Goal: Information Seeking & Learning: Find specific fact

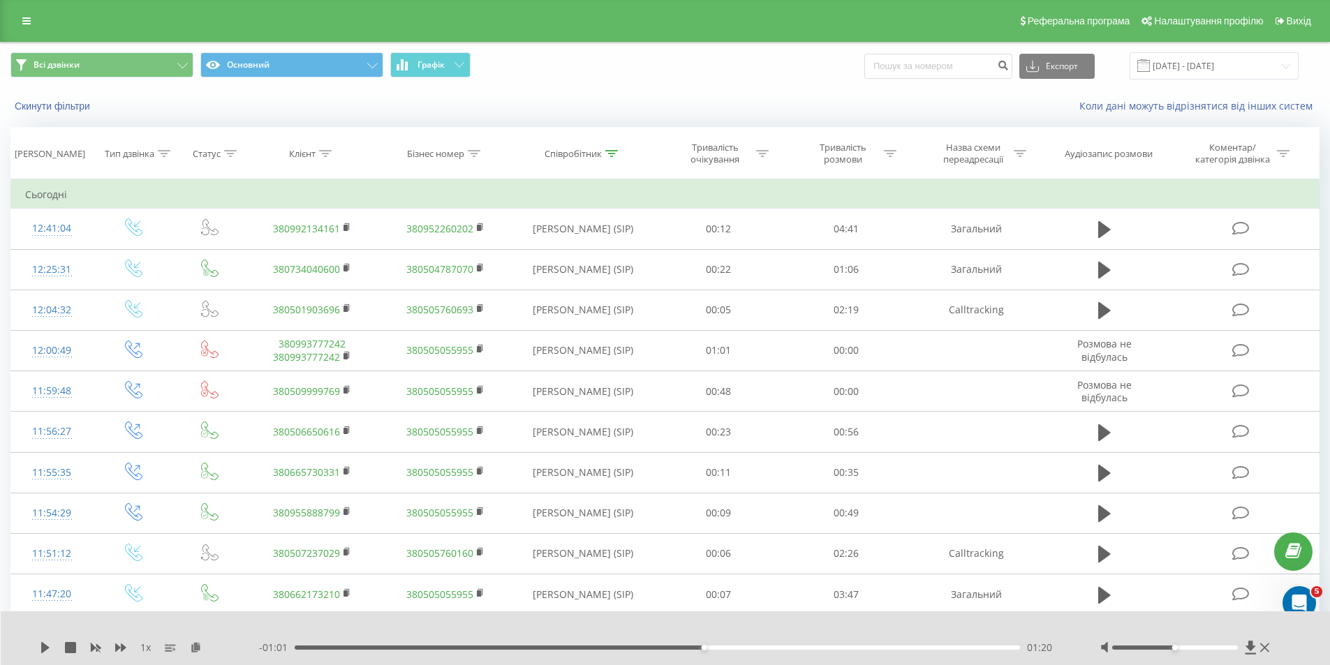
click at [42, 22] on div "Реферальна програма Налаштування профілю Вихід" at bounding box center [665, 21] width 1330 height 42
click at [33, 22] on link at bounding box center [26, 21] width 25 height 20
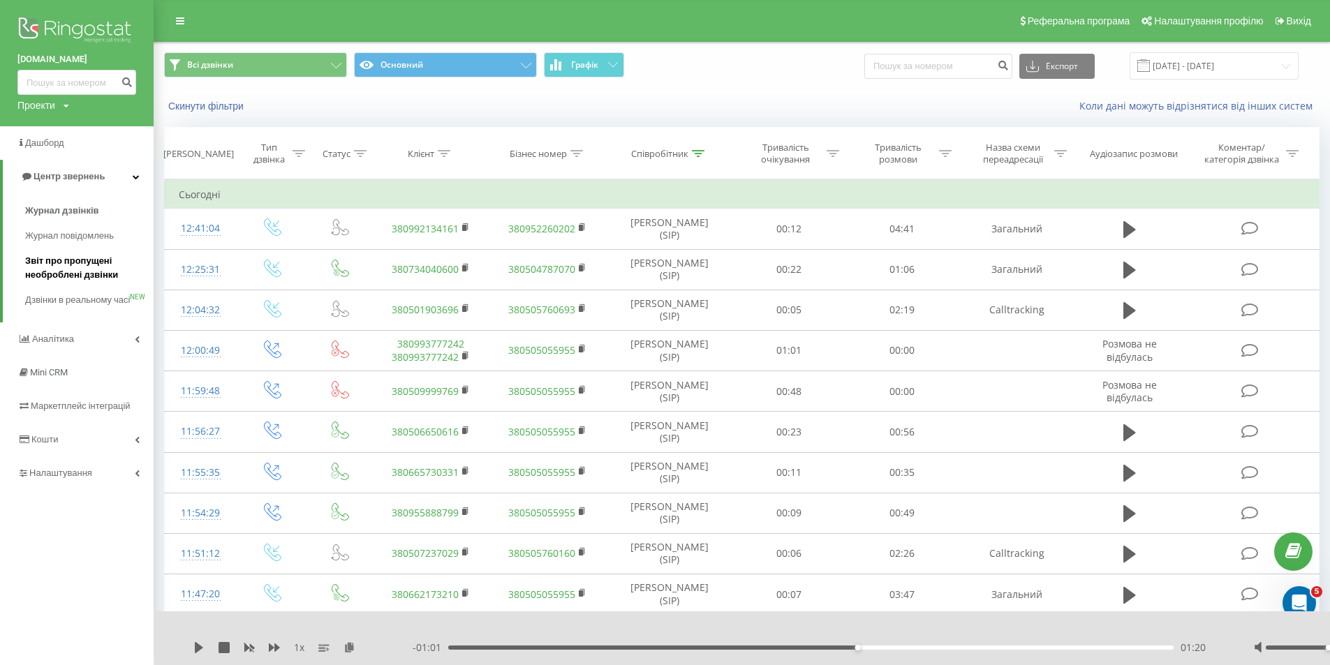
click at [69, 265] on span "Звіт про пропущені необроблені дзвінки" at bounding box center [85, 268] width 121 height 28
click at [73, 270] on span "Звіт про пропущені необроблені дзвінки" at bounding box center [85, 268] width 121 height 28
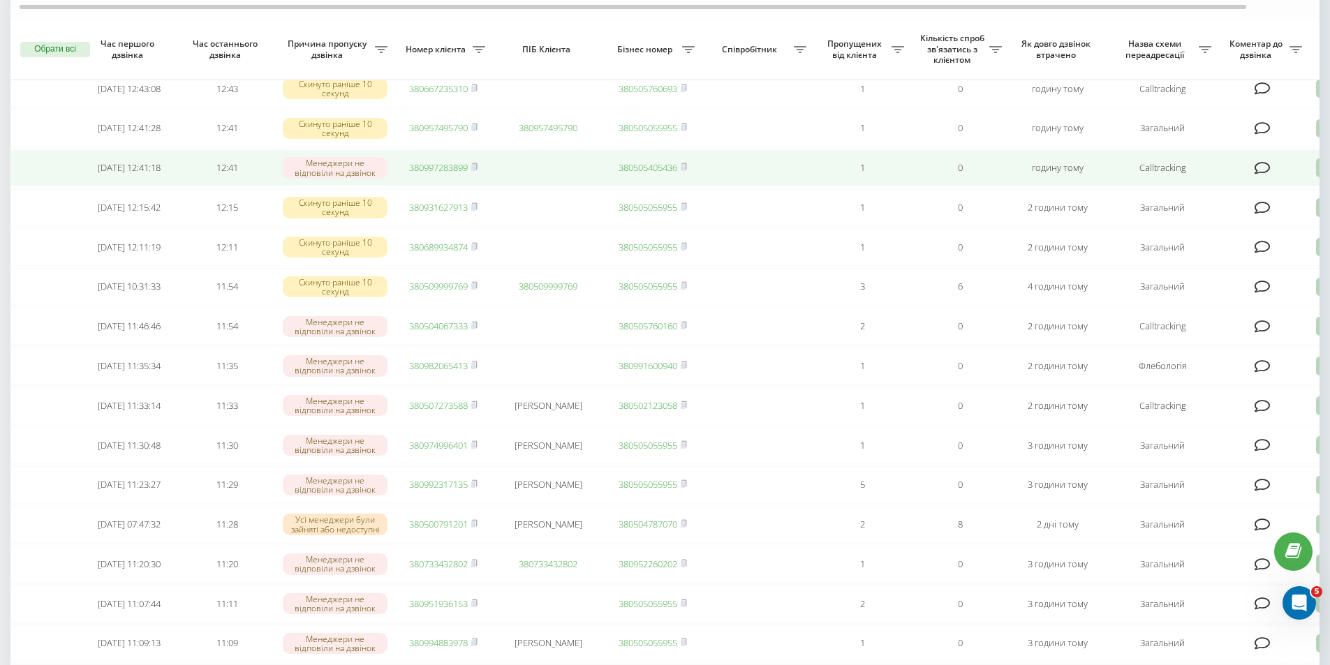
scroll to position [140, 0]
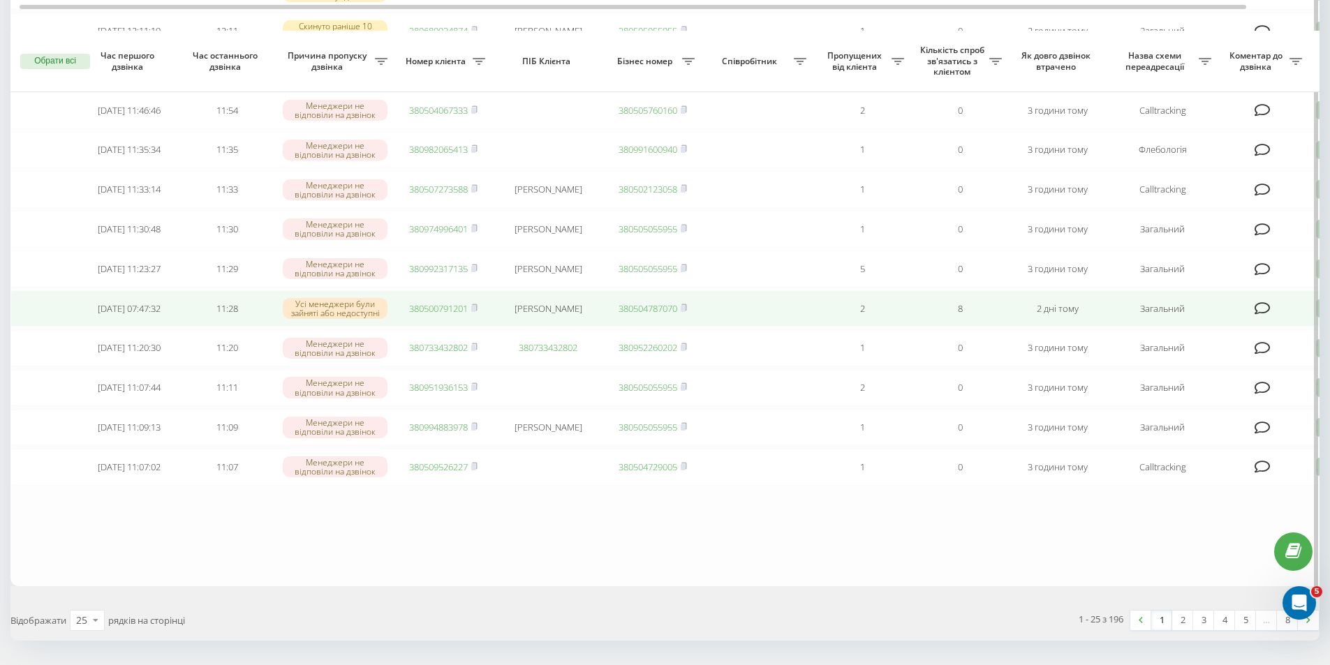
scroll to position [797, 0]
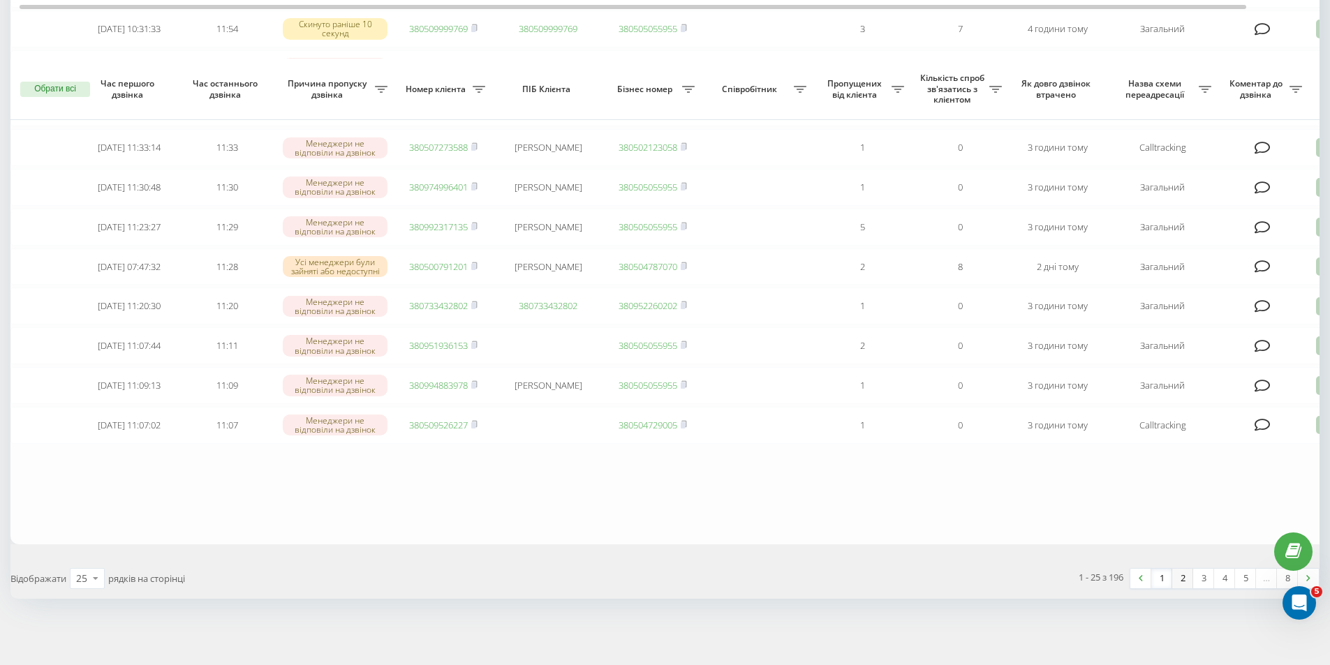
click at [1182, 586] on link "2" at bounding box center [1182, 579] width 21 height 20
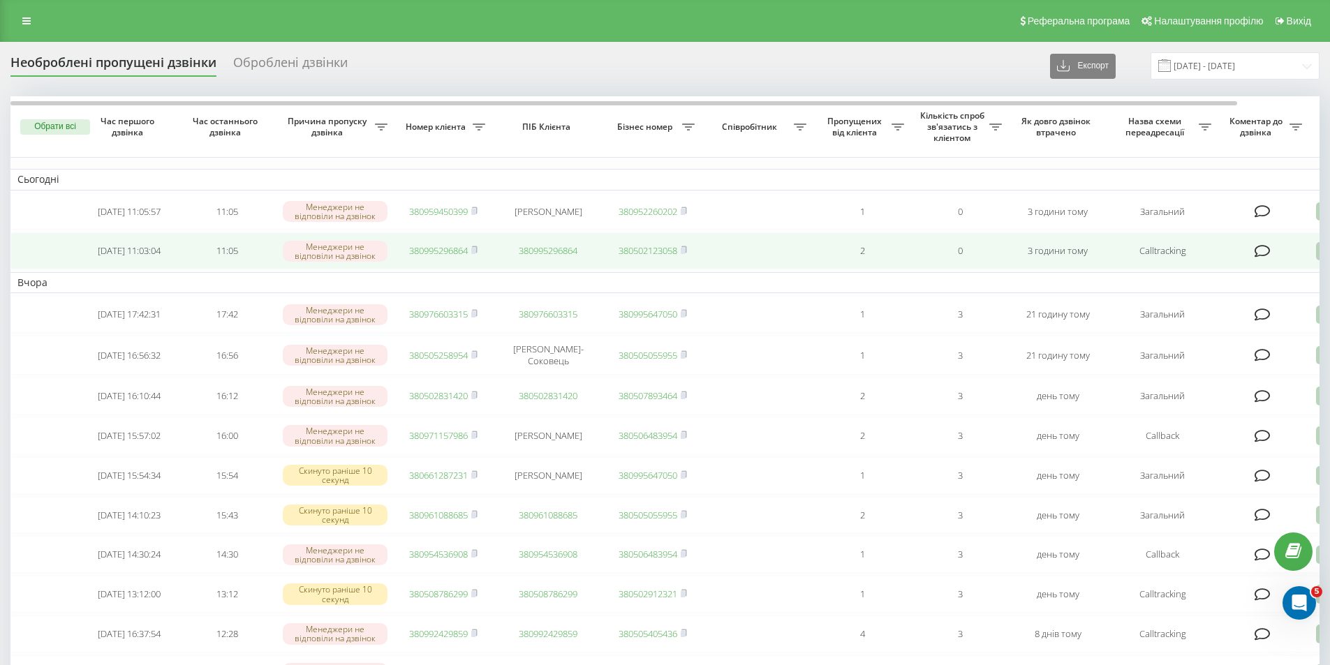
click at [480, 253] on td "380995296864" at bounding box center [443, 250] width 98 height 37
click at [473, 254] on icon at bounding box center [474, 250] width 6 height 8
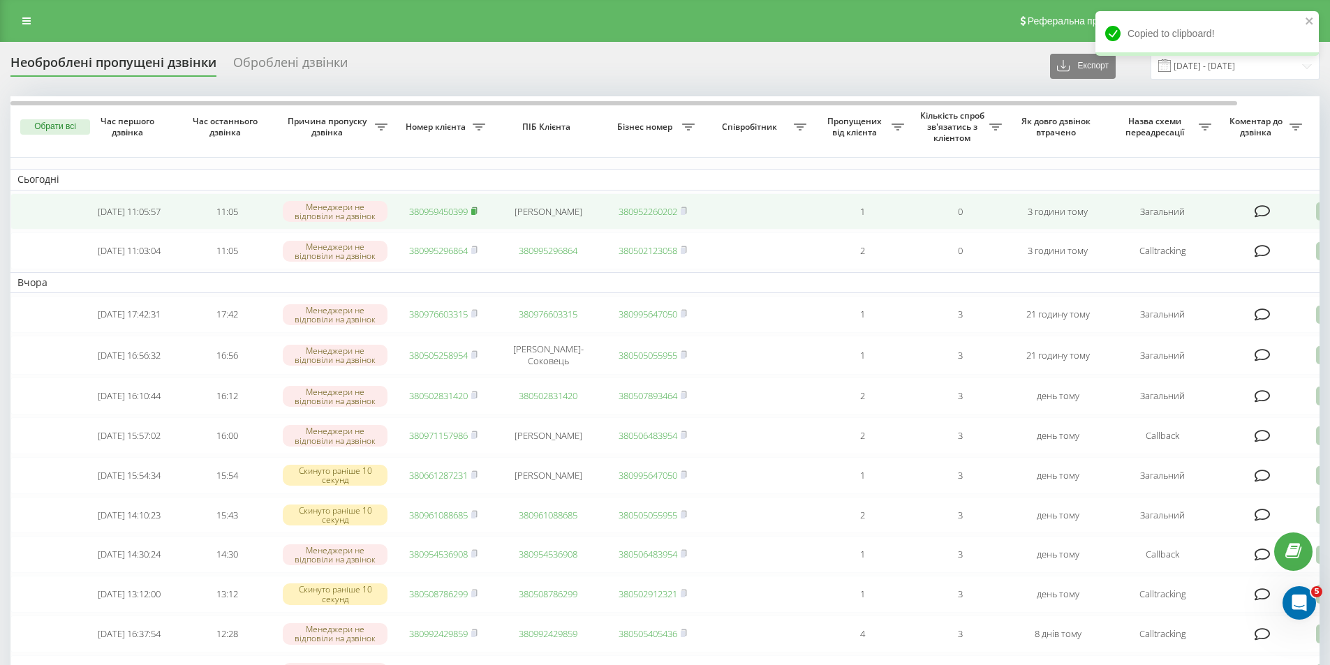
click at [475, 212] on rect at bounding box center [473, 212] width 4 height 6
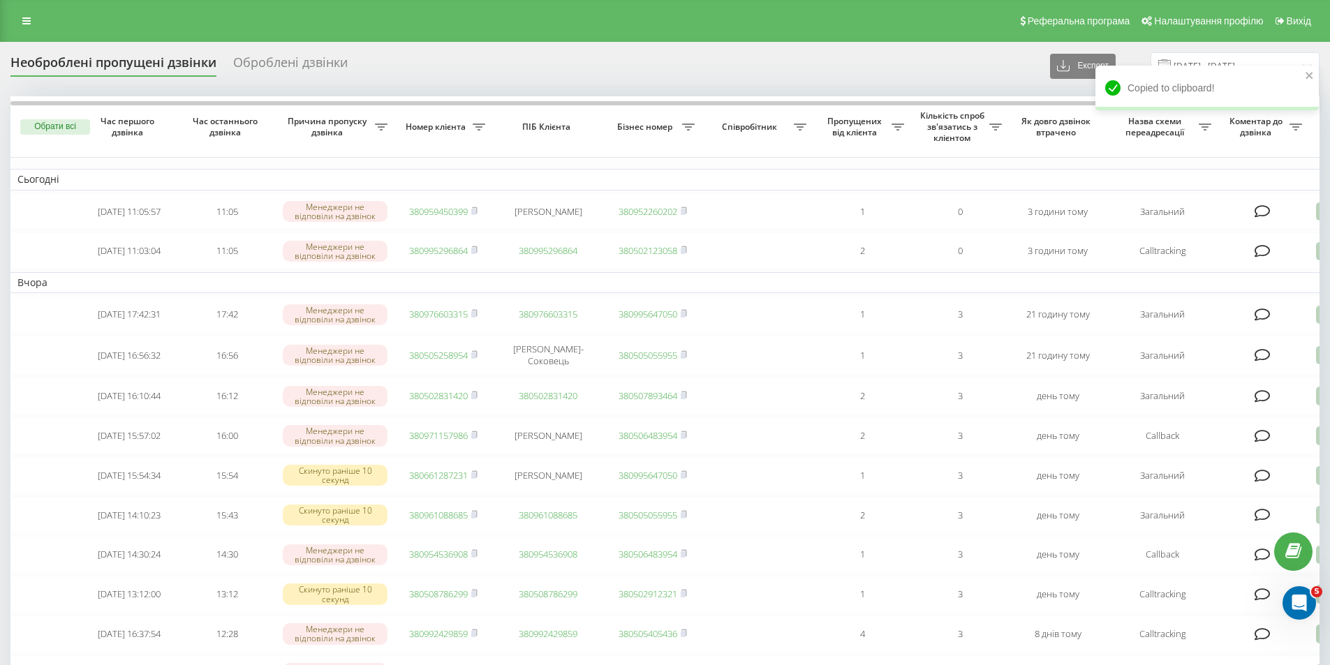
click at [1304, 73] on div "Copied to clipboard!" at bounding box center [1206, 88] width 223 height 45
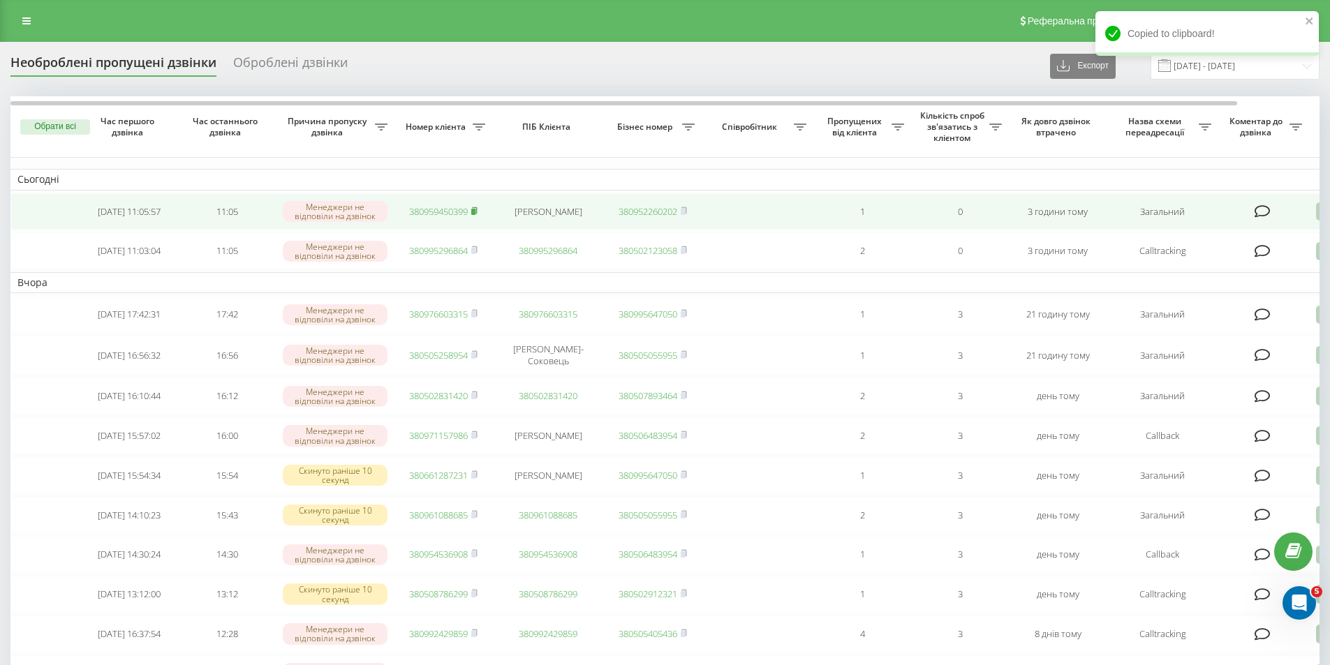
click at [476, 207] on icon at bounding box center [474, 211] width 6 height 8
click at [997, 211] on td "0" at bounding box center [960, 211] width 98 height 37
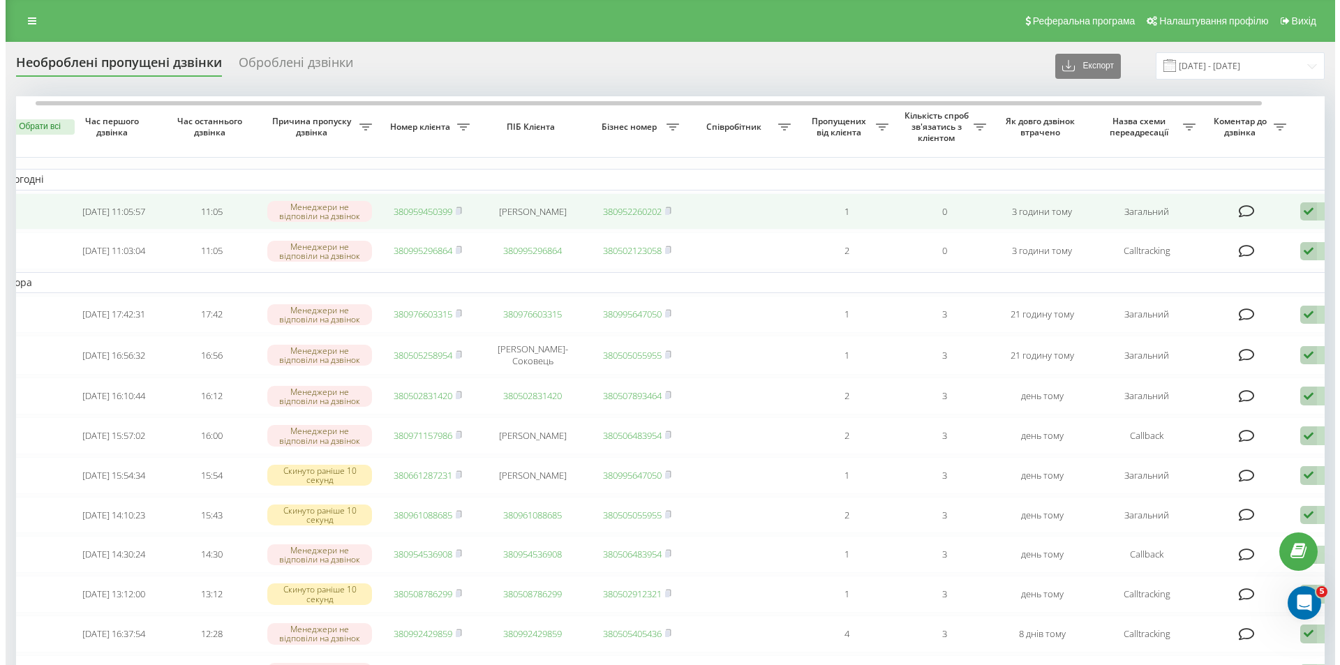
scroll to position [0, 87]
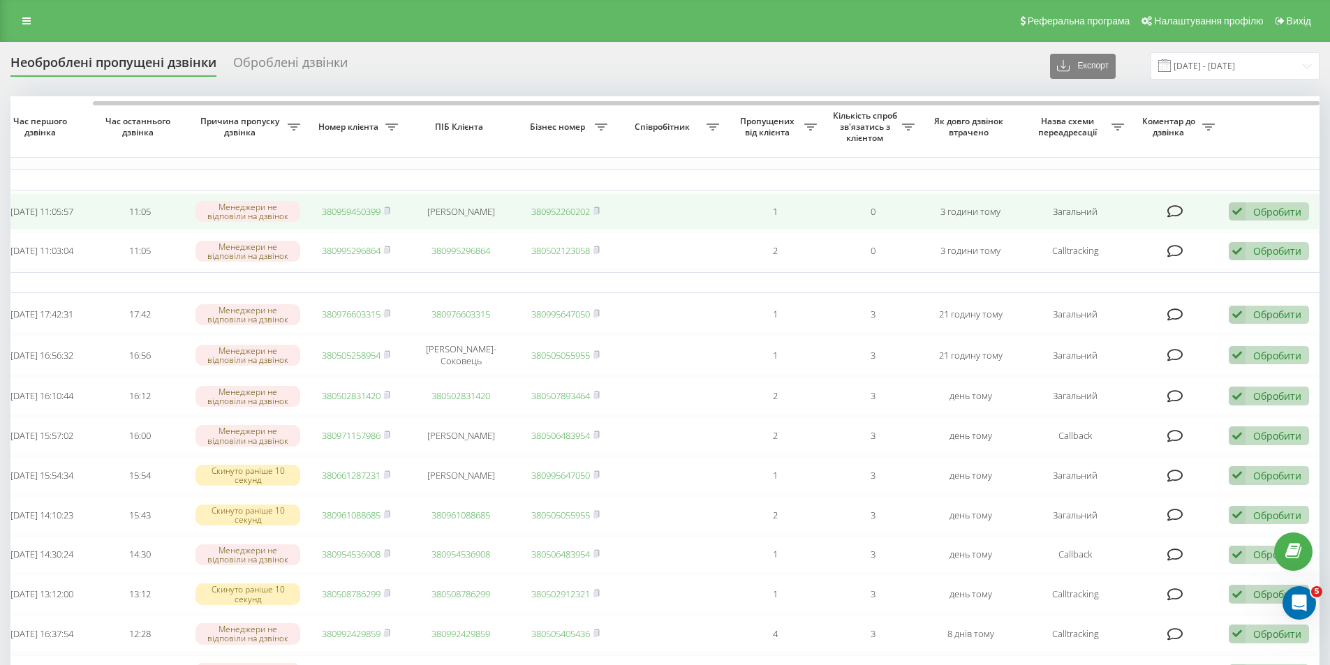
click at [1267, 221] on div "Обробити Не вдалося зв'язатися Зв'язався з клієнтом за допомогою іншого каналу …" at bounding box center [1269, 211] width 80 height 19
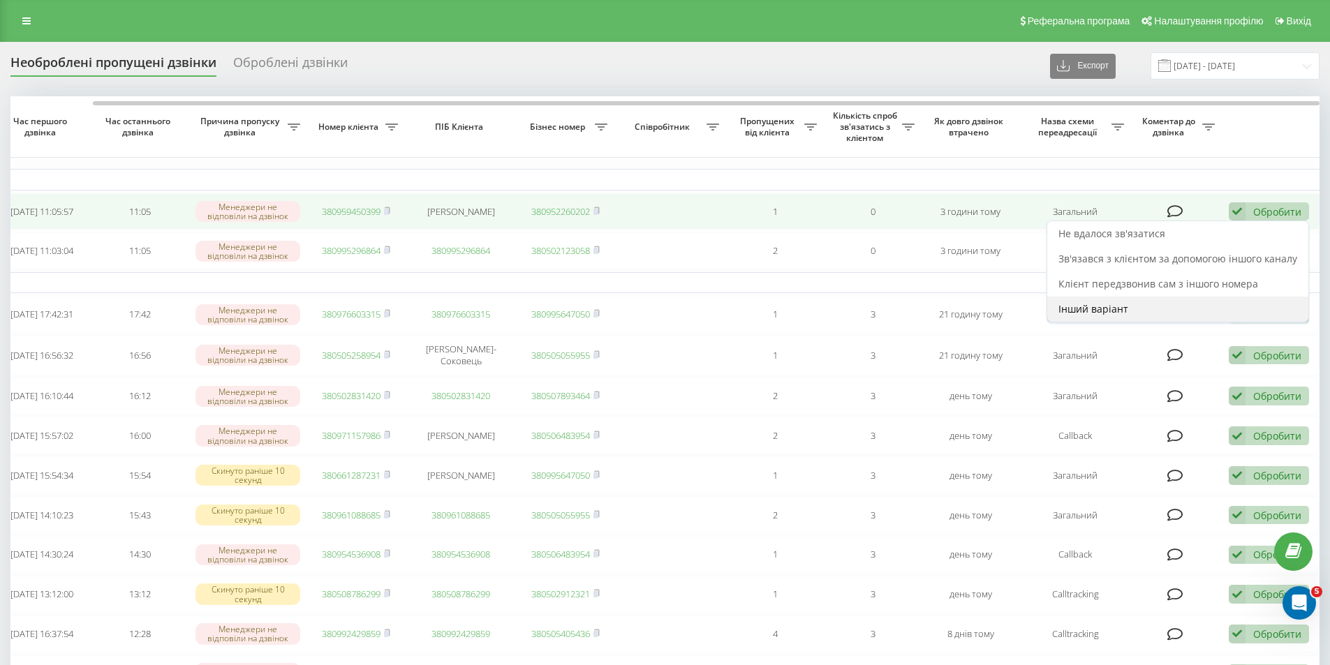
click at [1127, 309] on span "Інший варіант" at bounding box center [1093, 308] width 70 height 13
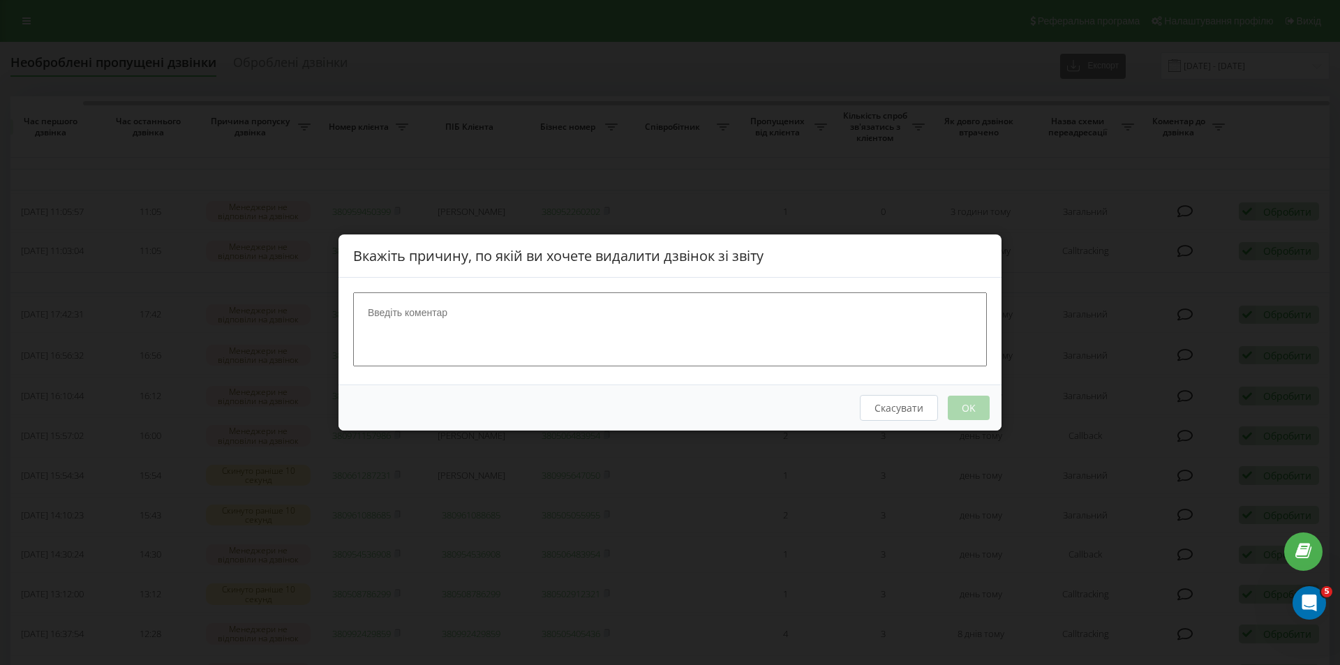
click at [697, 339] on textarea at bounding box center [670, 330] width 634 height 74
type textarea "Б"
type textarea "Вдалось сконтактувати із пацієнтом"
click at [996, 394] on div "Скасувати OK" at bounding box center [670, 408] width 663 height 46
click at [483, 310] on textarea "Вдалось сконтактувати із пацієнтом" at bounding box center [670, 330] width 634 height 74
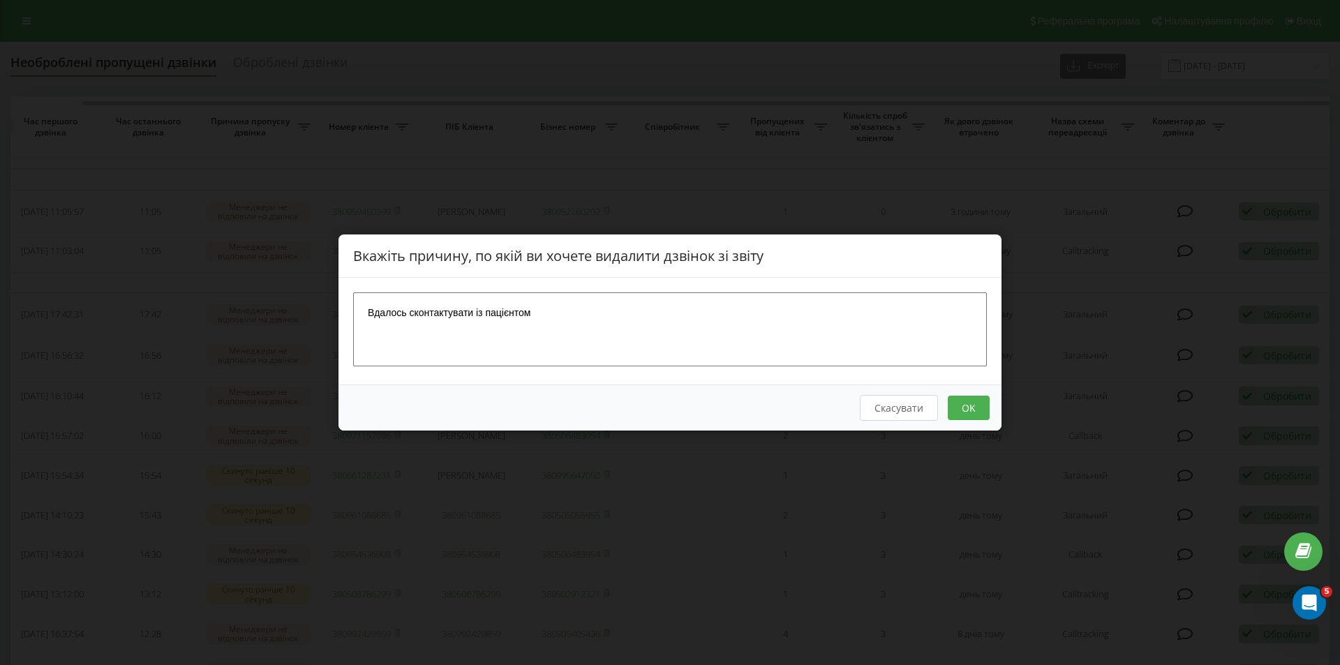
click at [483, 310] on textarea "Вдалось сконтактувати із пацієнтом" at bounding box center [670, 330] width 634 height 74
drag, startPoint x: 483, startPoint y: 310, endPoint x: 874, endPoint y: 362, distance: 394.4
click at [829, 354] on textarea "Вдалось сконтактувати із пацієнтом" at bounding box center [670, 330] width 634 height 74
click at [965, 404] on button "OK" at bounding box center [969, 408] width 42 height 24
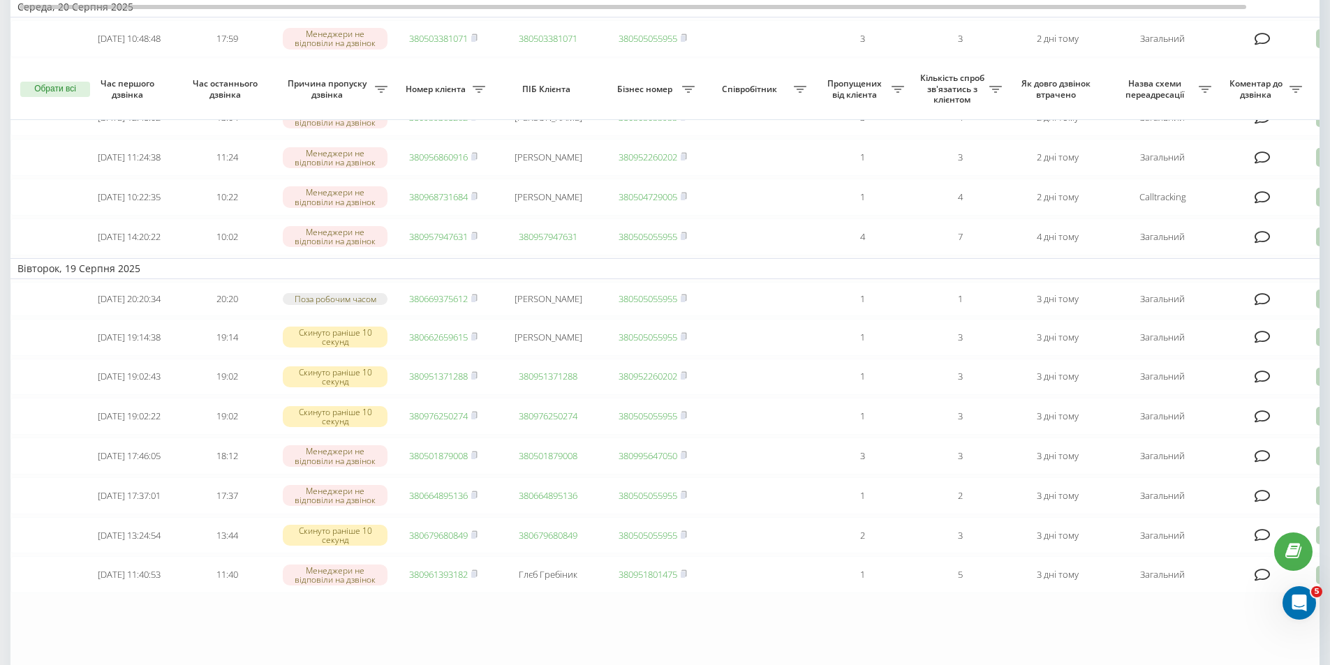
scroll to position [869, 0]
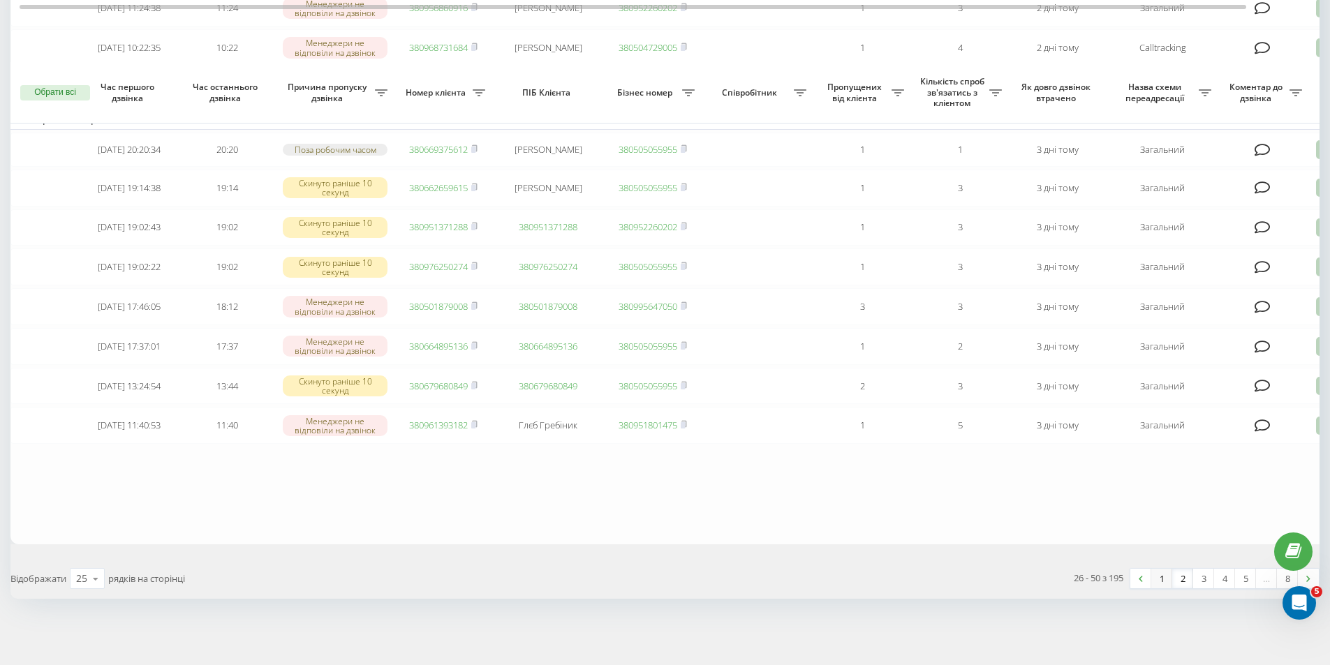
click at [1156, 572] on link "1" at bounding box center [1161, 579] width 21 height 20
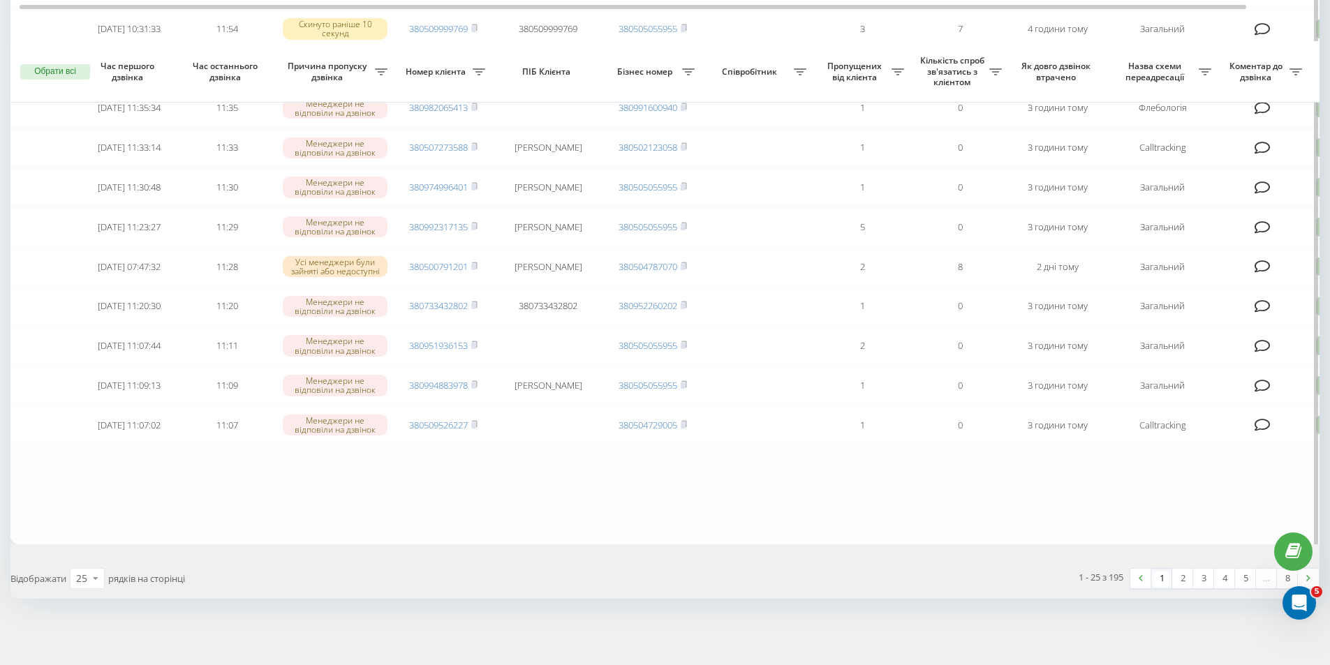
scroll to position [797, 0]
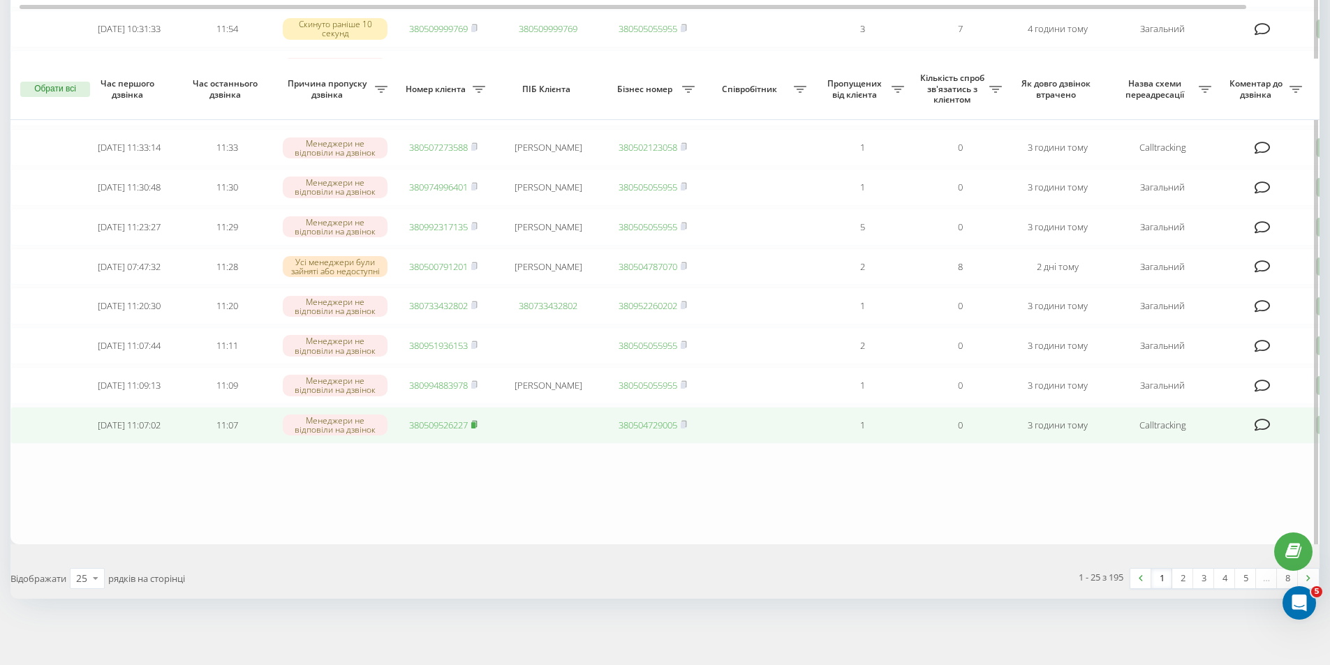
click at [475, 427] on rect at bounding box center [473, 425] width 4 height 6
click at [1089, 435] on td "3 години тому" at bounding box center [1058, 425] width 98 height 37
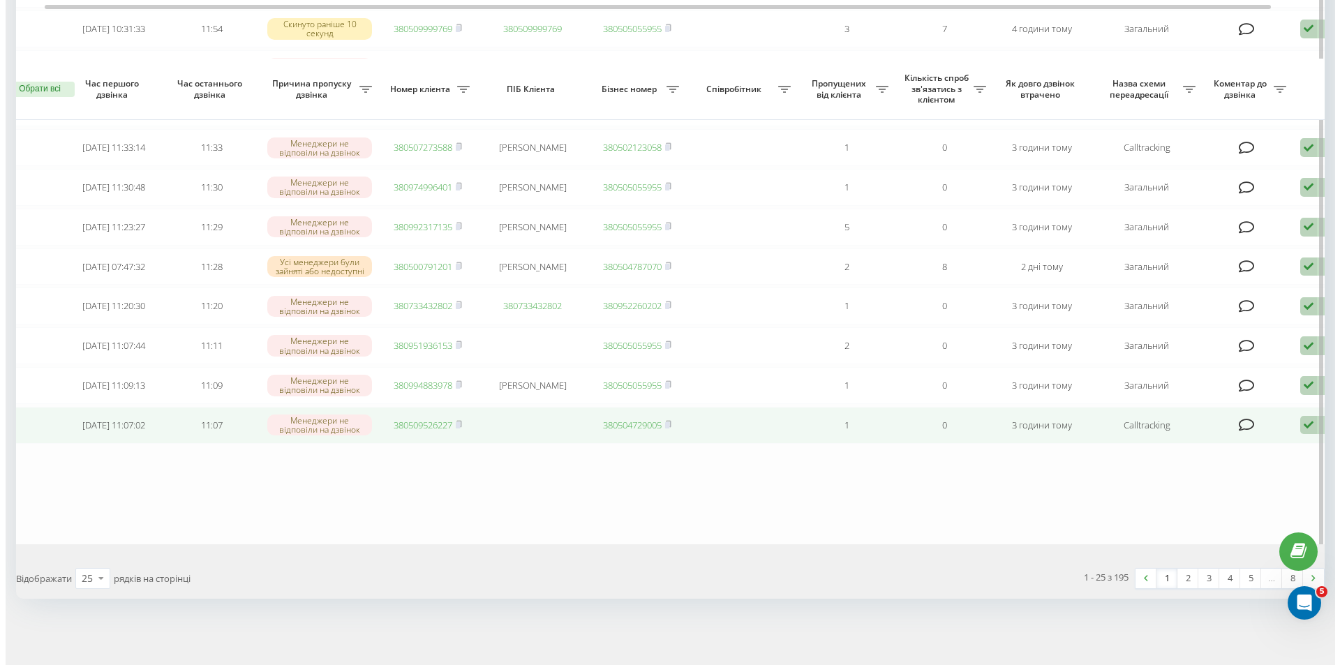
scroll to position [0, 87]
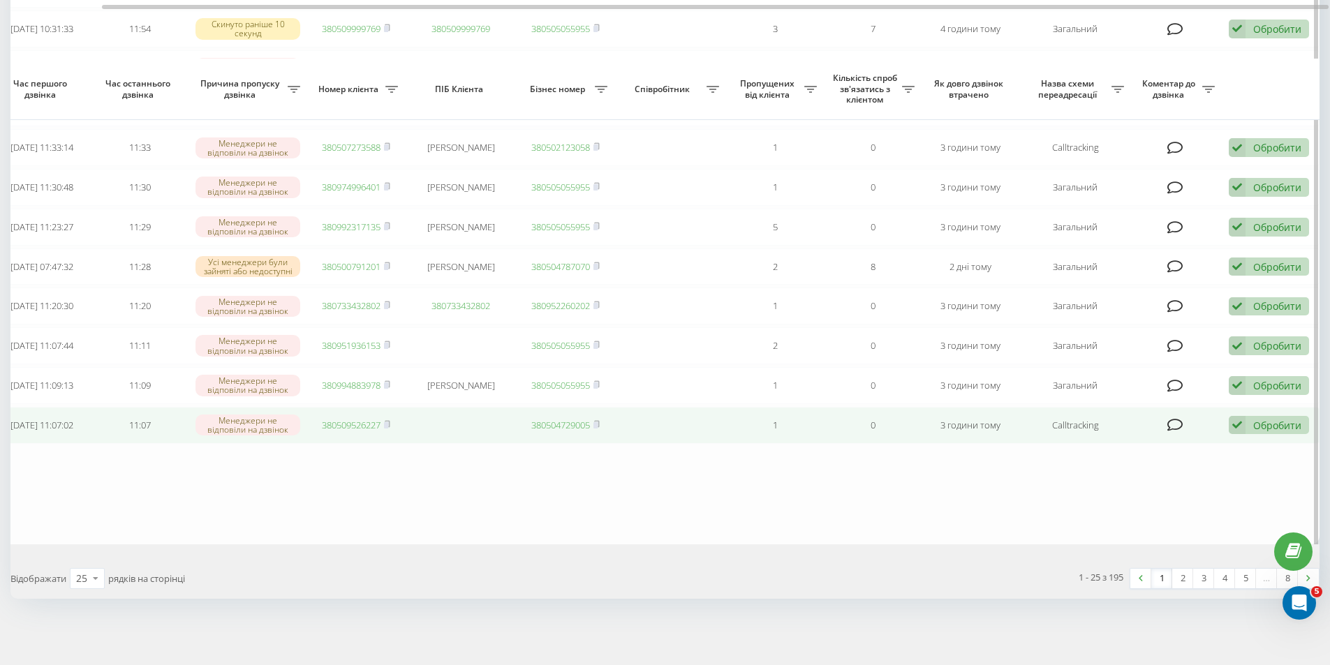
click at [1248, 424] on div "Обробити Не вдалося зв'язатися Зв'язався з клієнтом за допомогою іншого каналу …" at bounding box center [1269, 425] width 80 height 19
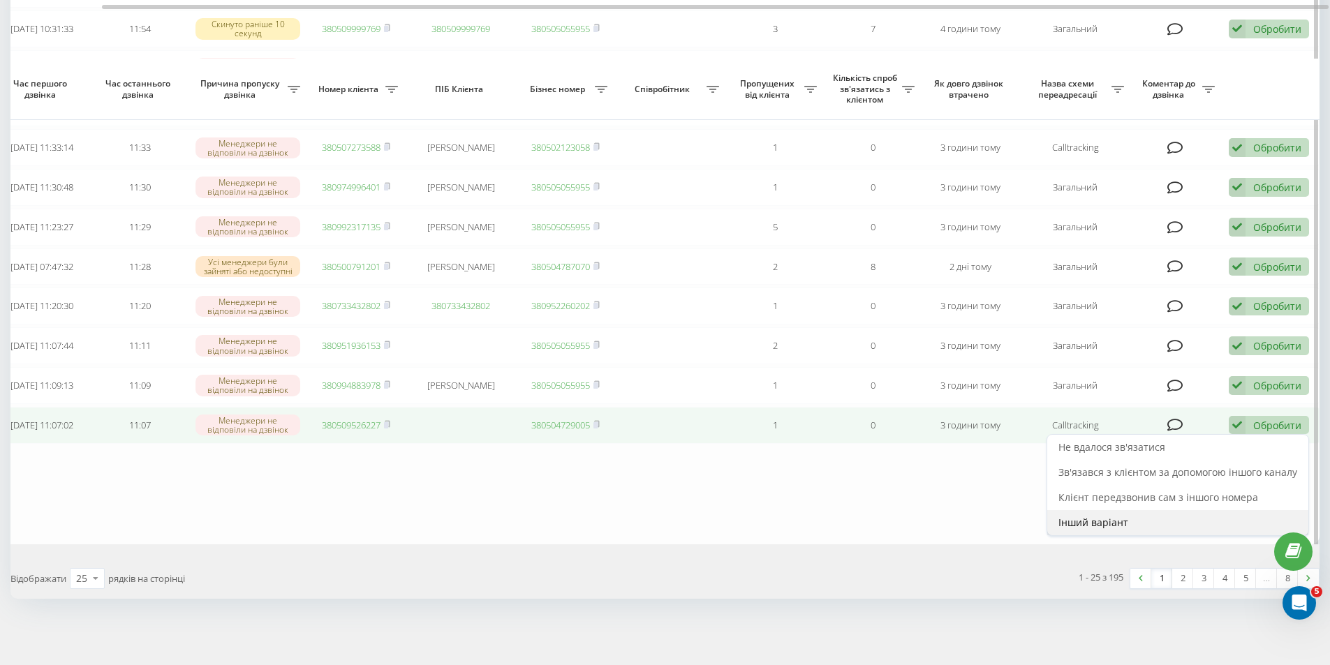
click at [1086, 522] on span "Інший варіант" at bounding box center [1093, 522] width 70 height 13
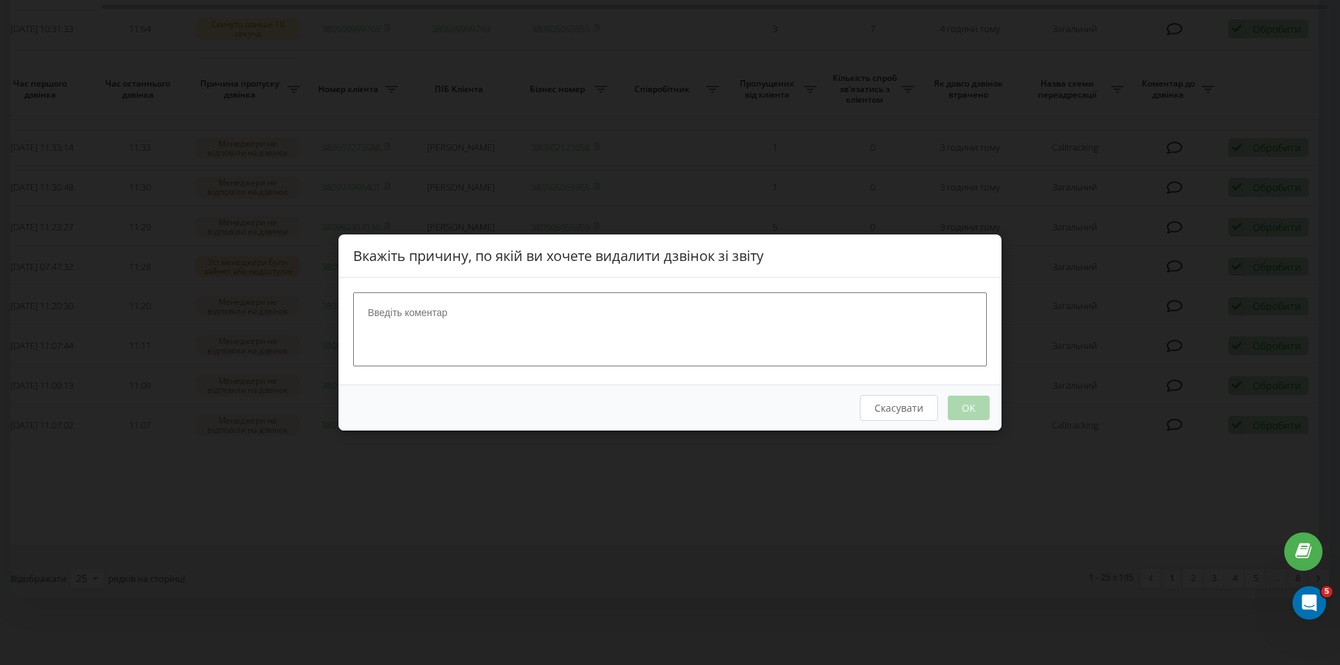
click at [622, 332] on textarea at bounding box center [670, 330] width 634 height 74
type textarea "Вдалось сконтактувати із пацієнткою"
click at [972, 411] on button "OK" at bounding box center [969, 408] width 42 height 24
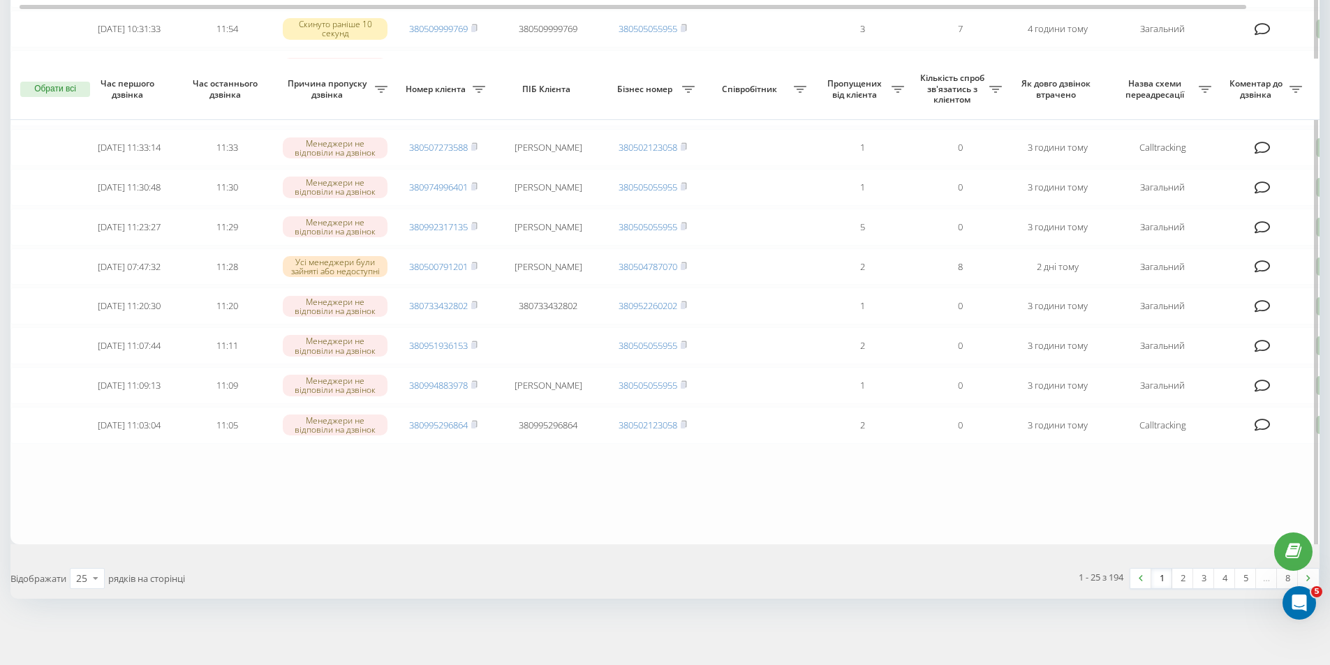
scroll to position [797, 0]
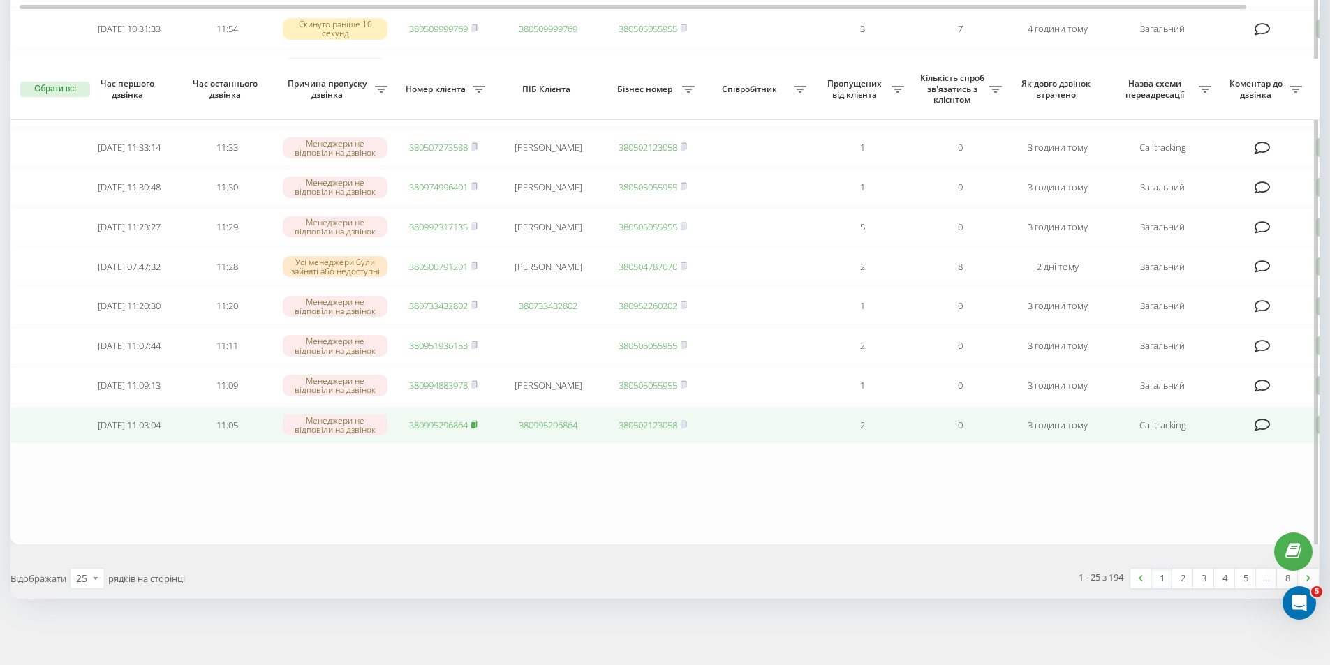
click at [474, 425] on rect at bounding box center [473, 425] width 4 height 6
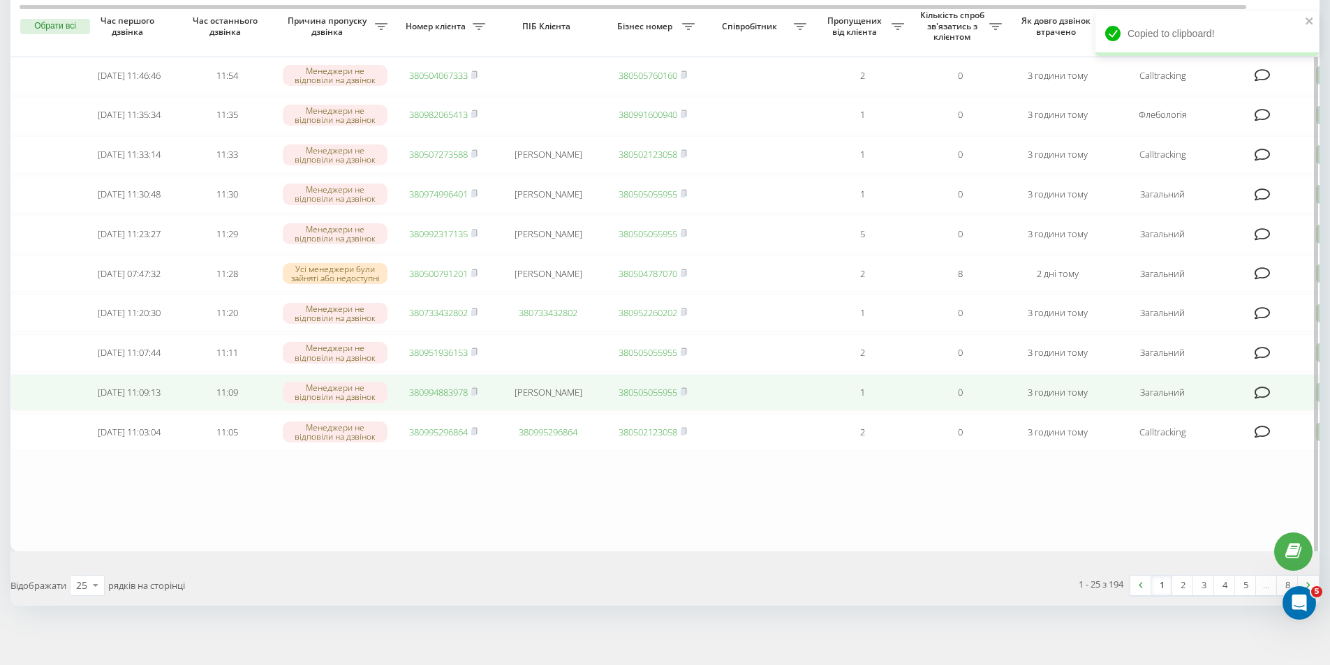
scroll to position [727, 0]
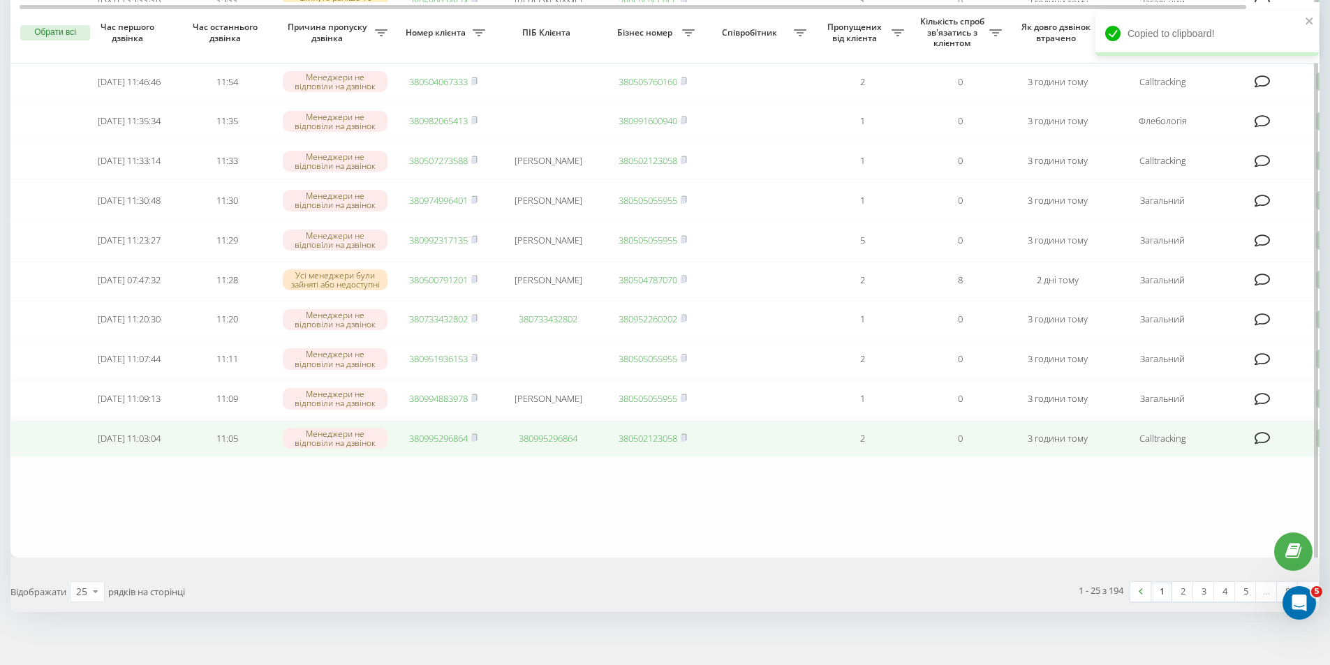
click at [744, 457] on td at bounding box center [758, 438] width 112 height 37
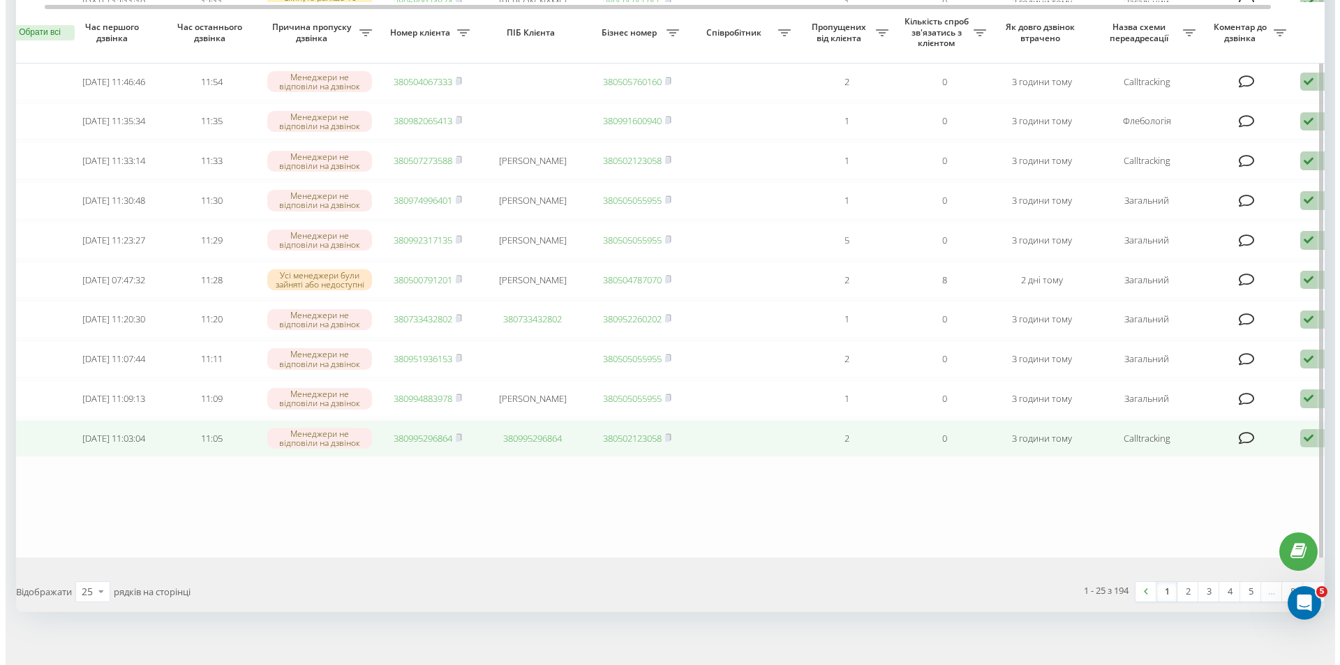
scroll to position [0, 87]
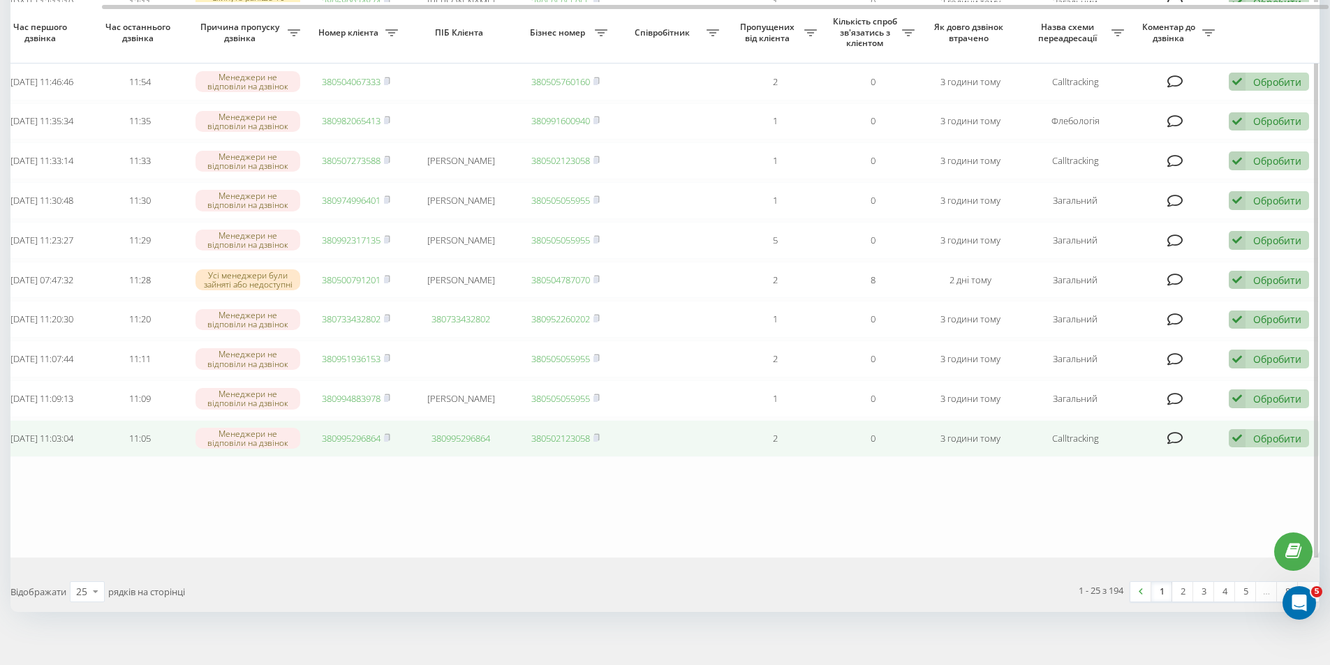
click at [1262, 445] on div "Обробити" at bounding box center [1277, 438] width 48 height 13
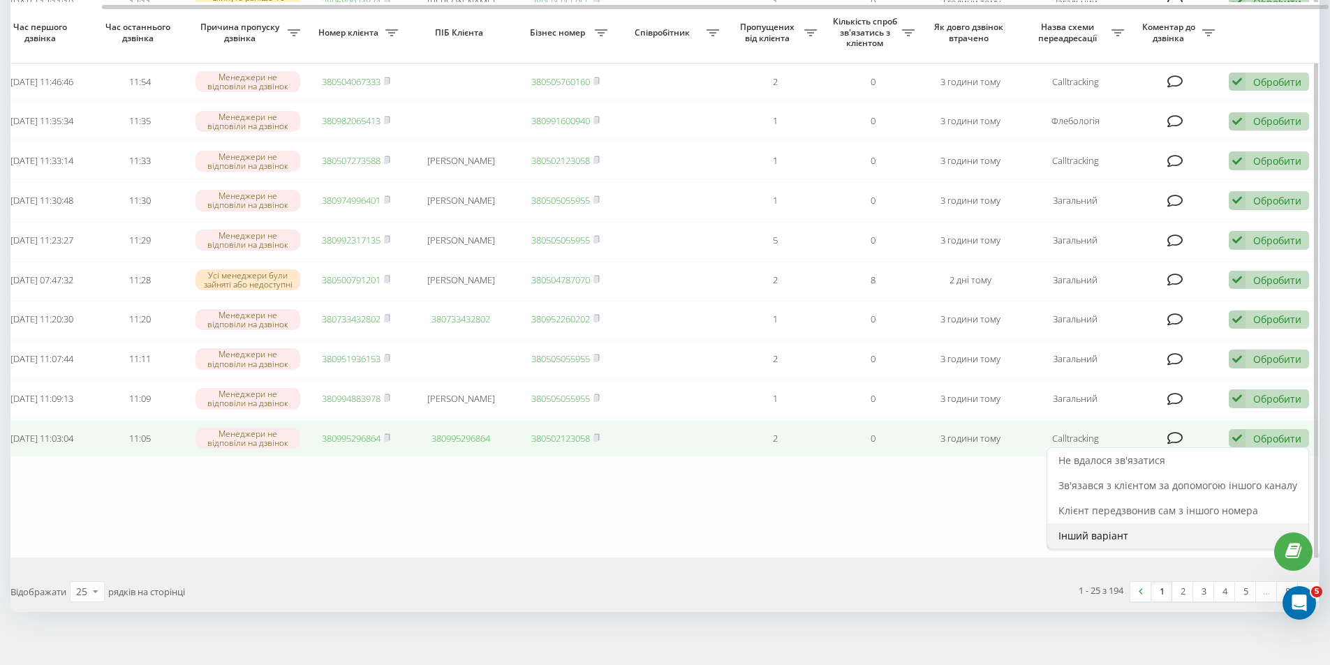
click at [1099, 542] on span "Інший варіант" at bounding box center [1093, 535] width 70 height 13
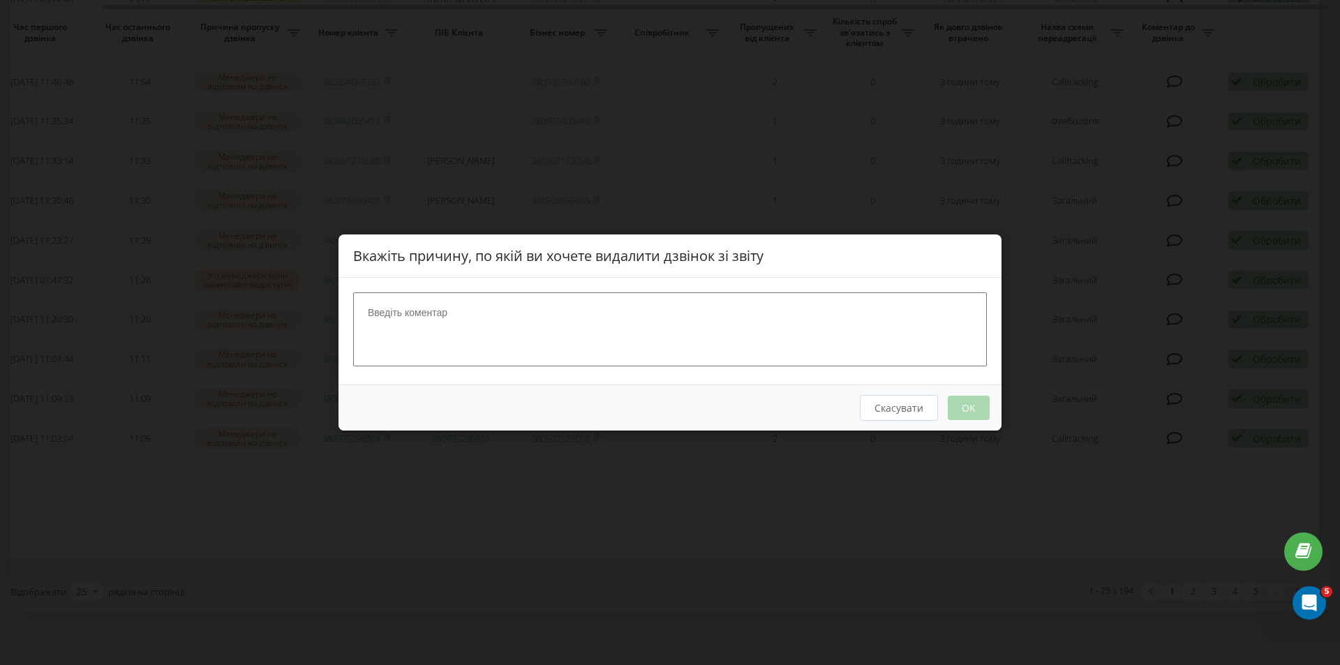
click at [682, 310] on textarea at bounding box center [670, 330] width 634 height 74
type textarea "Вдалось сконтактувати"
click at [970, 398] on button "OK" at bounding box center [969, 408] width 42 height 24
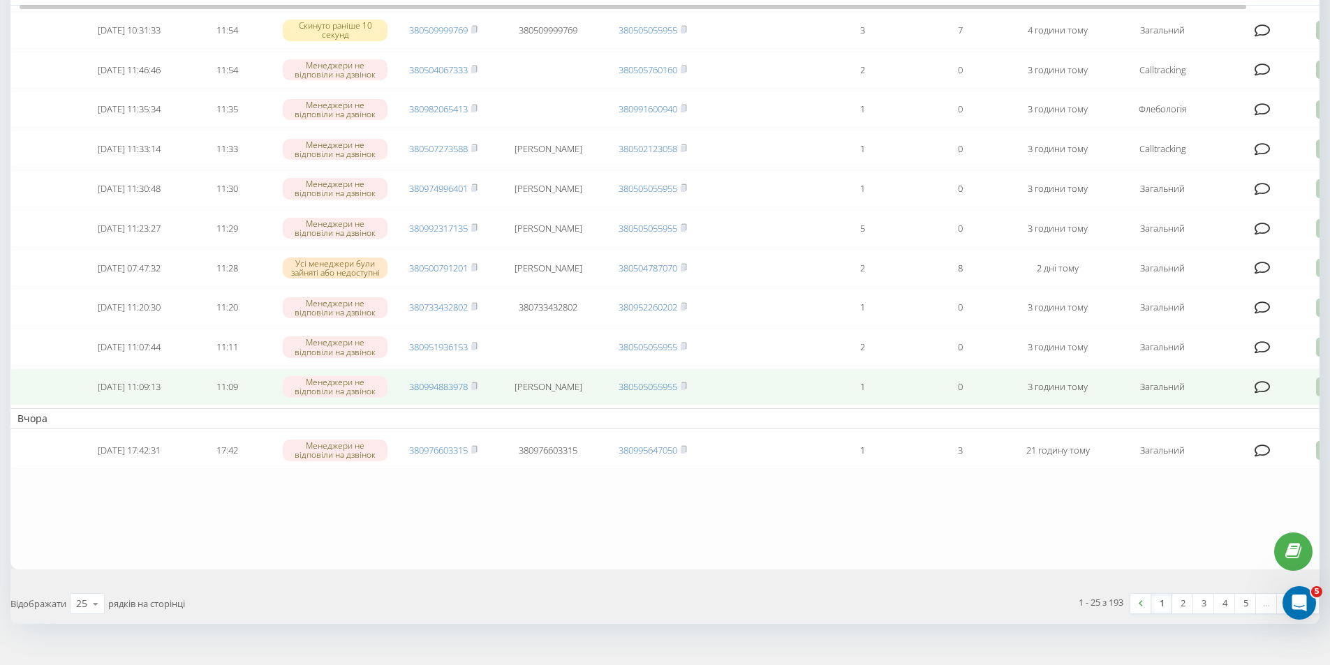
scroll to position [681, 0]
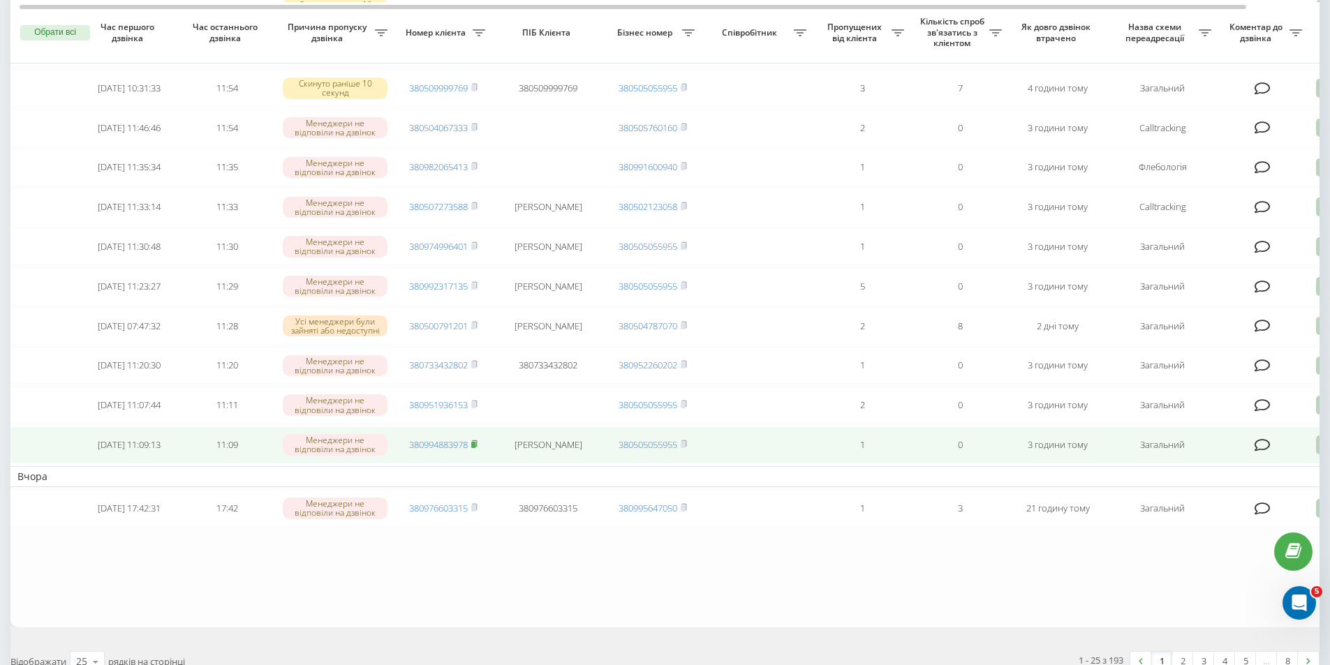
click at [475, 448] on rect at bounding box center [473, 445] width 4 height 6
drag, startPoint x: 38, startPoint y: 494, endPoint x: 159, endPoint y: 494, distance: 121.5
click at [38, 464] on td at bounding box center [45, 445] width 70 height 37
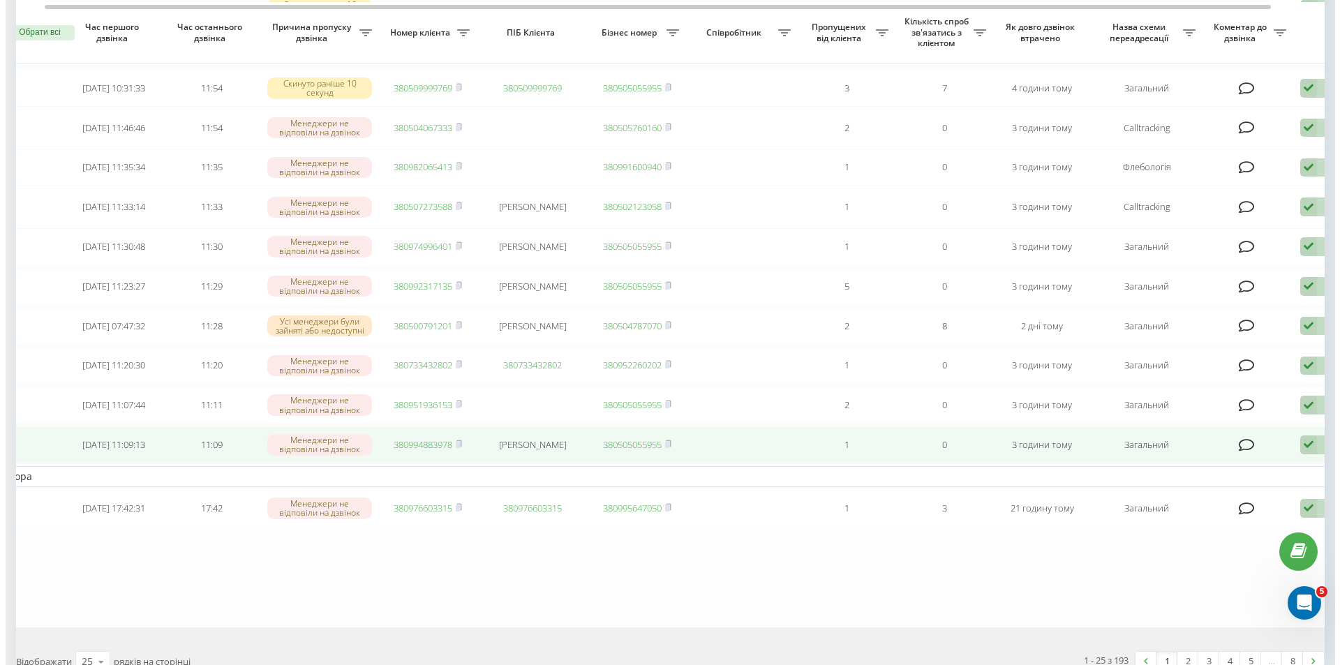
scroll to position [0, 87]
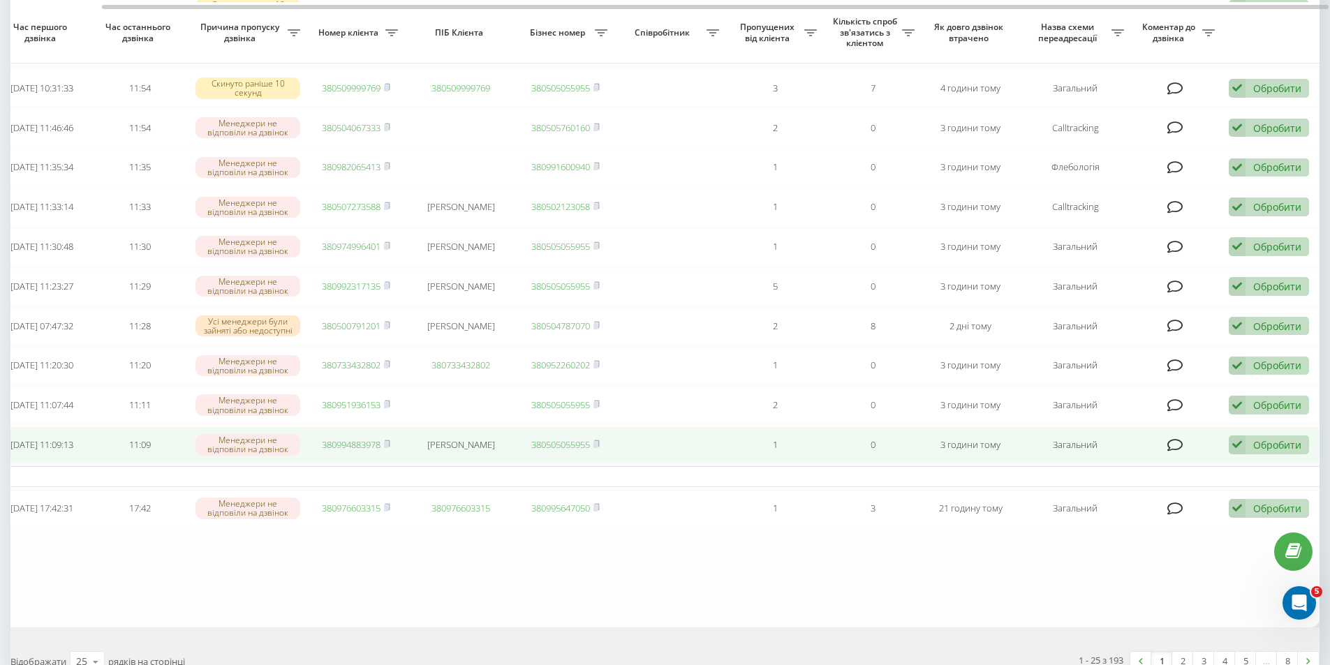
click at [1243, 455] on icon at bounding box center [1237, 445] width 17 height 19
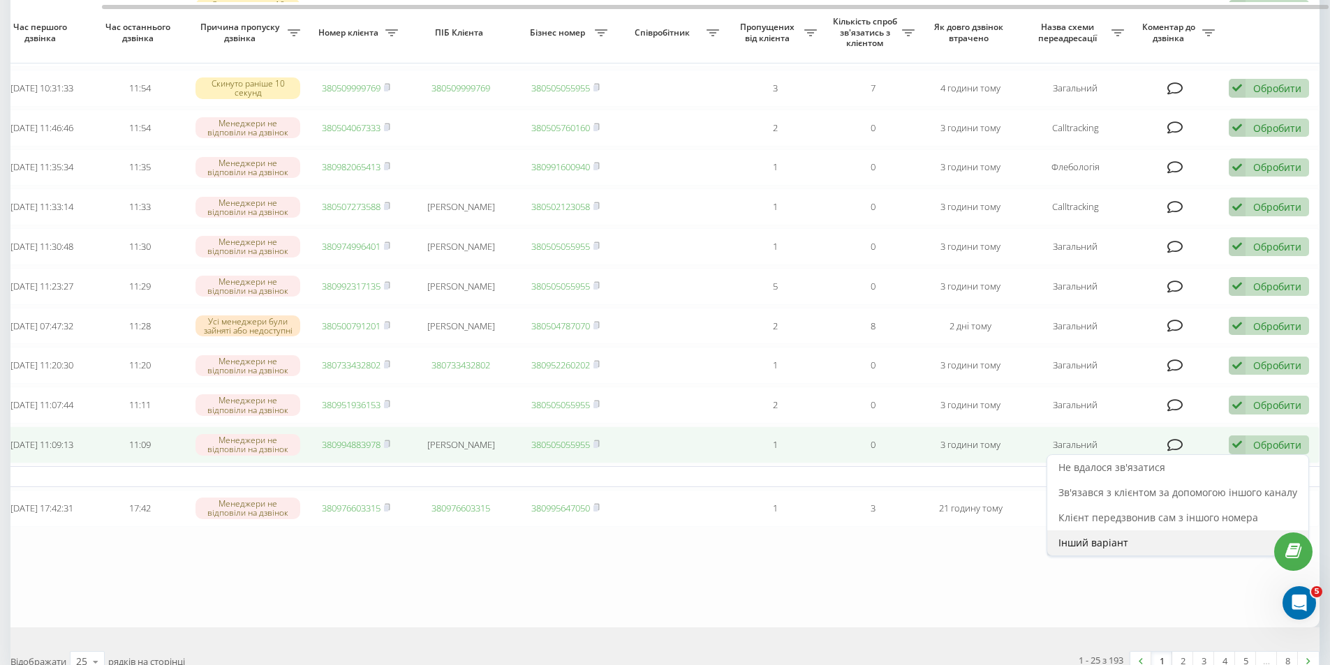
click at [1132, 556] on div "Інший варіант" at bounding box center [1177, 543] width 261 height 25
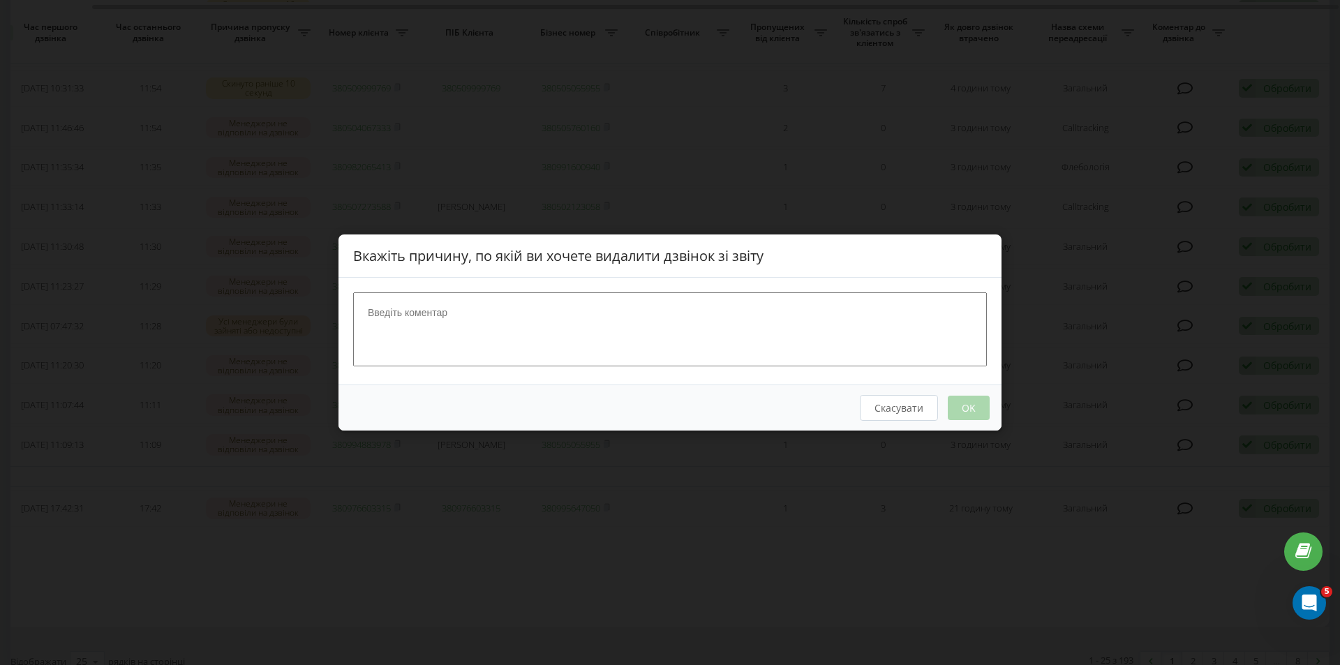
click at [583, 334] on textarea at bounding box center [670, 330] width 634 height 74
type textarea "Вдалось сконтактувати"
drag, startPoint x: 994, startPoint y: 401, endPoint x: 978, endPoint y: 406, distance: 16.8
click at [978, 406] on div "Скасувати OK" at bounding box center [670, 408] width 663 height 46
click at [973, 408] on button "OK" at bounding box center [969, 408] width 42 height 24
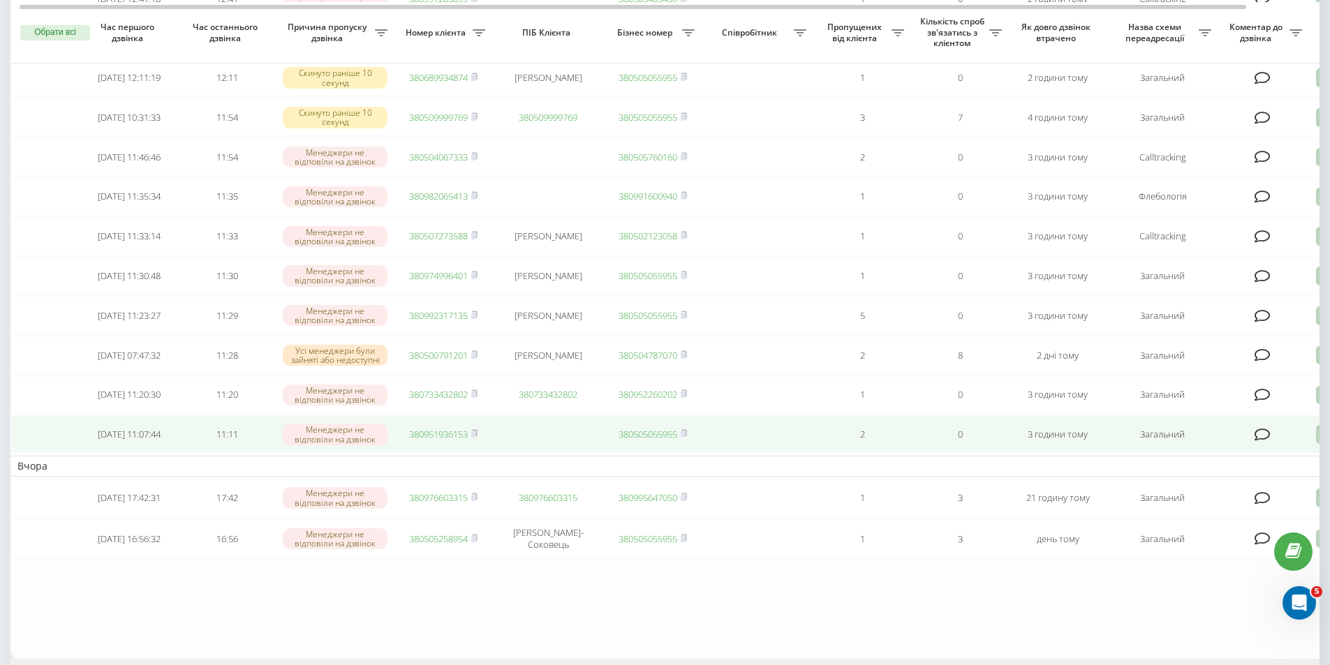
scroll to position [628, 0]
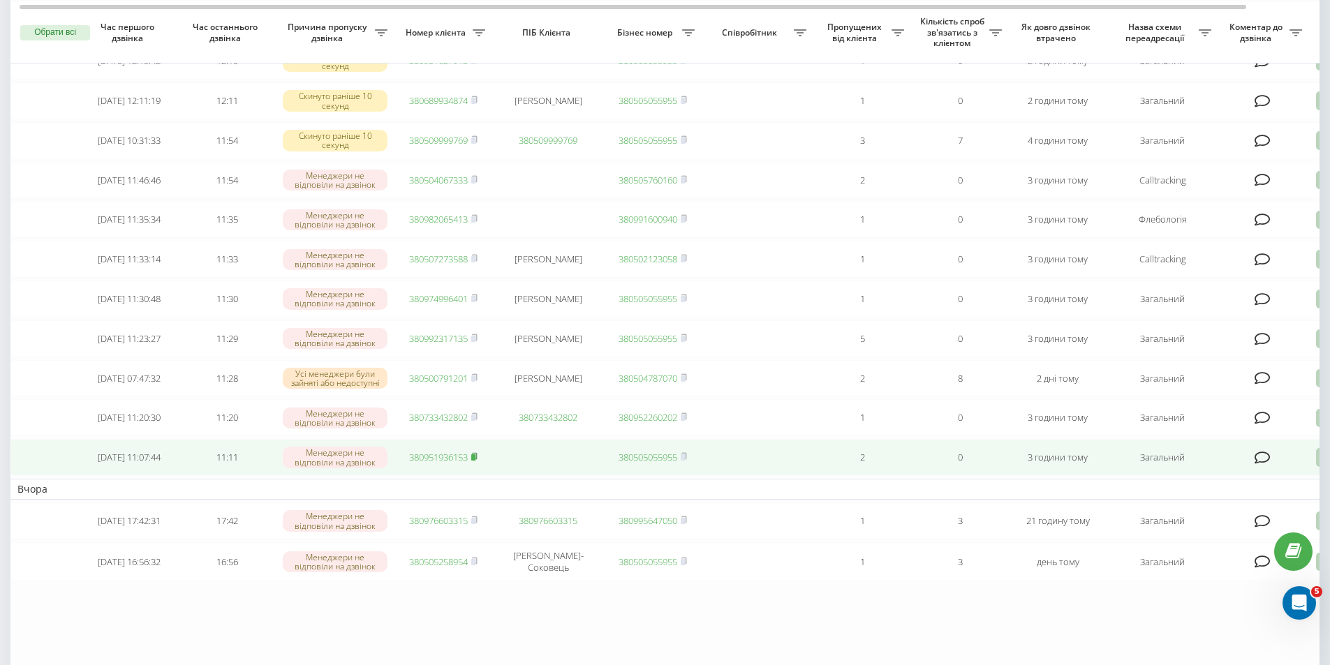
click at [475, 461] on rect at bounding box center [473, 458] width 4 height 6
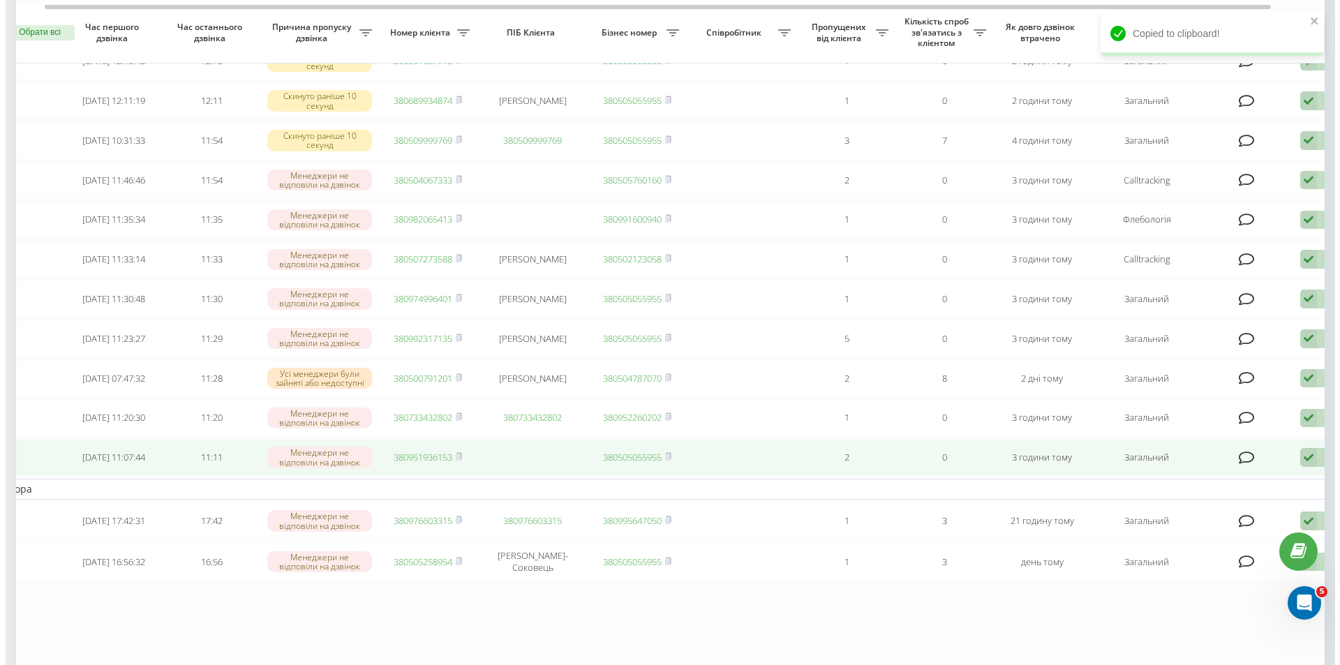
scroll to position [0, 87]
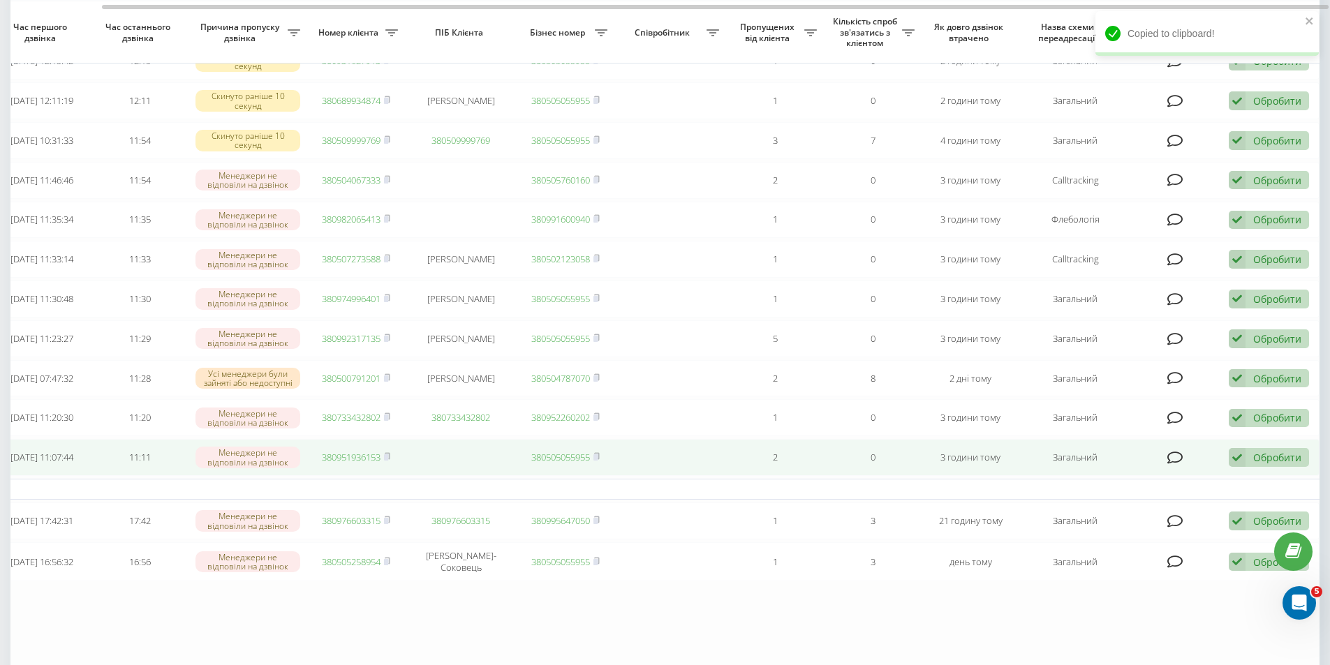
click at [1260, 464] on div "Обробити" at bounding box center [1277, 457] width 48 height 13
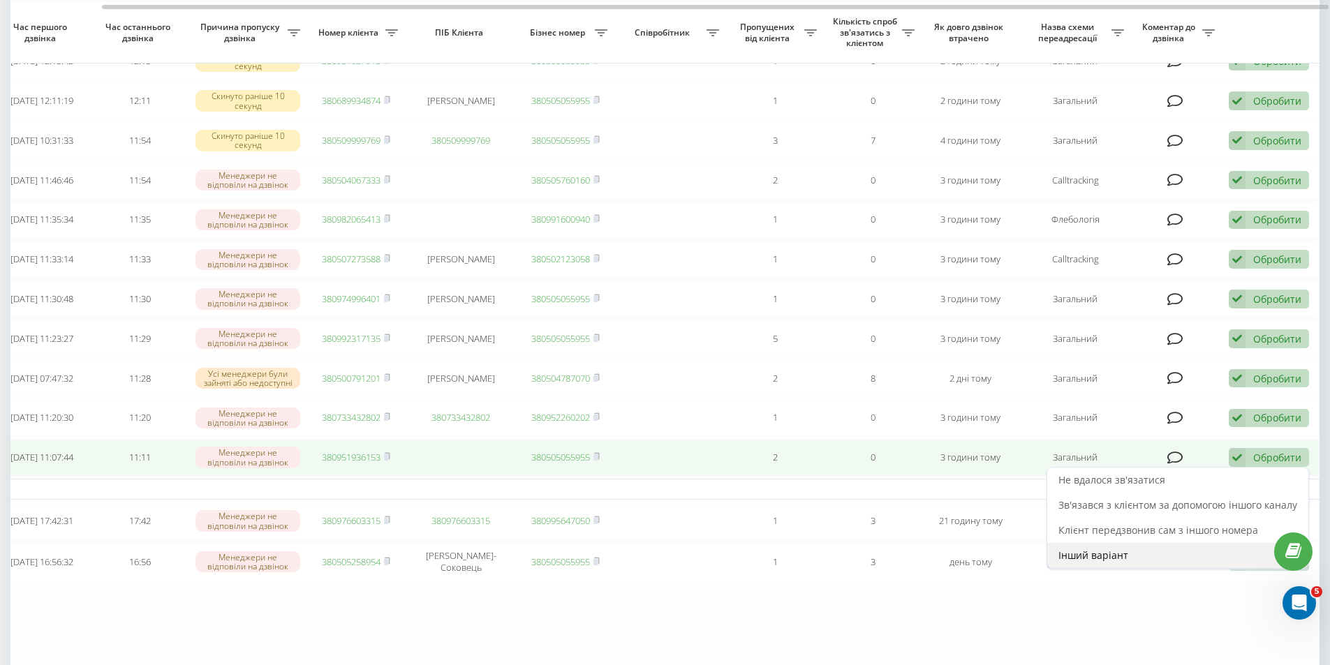
click at [1118, 562] on span "Інший варіант" at bounding box center [1093, 555] width 70 height 13
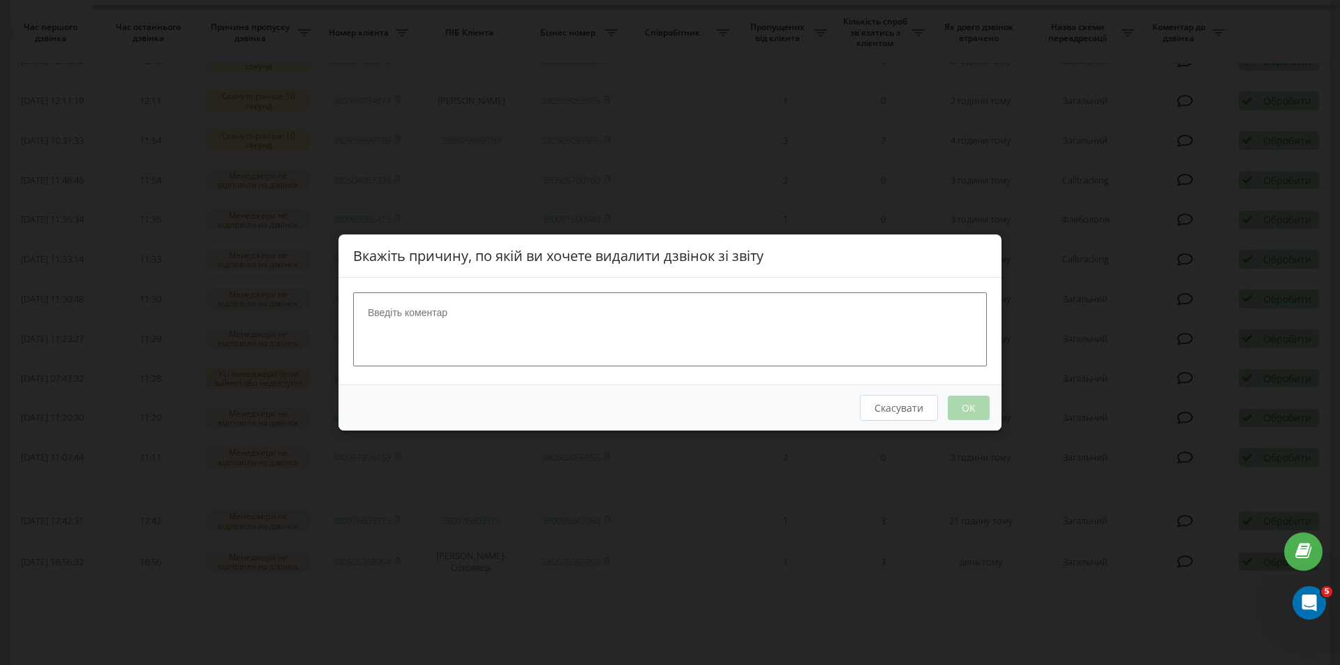
click at [706, 313] on textarea at bounding box center [670, 330] width 634 height 74
type textarea "Вдалось сконтактувати"
click at [961, 404] on button "OK" at bounding box center [969, 408] width 42 height 24
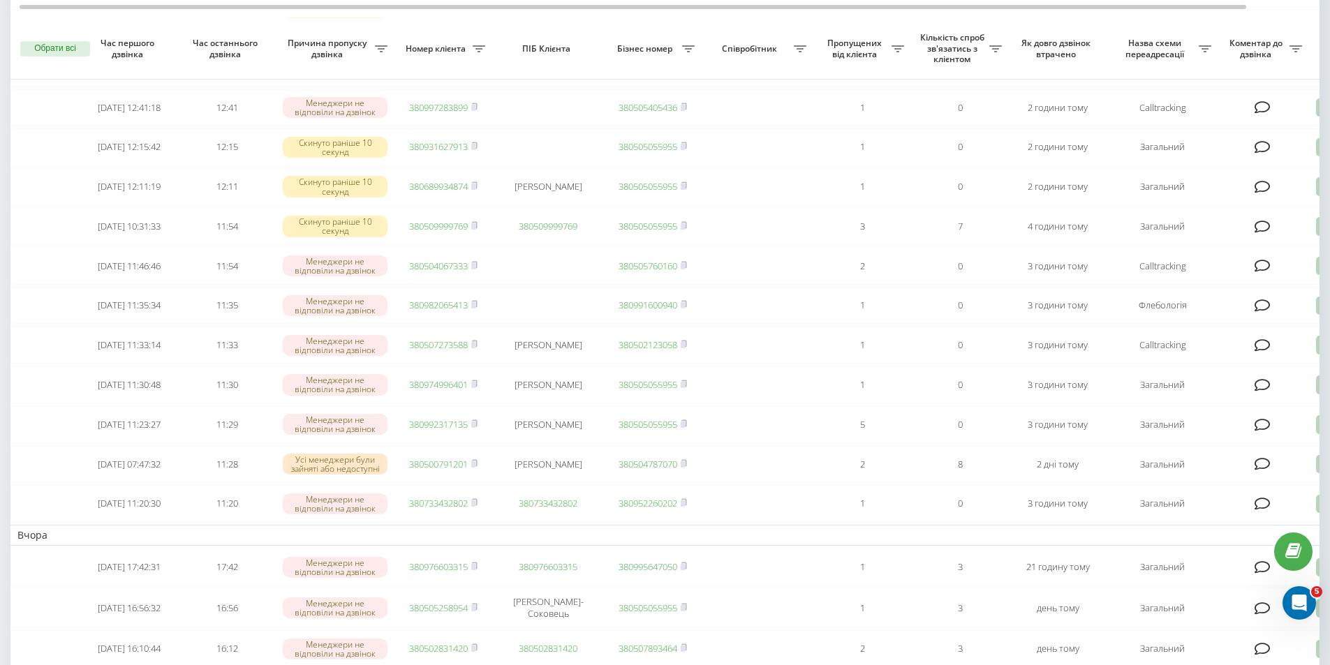
scroll to position [559, 0]
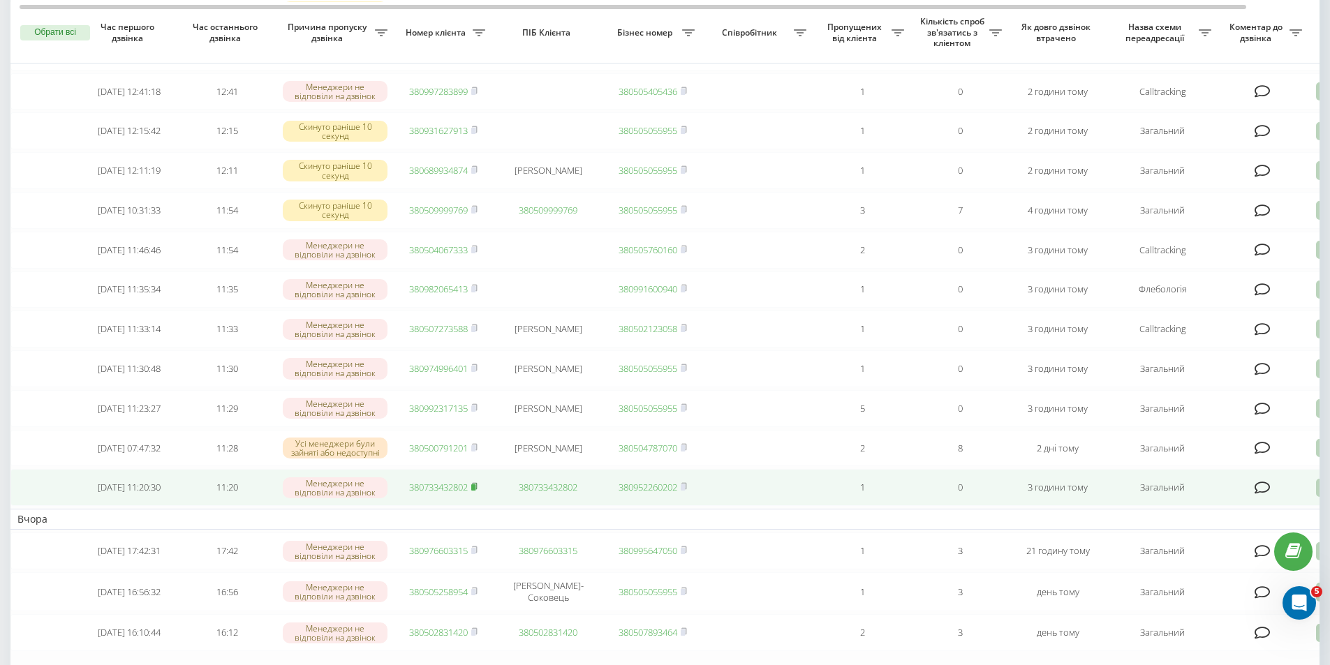
click at [478, 491] on icon at bounding box center [474, 486] width 6 height 8
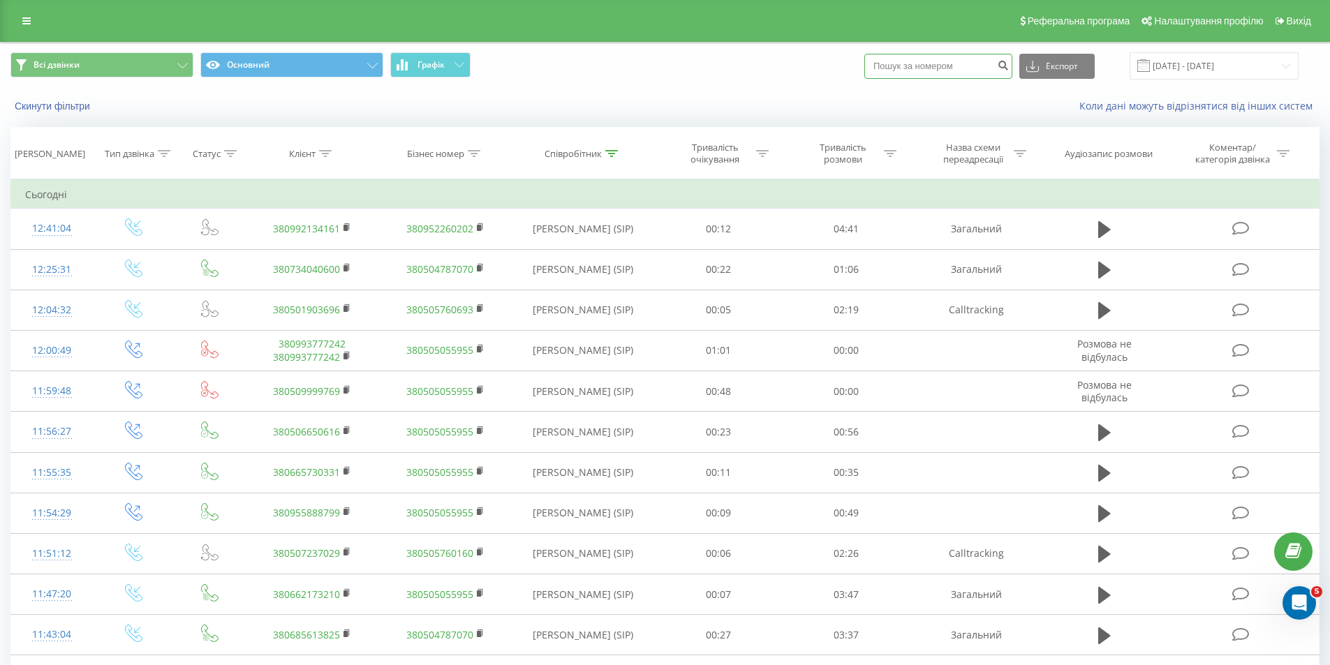
click at [933, 73] on input at bounding box center [938, 66] width 148 height 25
paste input "380995296864"
type input "380995296864"
click at [1010, 66] on button "submit" at bounding box center [1002, 66] width 19 height 25
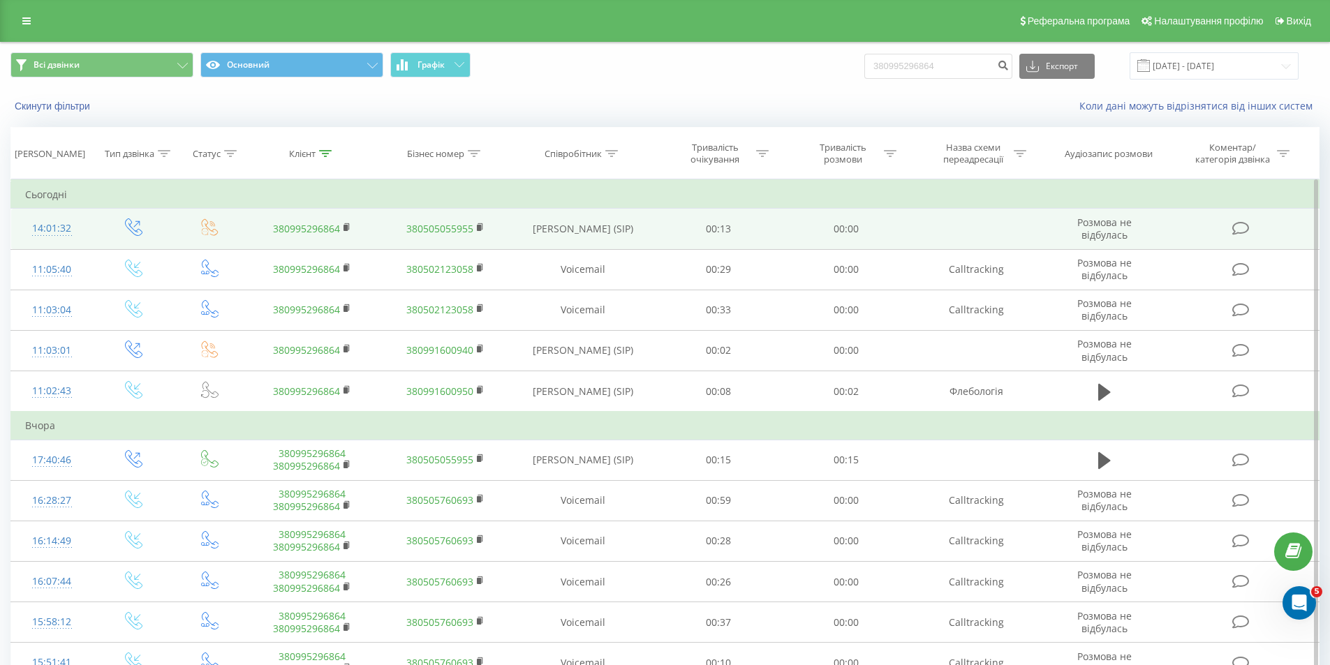
click at [323, 226] on link "380995296864" at bounding box center [306, 228] width 67 height 13
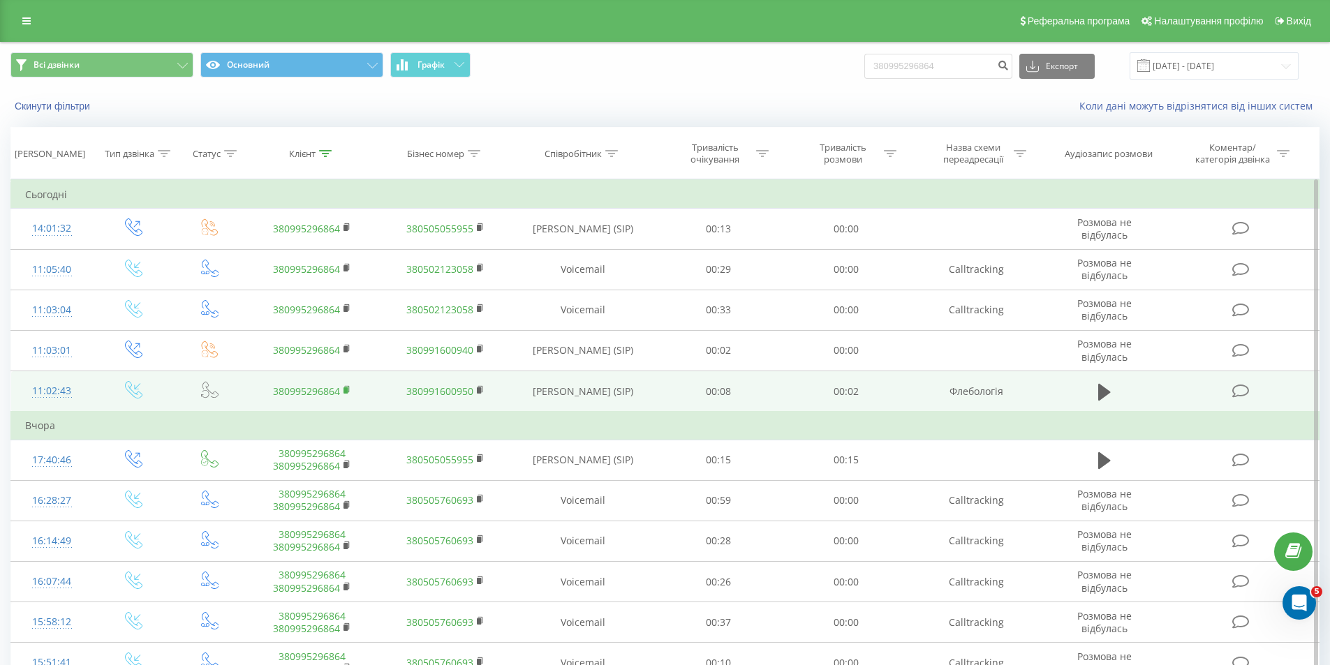
click at [347, 390] on rect at bounding box center [345, 390] width 4 height 6
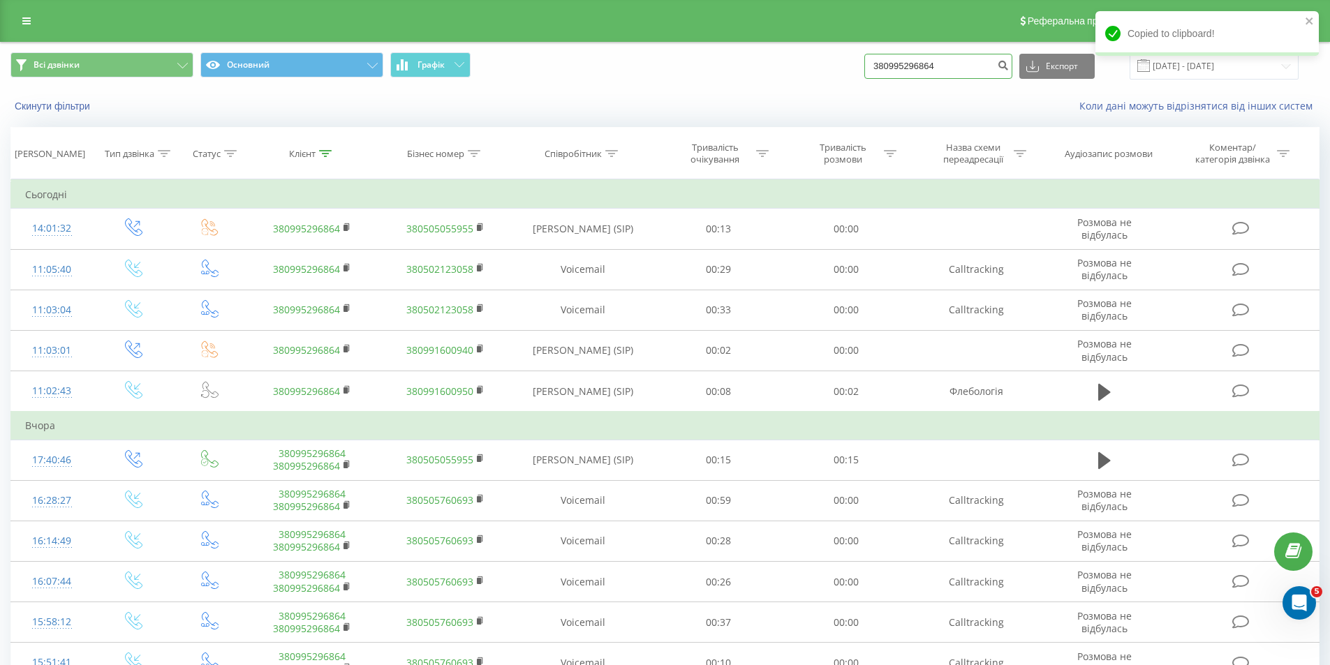
click at [934, 67] on input "380995296864" at bounding box center [938, 66] width 148 height 25
paste input "59450399"
type input "380959450399"
click at [1010, 60] on button "submit" at bounding box center [1002, 66] width 19 height 25
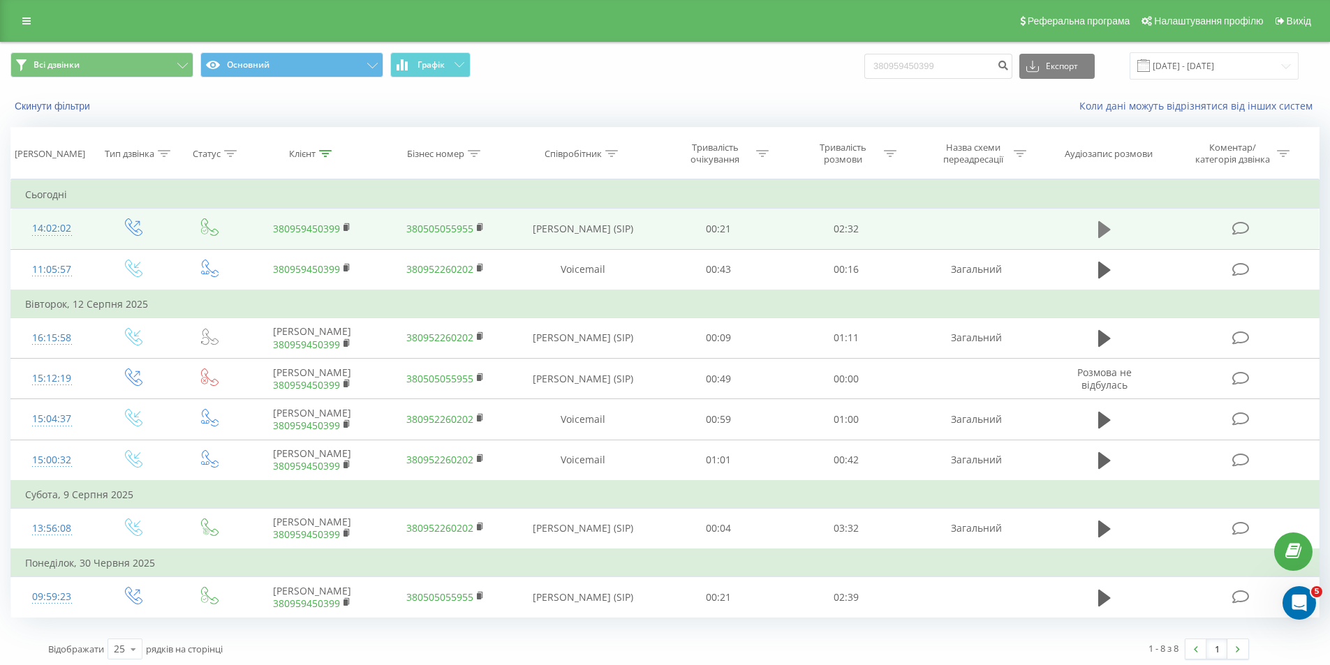
click at [1109, 230] on icon at bounding box center [1104, 229] width 13 height 17
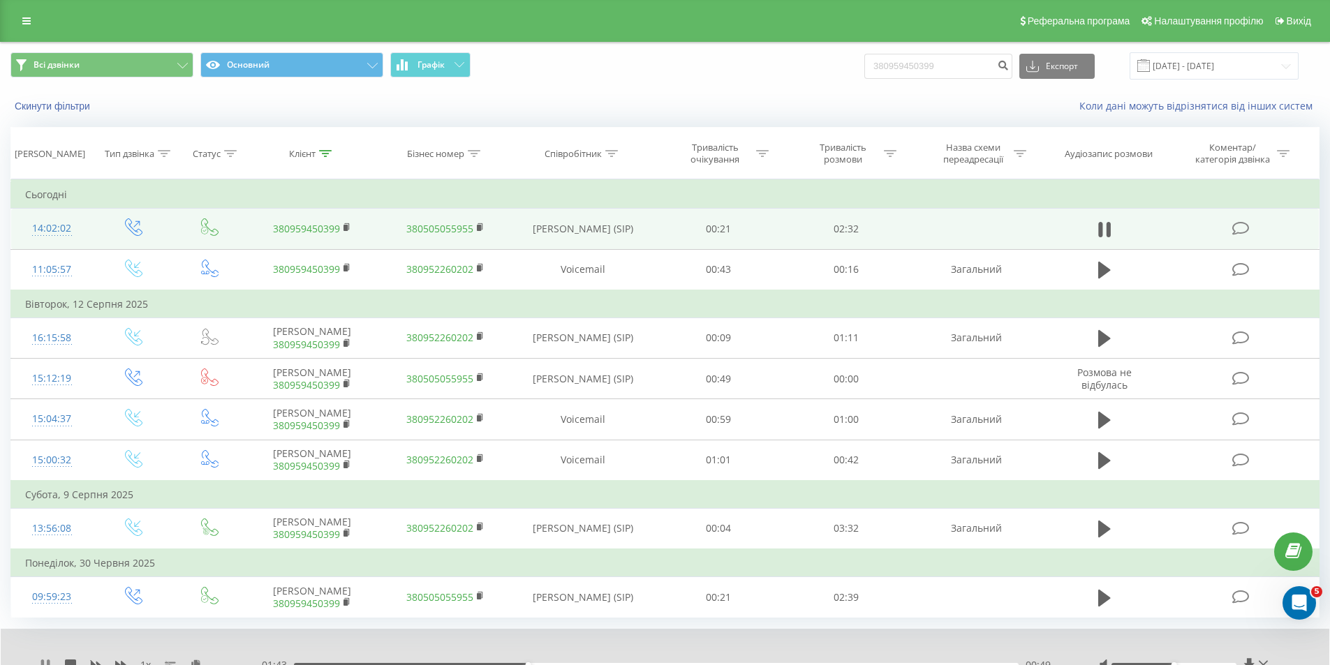
click at [45, 660] on icon at bounding box center [45, 665] width 11 height 11
click at [905, 61] on input "380959450399" at bounding box center [938, 66] width 148 height 25
paste input "509526227"
drag, startPoint x: 899, startPoint y: 66, endPoint x: 852, endPoint y: 57, distance: 47.0
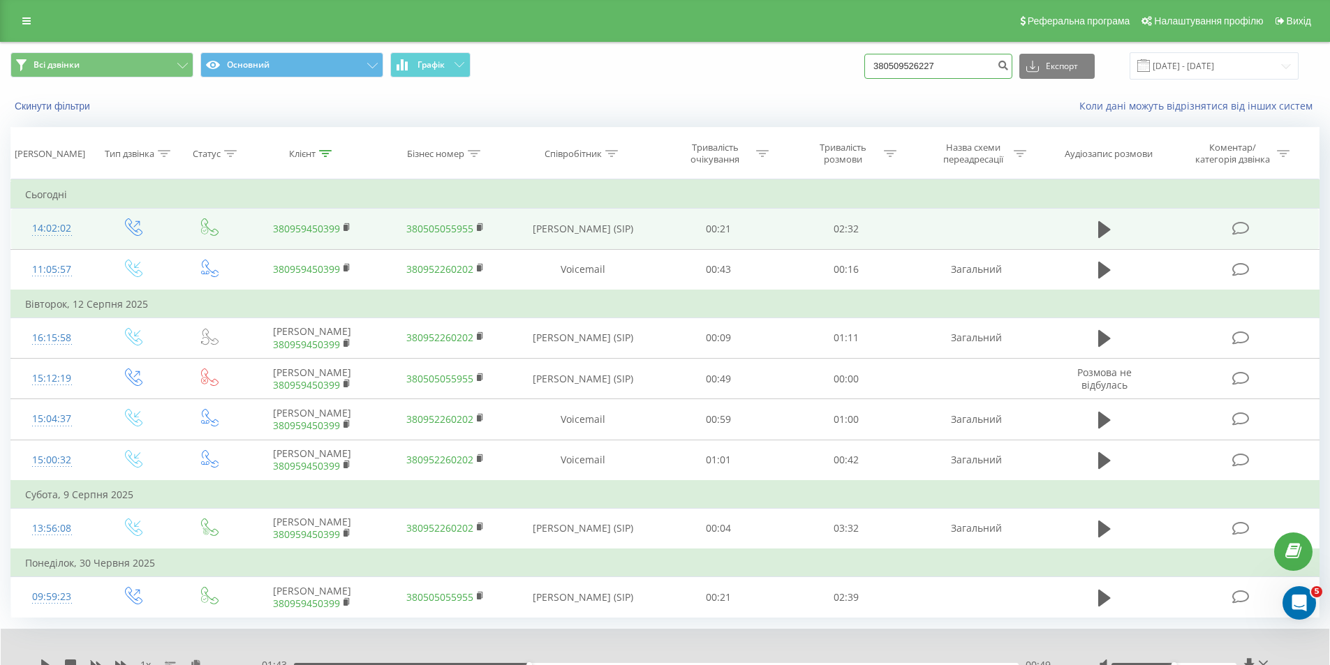
click at [852, 57] on div "Всі дзвінки Основний Графік 380509526227 Експорт .csv .xls .xlsx 22.05.2025 - 2…" at bounding box center [664, 65] width 1309 height 27
type input "0509526227"
click at [1009, 63] on icon "submit" at bounding box center [1003, 63] width 12 height 8
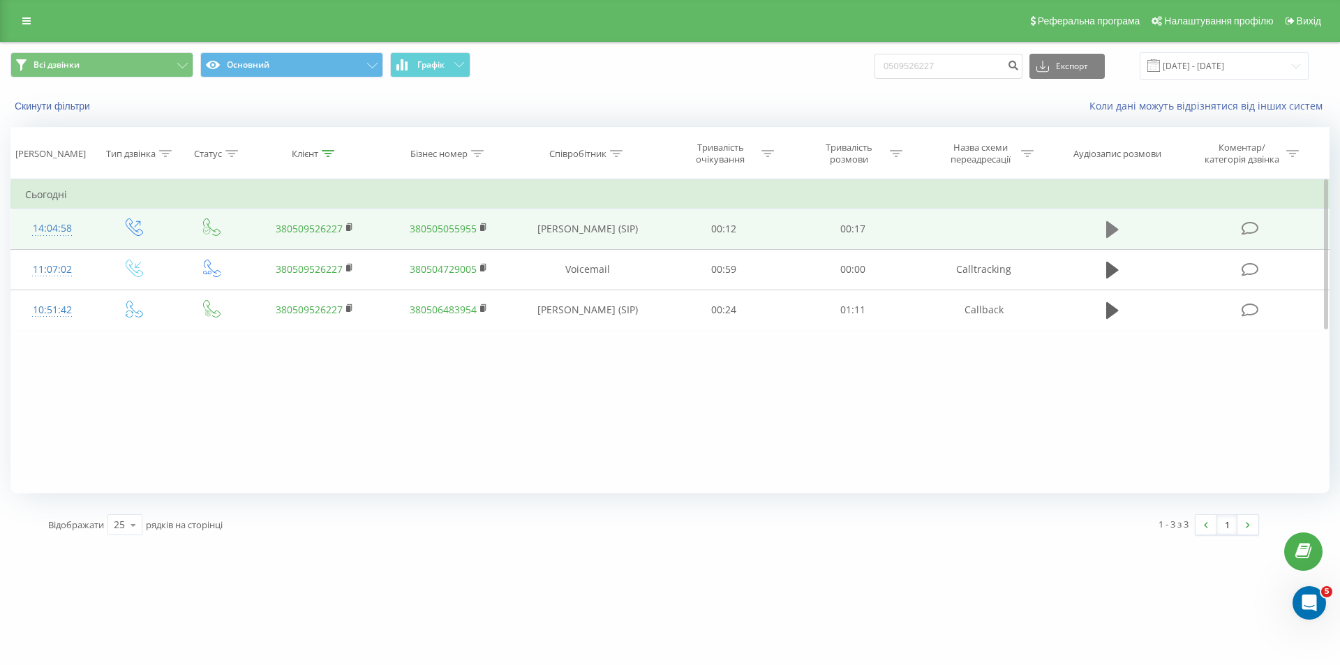
click at [1114, 231] on icon at bounding box center [1113, 229] width 13 height 17
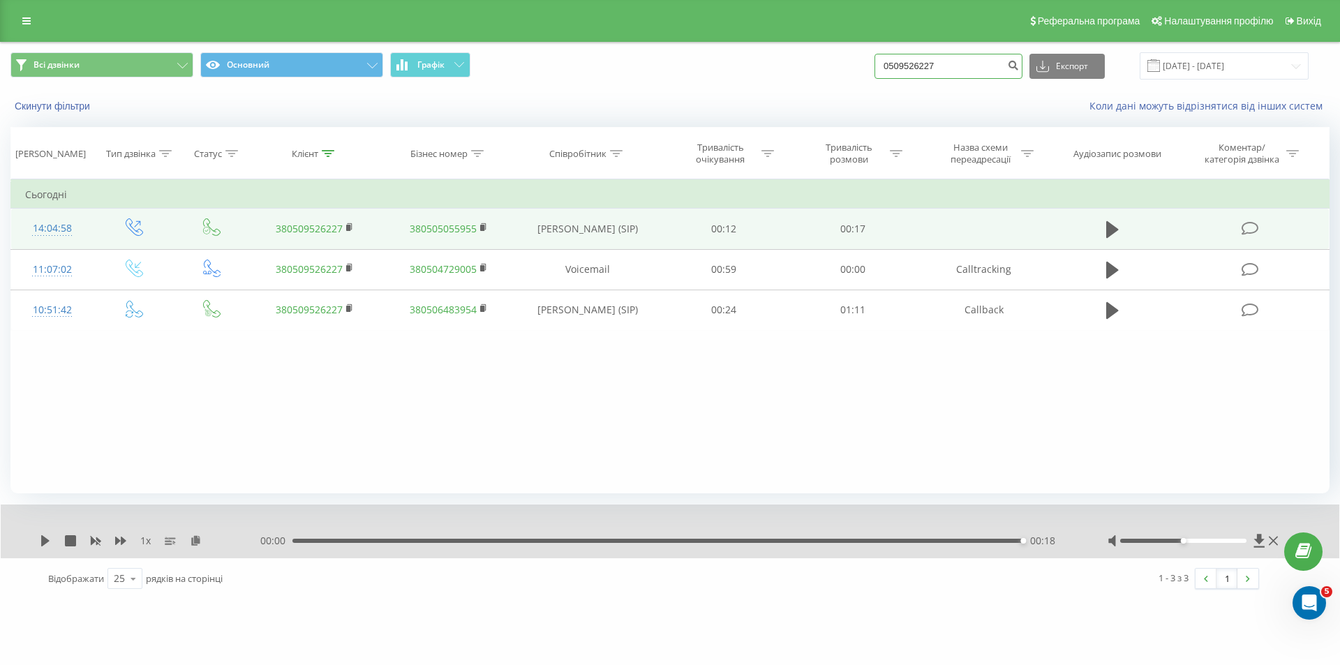
click at [964, 54] on input "0509526227" at bounding box center [949, 66] width 148 height 25
paste input "380995296864"
drag, startPoint x: 907, startPoint y: 69, endPoint x: 882, endPoint y: 65, distance: 25.5
click at [882, 65] on div "Всі дзвінки Основний Графік 380995296864 Експорт .csv .xls .xlsx 22.05.2025 - 2…" at bounding box center [670, 65] width 1320 height 27
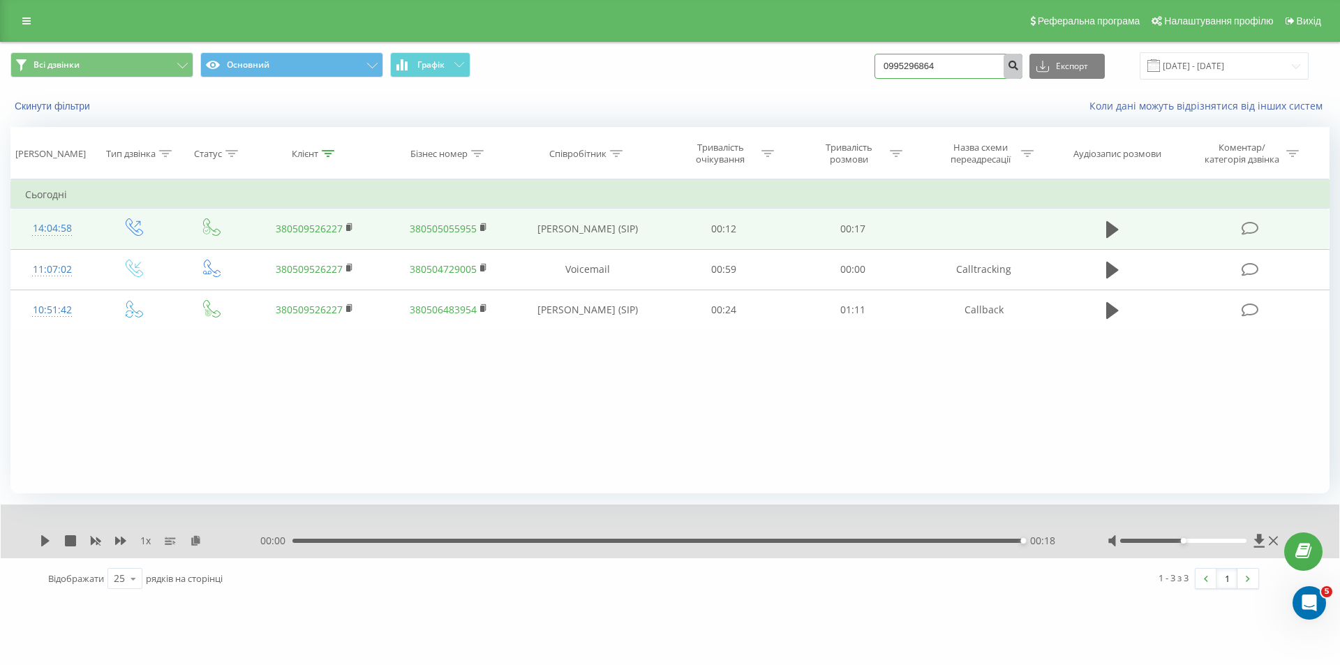
type input "0995296864"
click at [1022, 73] on button "submit" at bounding box center [1013, 66] width 19 height 25
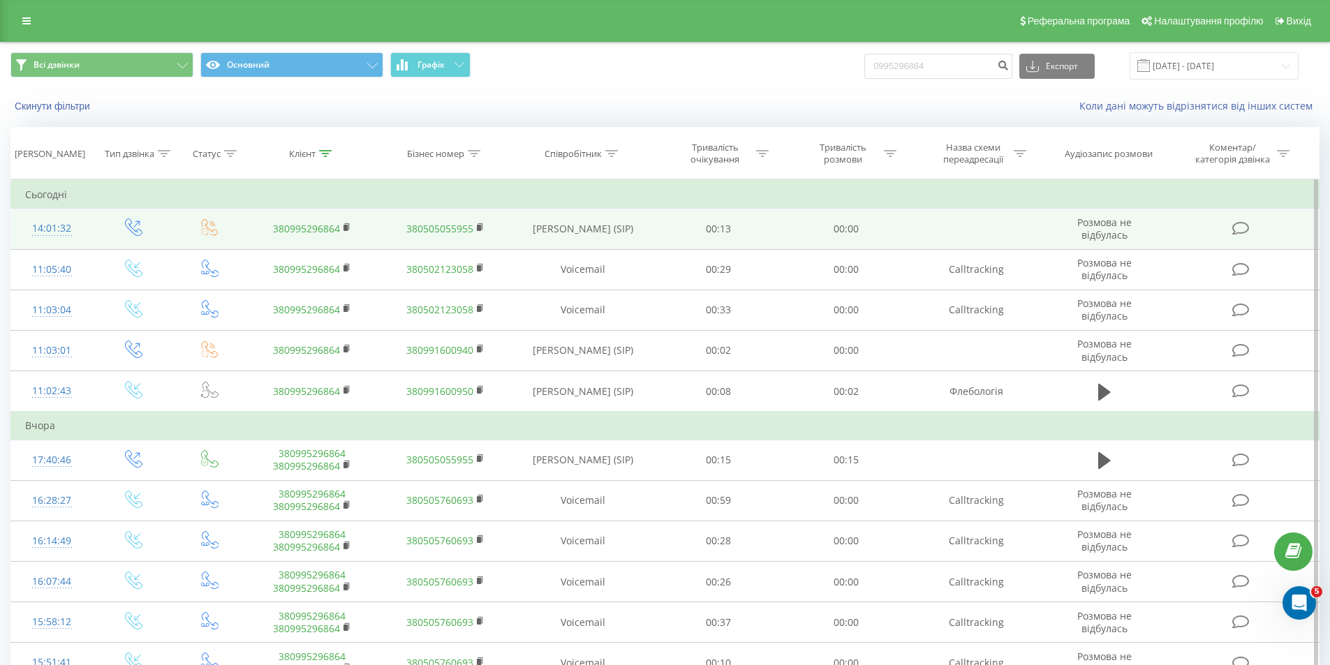
click at [320, 227] on link "380995296864" at bounding box center [306, 228] width 67 height 13
click at [311, 233] on link "380995296864" at bounding box center [306, 228] width 67 height 13
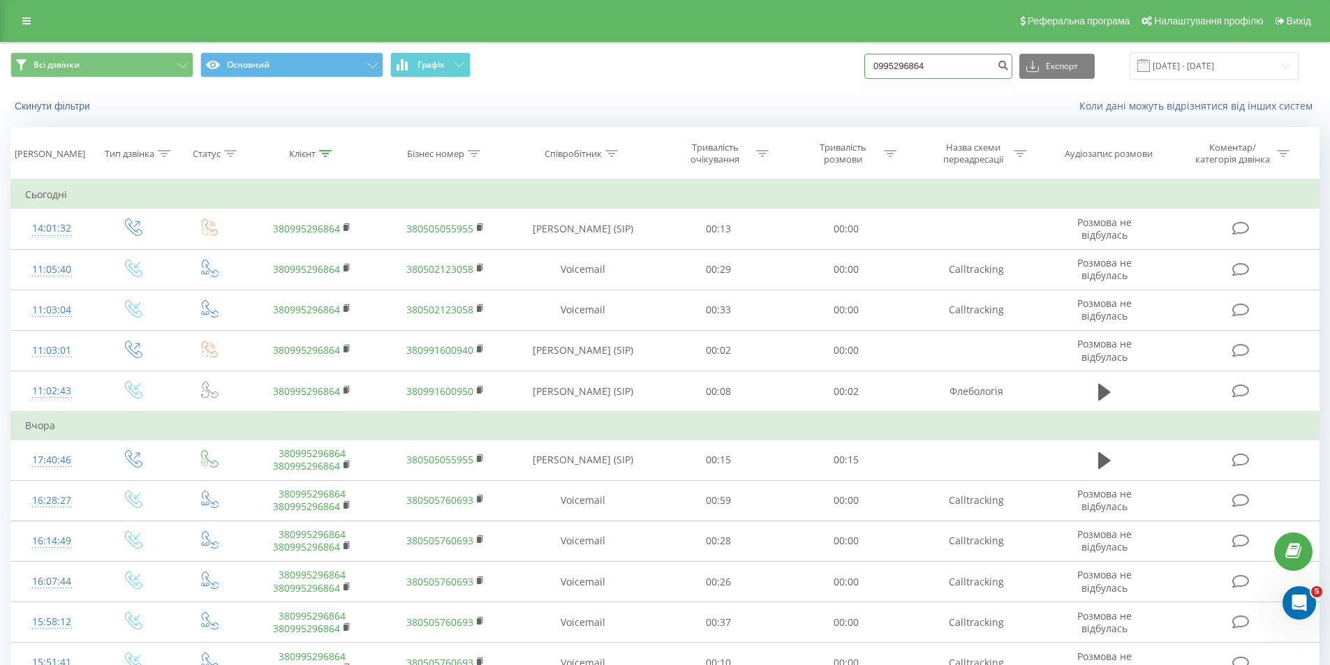
click at [959, 68] on input "0995296864" at bounding box center [938, 66] width 148 height 25
paste input "380994883978"
type input "380994883978"
click at [1009, 68] on icon "submit" at bounding box center [1003, 63] width 12 height 8
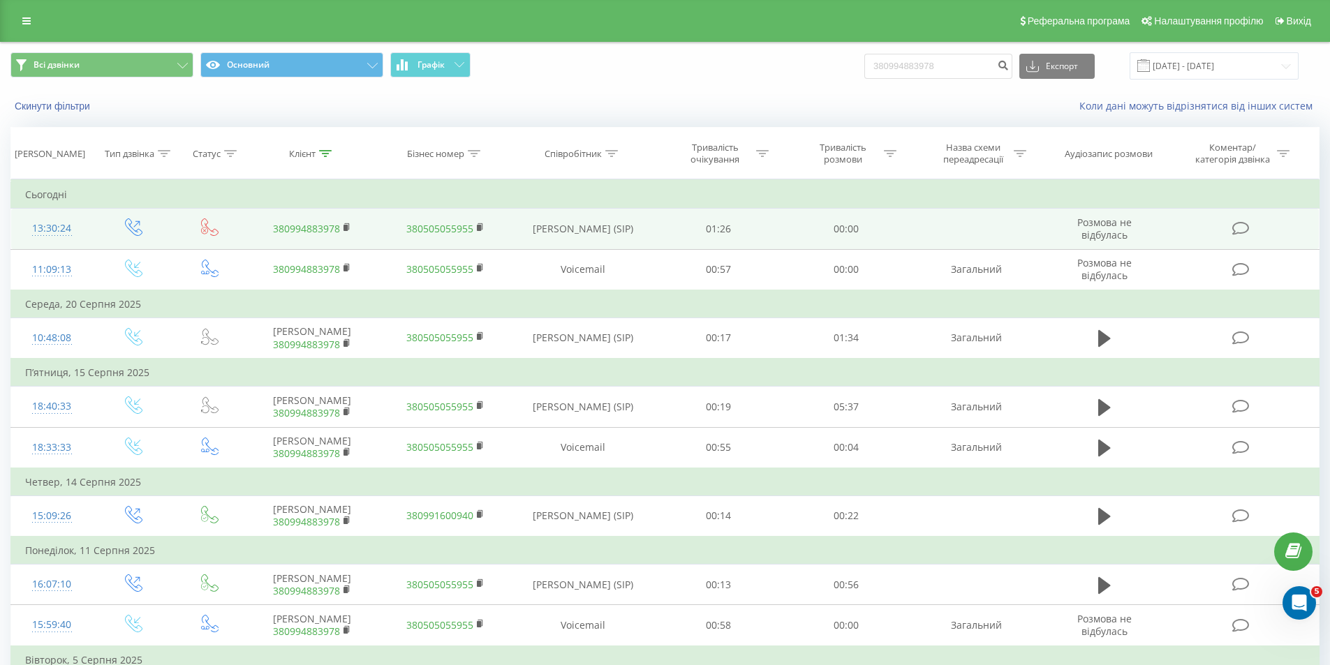
click at [325, 228] on link "380994883978" at bounding box center [306, 228] width 67 height 13
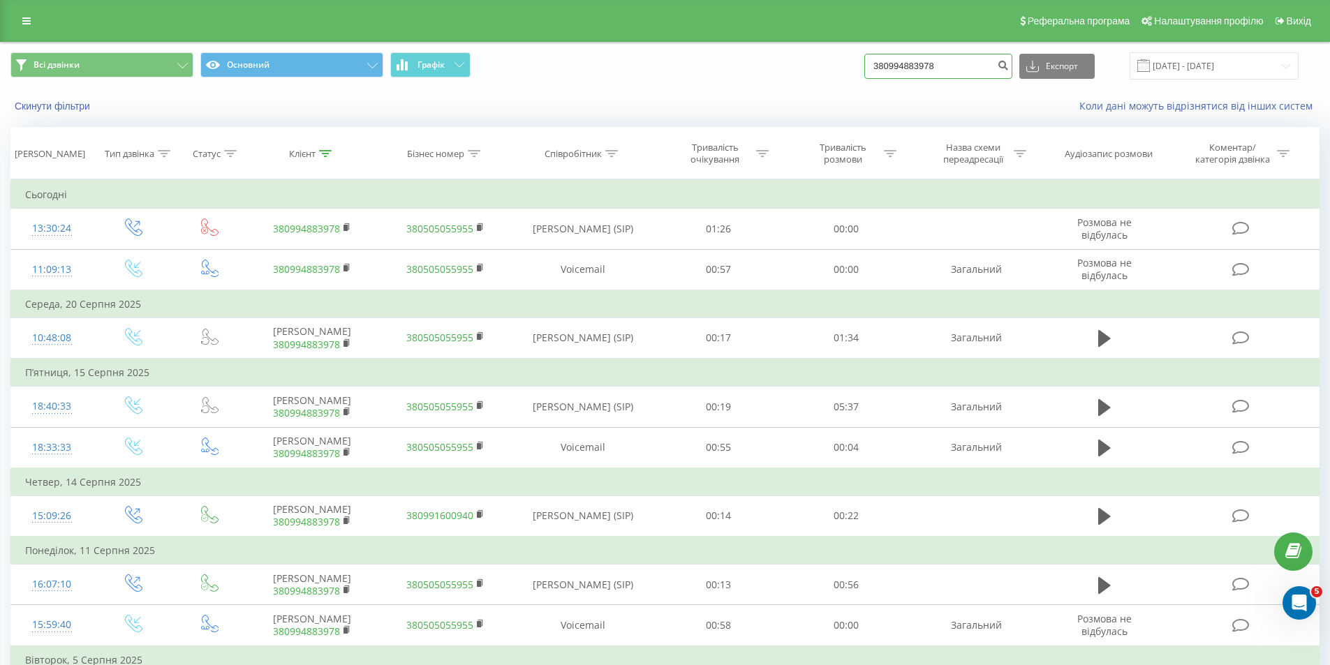
click at [959, 70] on input "380994883978" at bounding box center [938, 66] width 148 height 25
paste input "51936153"
type input "380951936153"
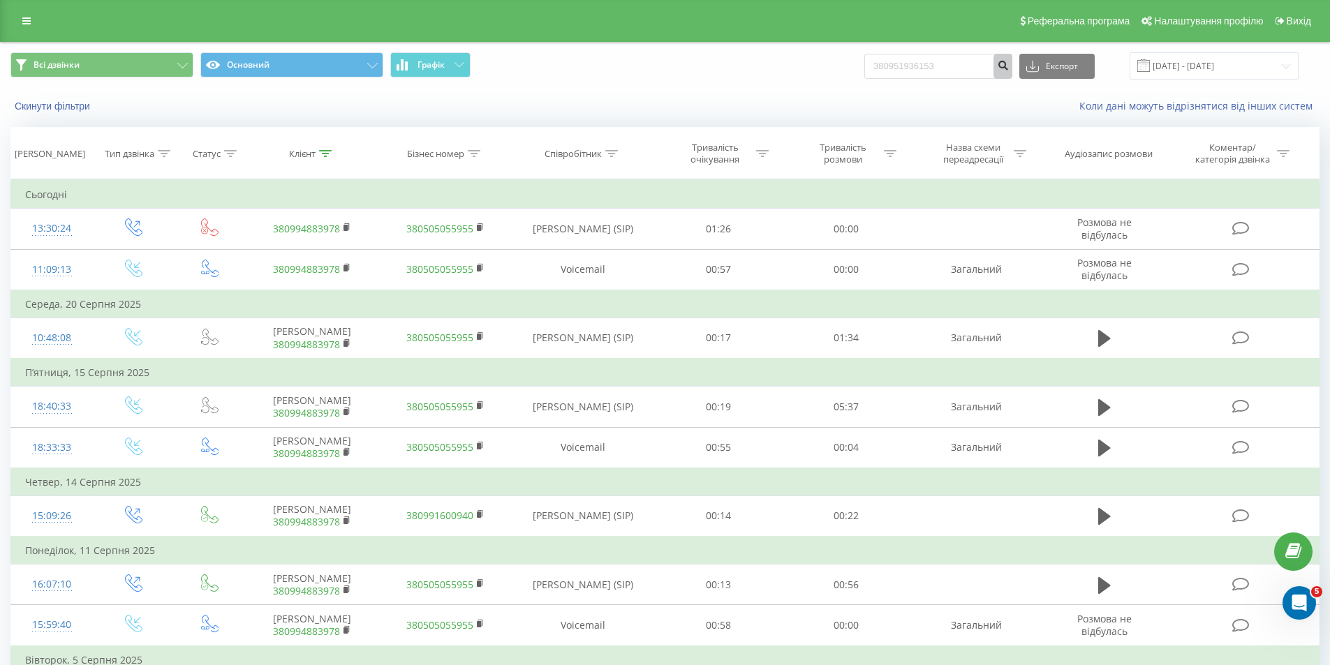
click at [1009, 68] on icon "submit" at bounding box center [1003, 63] width 12 height 8
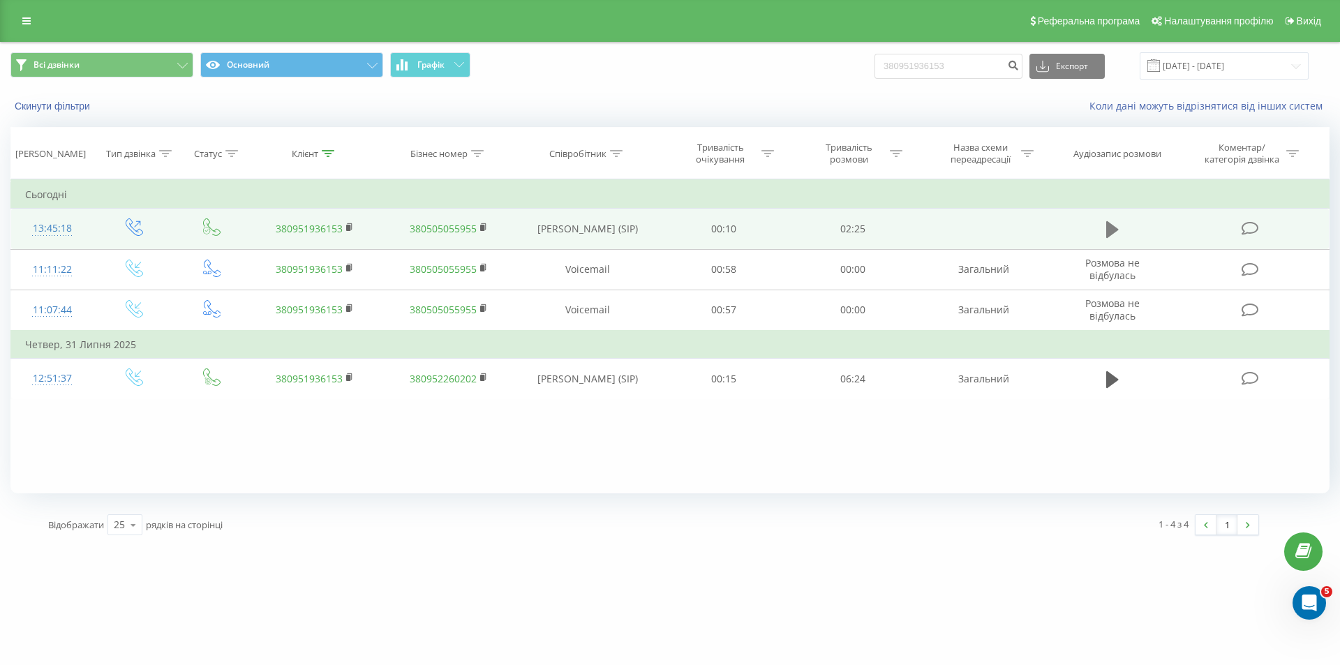
click at [1105, 233] on button at bounding box center [1112, 229] width 21 height 21
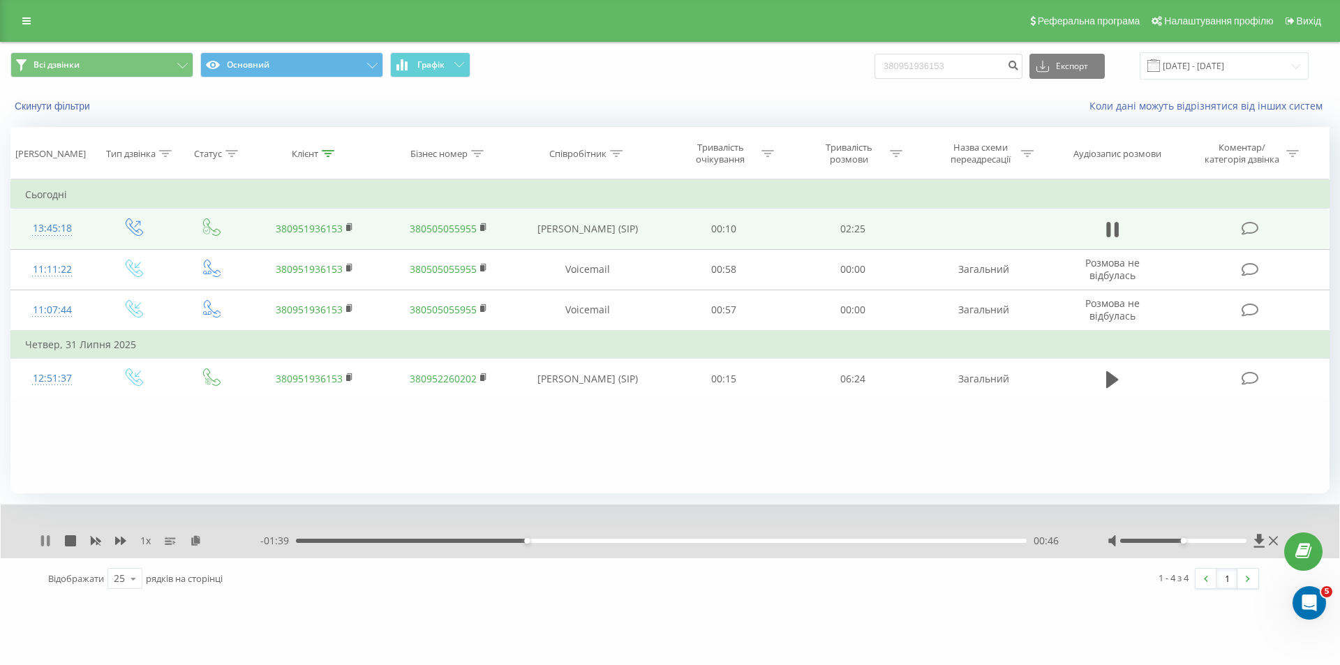
click at [44, 538] on icon at bounding box center [42, 540] width 3 height 11
click at [929, 65] on input "380951936153" at bounding box center [949, 66] width 148 height 25
paste input "733432802"
type input "380733432802"
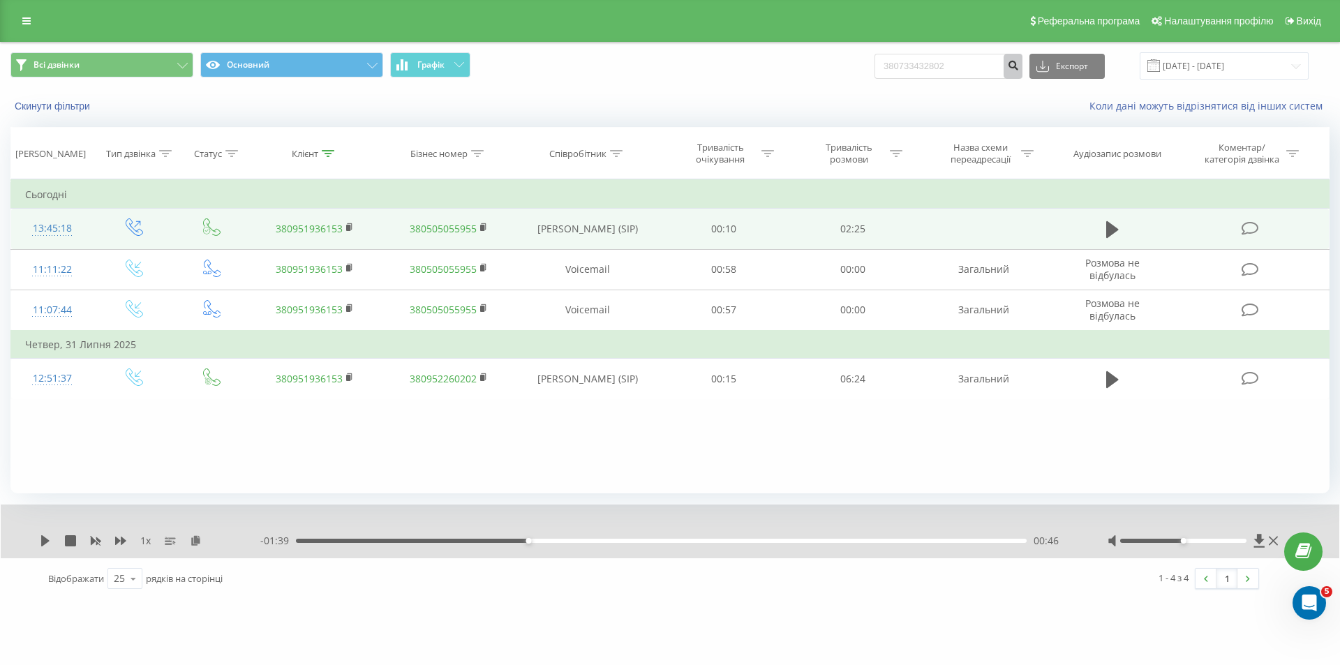
click at [1018, 68] on button "submit" at bounding box center [1013, 66] width 19 height 25
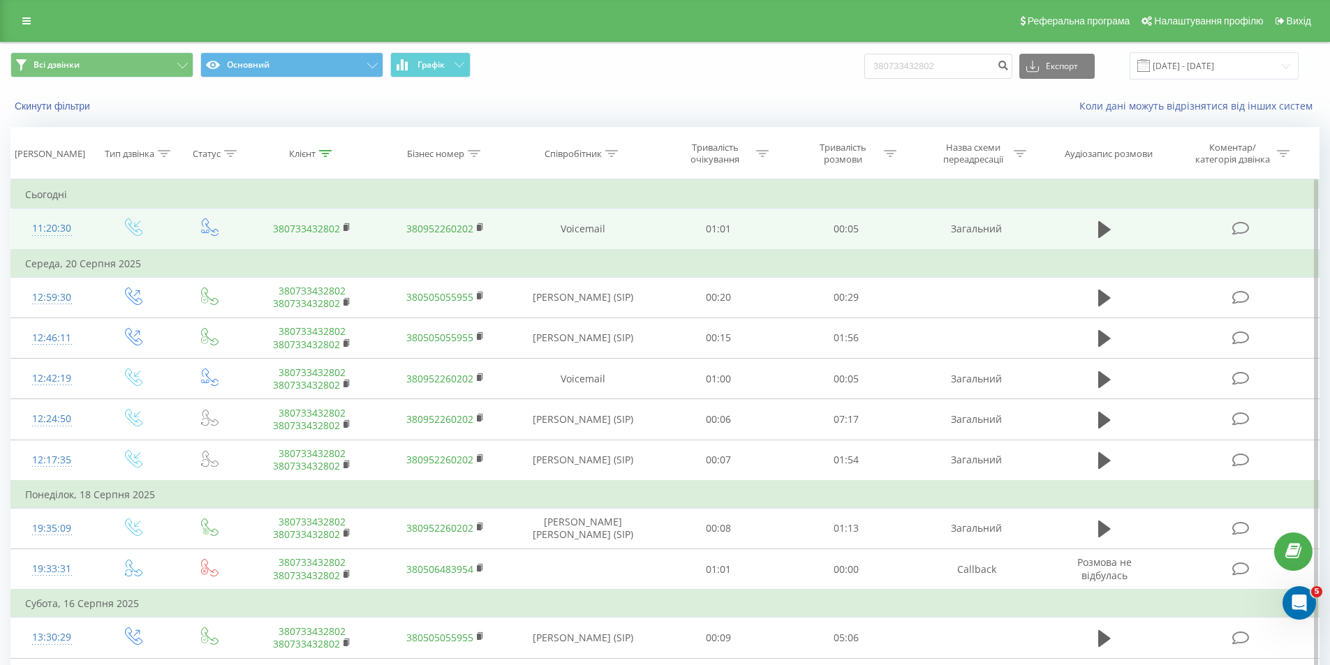
click at [297, 228] on link "380733432802" at bounding box center [306, 228] width 67 height 13
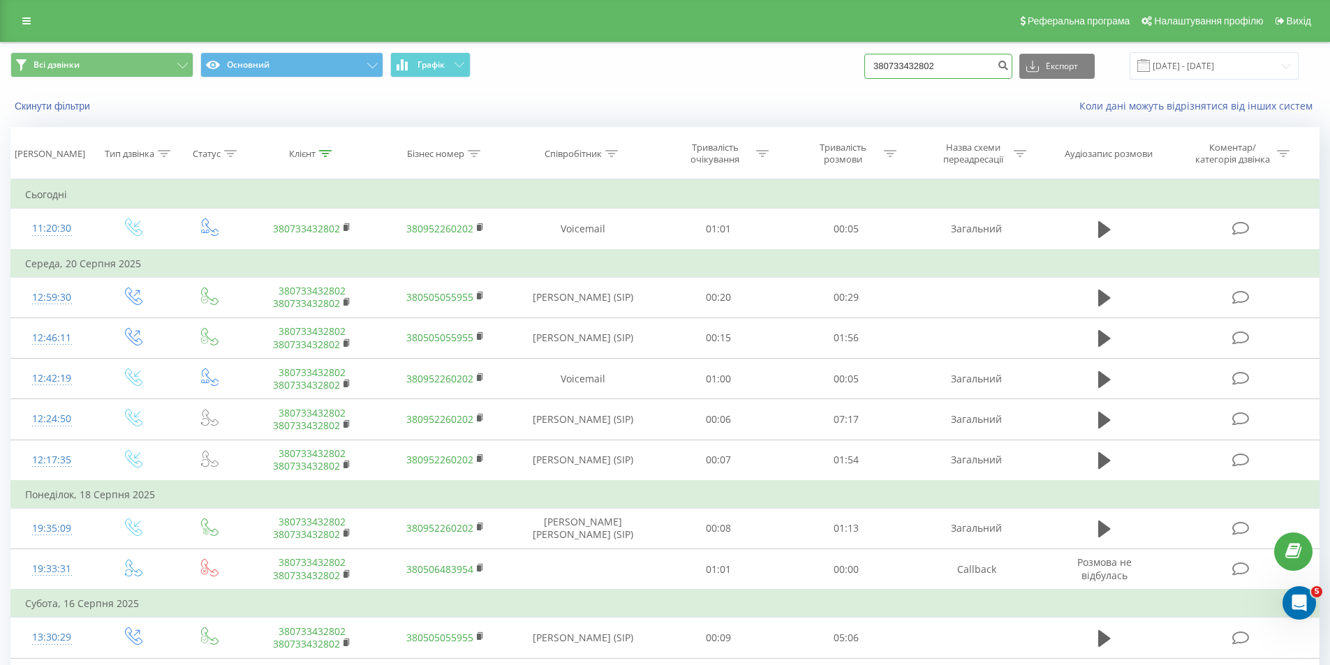
click at [973, 58] on input "380733432802" at bounding box center [938, 66] width 148 height 25
paste input "500791201"
drag, startPoint x: 898, startPoint y: 64, endPoint x: 869, endPoint y: 58, distance: 30.0
click at [869, 58] on div "Всі дзвінки Основний Графік 380500791201 Експорт .csv .xls .xlsx 22.05.2025 - 2…" at bounding box center [664, 65] width 1309 height 27
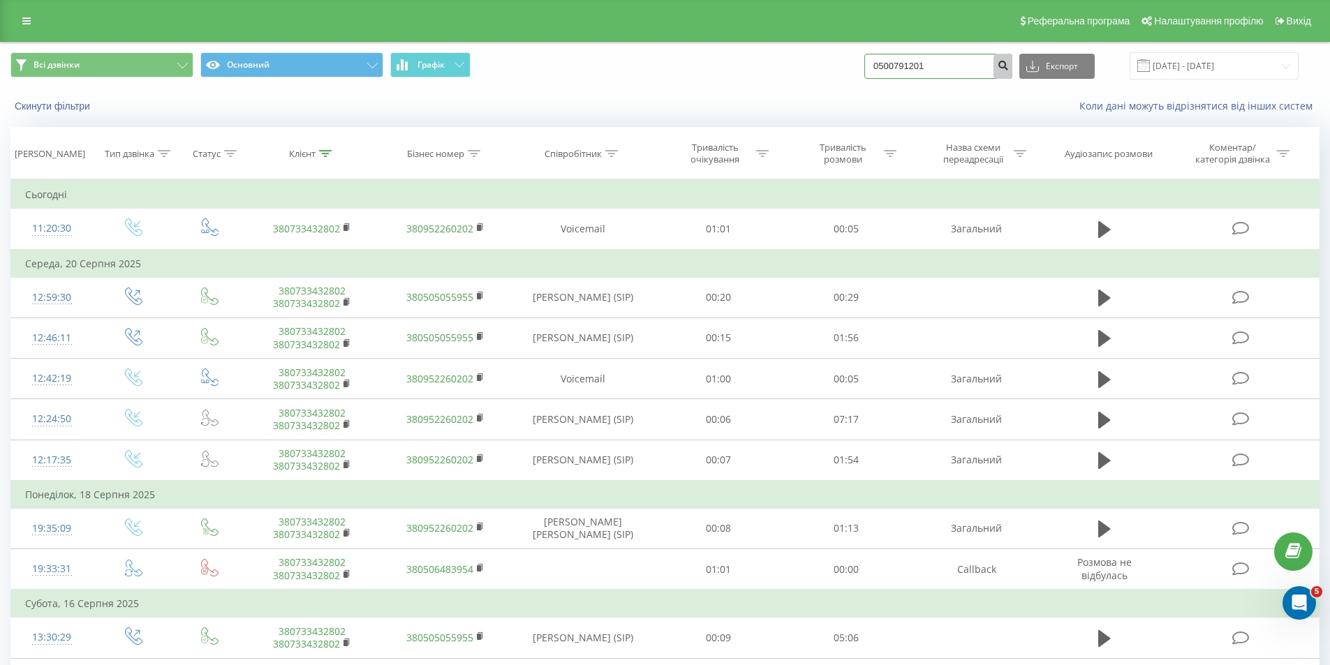
type input "0500791201"
click at [1012, 73] on button "submit" at bounding box center [1002, 66] width 19 height 25
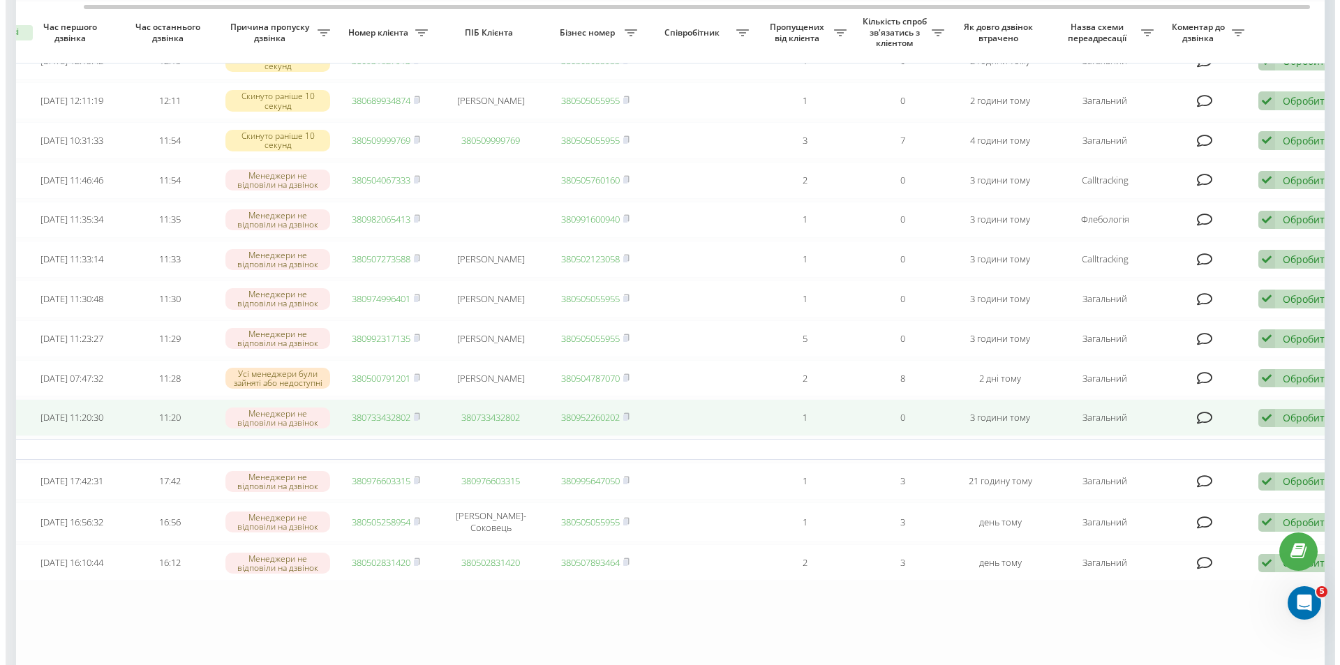
scroll to position [0, 84]
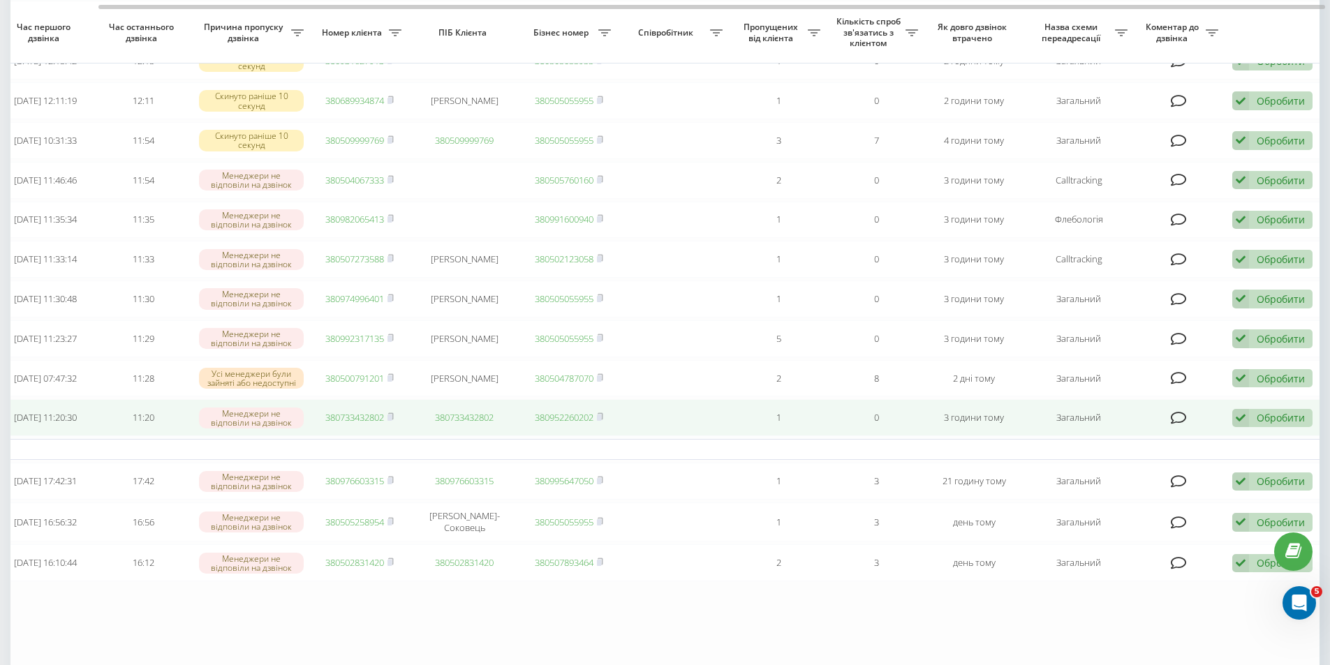
click at [1284, 424] on div "Обробити" at bounding box center [1281, 417] width 48 height 13
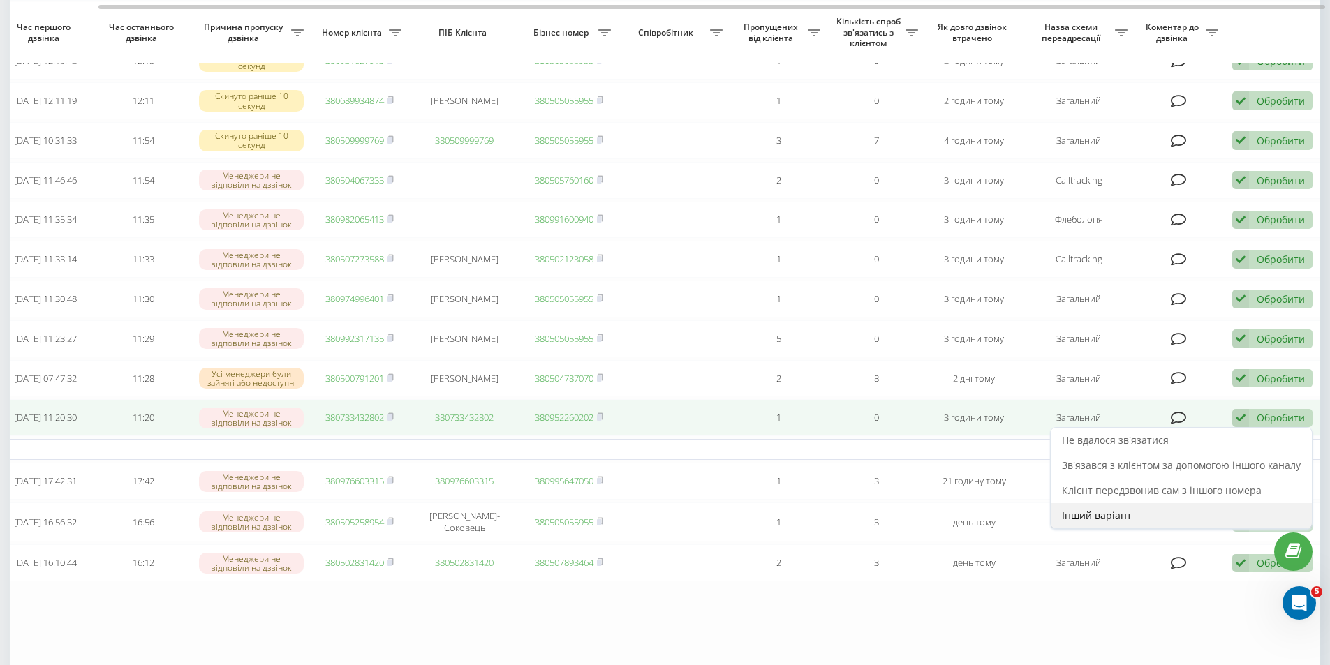
click at [1081, 522] on span "Інший варіант" at bounding box center [1097, 515] width 70 height 13
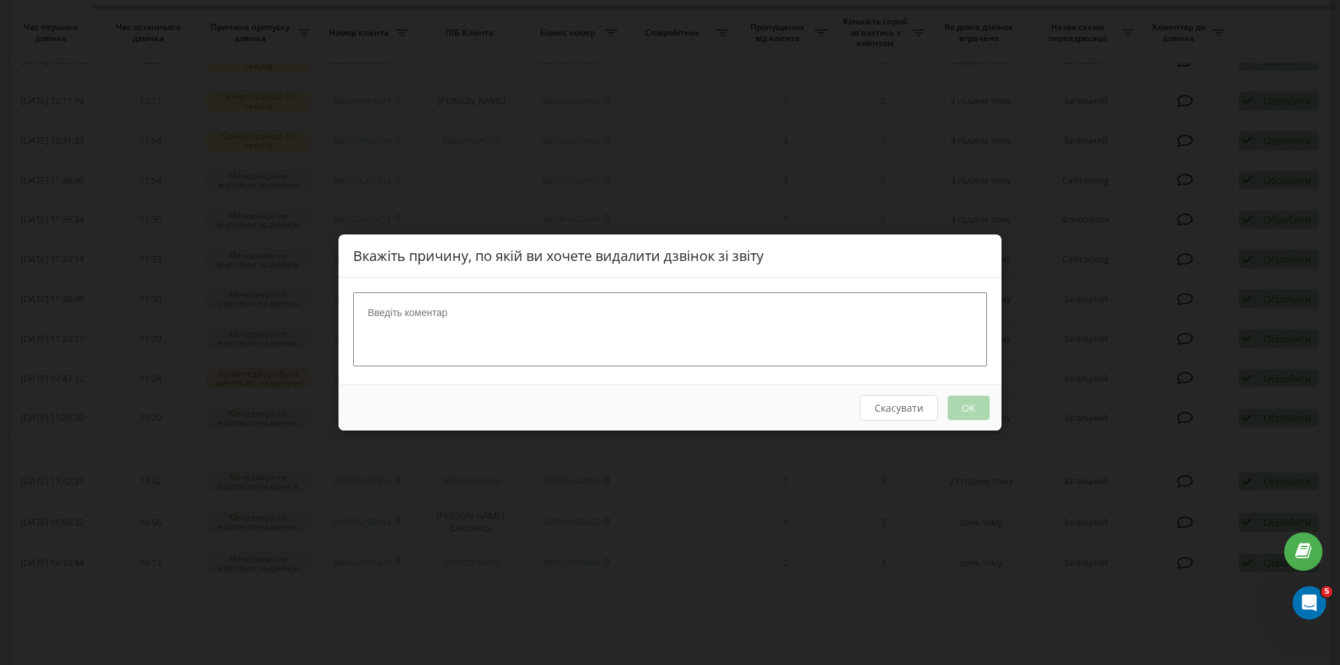
scroll to position [0, 77]
click at [801, 325] on textarea at bounding box center [670, 330] width 634 height 74
type textarea "Вдалось сконтактувати із пацієнткою"
click at [984, 409] on button "OK" at bounding box center [969, 408] width 42 height 24
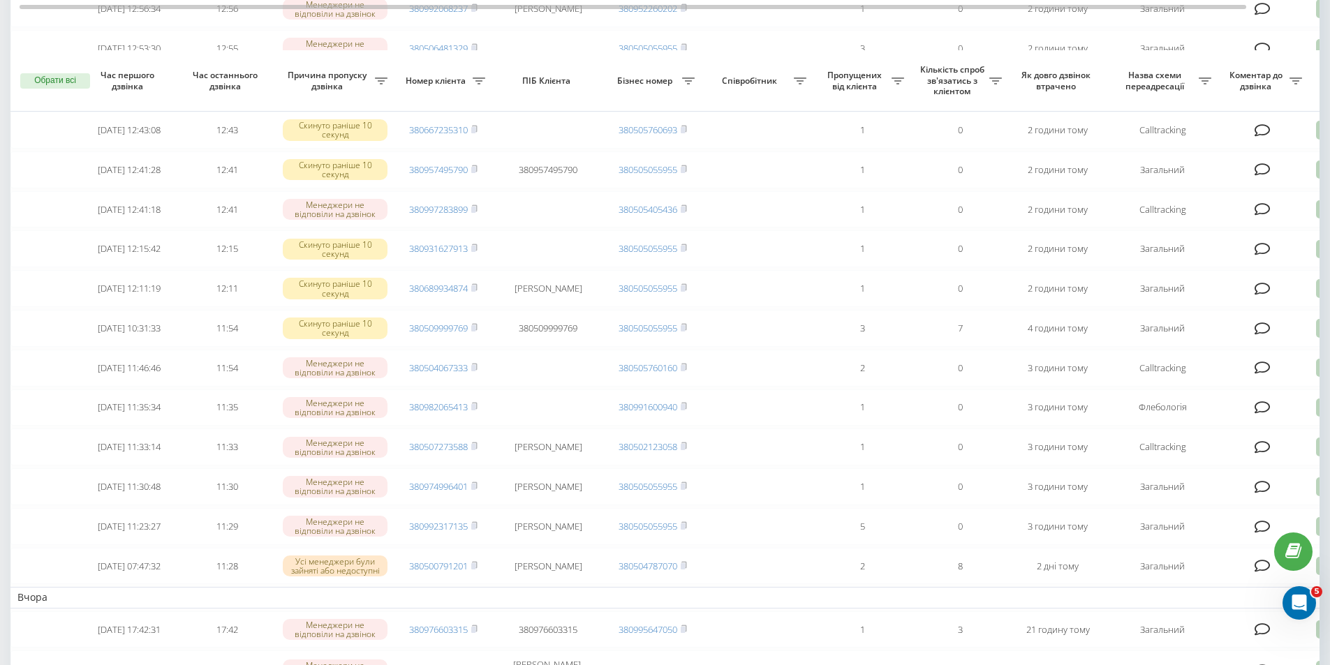
scroll to position [489, 0]
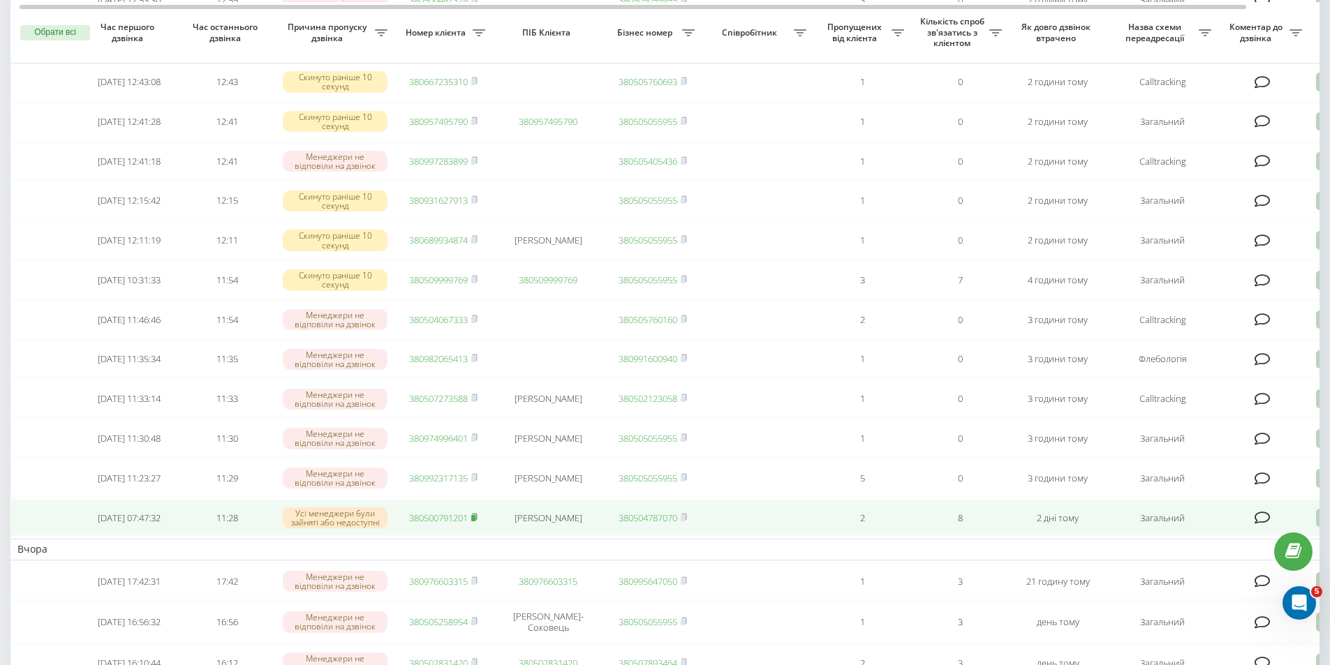
click at [474, 522] on rect at bounding box center [473, 518] width 4 height 6
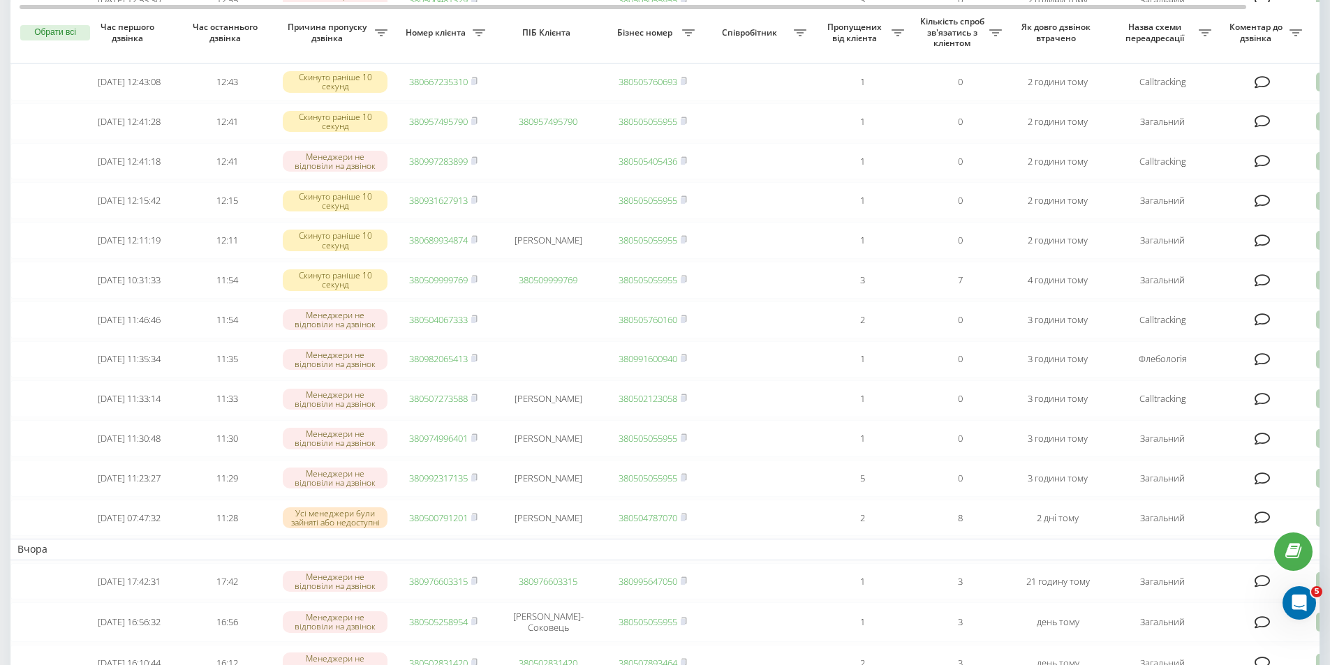
click at [548, 560] on td "Вчора" at bounding box center [708, 549] width 1396 height 21
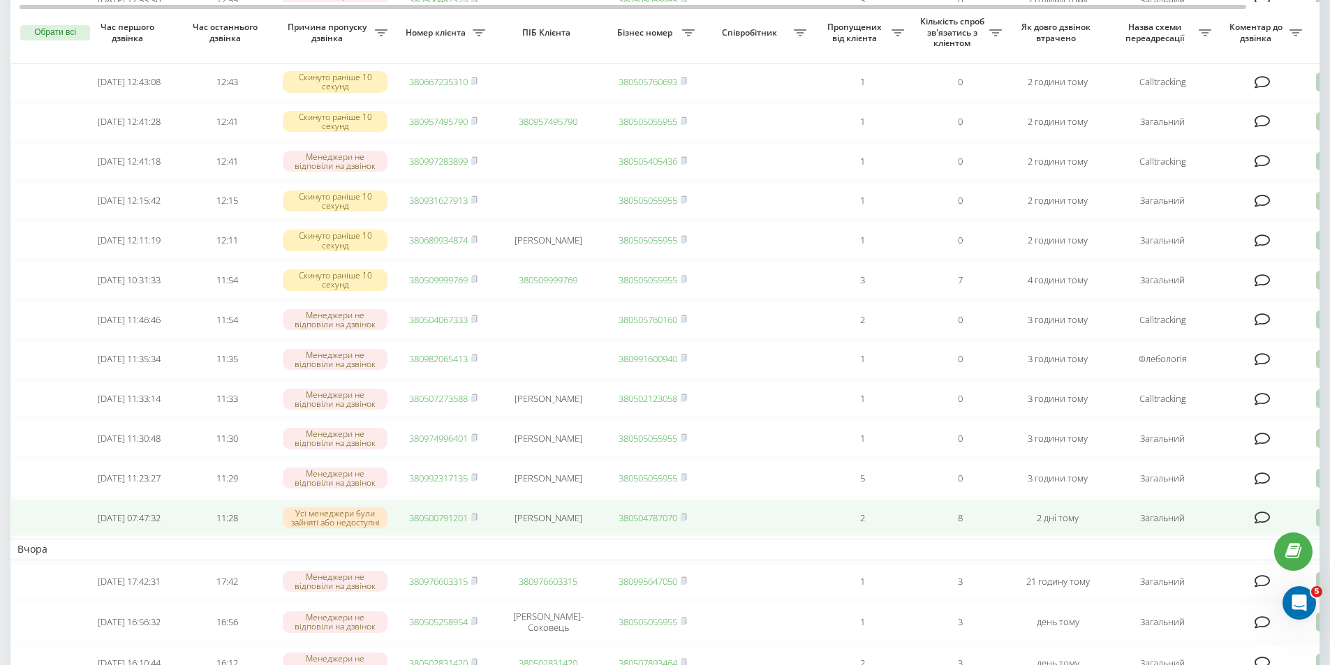
click at [1091, 537] on td "2 дні тому" at bounding box center [1058, 518] width 98 height 37
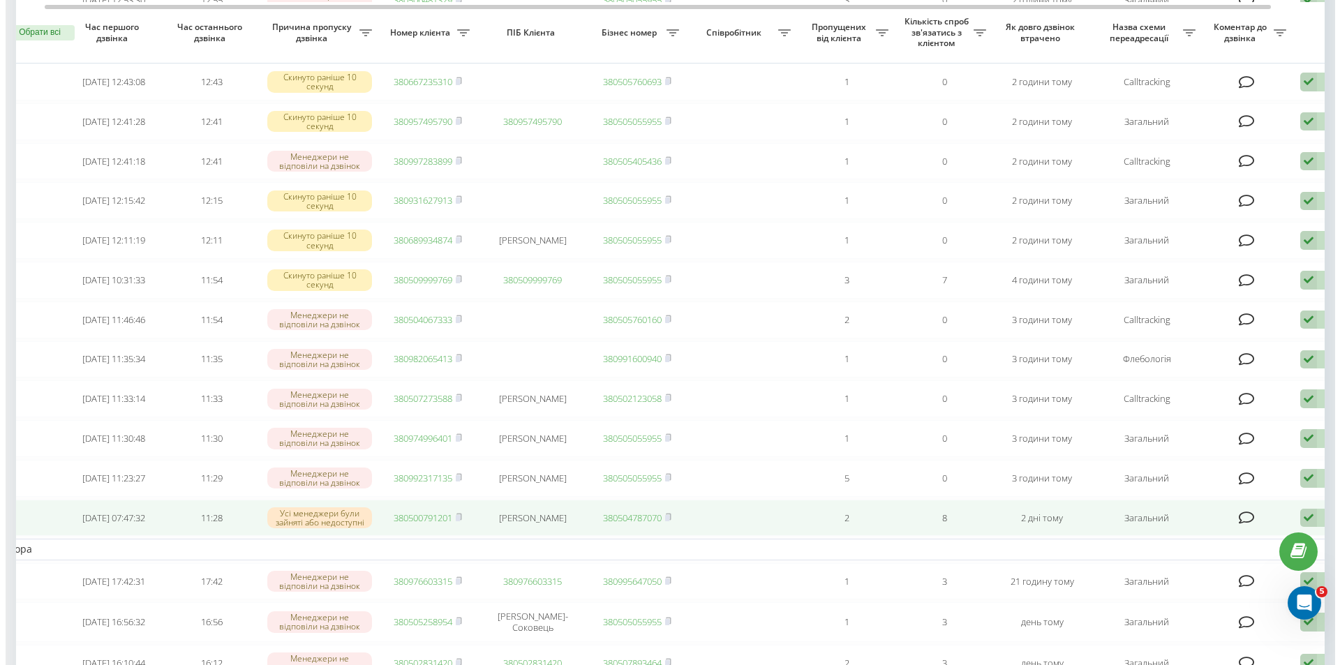
scroll to position [0, 87]
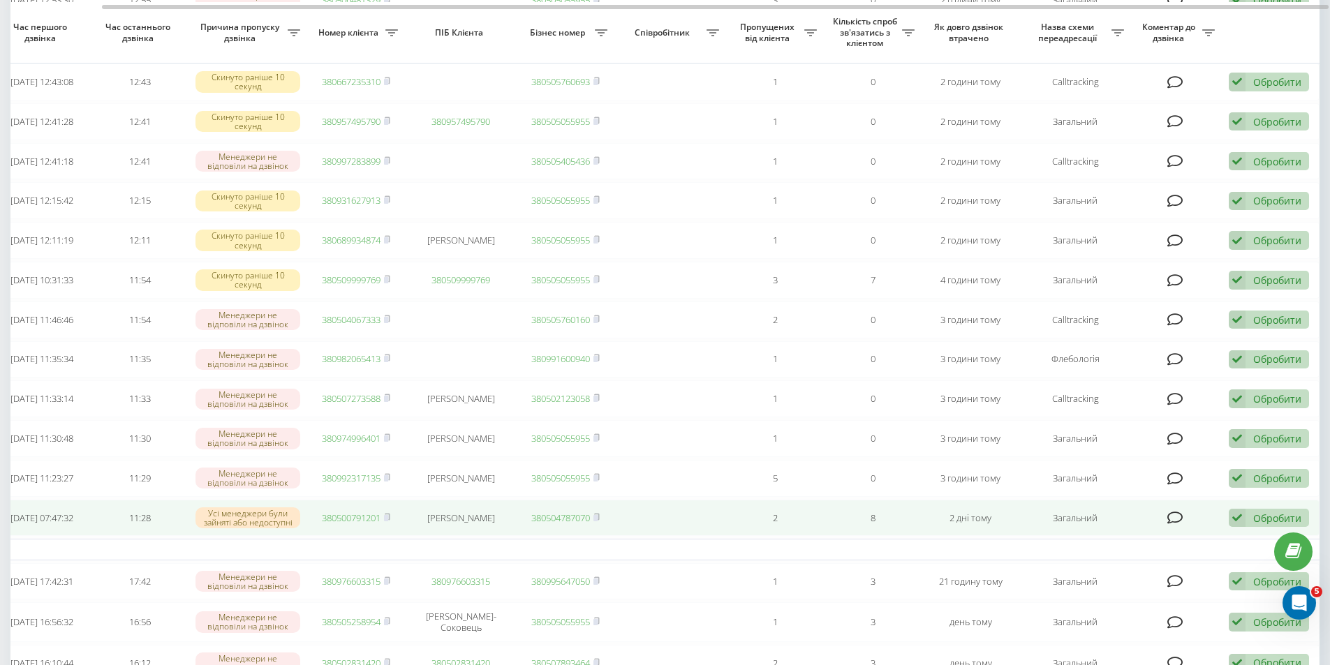
click at [1251, 528] on div "Обробити Не вдалося зв'язатися Зв'язався з клієнтом за допомогою іншого каналу …" at bounding box center [1269, 518] width 80 height 19
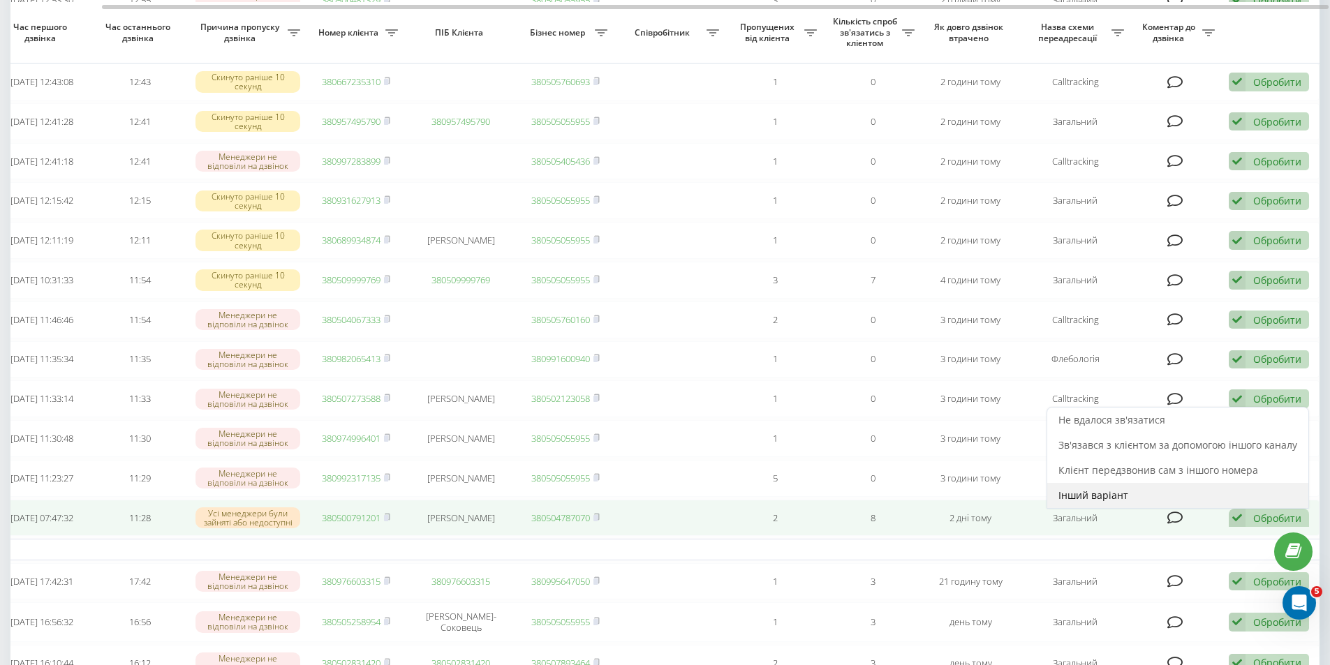
click at [1145, 508] on div "Інший варіант" at bounding box center [1177, 495] width 261 height 25
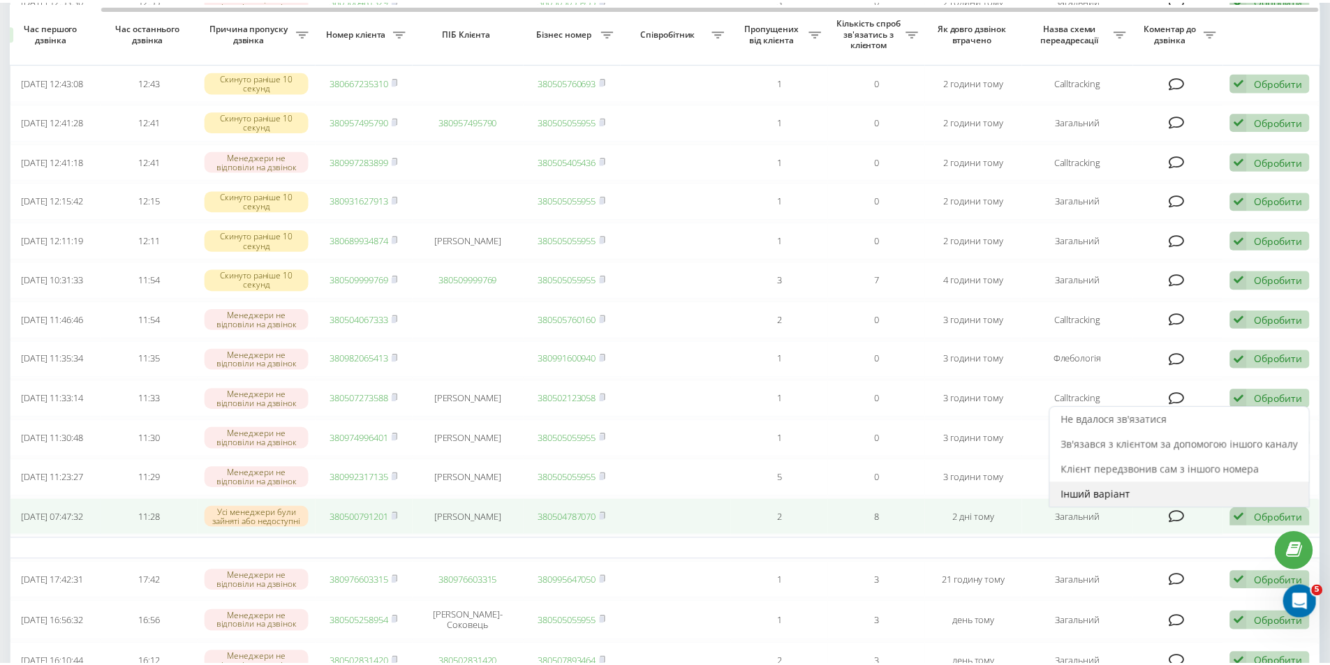
scroll to position [0, 77]
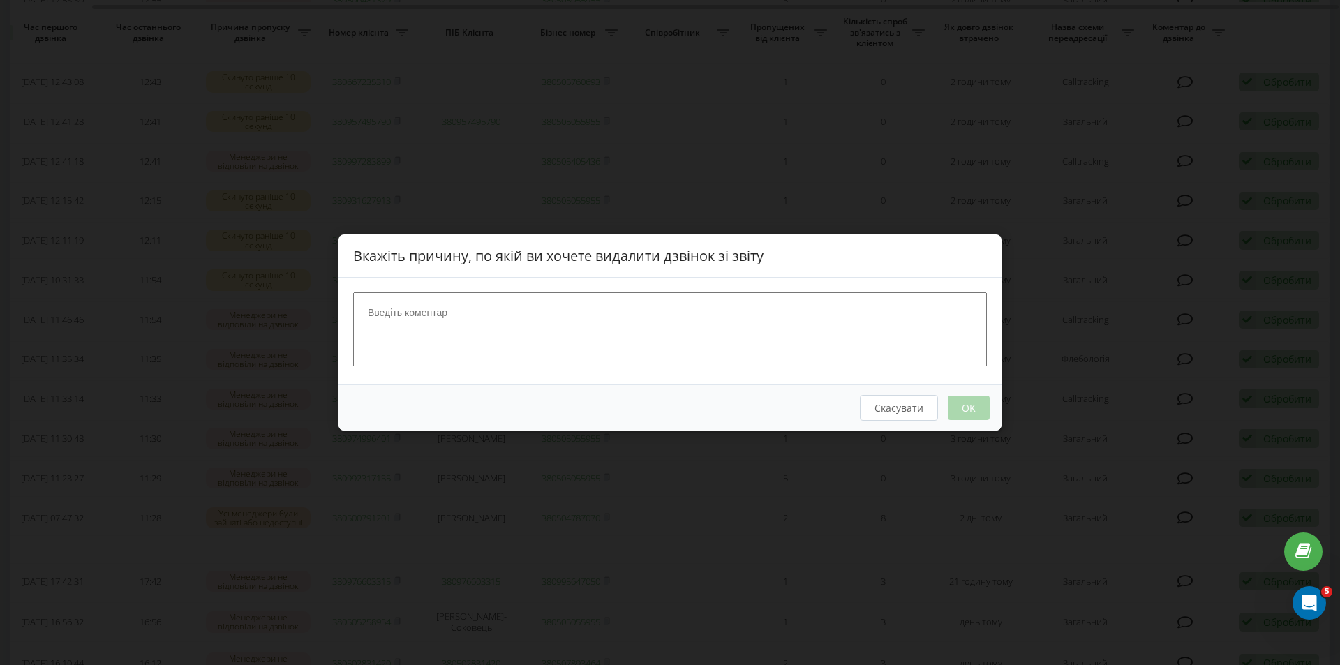
click at [681, 347] on textarea at bounding box center [670, 330] width 634 height 74
click at [904, 416] on button "Скасувати" at bounding box center [899, 408] width 78 height 26
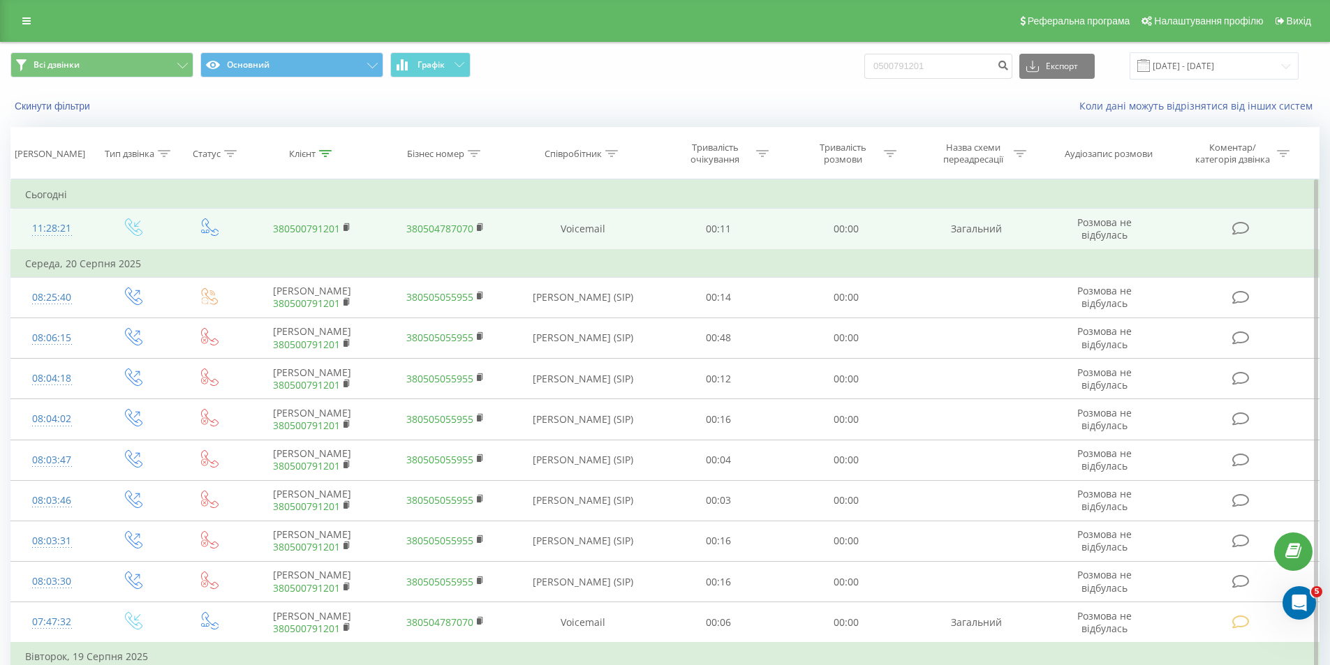
click at [313, 230] on link "380500791201" at bounding box center [306, 228] width 67 height 13
click at [344, 225] on rect at bounding box center [345, 228] width 4 height 6
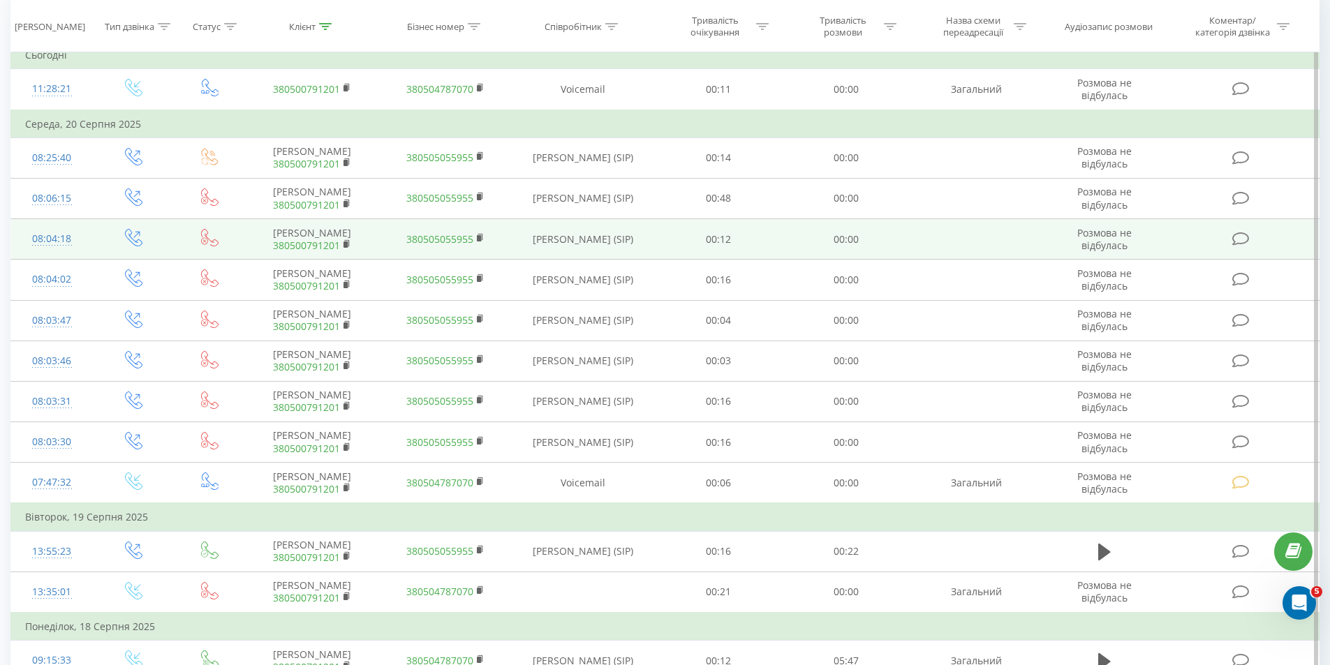
scroll to position [279, 0]
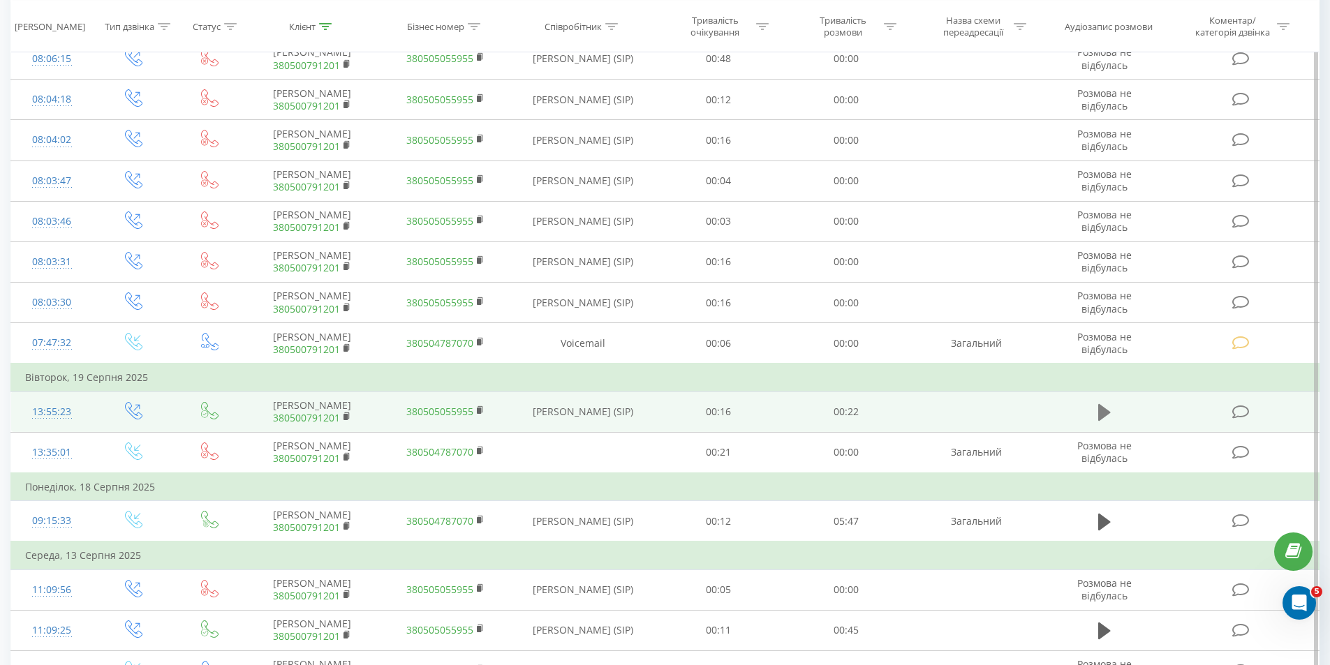
click at [1100, 415] on icon at bounding box center [1104, 412] width 13 height 17
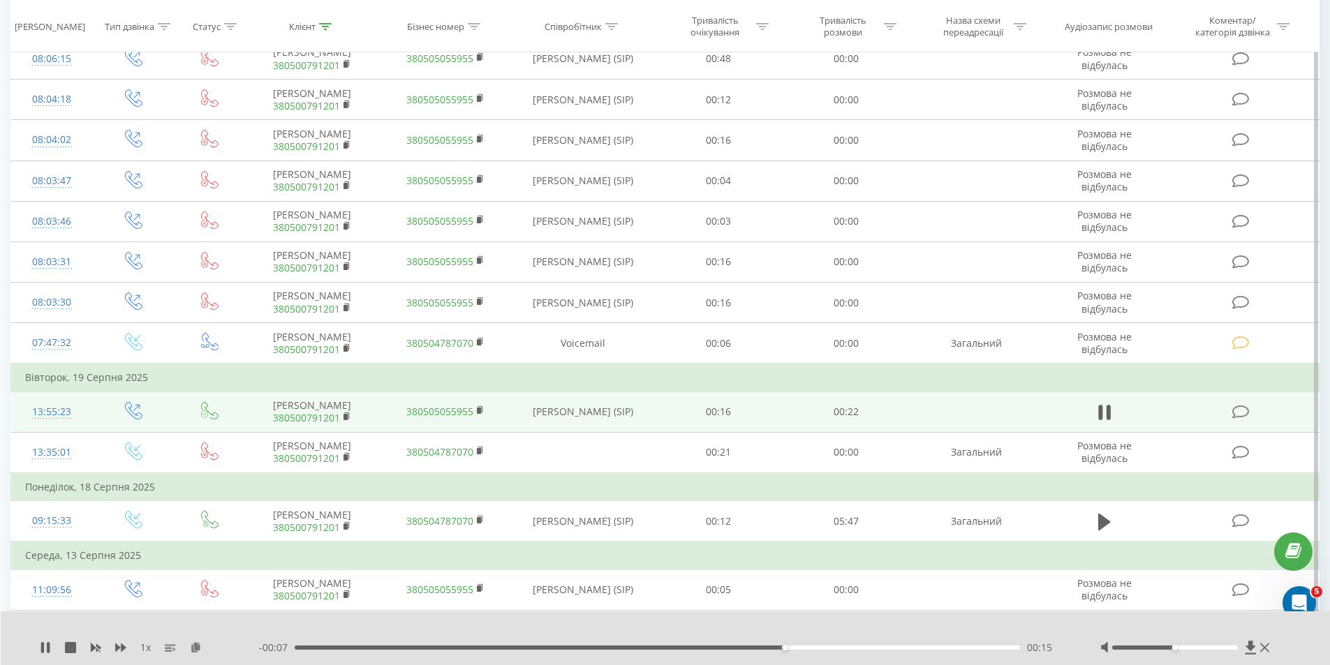
click at [829, 649] on div "00:15" at bounding box center [658, 648] width 726 height 4
click at [888, 647] on div "00:18" at bounding box center [658, 648] width 726 height 4
click at [968, 648] on div "00:21" at bounding box center [658, 648] width 726 height 4
click at [43, 642] on icon at bounding box center [45, 647] width 11 height 11
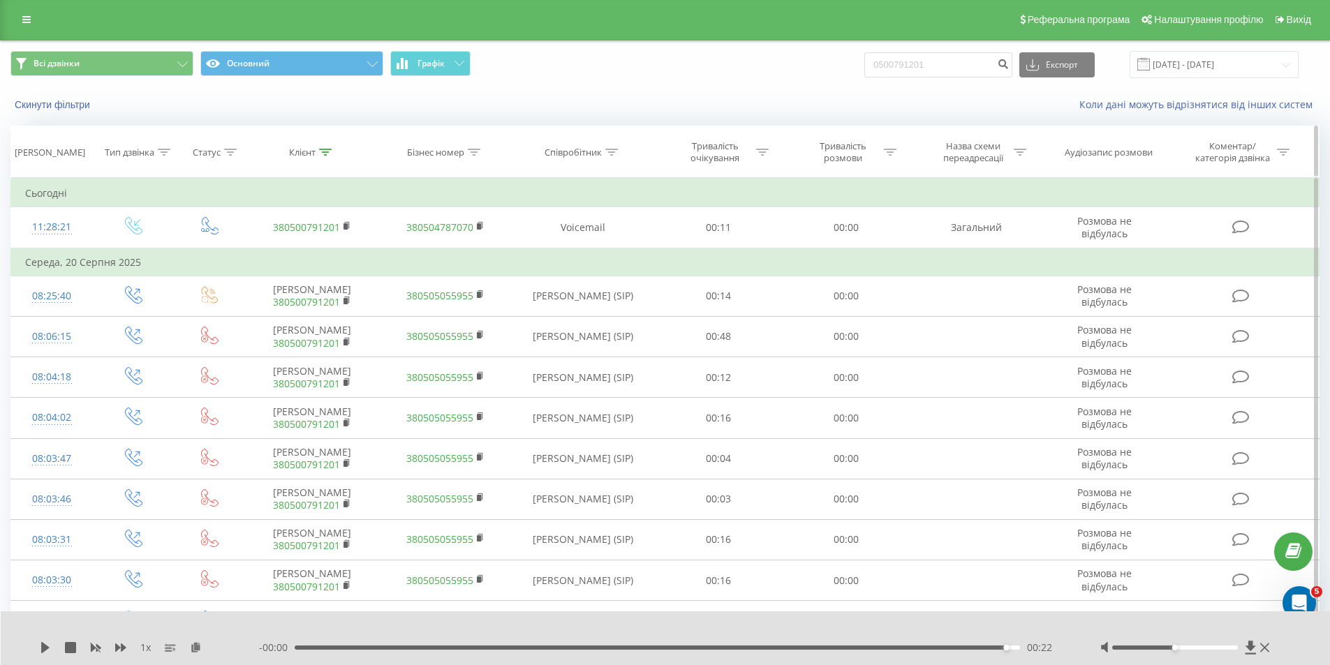
scroll to position [0, 0]
click at [908, 68] on input "0500791201" at bounding box center [938, 66] width 148 height 25
paste input "380992317135"
click at [1012, 71] on button "submit" at bounding box center [1002, 66] width 19 height 25
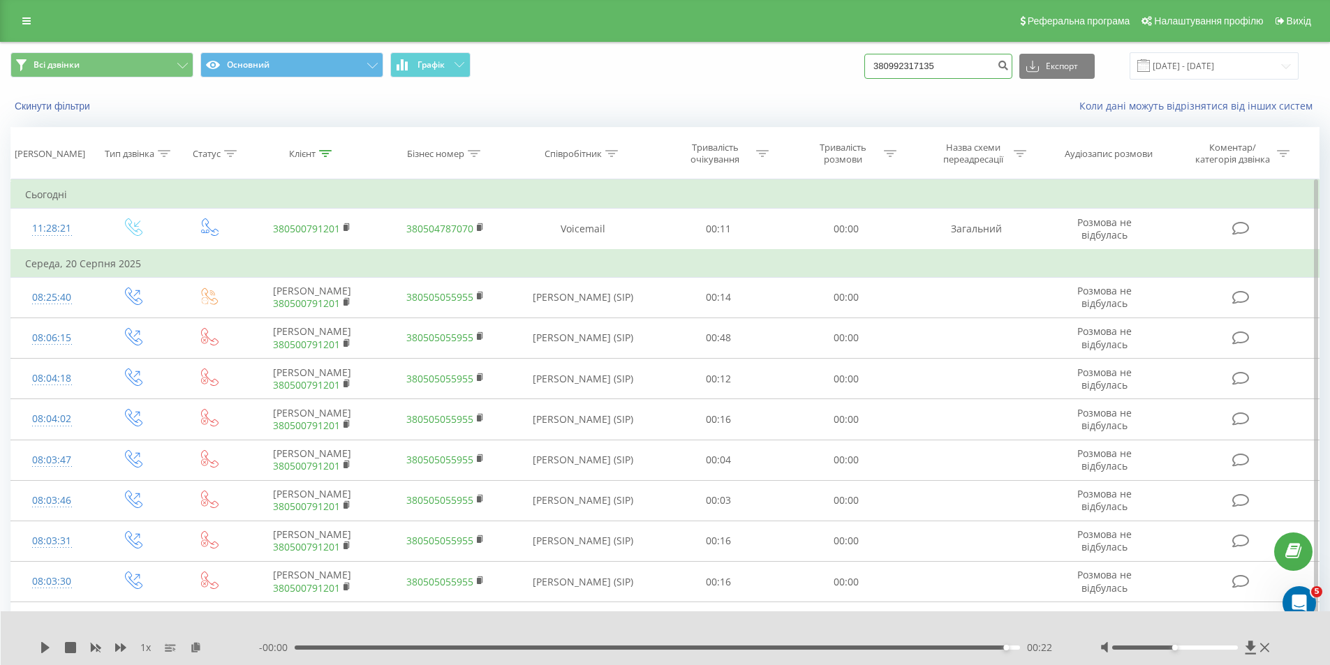
drag, startPoint x: 895, startPoint y: 64, endPoint x: 870, endPoint y: 59, distance: 25.7
click at [870, 59] on div "Всі дзвінки Основний Графік 380992317135 Експорт .csv .xls .xlsx [DATE] - [DATE]" at bounding box center [664, 65] width 1309 height 27
type input "0992317135"
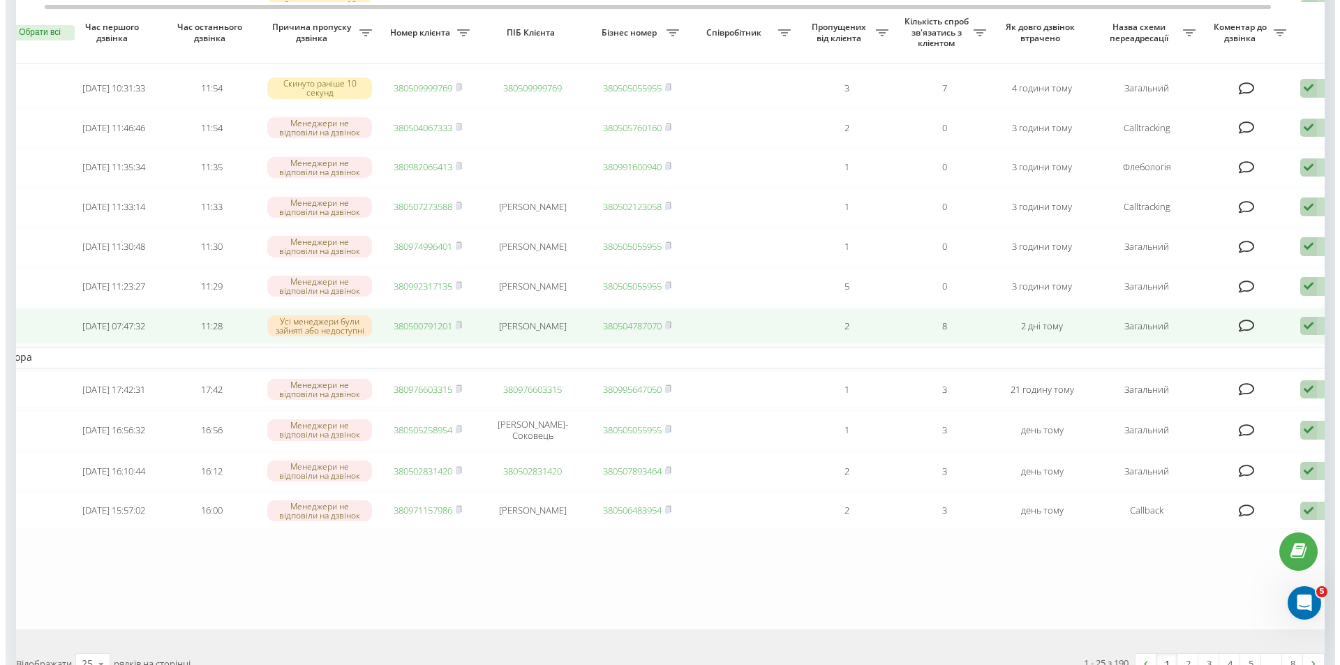
scroll to position [0, 87]
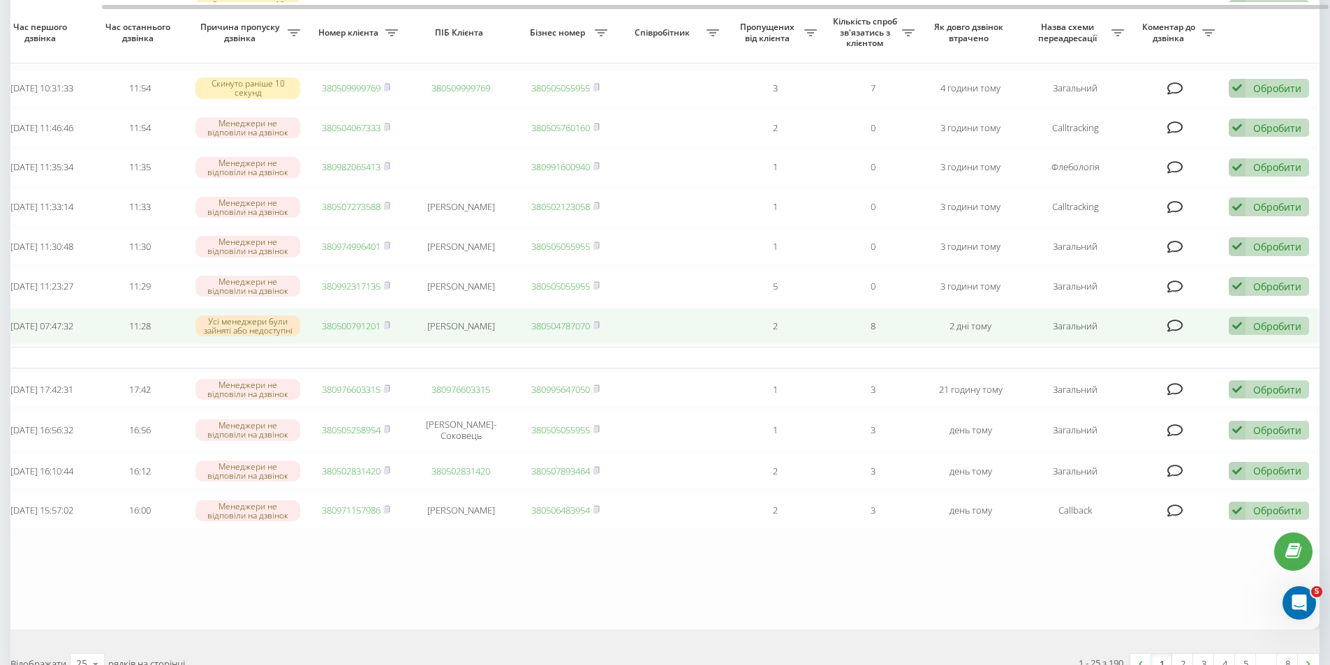
click at [1256, 336] on div "Обробити Не вдалося зв'язатися Зв'язався з клієнтом за допомогою іншого каналу …" at bounding box center [1269, 326] width 80 height 19
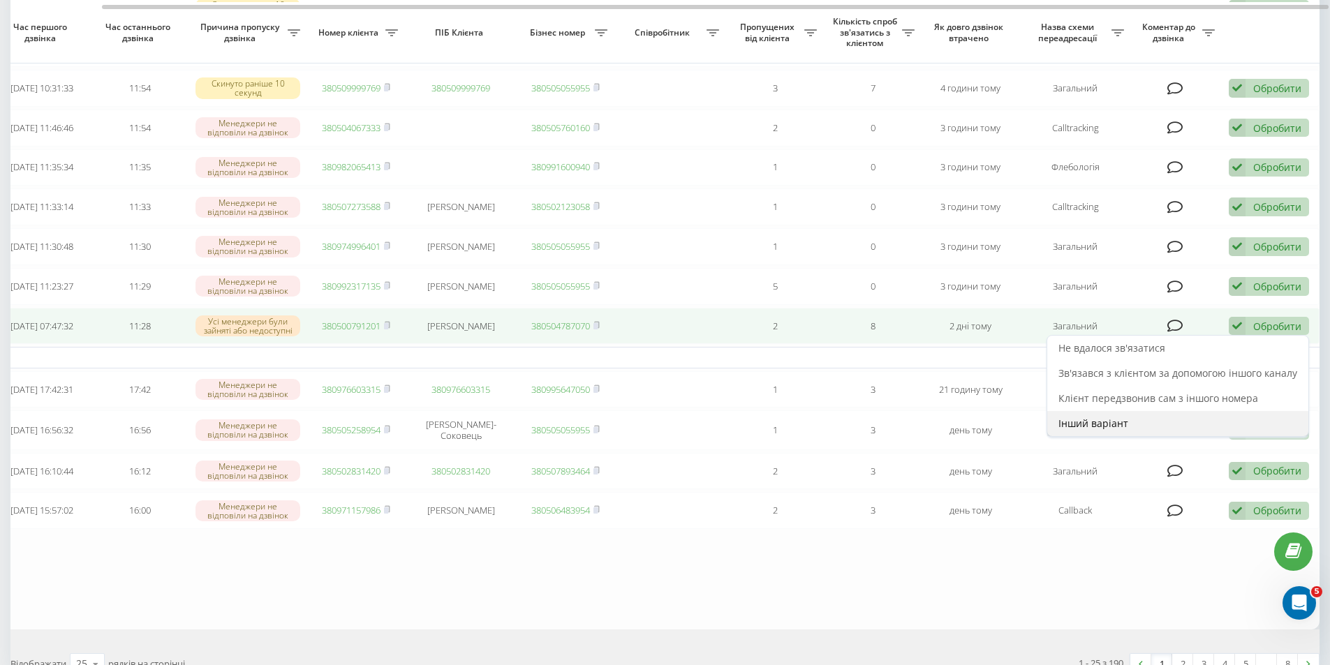
click at [1087, 430] on span "Інший варіант" at bounding box center [1093, 423] width 70 height 13
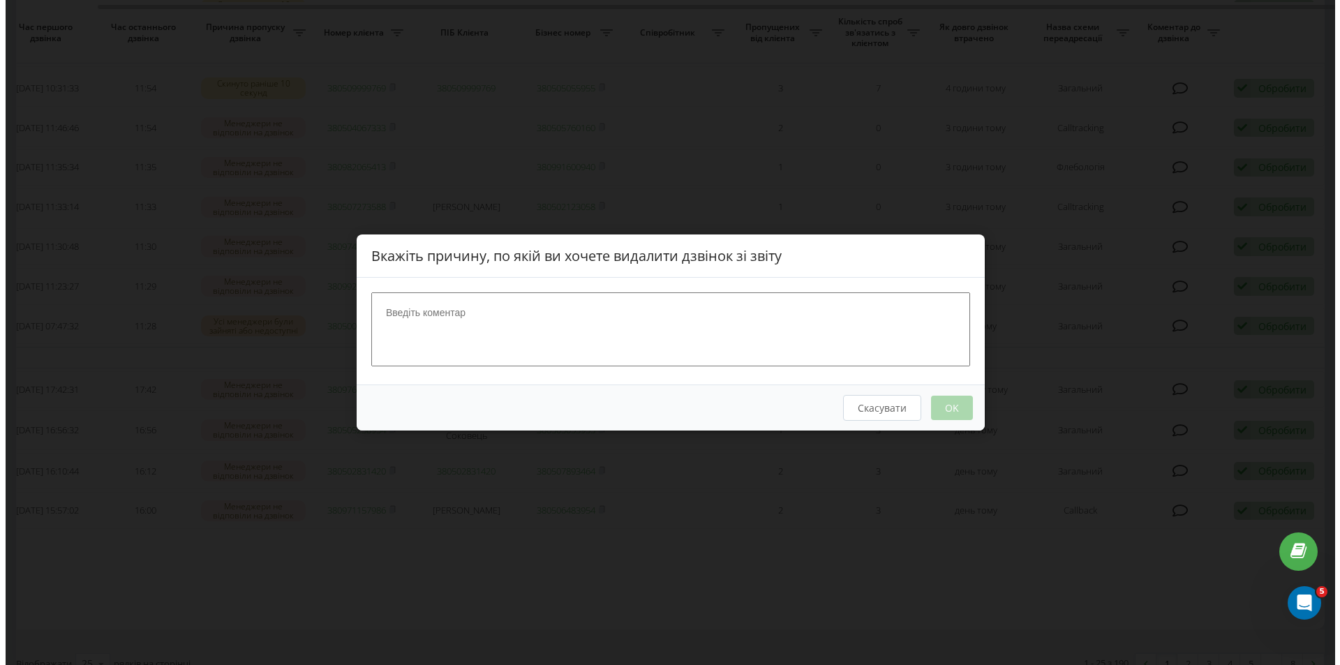
scroll to position [0, 77]
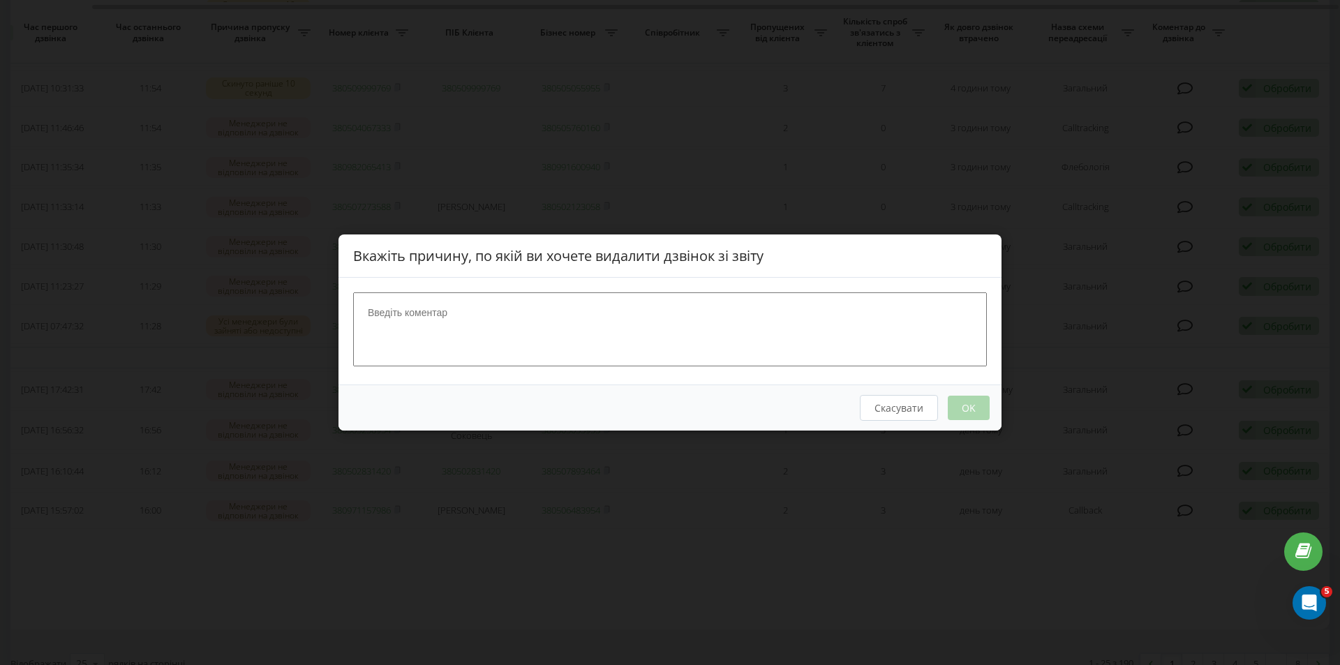
click at [585, 327] on textarea at bounding box center [670, 330] width 634 height 74
type textarea "Вдалось сконтактувати"
click at [968, 401] on button "OK" at bounding box center [969, 408] width 42 height 24
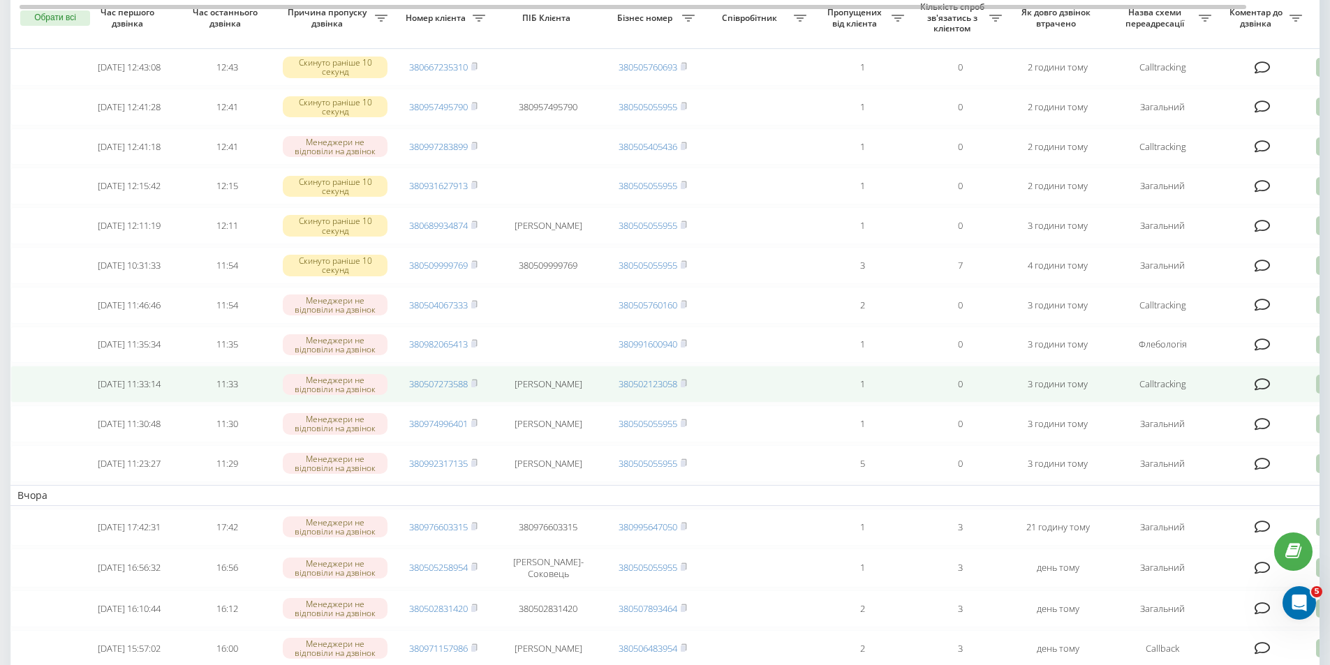
scroll to position [489, 0]
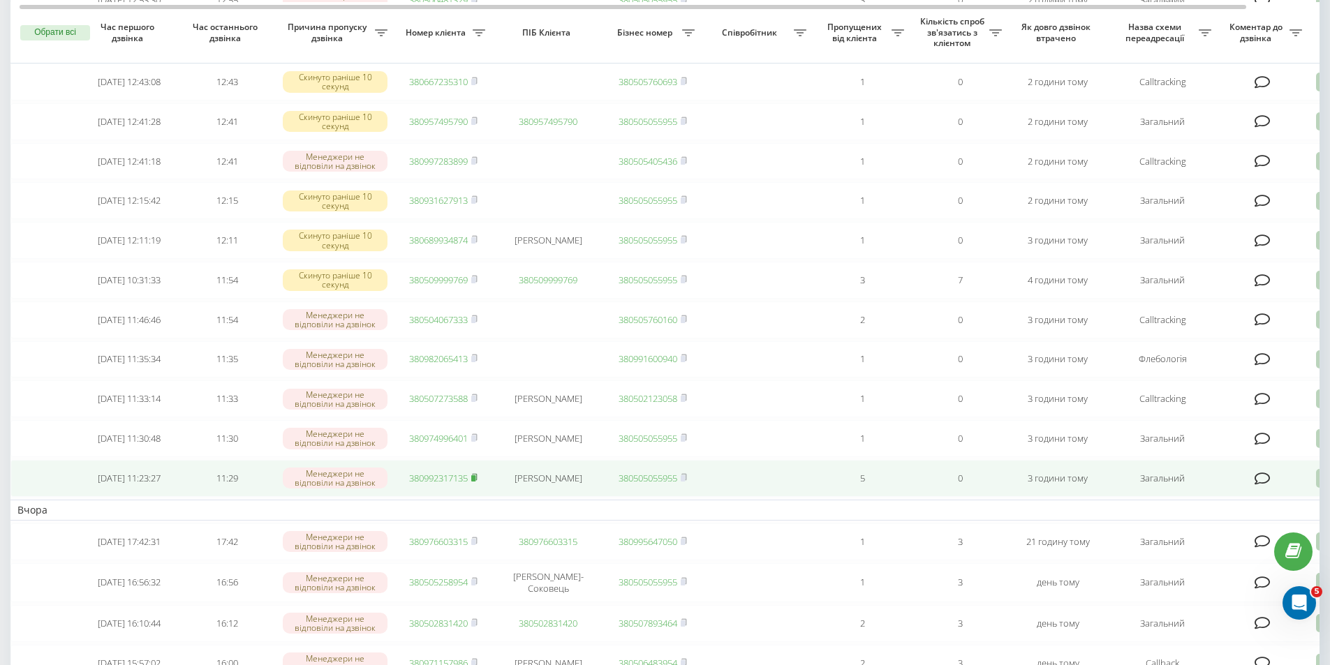
click at [477, 480] on icon at bounding box center [474, 477] width 5 height 6
click at [535, 497] on td "Олексій Гуцуляк" at bounding box center [548, 478] width 112 height 37
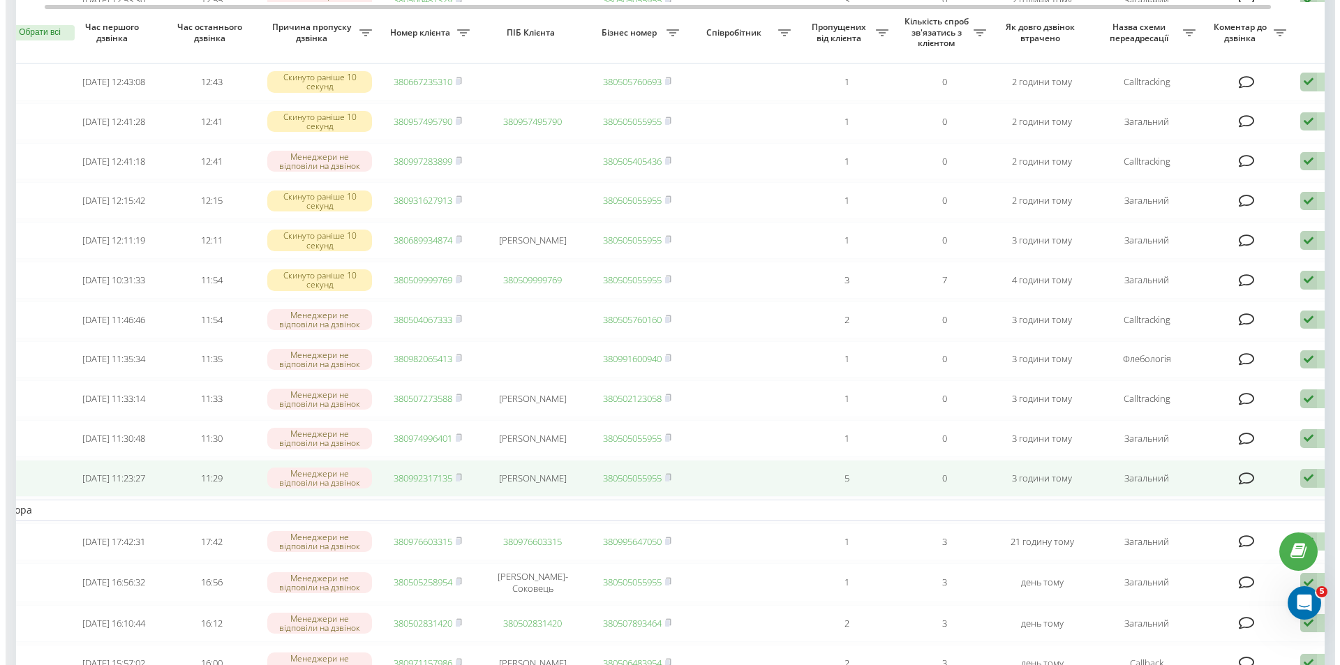
scroll to position [0, 87]
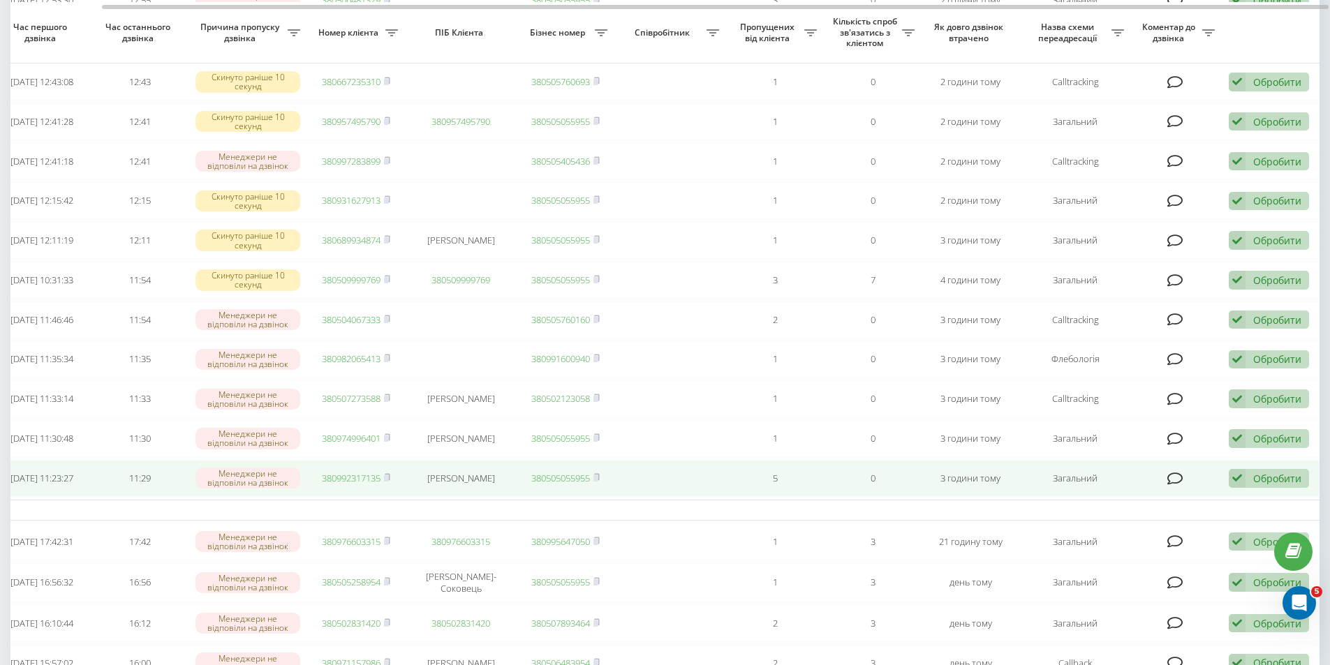
click at [1251, 488] on div "Обробити Не вдалося зв'язатися Зв'язався з клієнтом за допомогою іншого каналу …" at bounding box center [1269, 478] width 80 height 19
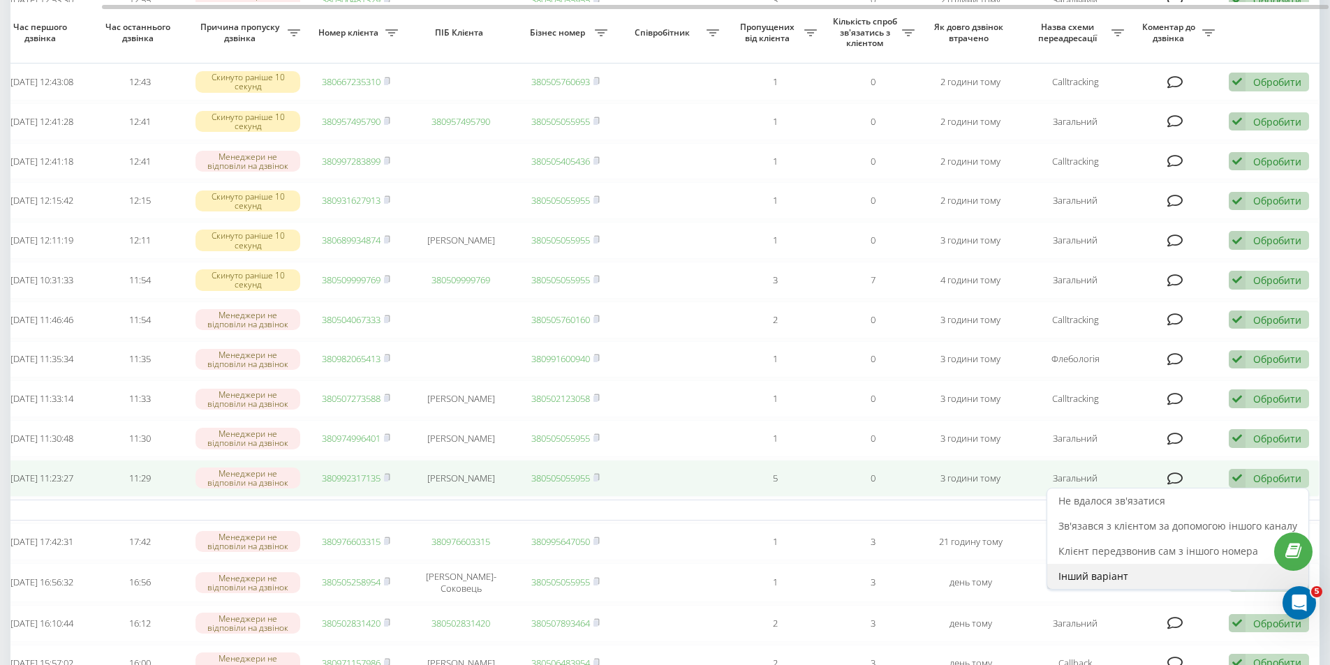
click at [1138, 589] on div "Інший варіант" at bounding box center [1177, 576] width 261 height 25
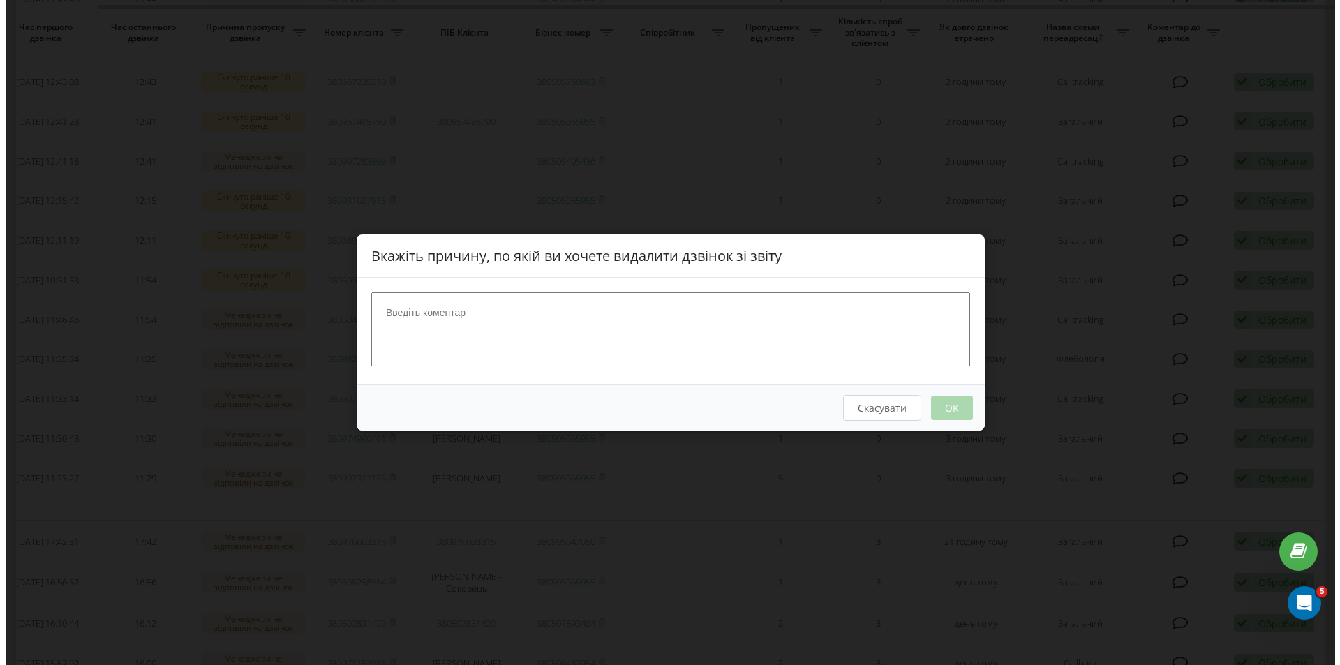
scroll to position [0, 77]
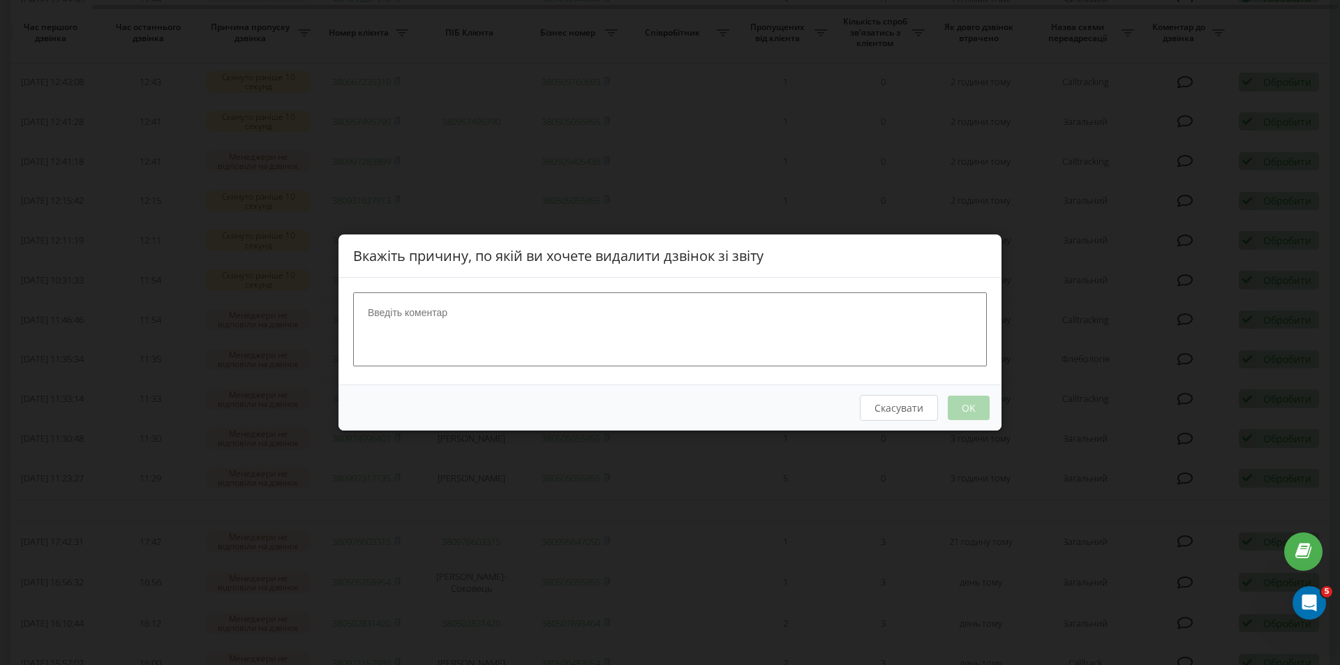
click at [607, 323] on textarea at bounding box center [670, 330] width 634 height 74
type textarea "Вдалось сконтактувати"
click at [962, 410] on button "OK" at bounding box center [969, 408] width 42 height 24
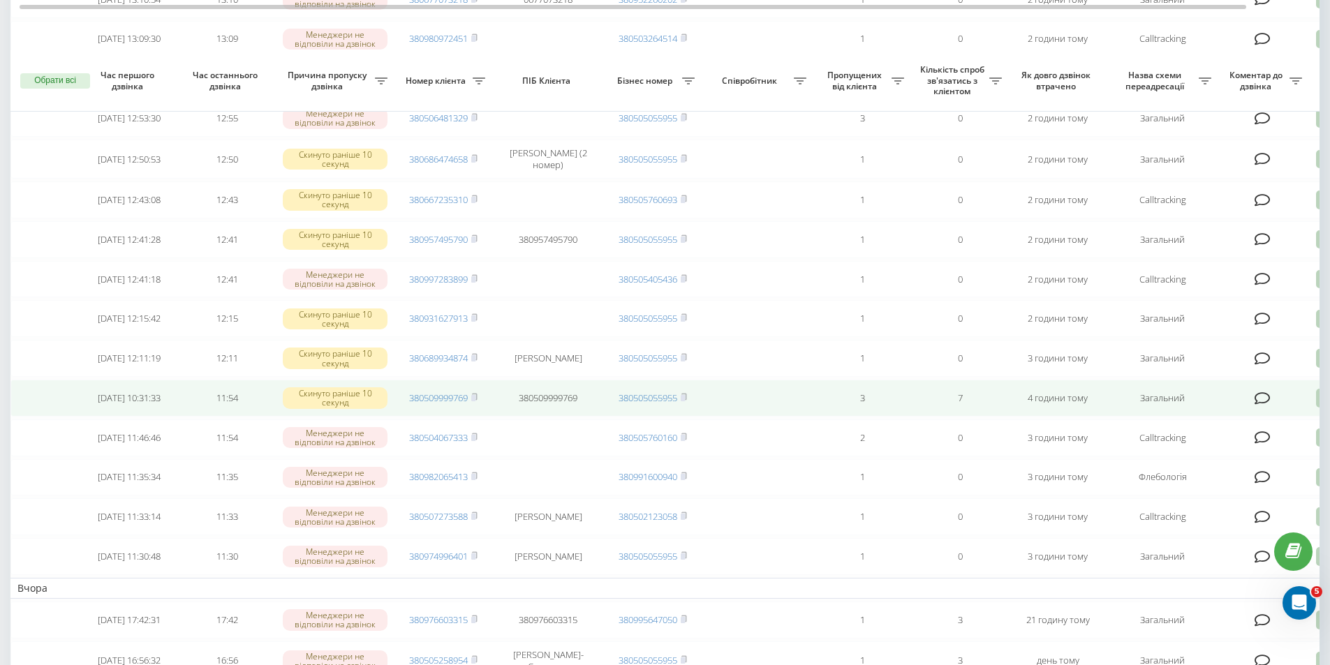
scroll to position [419, 0]
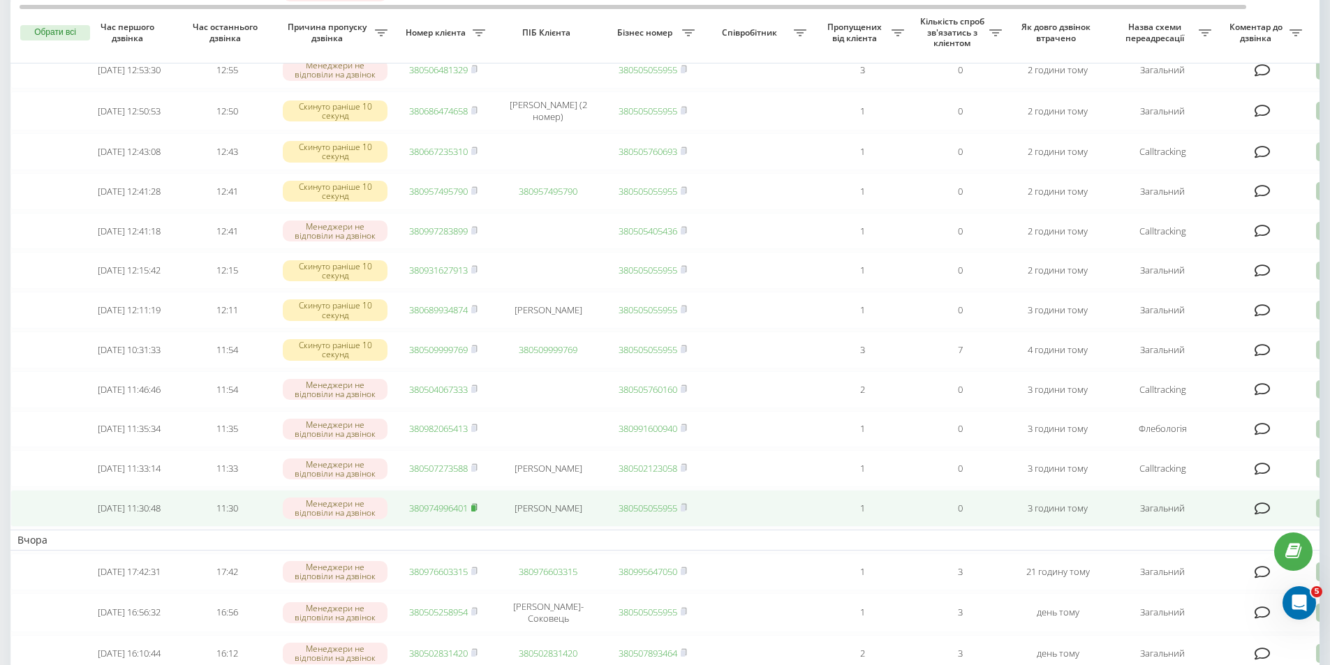
click at [474, 512] on rect at bounding box center [473, 508] width 4 height 6
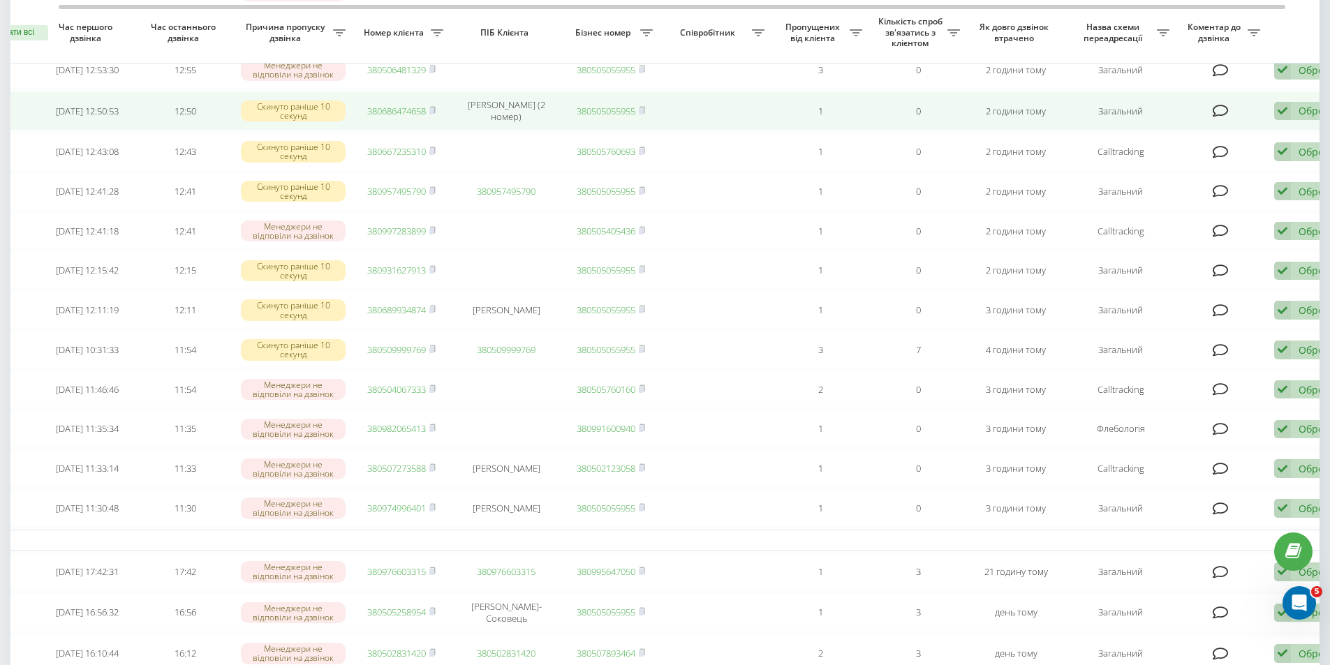
click at [1266, 128] on td at bounding box center [1221, 110] width 91 height 39
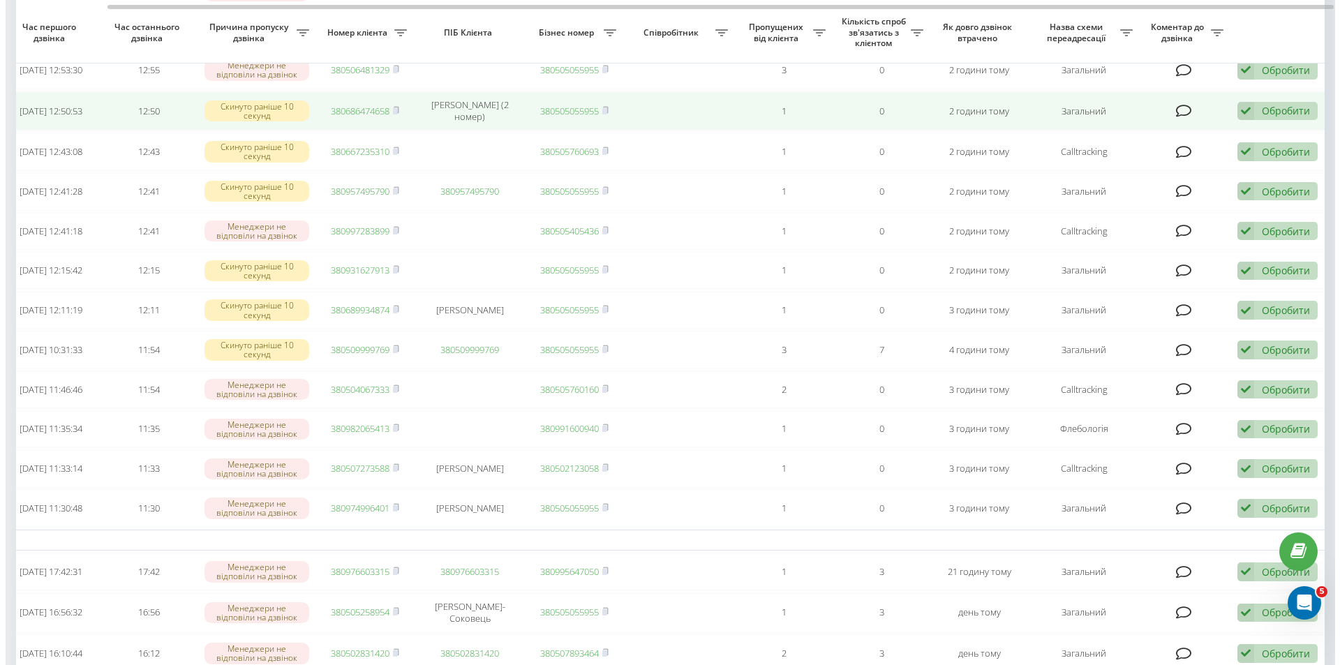
scroll to position [0, 87]
click at [1266, 117] on div "Обробити" at bounding box center [1277, 110] width 48 height 13
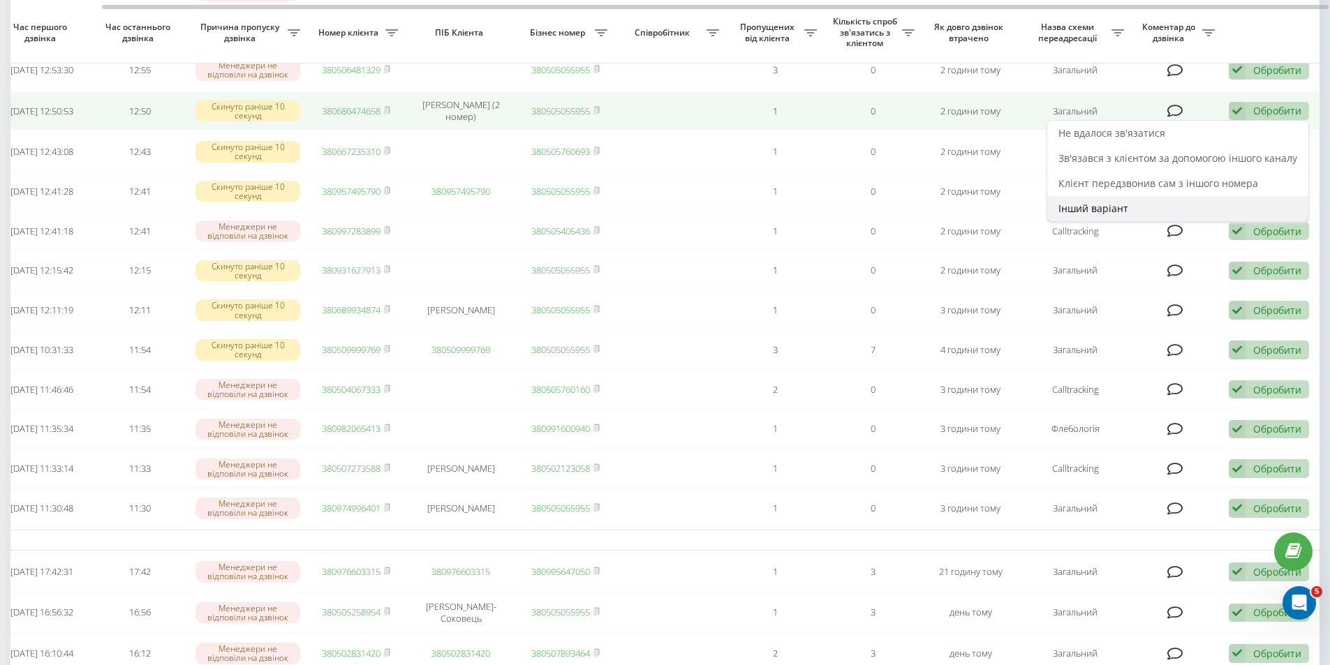
click at [1114, 215] on span "Інший варіант" at bounding box center [1093, 208] width 70 height 13
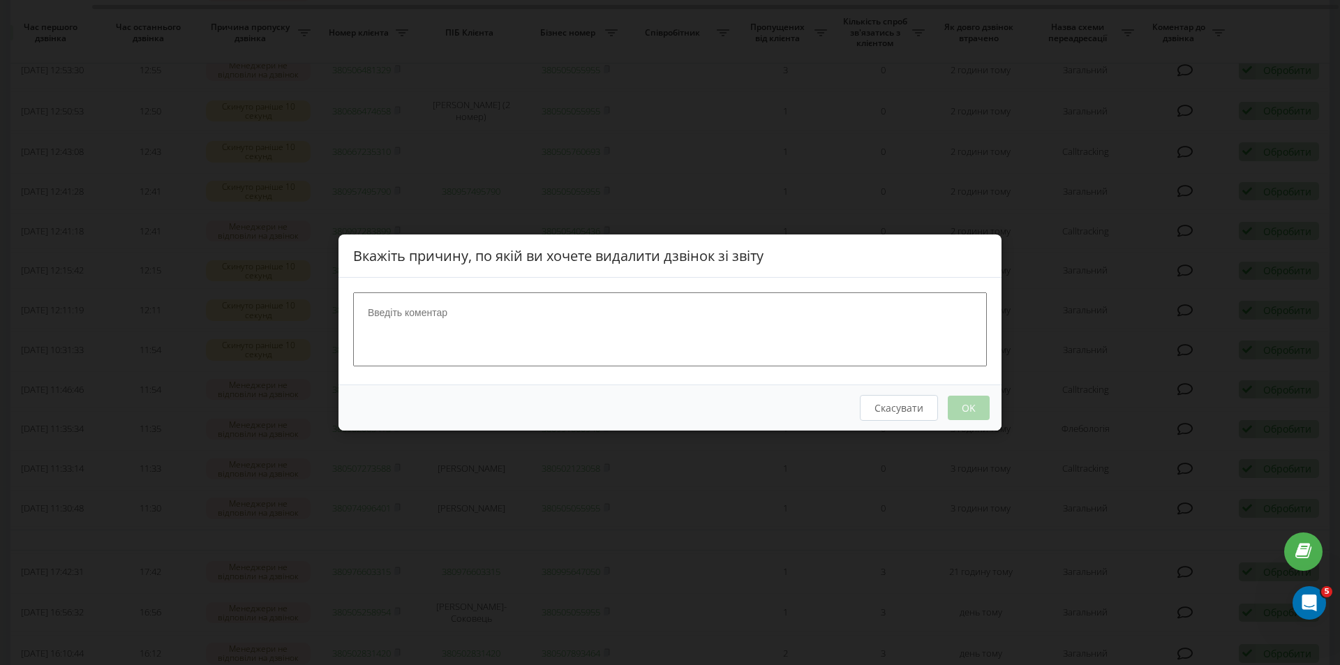
click at [613, 321] on textarea at bounding box center [670, 330] width 634 height 74
type textarea "тест"
click at [964, 422] on div "Скасувати OK" at bounding box center [670, 408] width 663 height 46
click at [958, 396] on button "OK" at bounding box center [969, 408] width 42 height 24
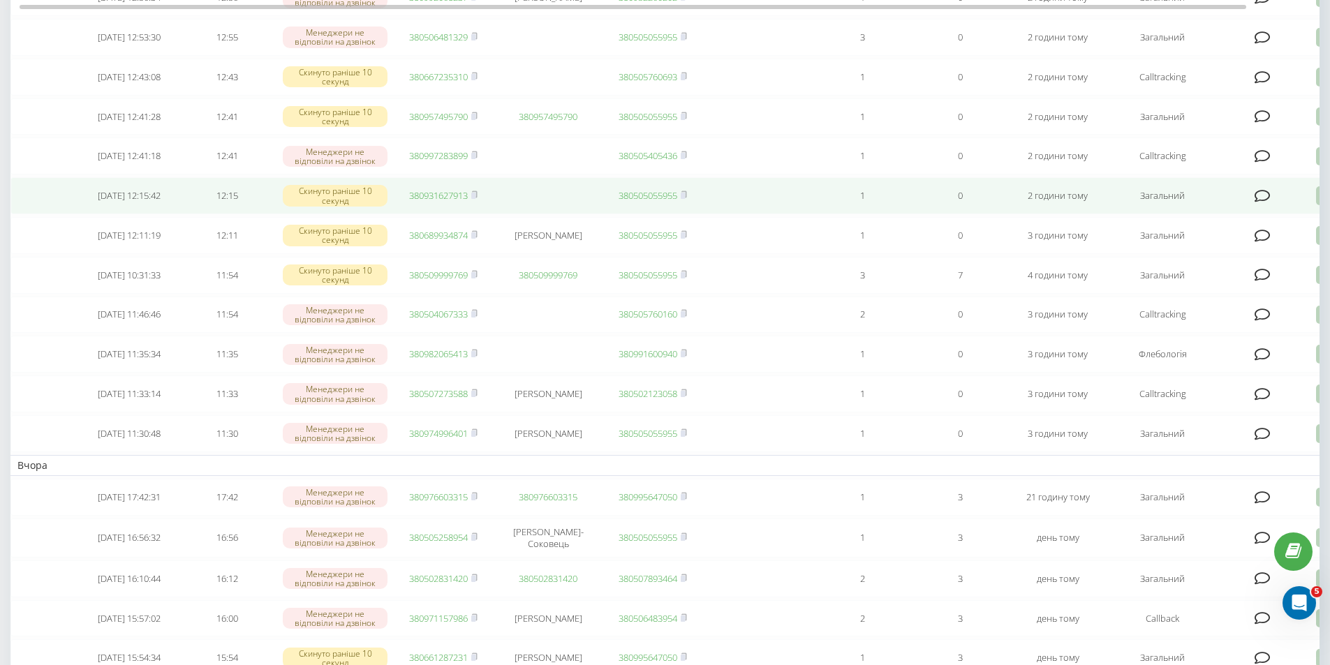
scroll to position [489, 0]
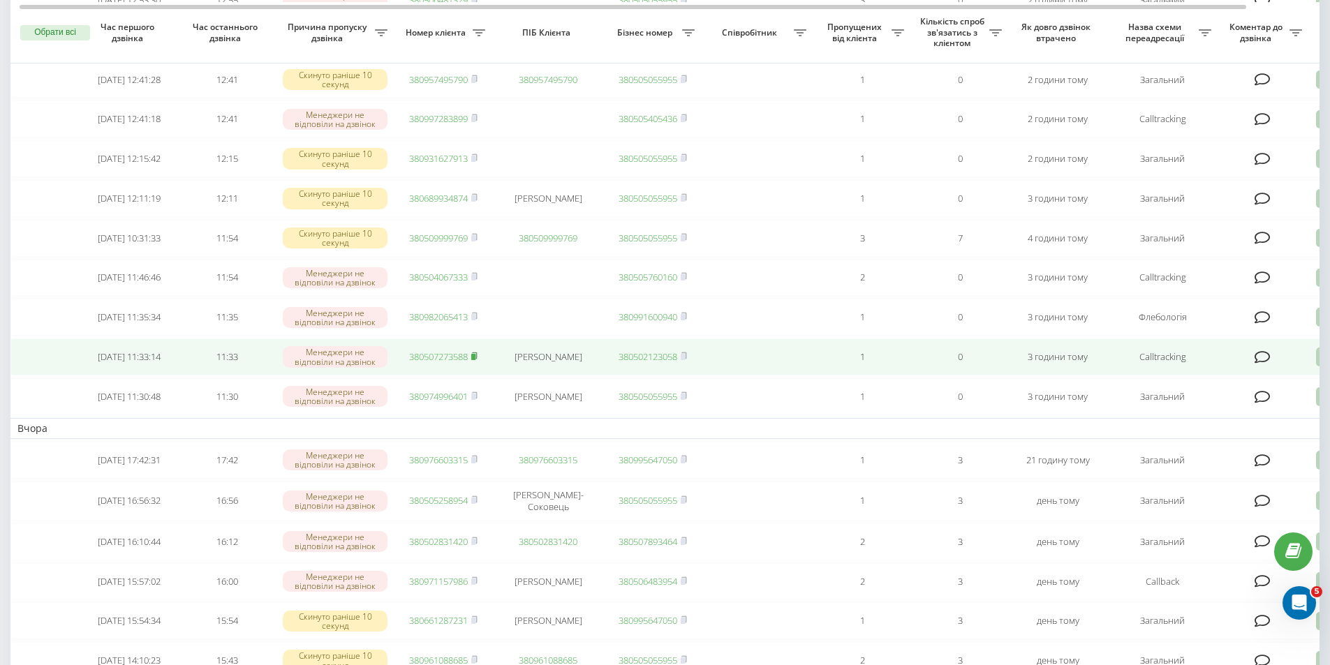
click at [475, 360] on rect at bounding box center [473, 357] width 4 height 6
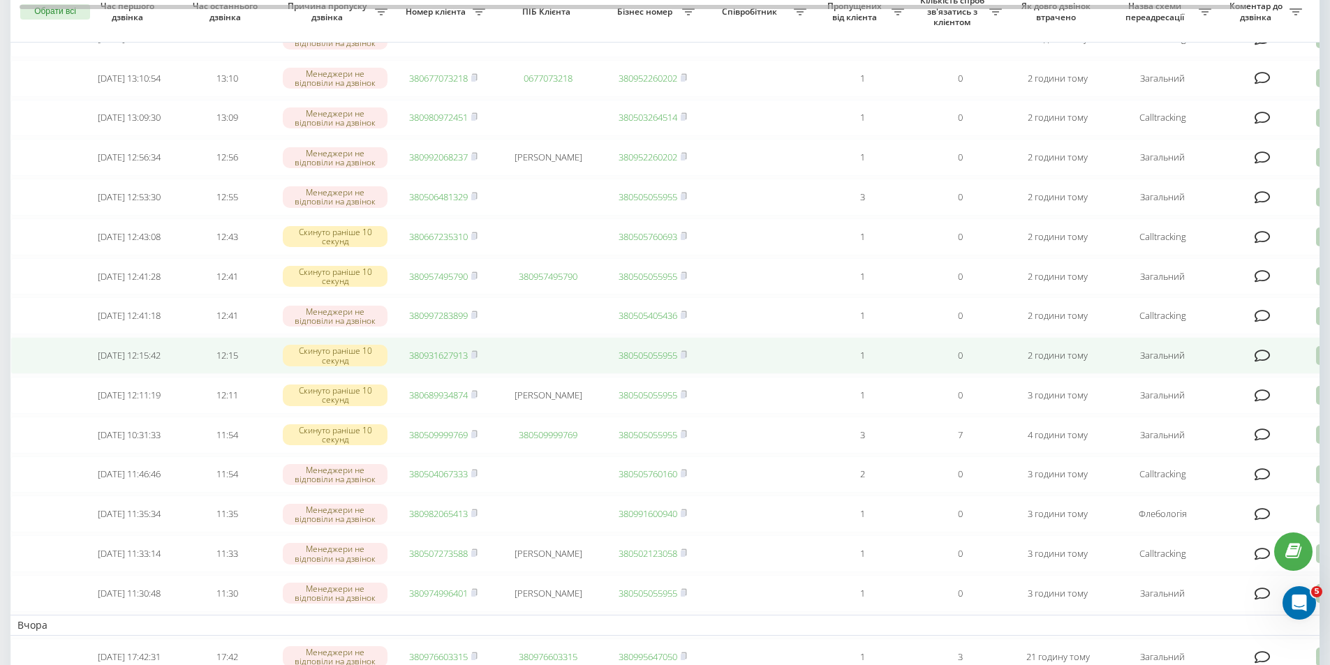
scroll to position [349, 0]
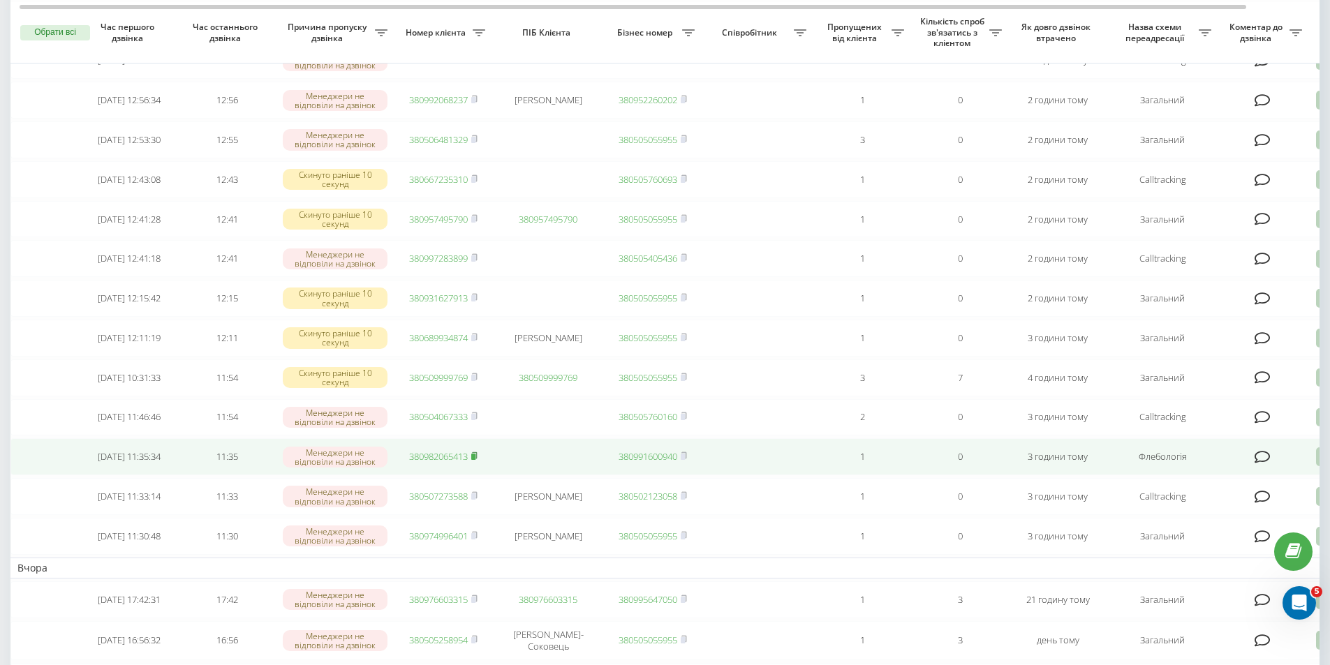
click at [473, 460] on icon at bounding box center [474, 456] width 6 height 8
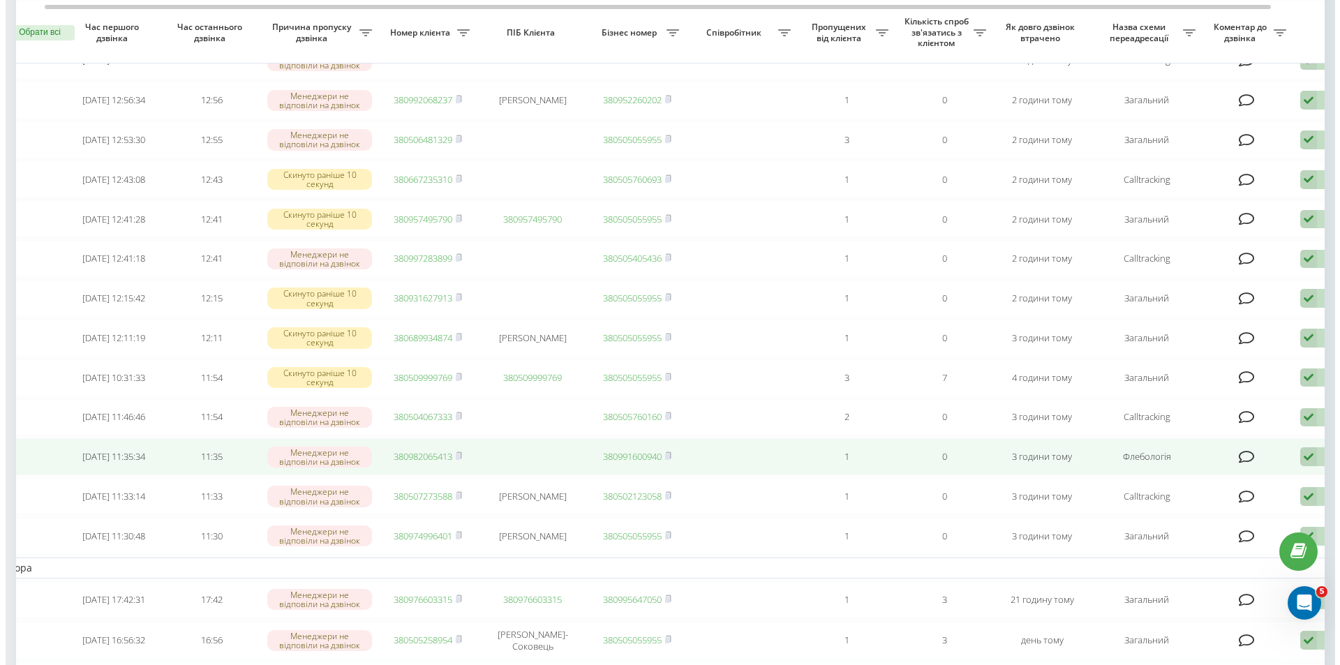
scroll to position [0, 87]
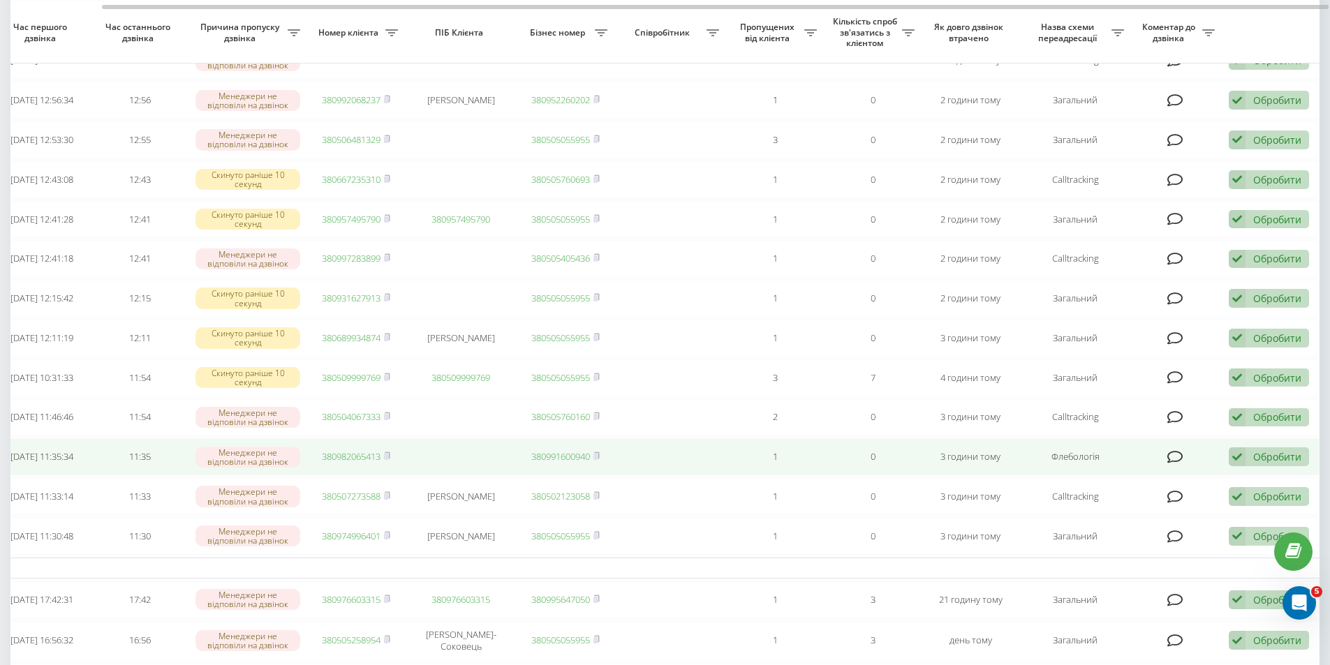
click at [1246, 466] on icon at bounding box center [1237, 457] width 17 height 19
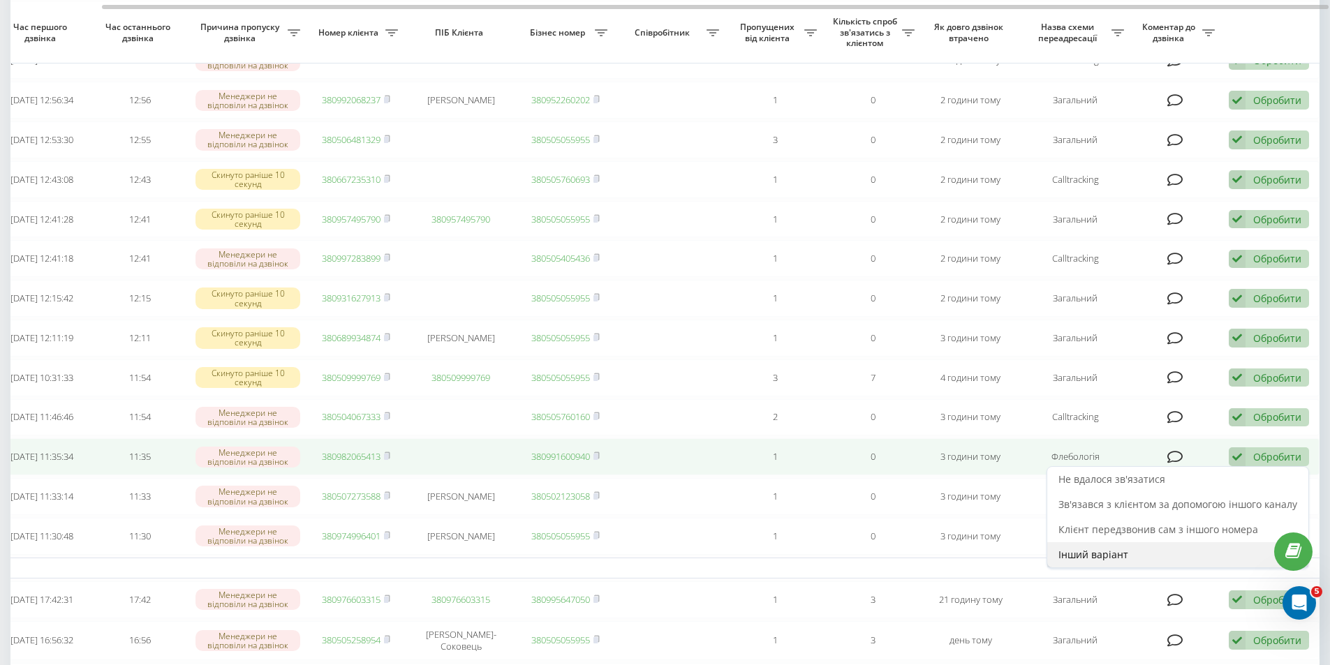
click at [1097, 561] on span "Інший варіант" at bounding box center [1093, 554] width 70 height 13
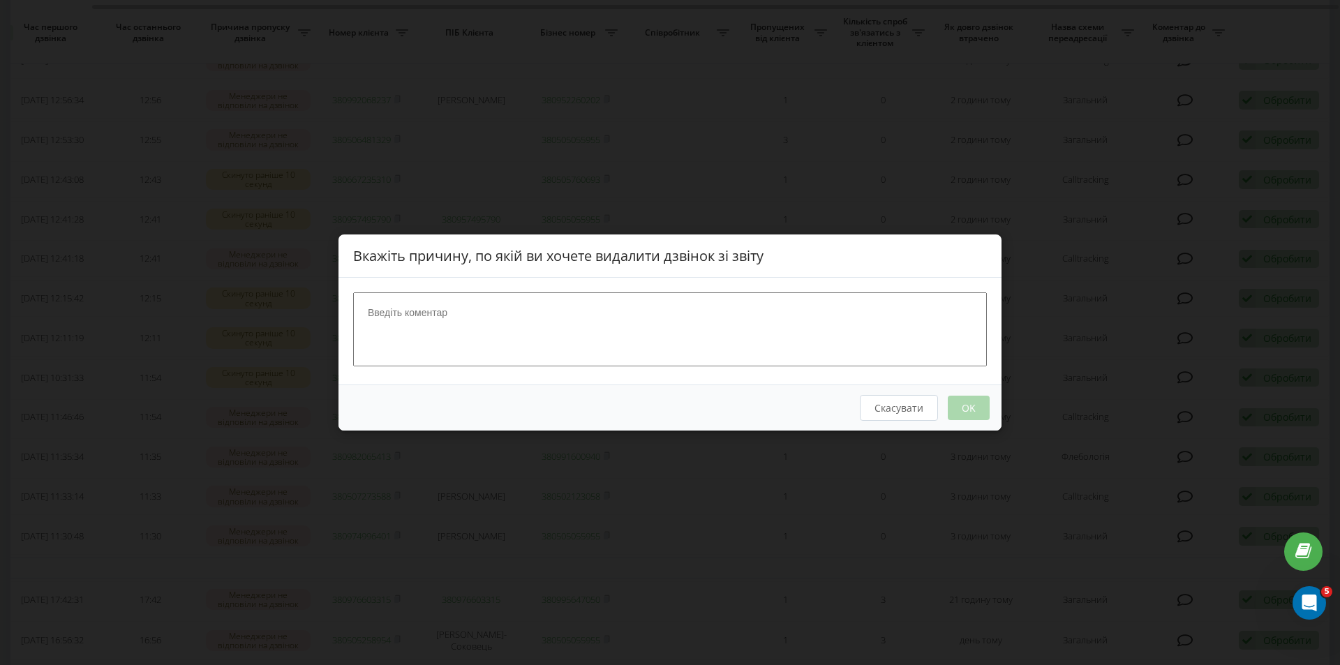
scroll to position [0, 77]
click at [614, 304] on textarea at bounding box center [670, 330] width 634 height 74
type textarea "Вдалось сконтактувати"
click at [975, 406] on button "OK" at bounding box center [969, 408] width 42 height 24
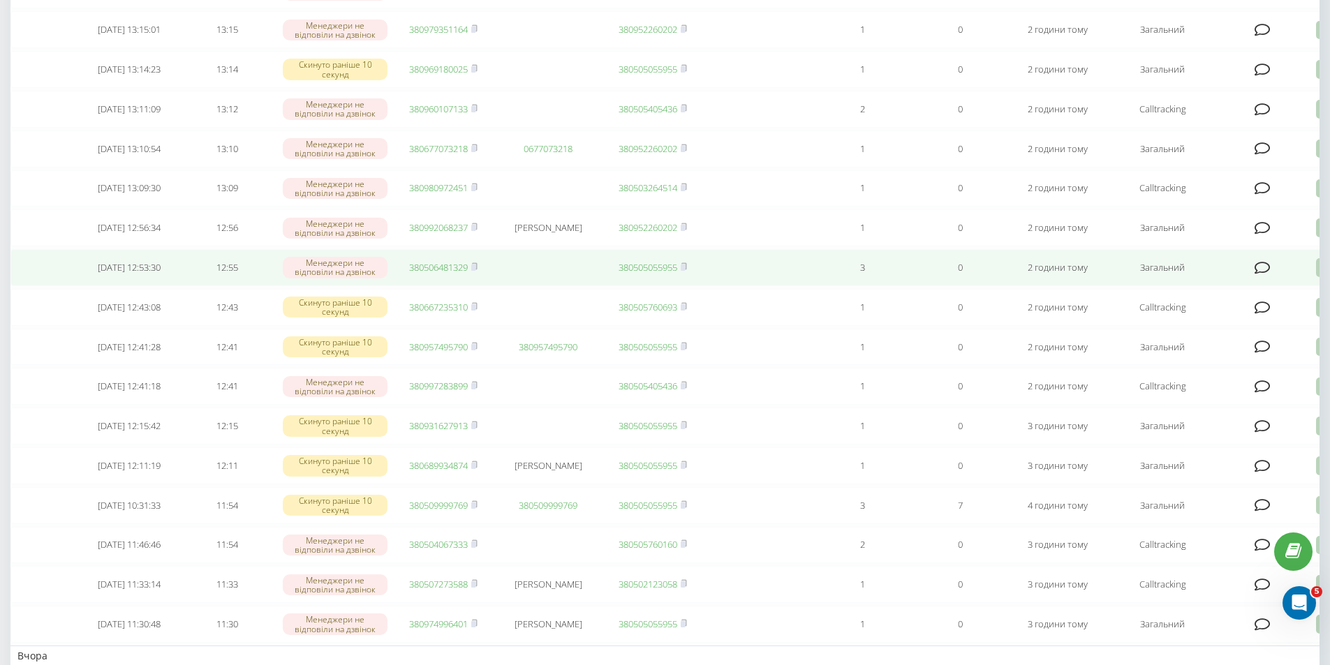
scroll to position [279, 0]
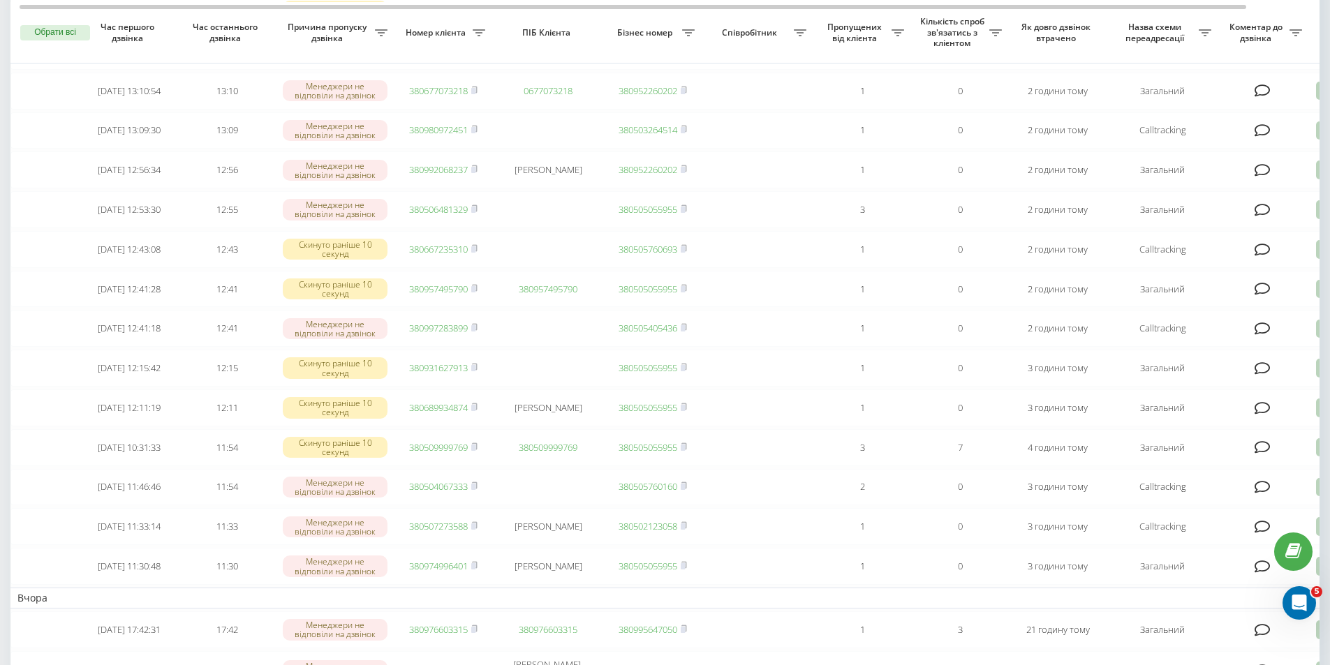
click at [3, 472] on div "Необроблені пропущені дзвінки Оброблені дзвінки Експорт .csv .xlsx 22.07.2025 -…" at bounding box center [665, 456] width 1330 height 1387
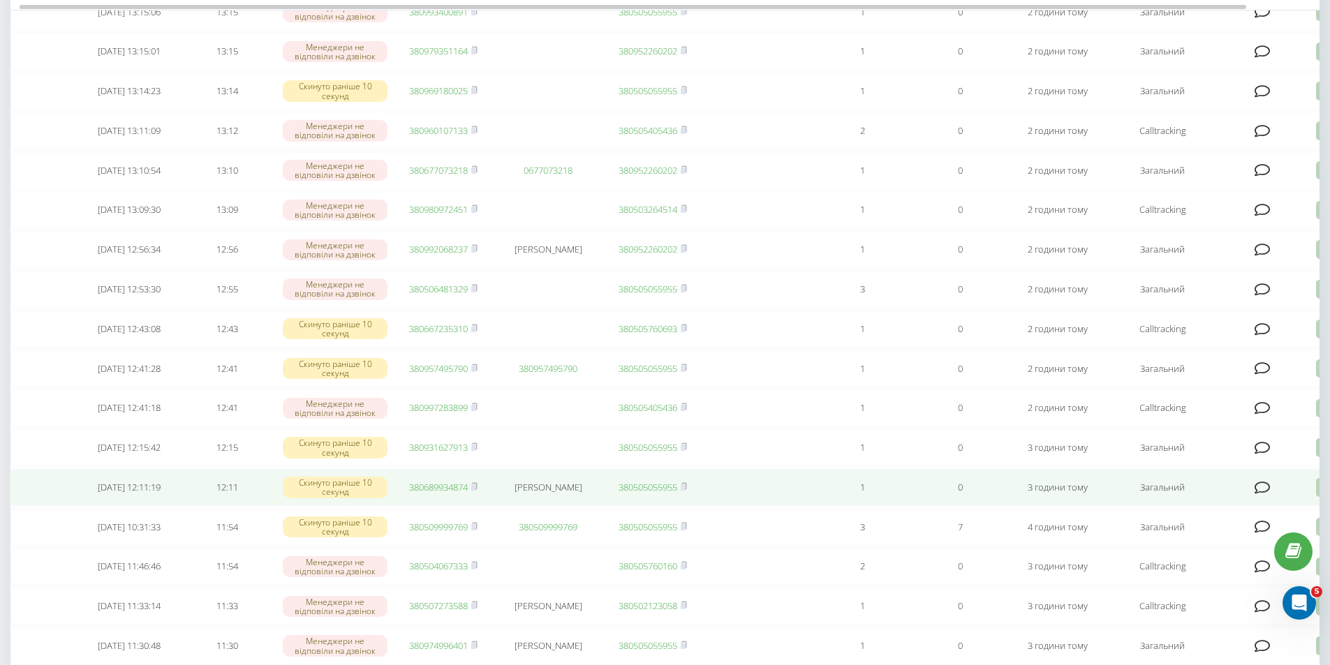
scroll to position [140, 0]
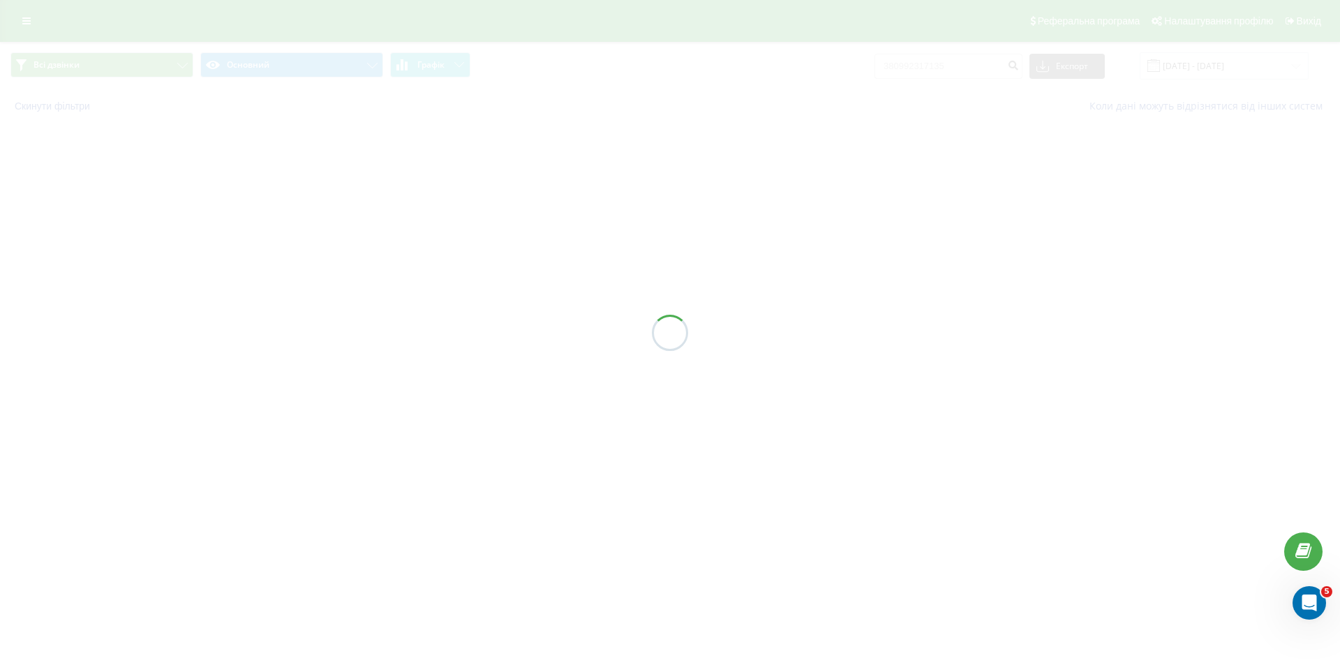
drag, startPoint x: 568, startPoint y: 296, endPoint x: 623, endPoint y: 246, distance: 74.7
click at [568, 296] on div at bounding box center [670, 332] width 1340 height 665
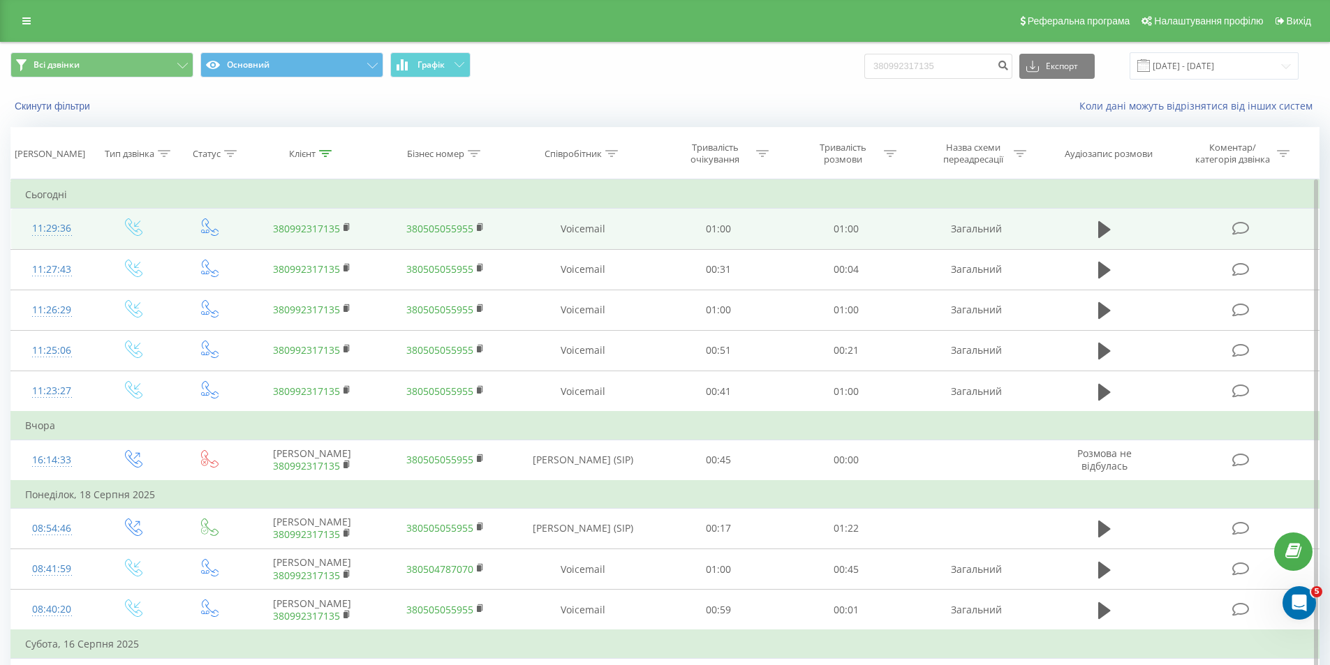
click at [300, 223] on link "380992317135" at bounding box center [306, 228] width 67 height 13
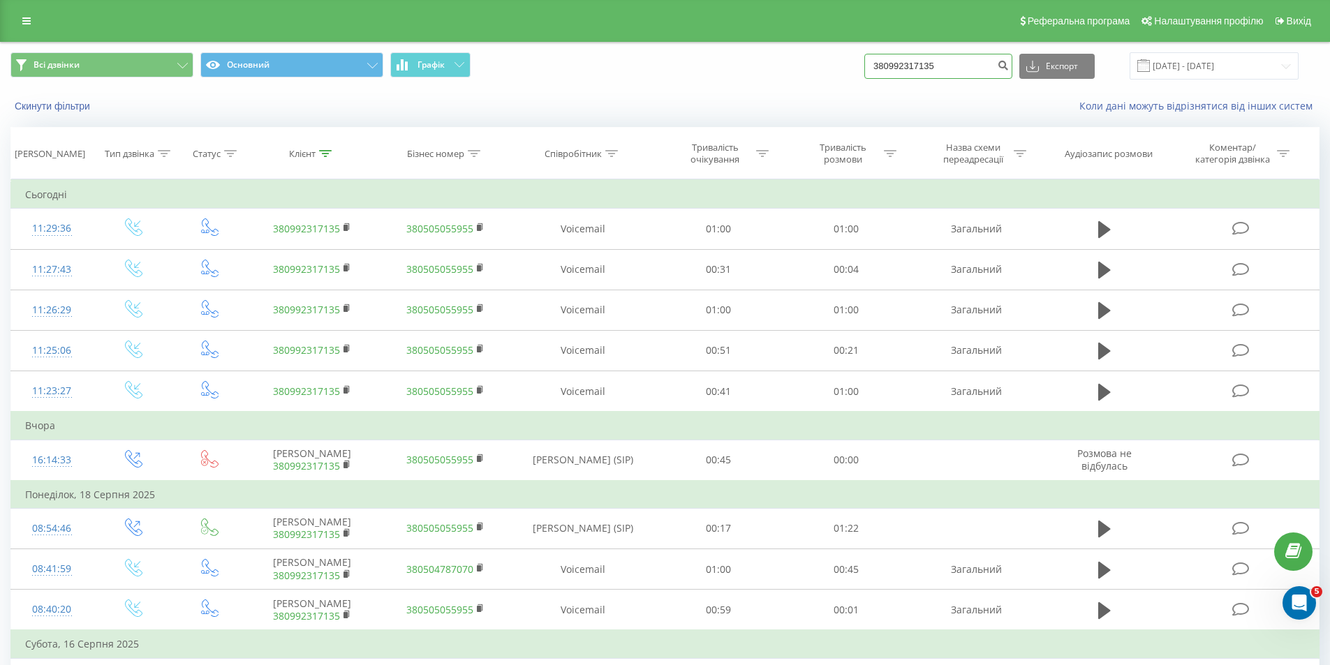
click at [945, 65] on input "380992317135" at bounding box center [938, 66] width 148 height 25
paste input "74996401"
drag, startPoint x: 899, startPoint y: 63, endPoint x: 857, endPoint y: 54, distance: 42.0
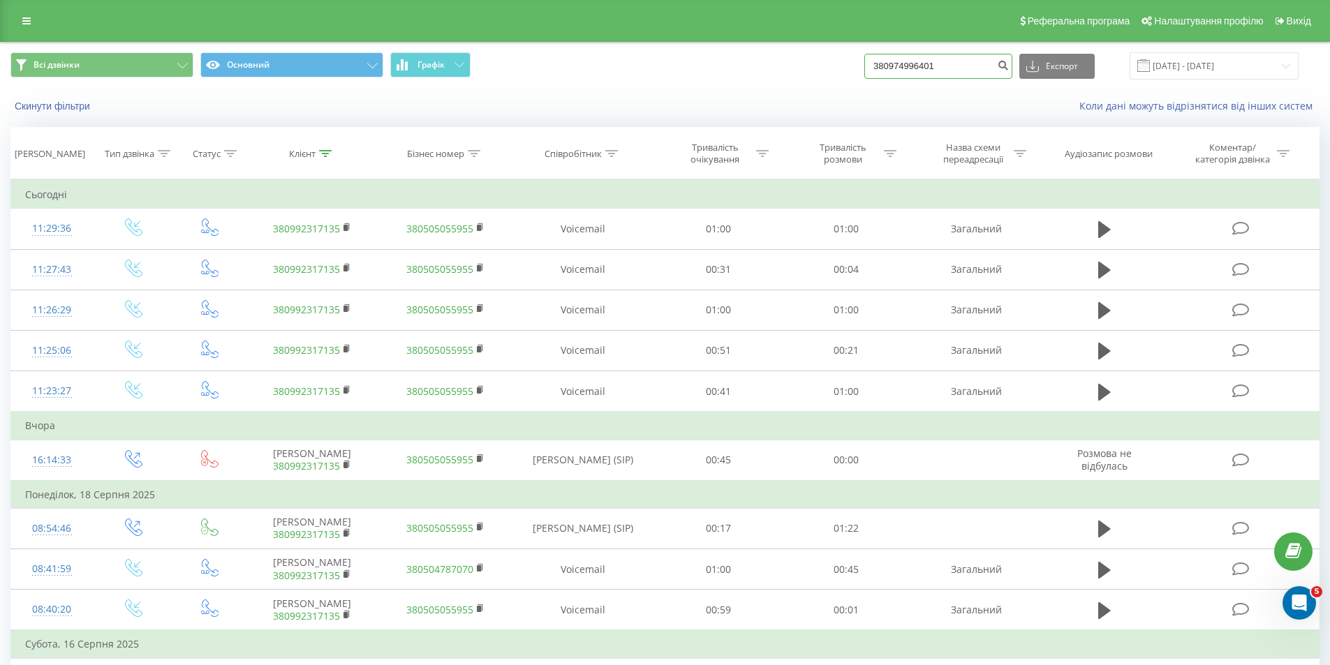
click at [857, 54] on div "Всі дзвінки Основний Графік 380974996401 Експорт .csv .xls .xlsx 22.05.2025 - 2…" at bounding box center [664, 65] width 1309 height 27
type input "0974996401"
click at [1009, 65] on icon "submit" at bounding box center [1003, 63] width 12 height 8
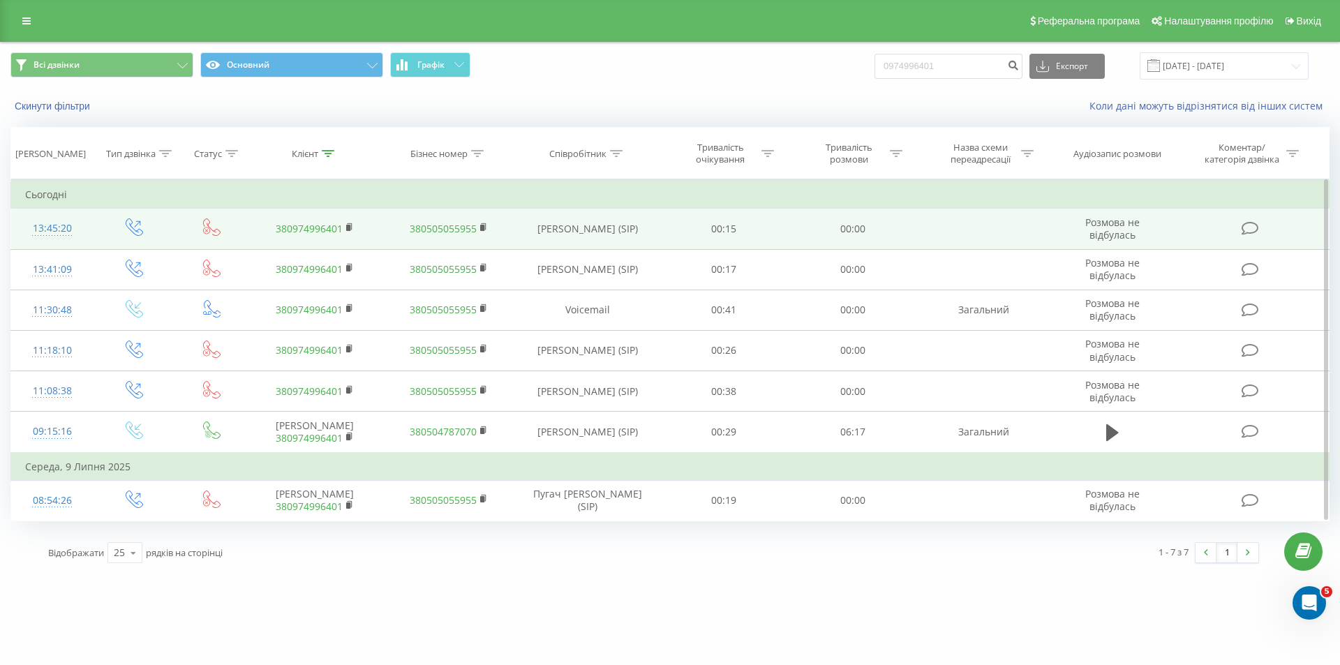
click at [307, 231] on link "380974996401" at bounding box center [309, 228] width 67 height 13
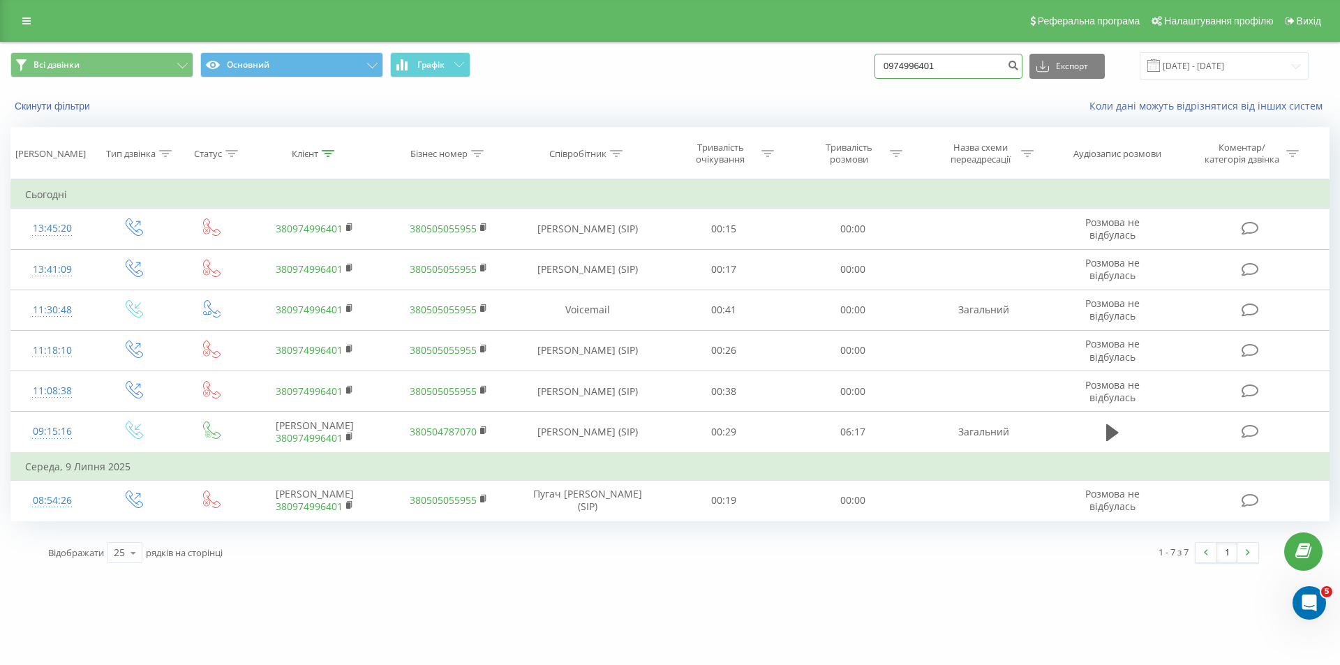
click at [943, 70] on input "0974996401" at bounding box center [949, 66] width 148 height 25
paste input "380507273588"
drag, startPoint x: 909, startPoint y: 64, endPoint x: 875, endPoint y: 61, distance: 33.7
click at [875, 61] on div "Всі дзвінки Основний Графік 380507273588 Експорт .csv .xls .xlsx 22.05.2025 - 2…" at bounding box center [670, 65] width 1320 height 27
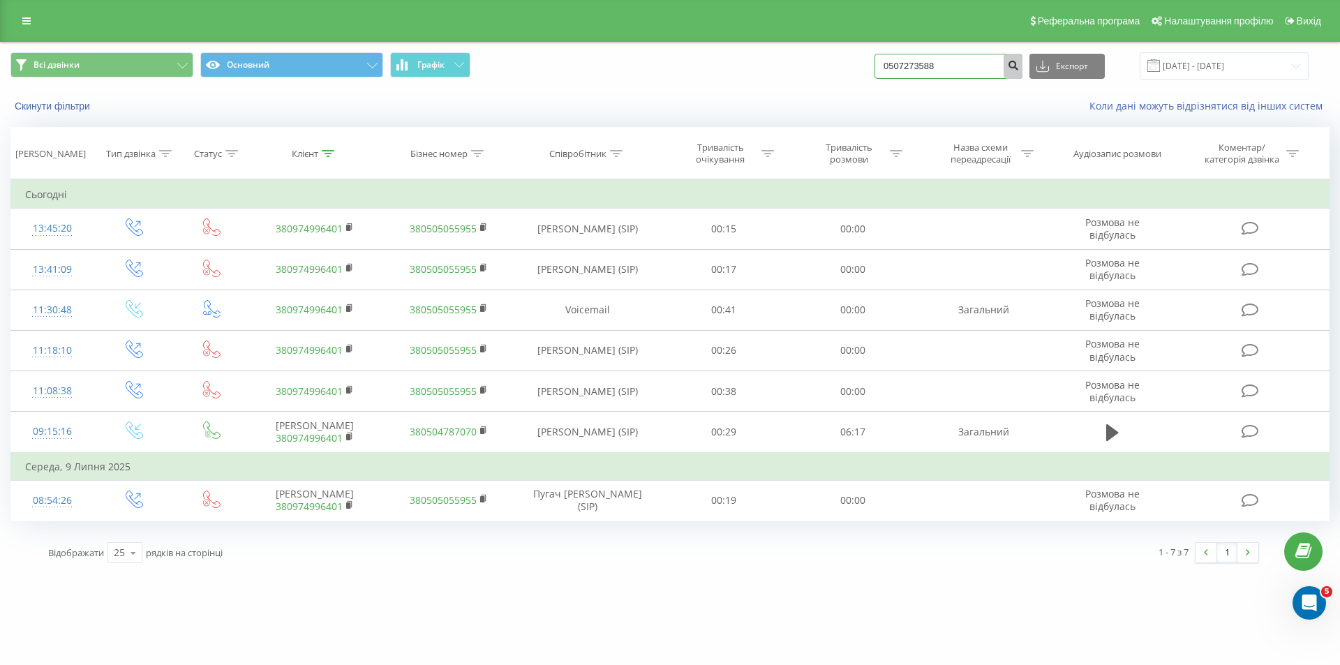
type input "0507273588"
click at [1023, 73] on button "submit" at bounding box center [1013, 66] width 19 height 25
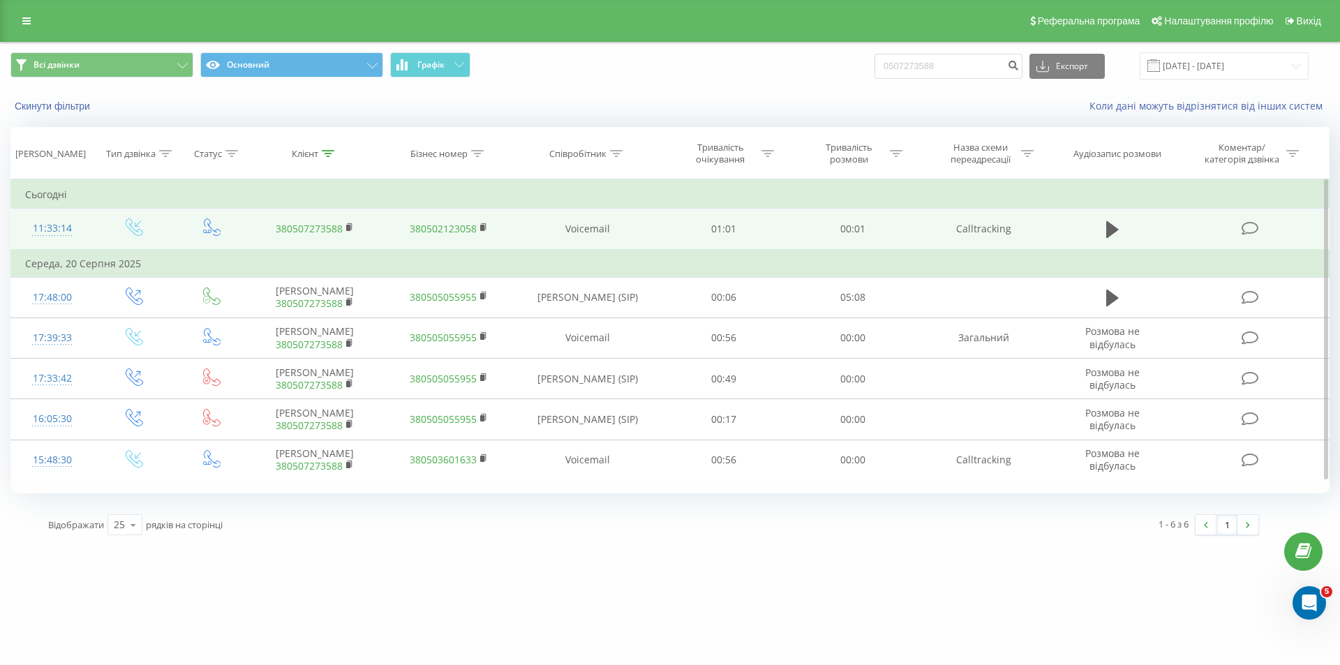
click at [316, 234] on link "380507273588" at bounding box center [309, 228] width 67 height 13
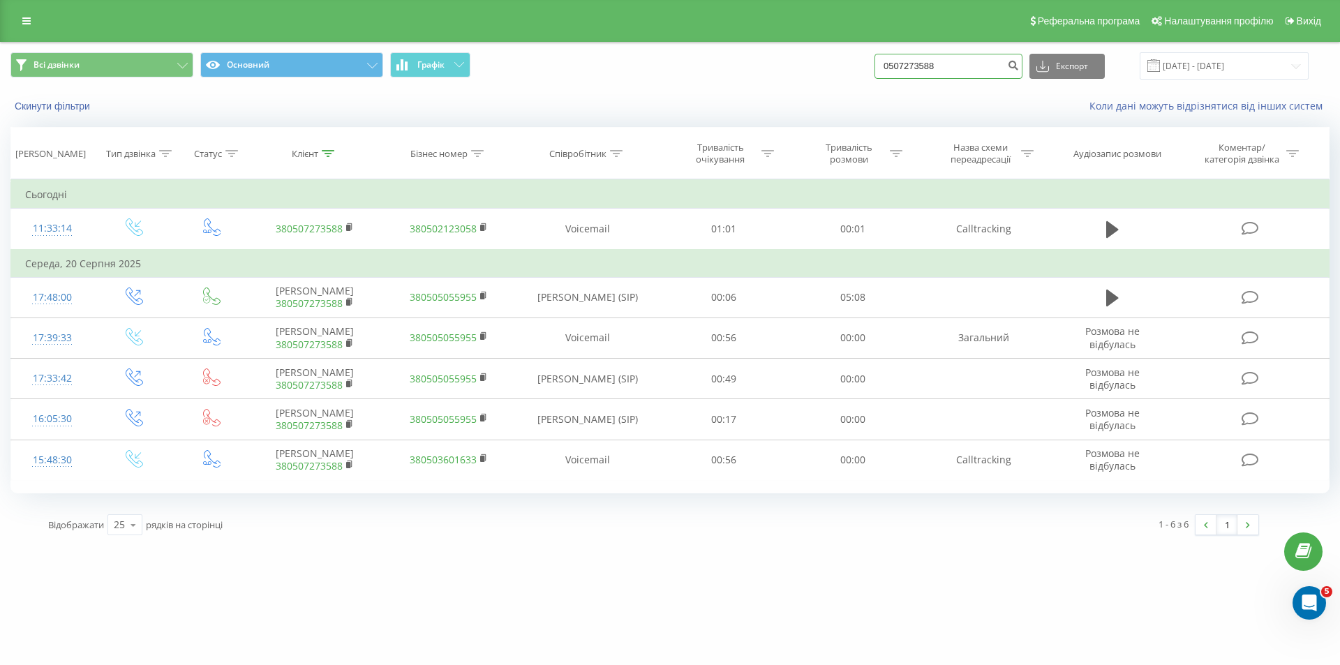
click at [952, 65] on input "0507273588" at bounding box center [949, 66] width 148 height 25
paste input "380982065413"
type input "380982065413"
click at [1019, 68] on icon "submit" at bounding box center [1013, 63] width 12 height 8
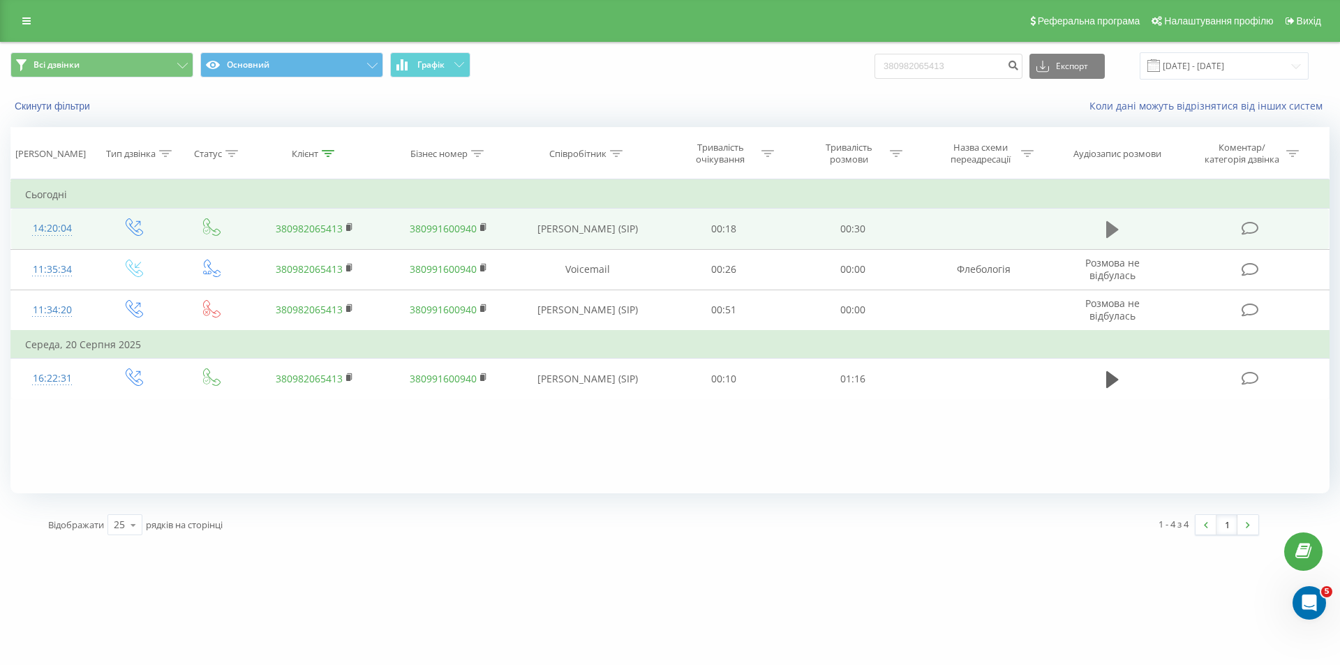
click at [1108, 230] on icon at bounding box center [1113, 229] width 13 height 17
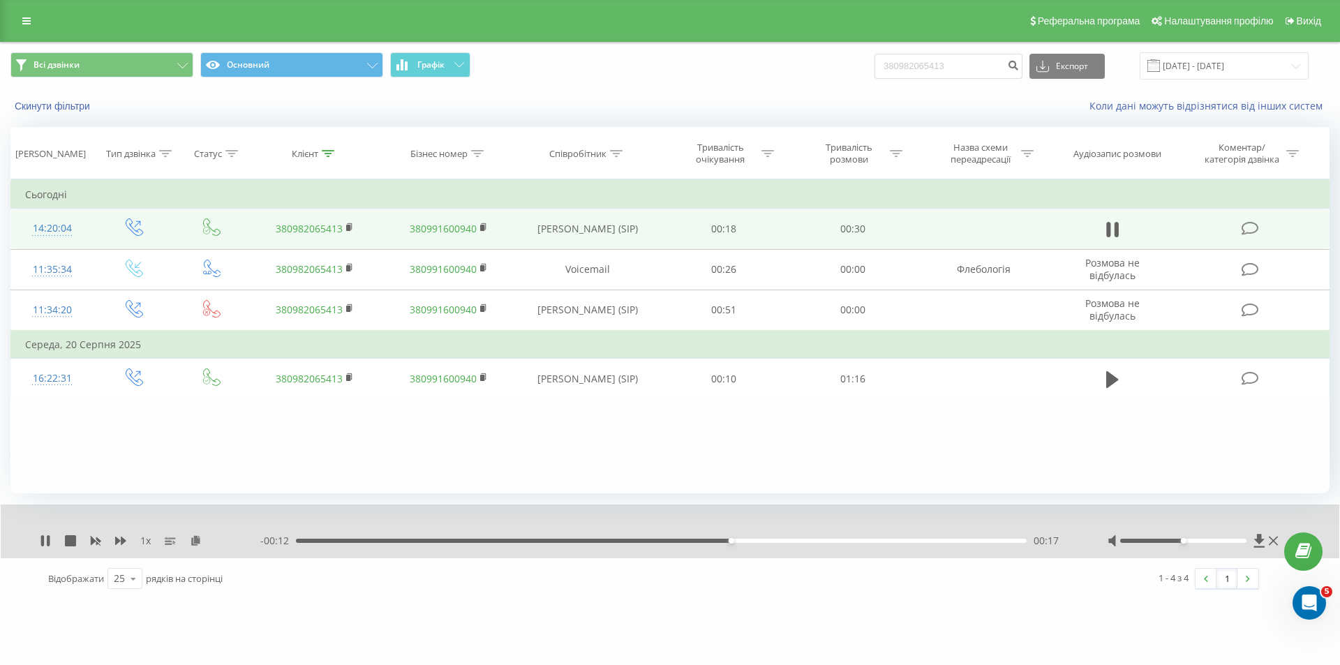
click at [38, 539] on div "1 x - 00:12 00:17 00:17" at bounding box center [670, 532] width 1339 height 54
click at [52, 526] on div "1 x - 00:11 00:18 00:18" at bounding box center [670, 532] width 1339 height 54
click at [42, 540] on icon at bounding box center [42, 540] width 3 height 11
click at [915, 64] on input "380982065413" at bounding box center [949, 66] width 148 height 25
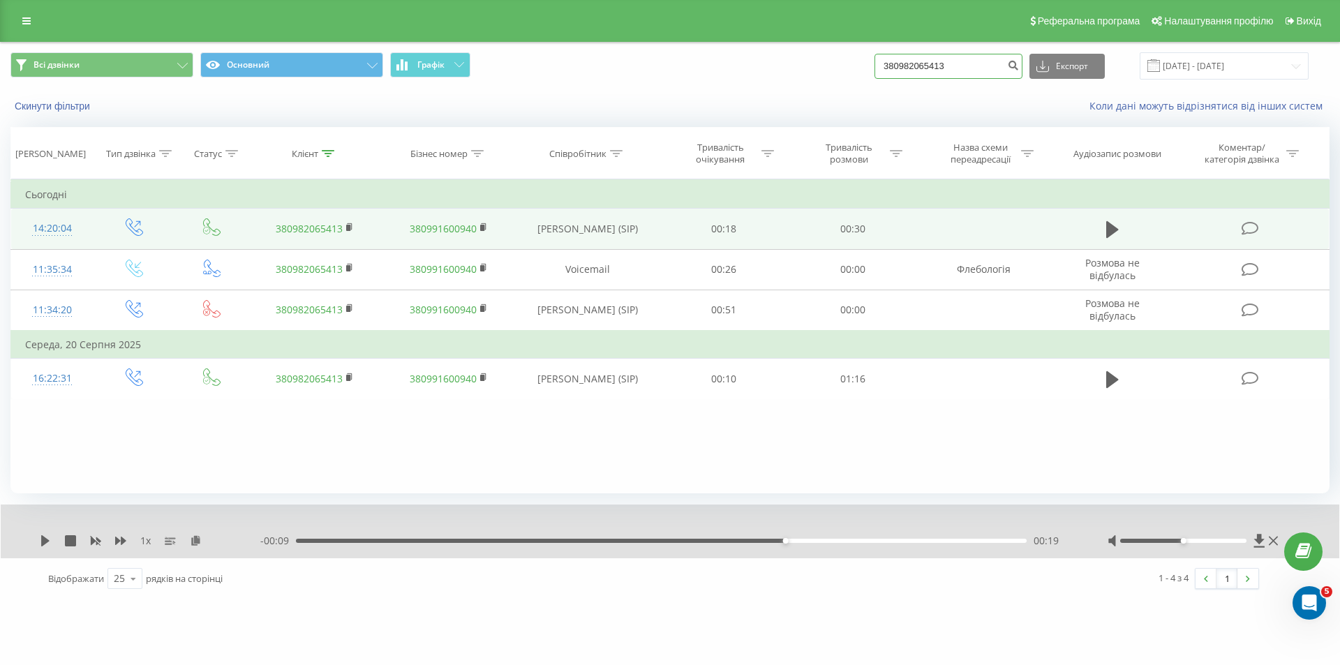
paste input "50406733"
click at [1011, 64] on input "380504067333" at bounding box center [949, 66] width 148 height 25
type input "380504067333"
click at [1019, 68] on icon "submit" at bounding box center [1013, 63] width 12 height 8
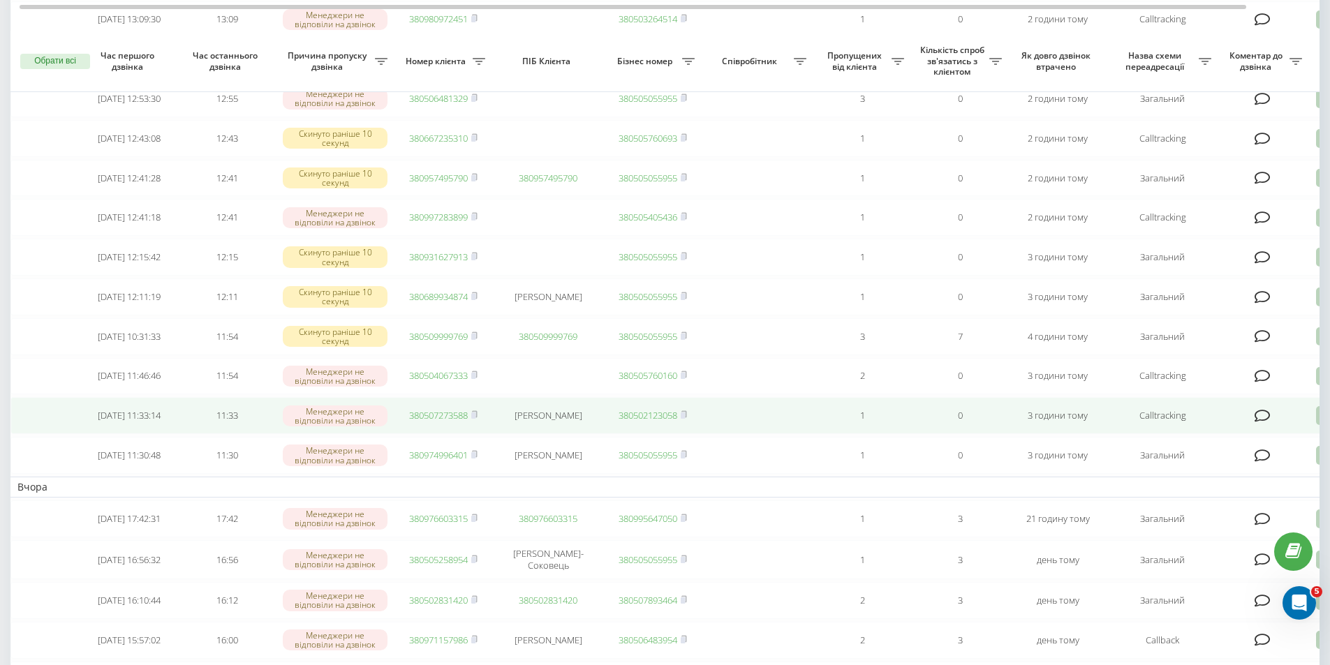
scroll to position [349, 0]
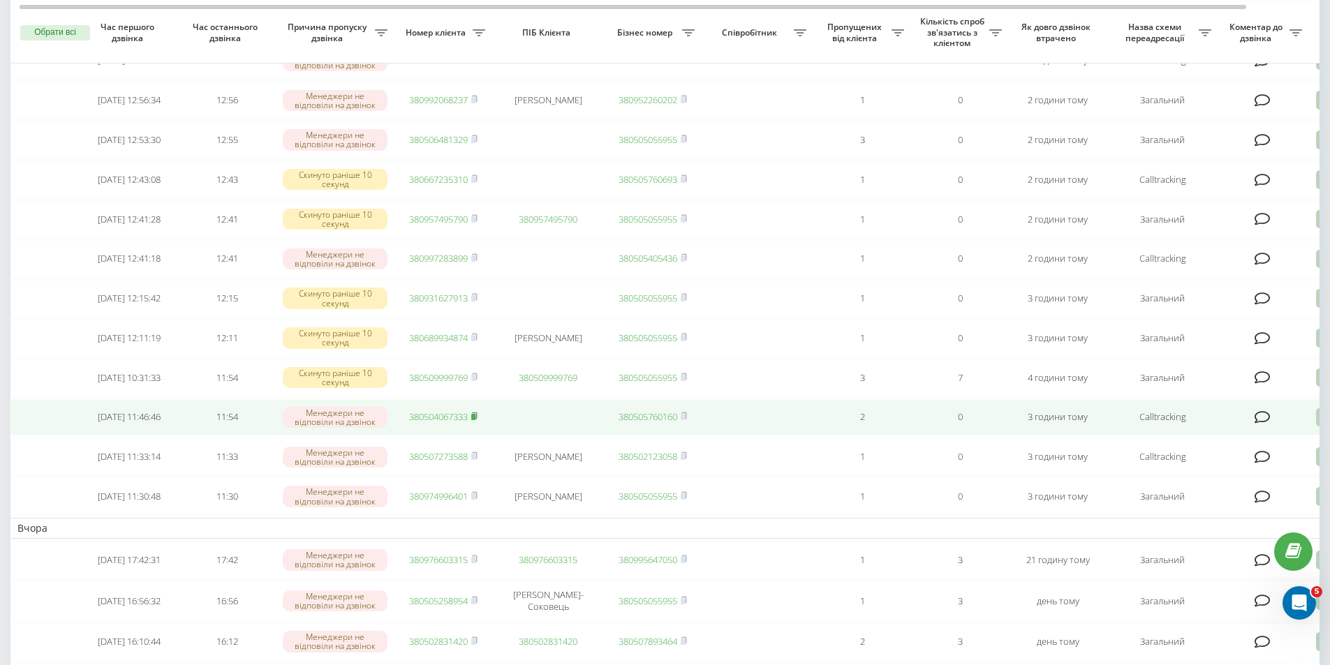
click at [474, 420] on rect at bounding box center [473, 417] width 4 height 6
click at [1206, 436] on td "Calltracking" at bounding box center [1163, 417] width 112 height 37
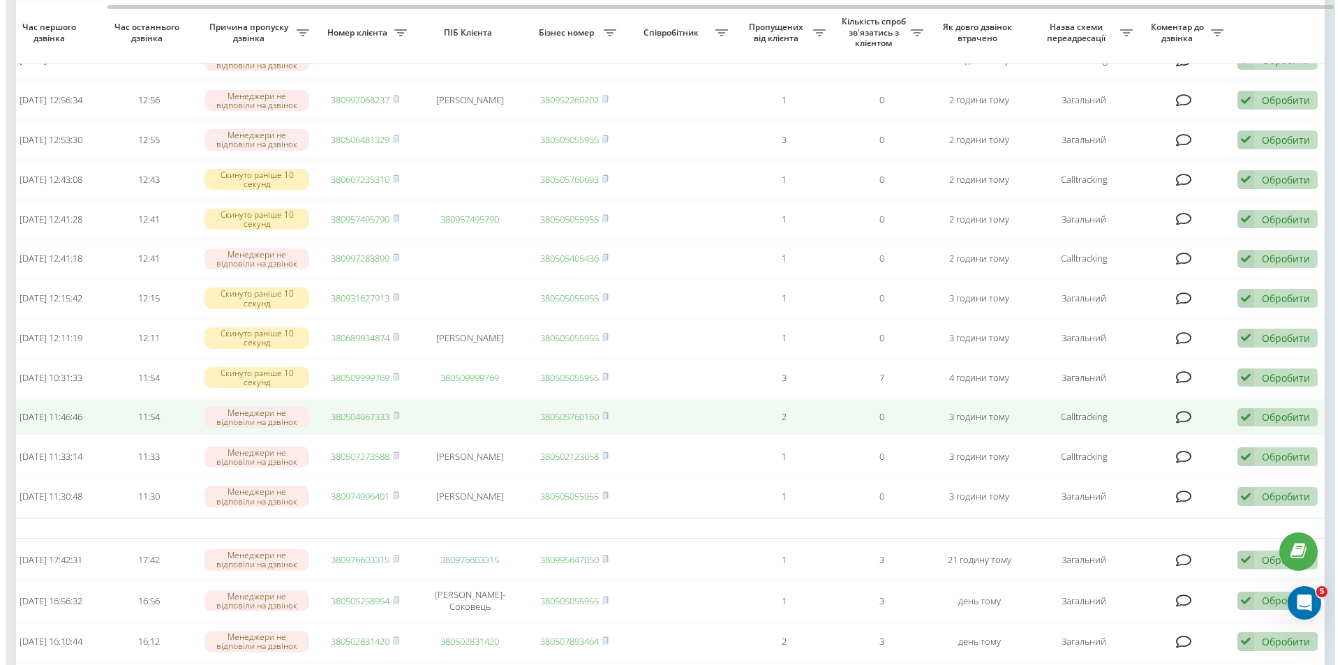
scroll to position [0, 87]
click at [1254, 424] on div "Обробити" at bounding box center [1277, 417] width 48 height 13
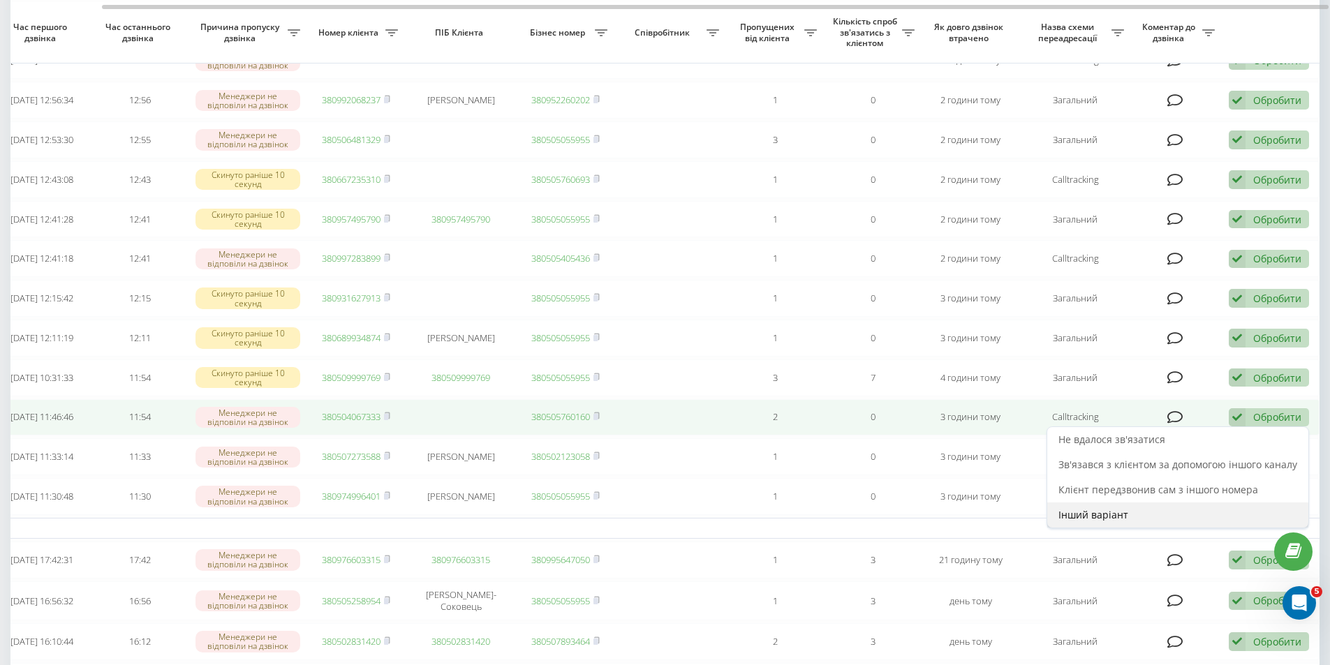
click at [1146, 528] on div "Інший варіант" at bounding box center [1177, 515] width 261 height 25
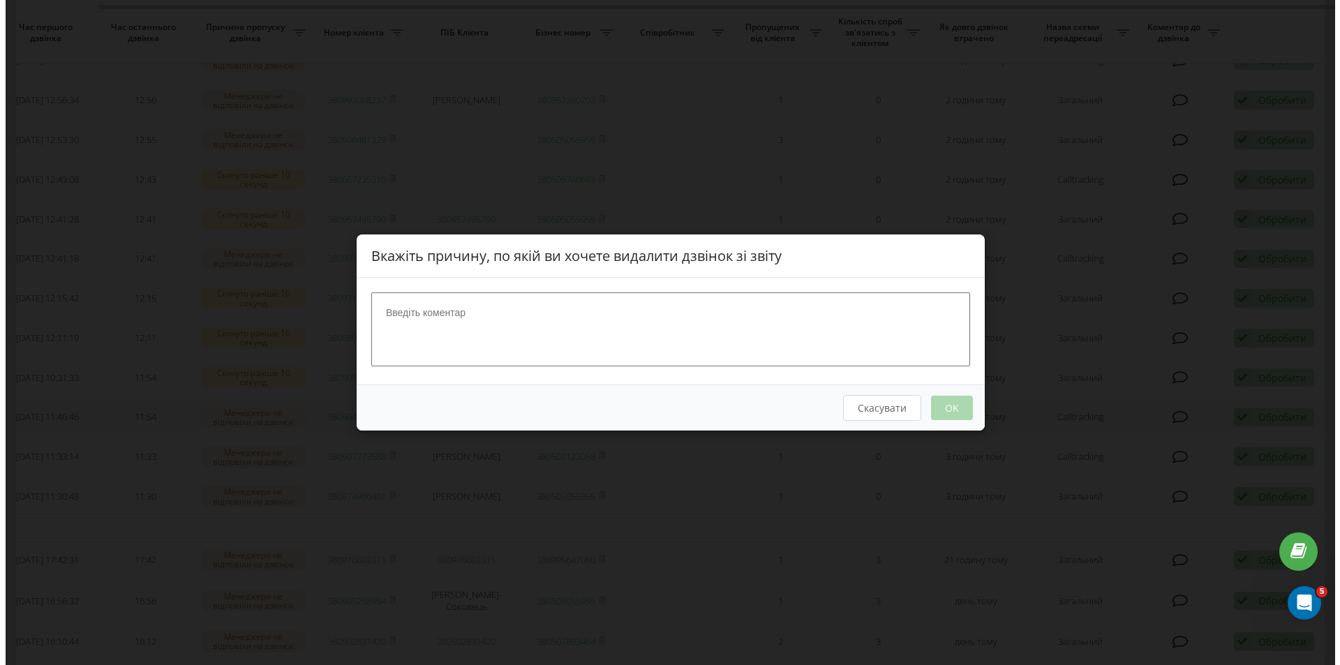
scroll to position [0, 77]
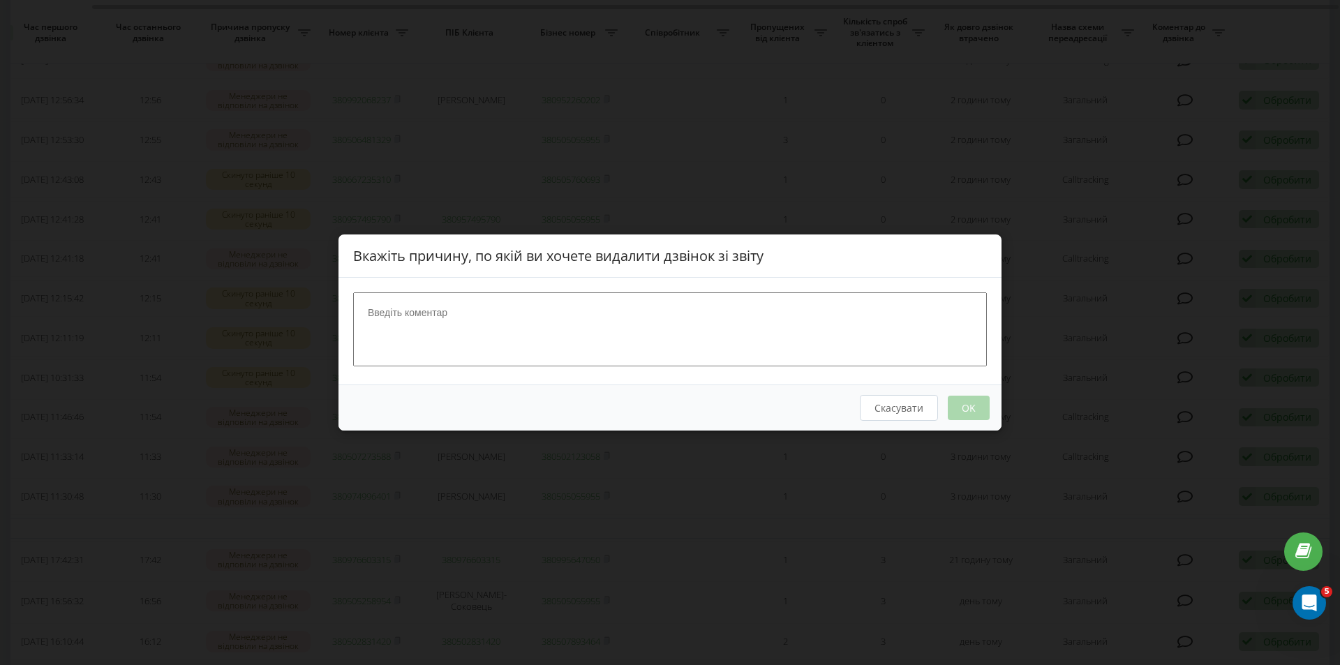
click at [448, 323] on textarea at bounding box center [670, 330] width 634 height 74
type textarea "Вдалось сконтактувати"
click at [982, 413] on button "OK" at bounding box center [969, 408] width 42 height 24
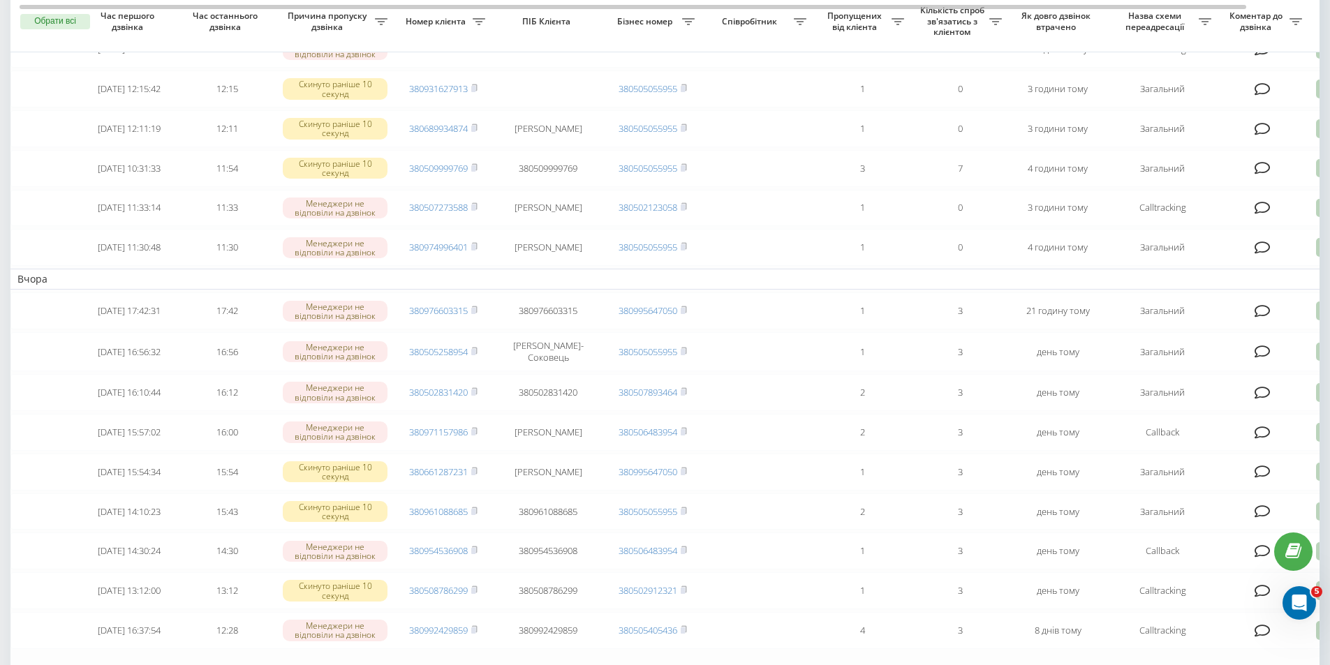
scroll to position [209, 0]
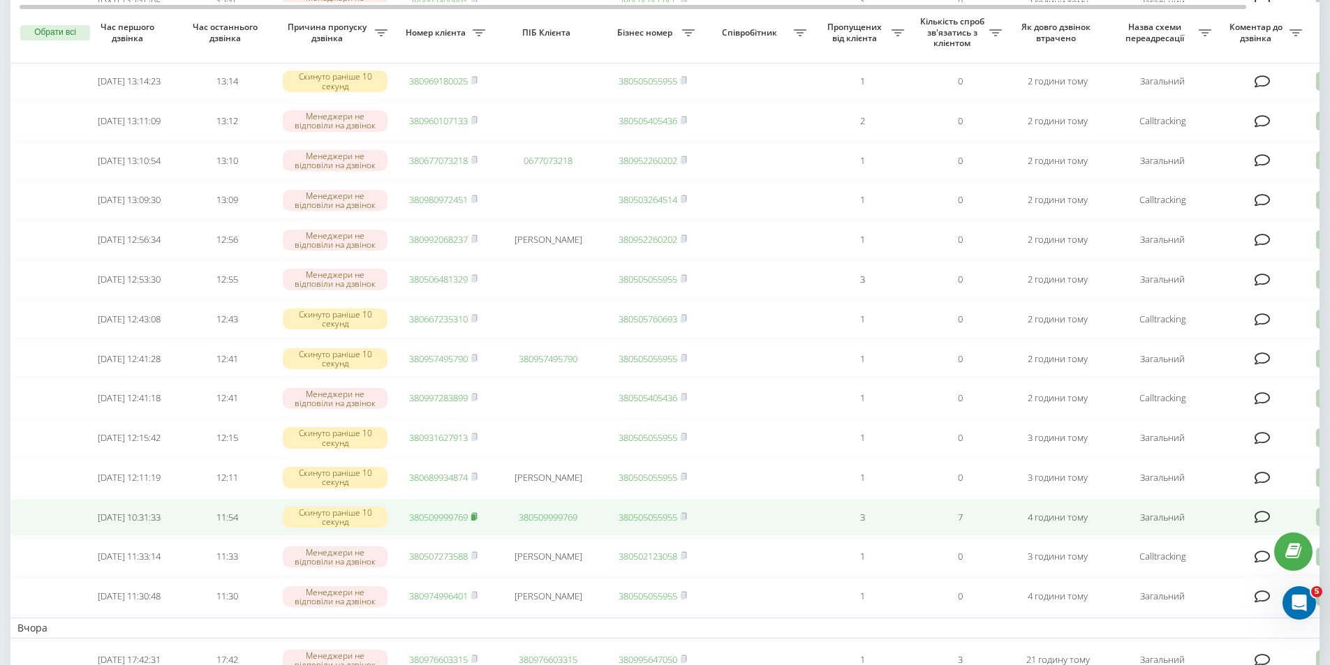
click at [478, 521] on icon at bounding box center [474, 516] width 6 height 8
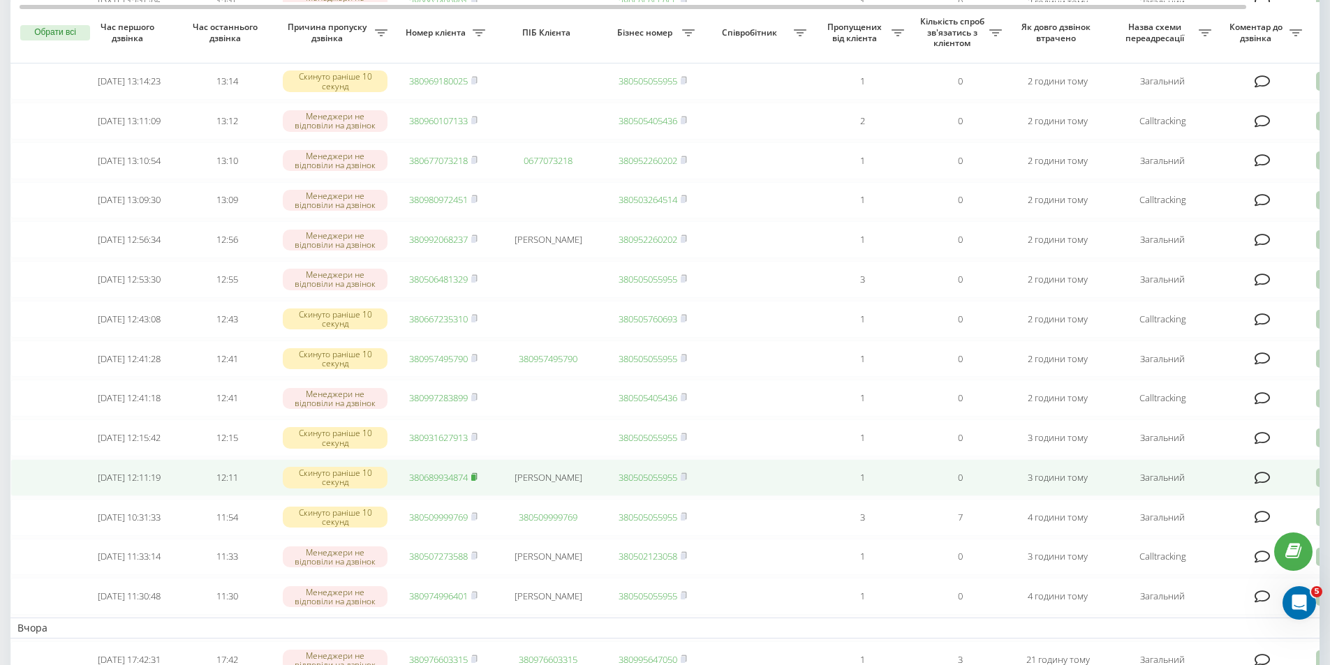
click at [475, 481] on rect at bounding box center [473, 478] width 4 height 6
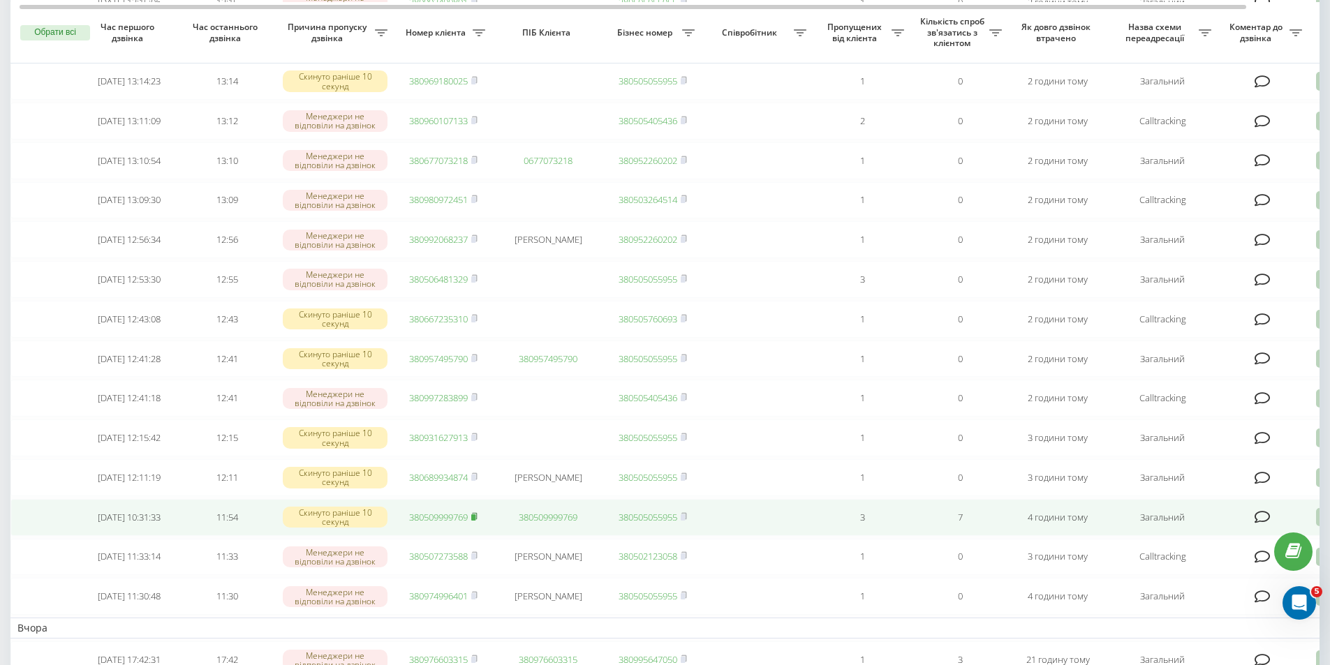
click at [475, 521] on rect at bounding box center [473, 518] width 4 height 6
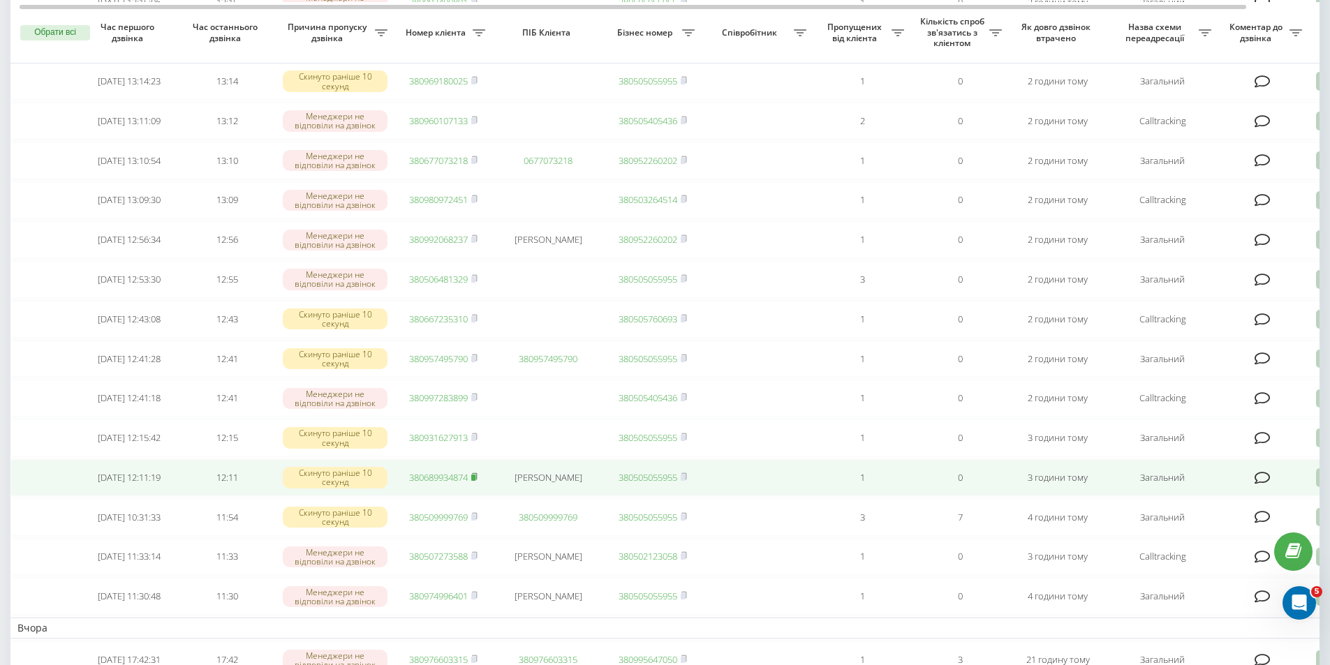
click at [475, 480] on icon at bounding box center [474, 476] width 5 height 6
click at [809, 496] on td at bounding box center [758, 477] width 112 height 37
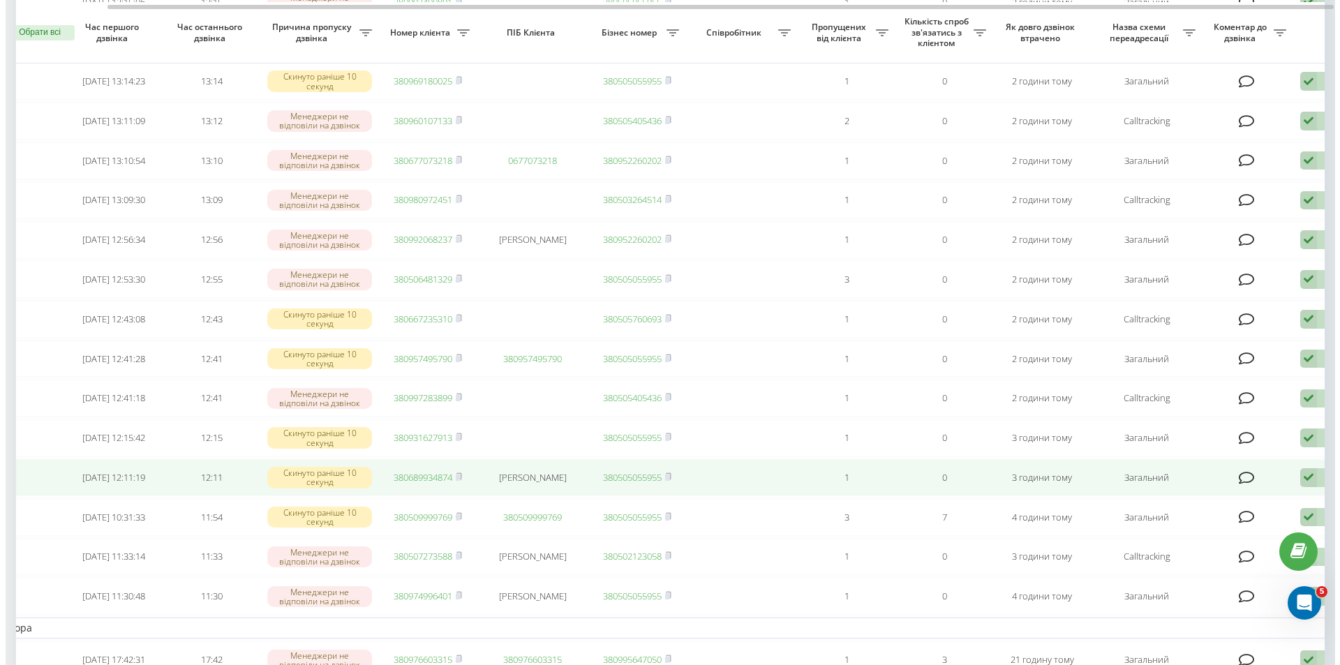
scroll to position [0, 87]
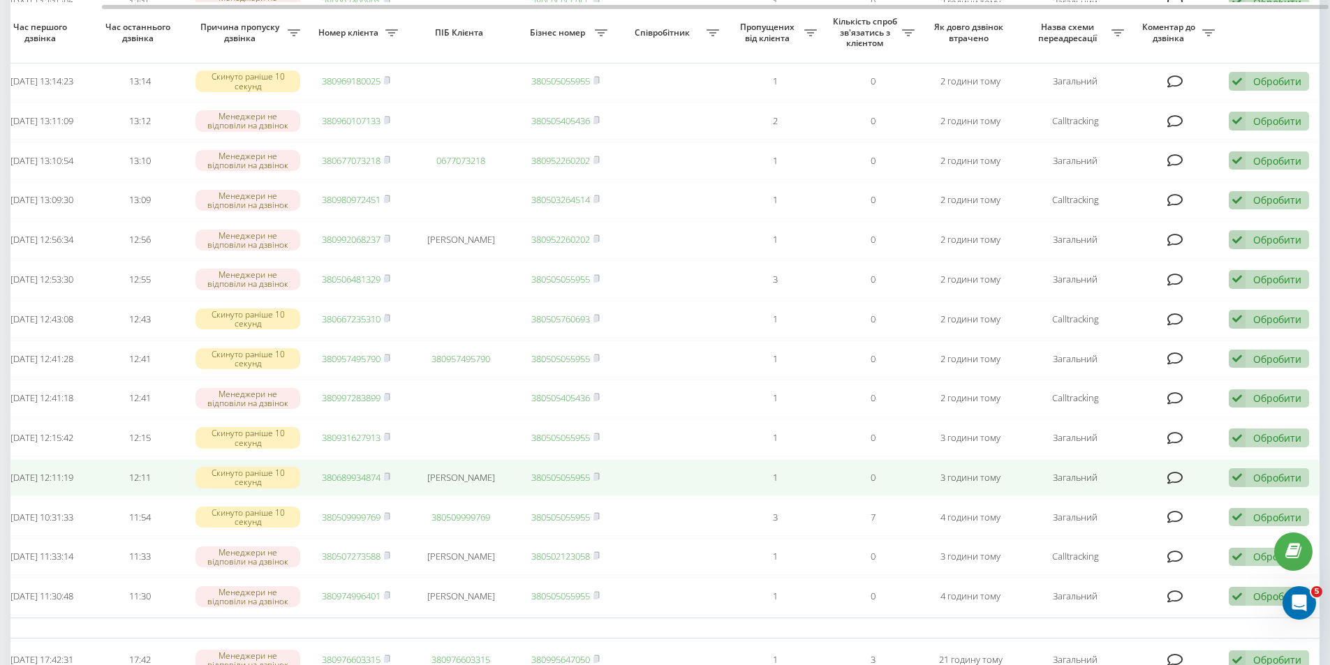
click at [1271, 485] on div "Обробити" at bounding box center [1277, 477] width 48 height 13
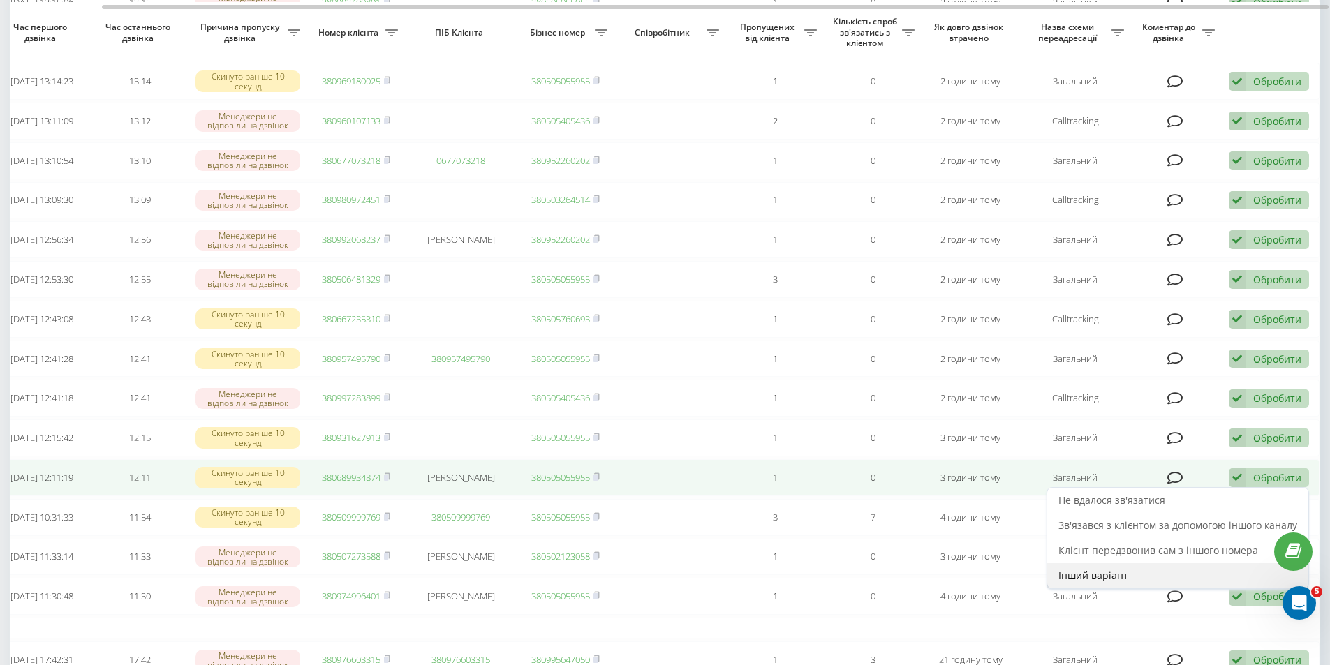
click at [1091, 582] on span "Інший варіант" at bounding box center [1093, 575] width 70 height 13
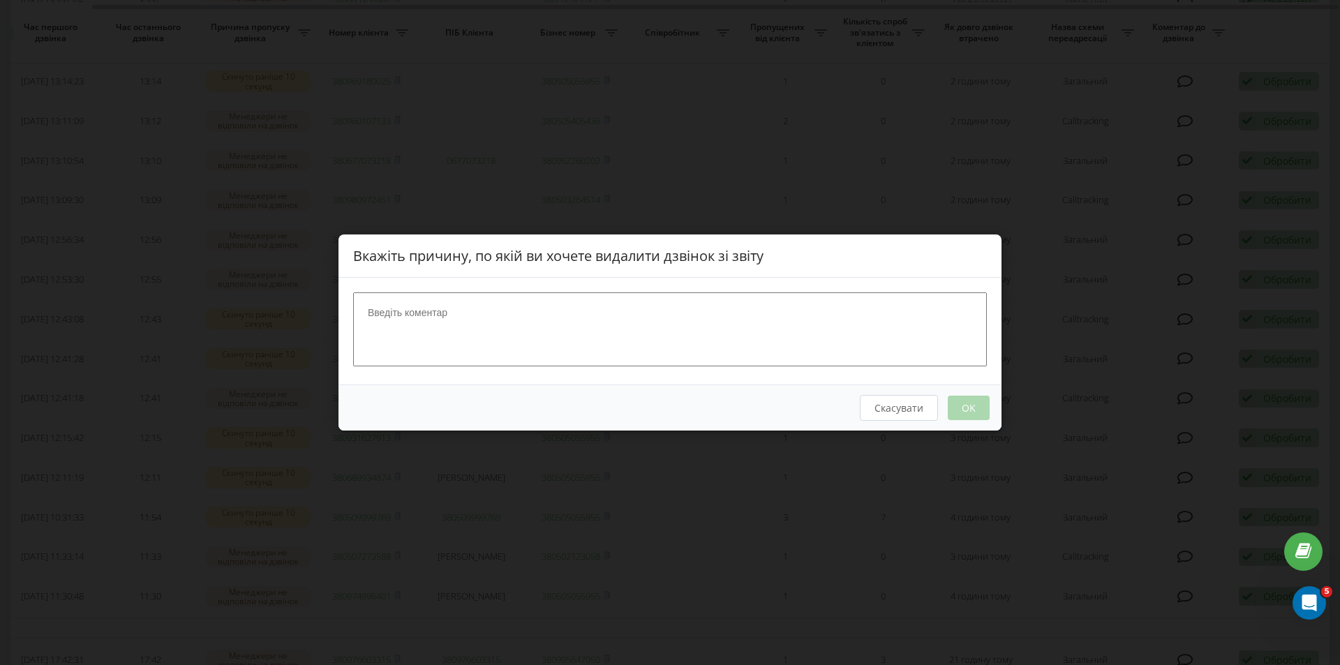
scroll to position [0, 77]
drag, startPoint x: 593, startPoint y: 293, endPoint x: 581, endPoint y: 318, distance: 28.1
click at [589, 297] on textarea at bounding box center [670, 330] width 634 height 74
type textarea "В"
type textarea "Вдалось сконтактувати"
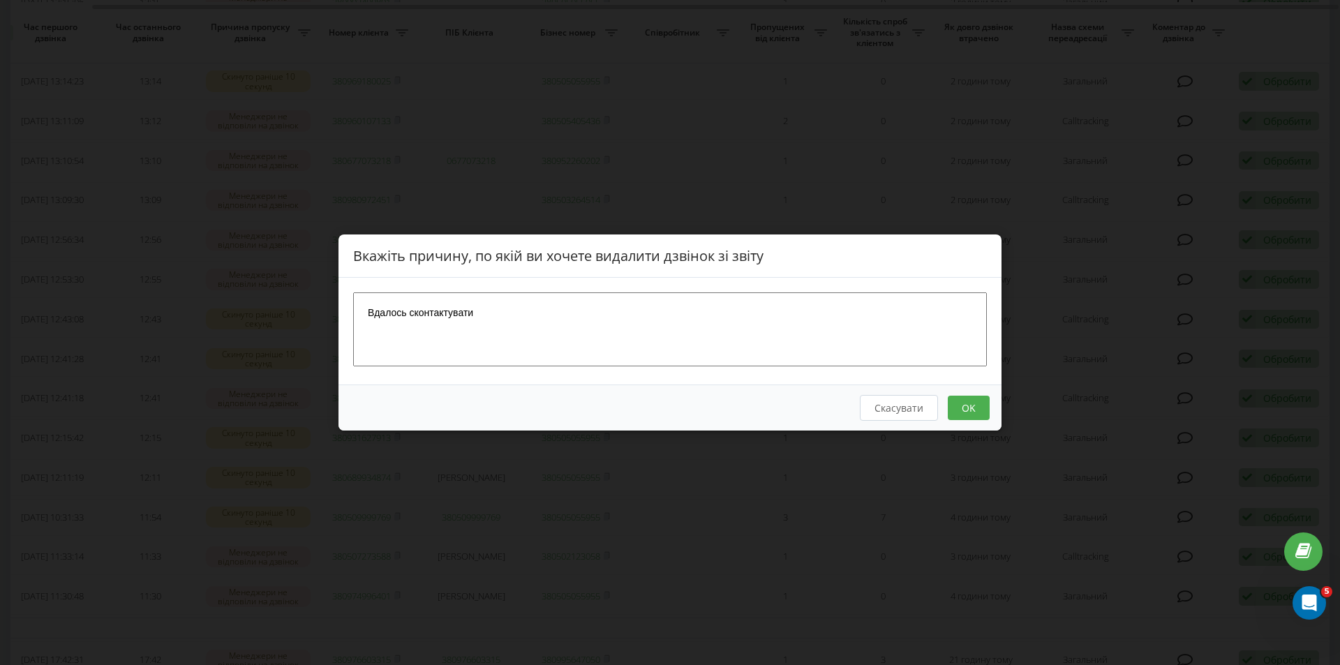
click at [959, 414] on button "OK" at bounding box center [969, 408] width 42 height 24
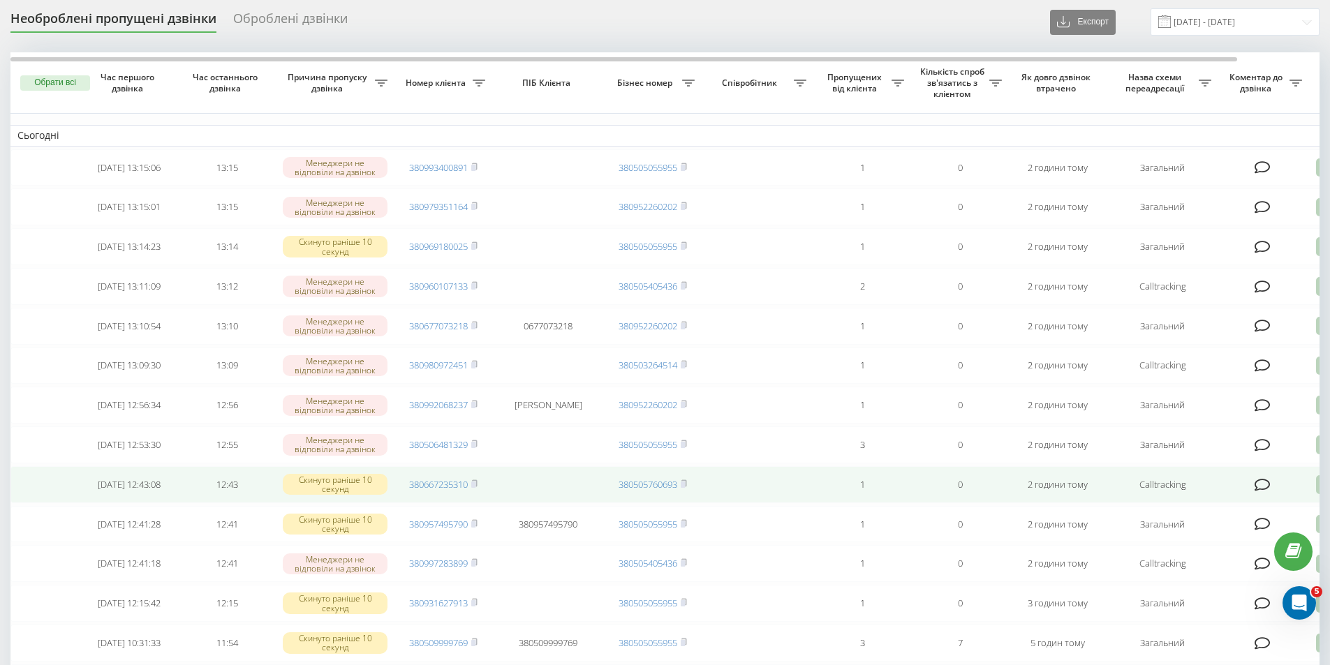
scroll to position [209, 0]
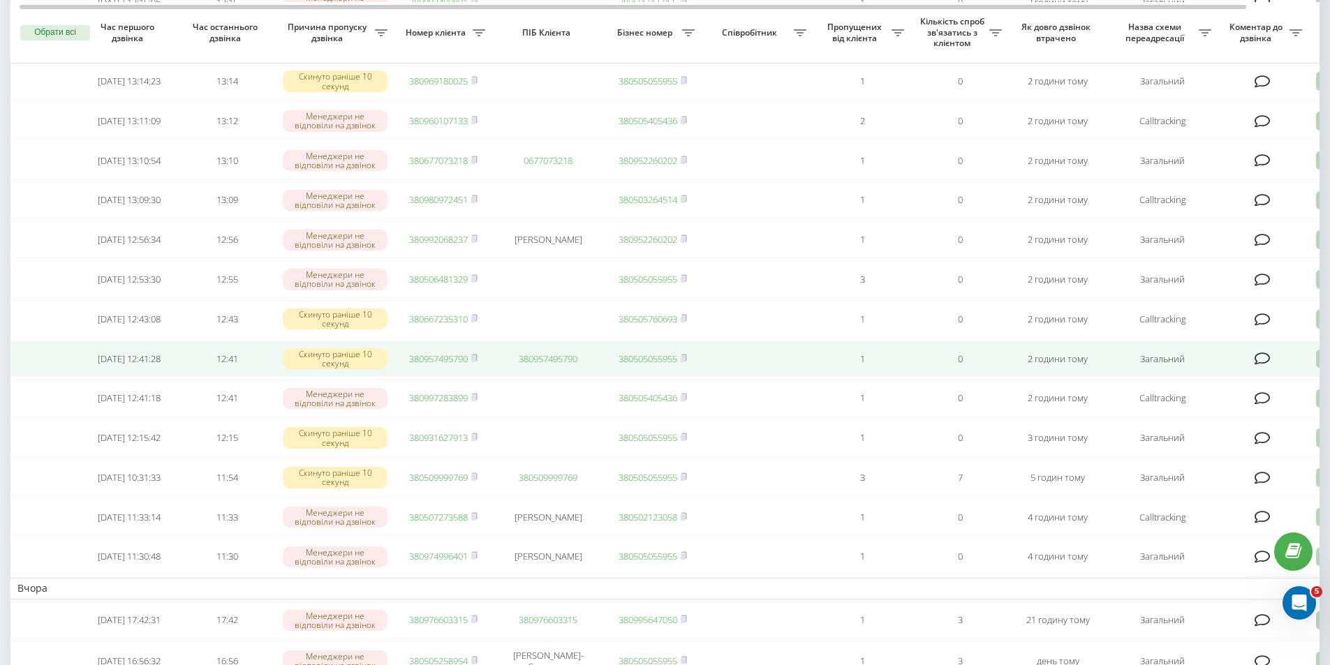
drag, startPoint x: 473, startPoint y: 461, endPoint x: 529, endPoint y: 374, distance: 103.6
click at [474, 441] on icon at bounding box center [474, 437] width 6 height 8
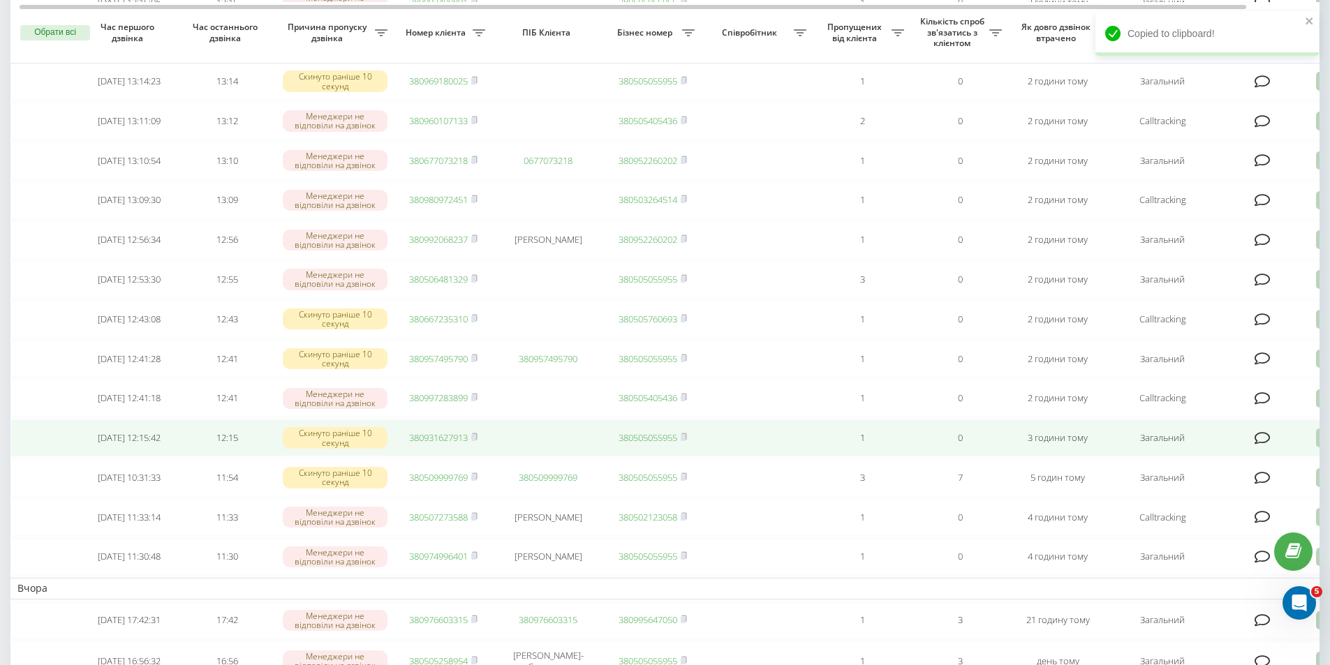
click at [519, 455] on td at bounding box center [548, 438] width 112 height 37
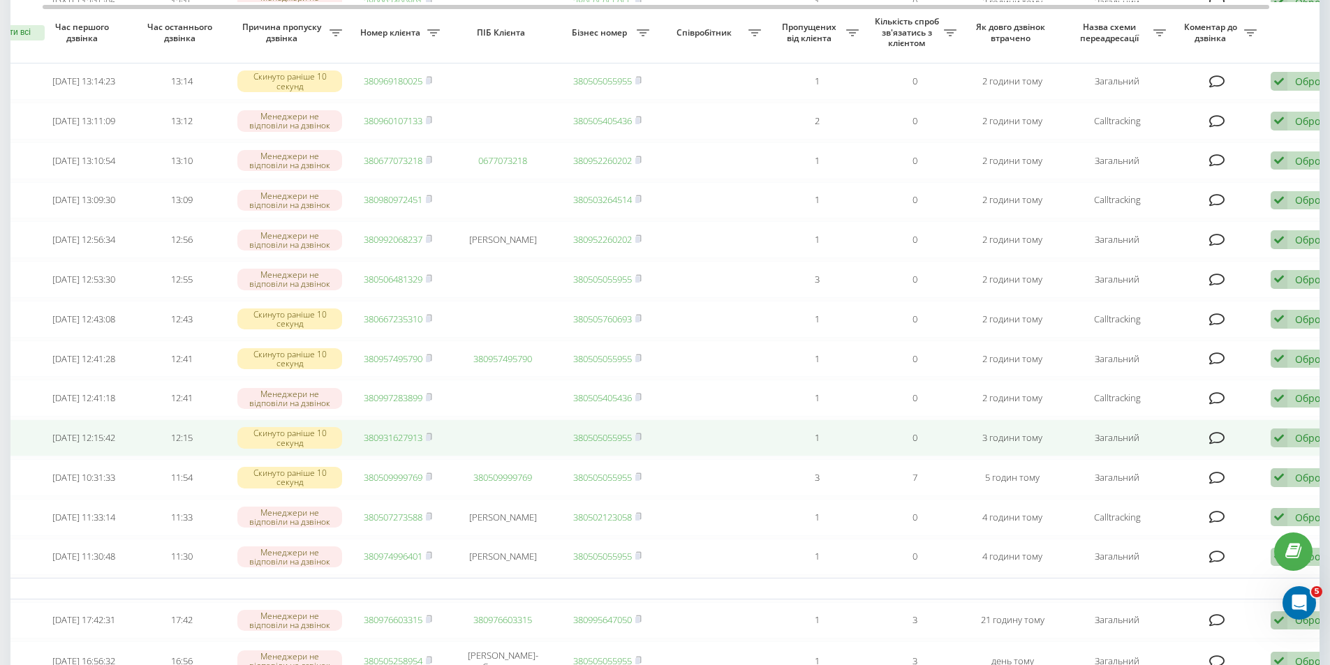
scroll to position [0, 24]
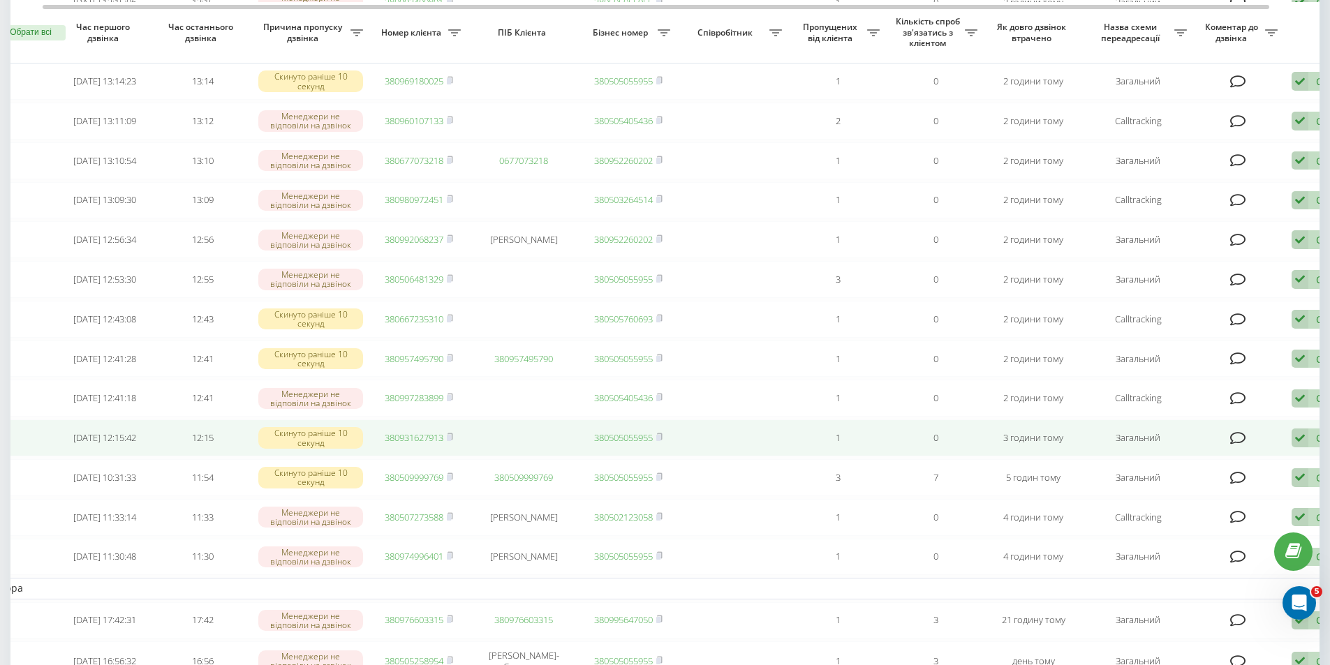
click at [506, 448] on td at bounding box center [524, 438] width 112 height 37
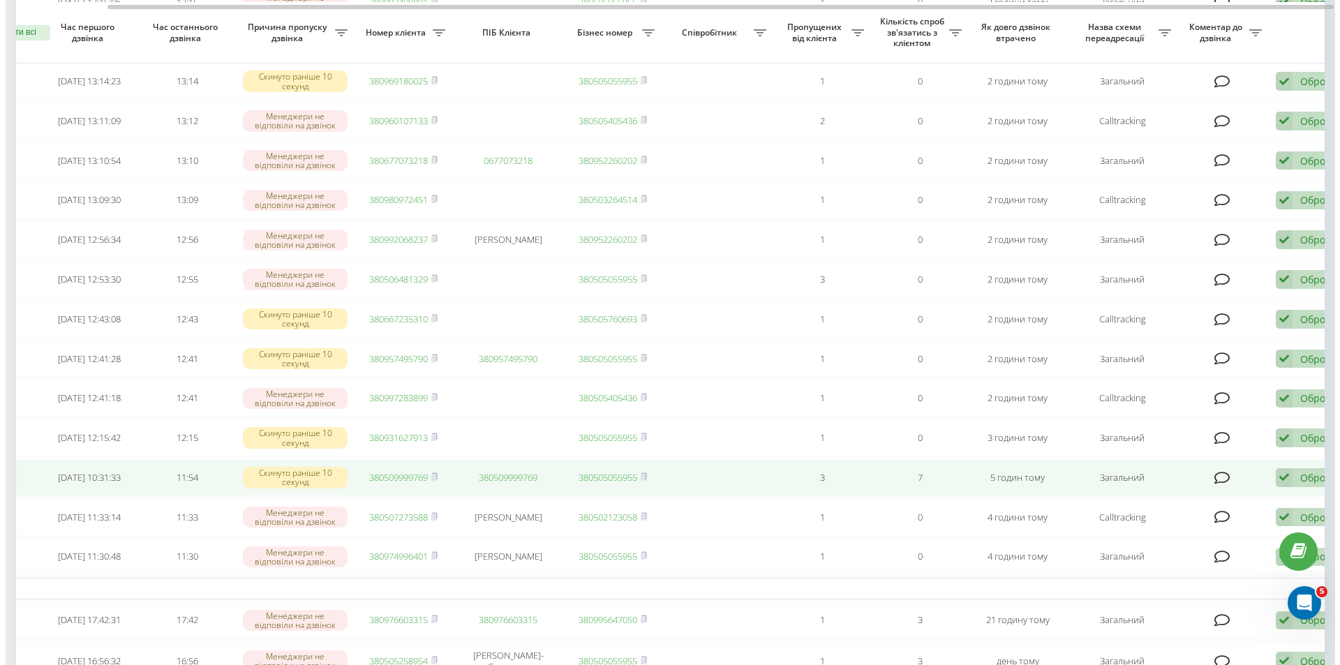
scroll to position [0, 87]
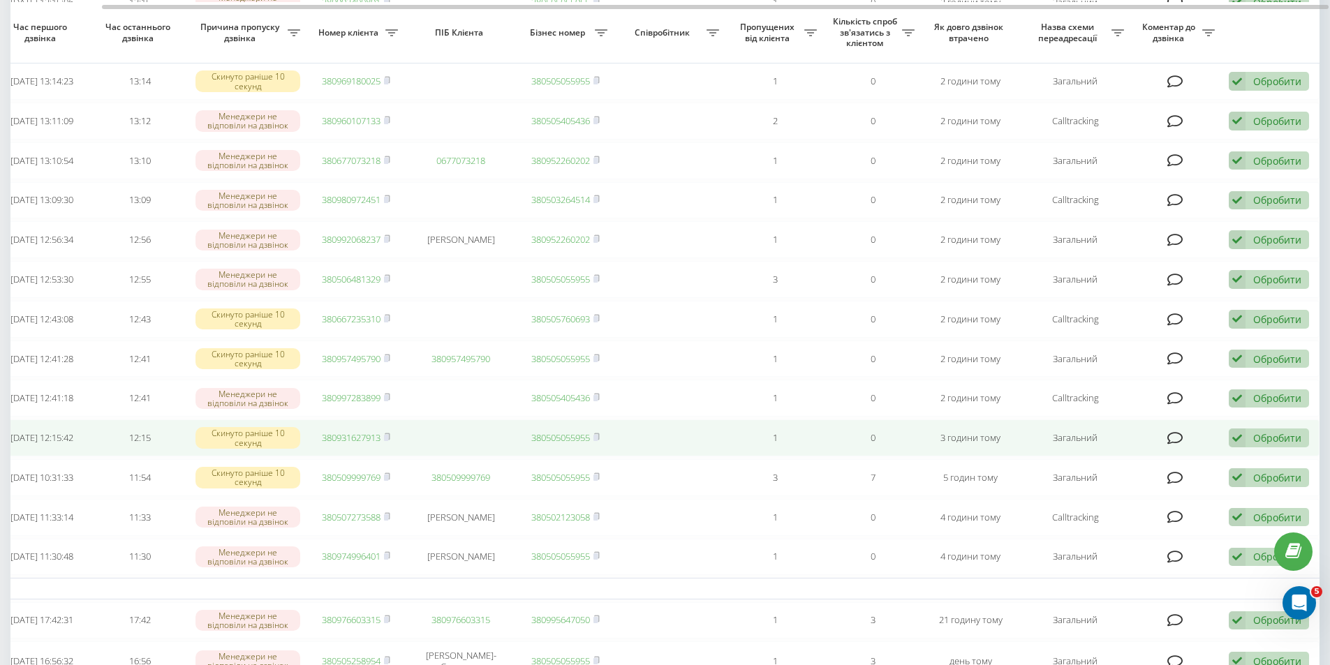
click at [1263, 445] on div "Обробити" at bounding box center [1277, 437] width 48 height 13
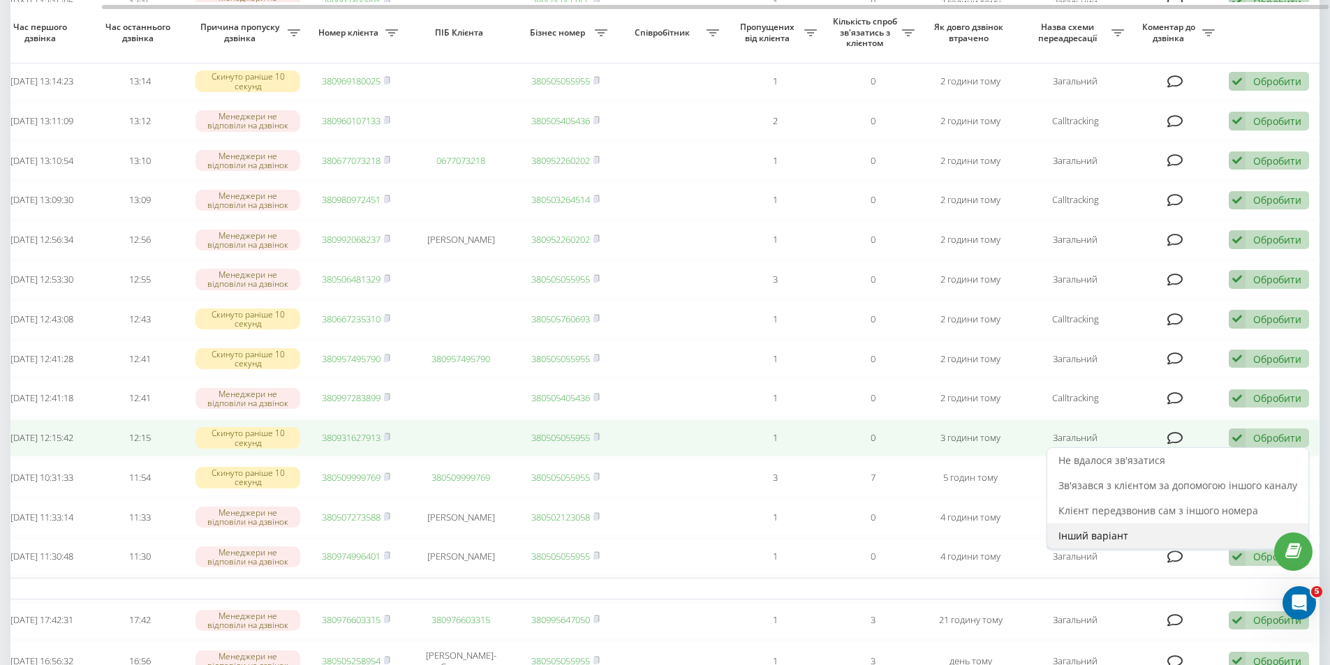
click at [1135, 549] on div "Інший варіант" at bounding box center [1177, 536] width 261 height 25
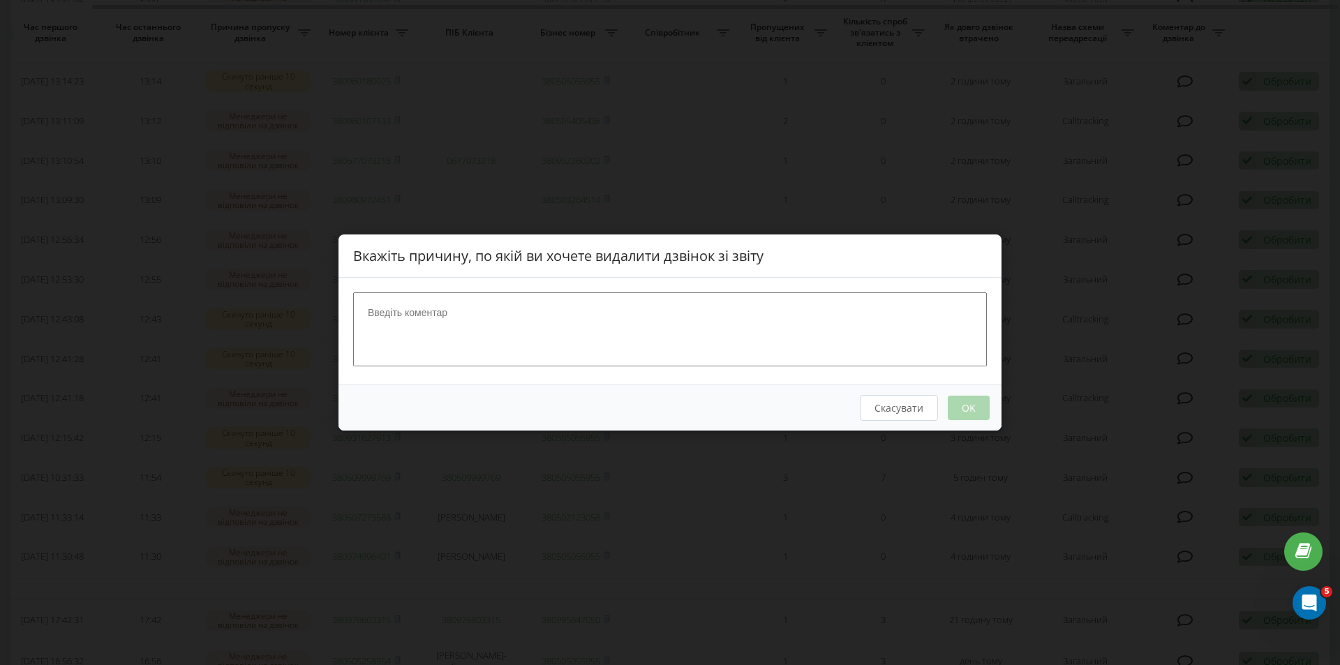
scroll to position [0, 77]
click at [693, 315] on textarea at bounding box center [670, 330] width 634 height 74
type textarea "Вдалось сконтактувати"
click at [964, 399] on button "OK" at bounding box center [969, 408] width 42 height 24
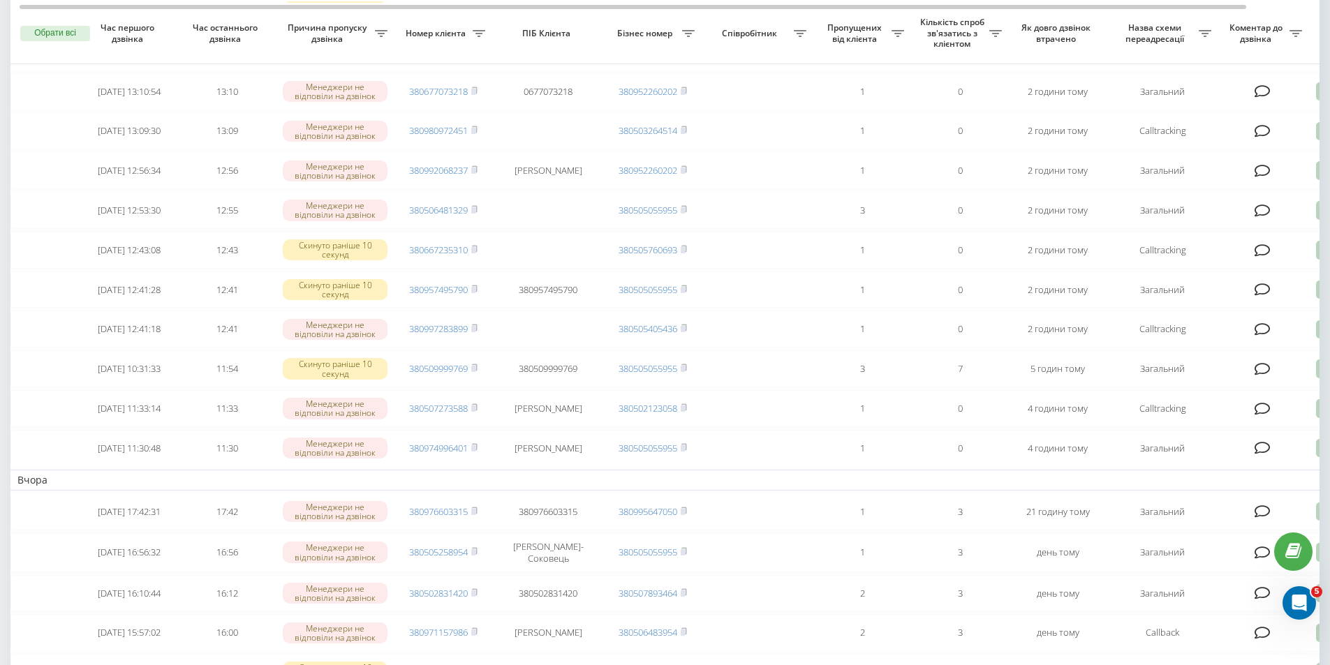
scroll to position [279, 0]
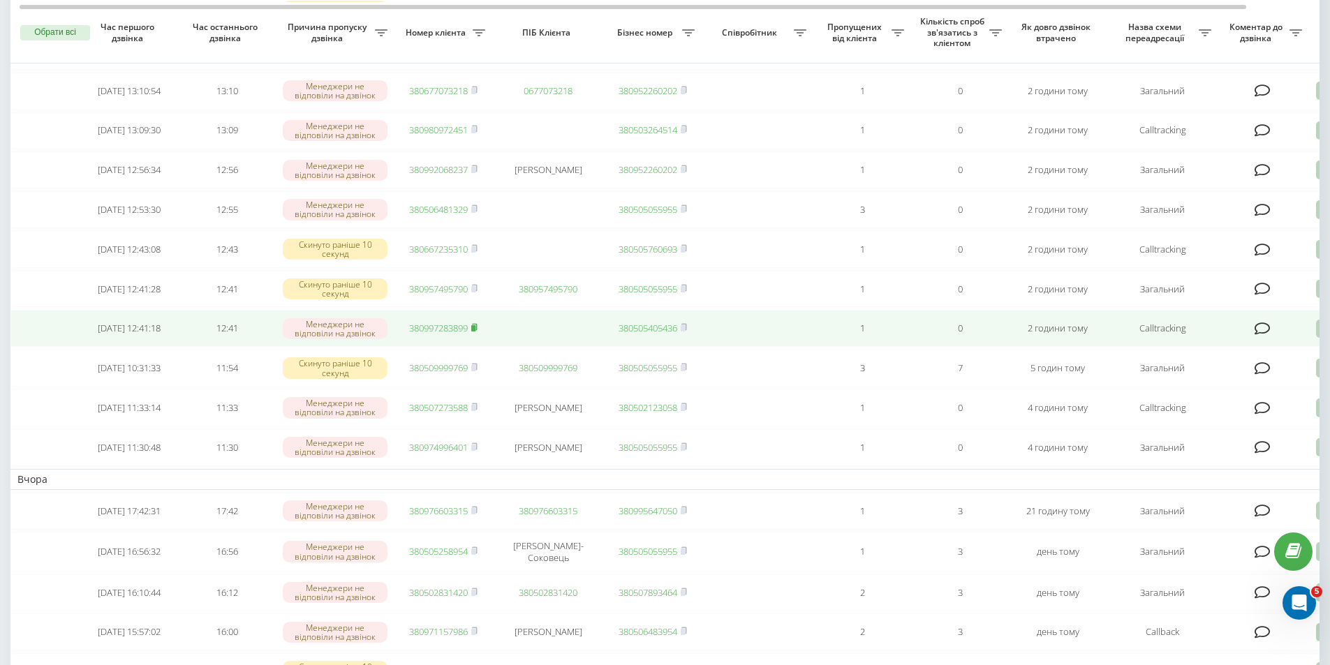
click at [478, 332] on icon at bounding box center [474, 327] width 6 height 8
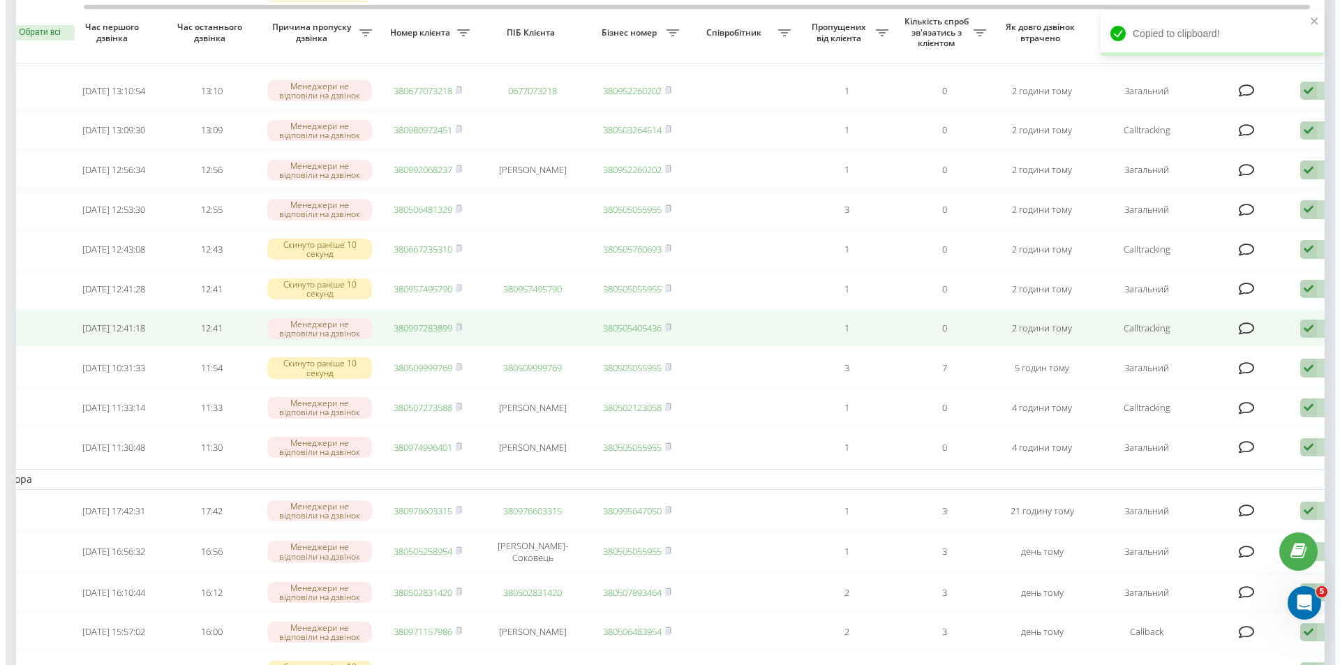
scroll to position [0, 87]
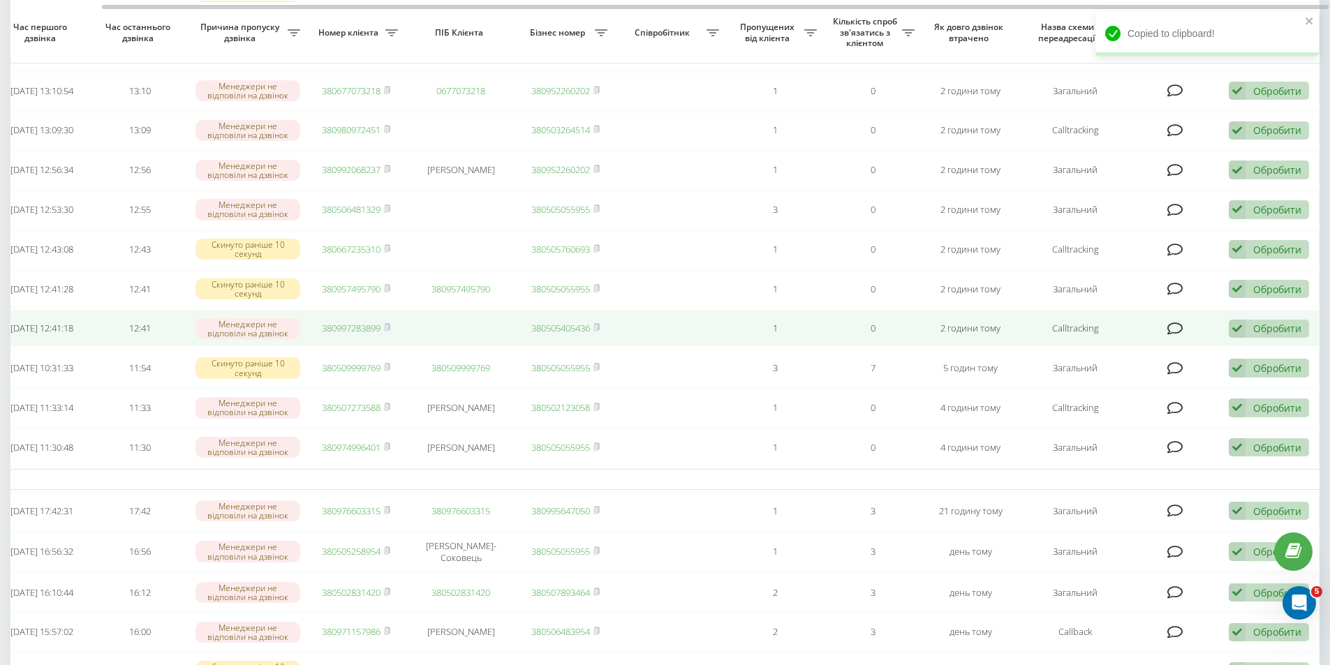
click at [1277, 335] on div "Обробити" at bounding box center [1277, 328] width 48 height 13
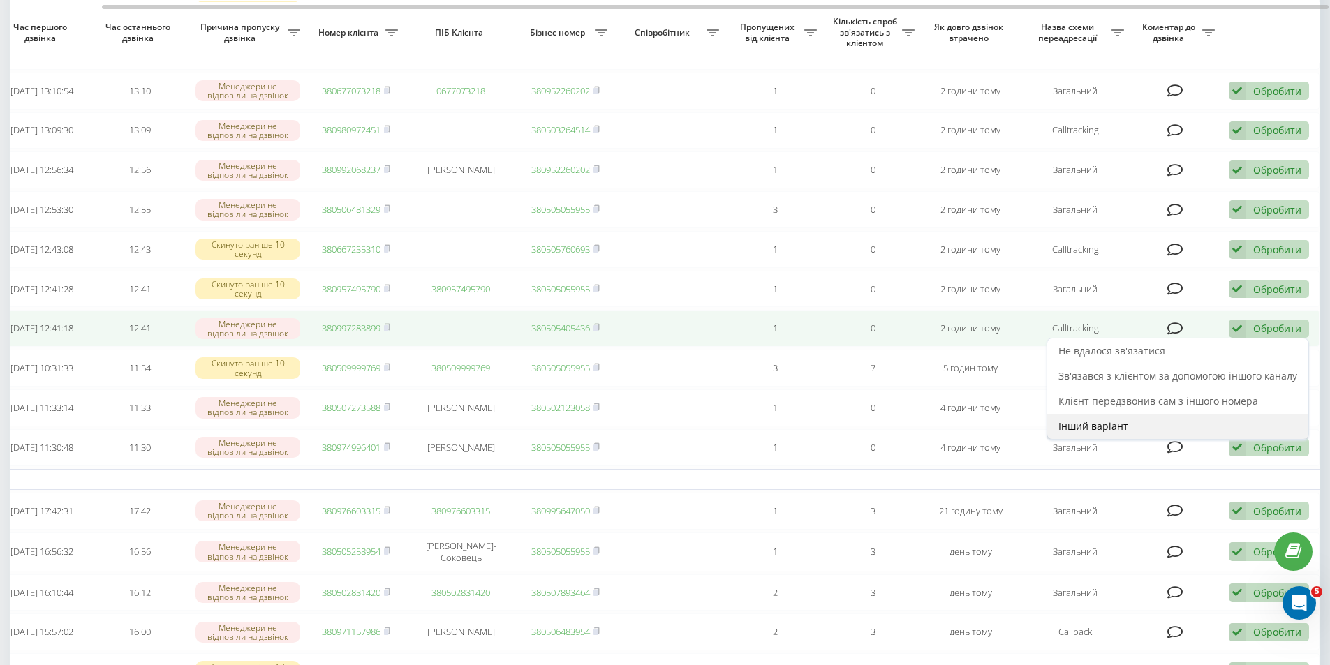
click at [1160, 439] on div "Інший варіант" at bounding box center [1177, 426] width 261 height 25
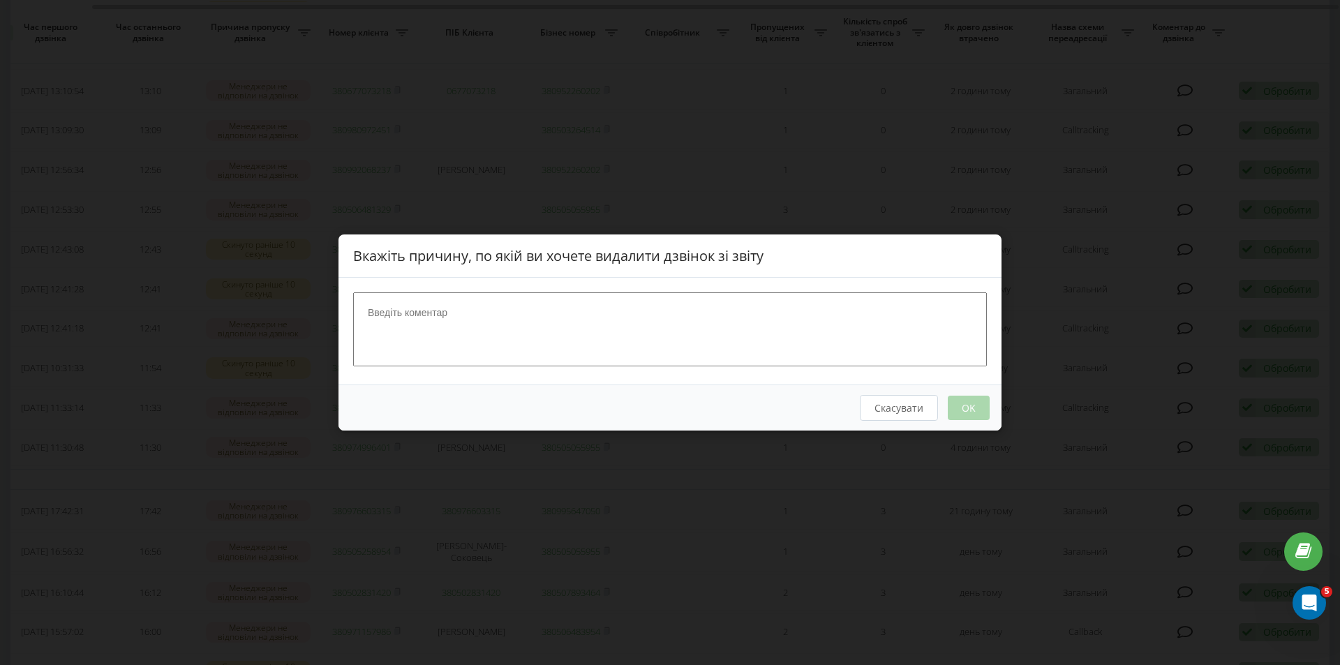
drag, startPoint x: 661, startPoint y: 348, endPoint x: 646, endPoint y: 335, distance: 20.3
click at [660, 348] on textarea at bounding box center [670, 330] width 634 height 74
click at [906, 422] on div "Скасувати OK" at bounding box center [670, 408] width 663 height 46
click at [904, 413] on button "Скасувати" at bounding box center [899, 408] width 78 height 26
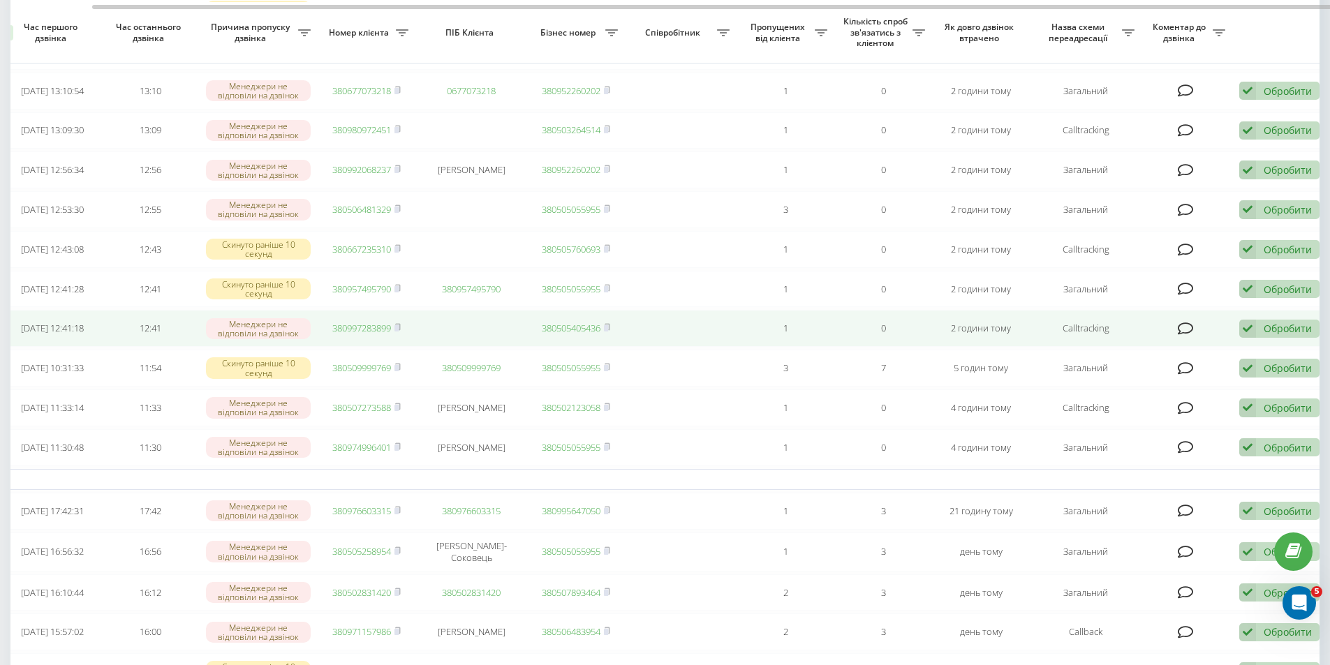
click at [1282, 335] on div "Обробити" at bounding box center [1288, 328] width 48 height 13
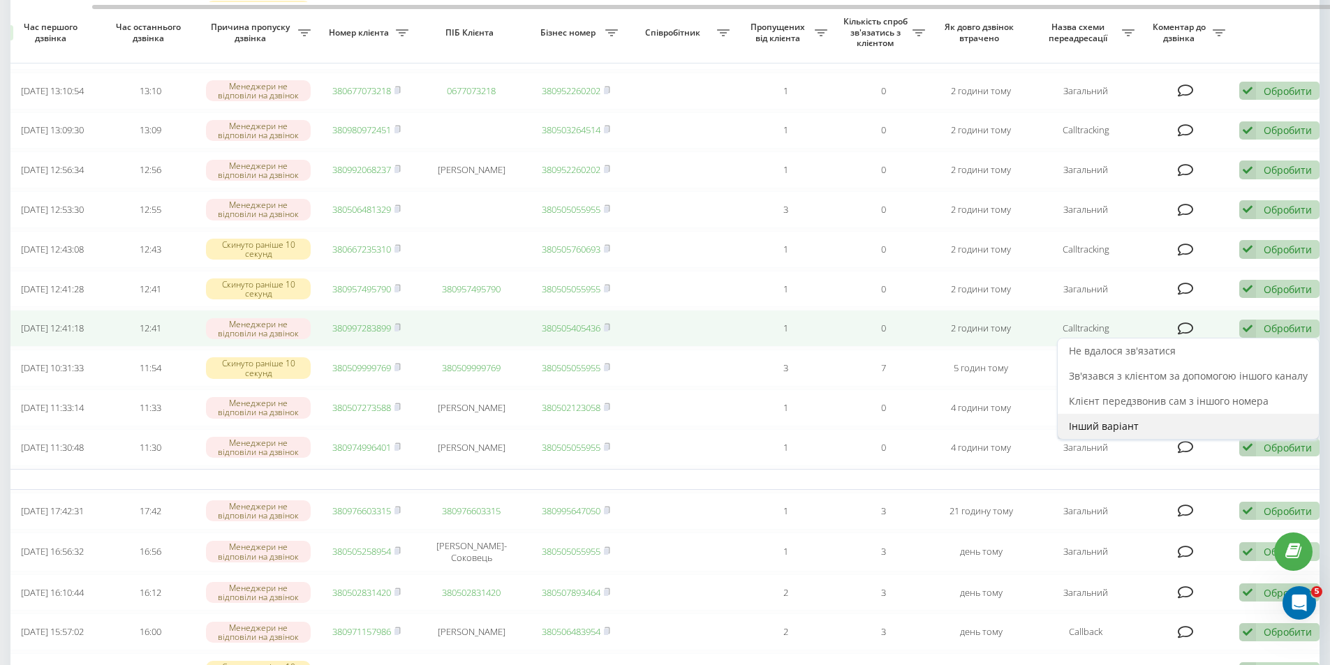
click at [1137, 433] on span "Інший варіант" at bounding box center [1104, 426] width 70 height 13
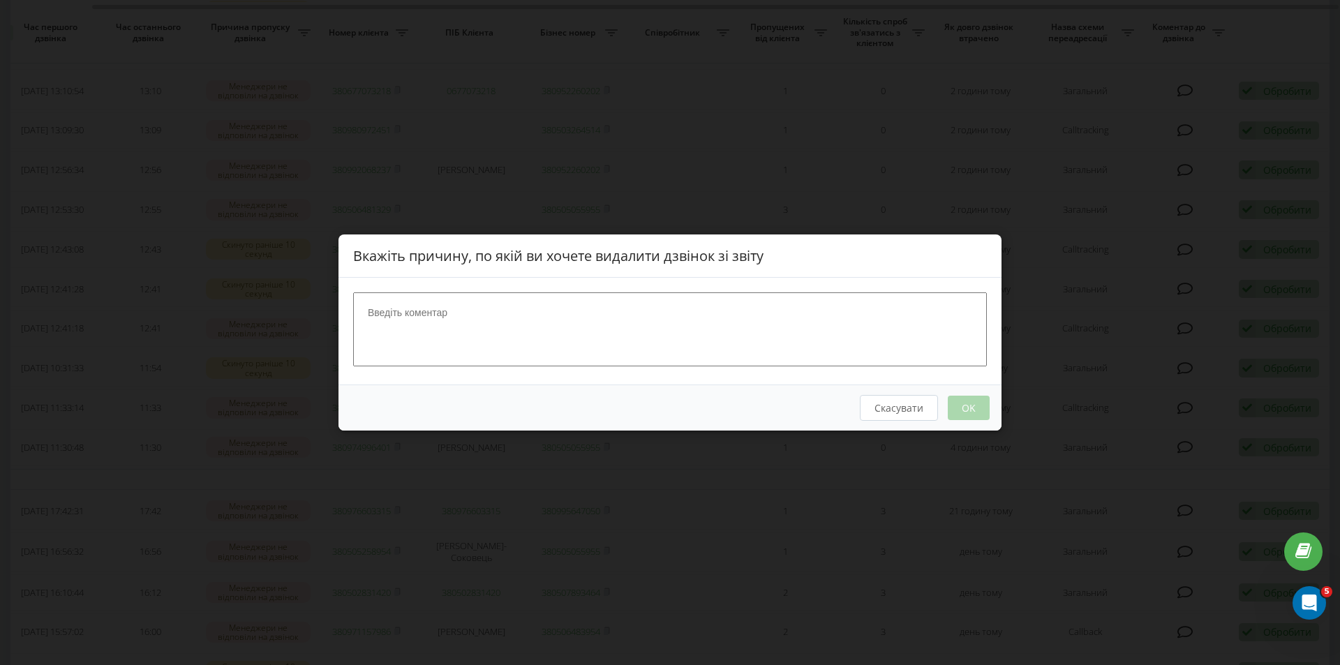
click at [491, 304] on textarea at bounding box center [670, 330] width 634 height 74
type textarea "Вдалось сконтактувати"
click at [974, 413] on button "OK" at bounding box center [969, 408] width 42 height 24
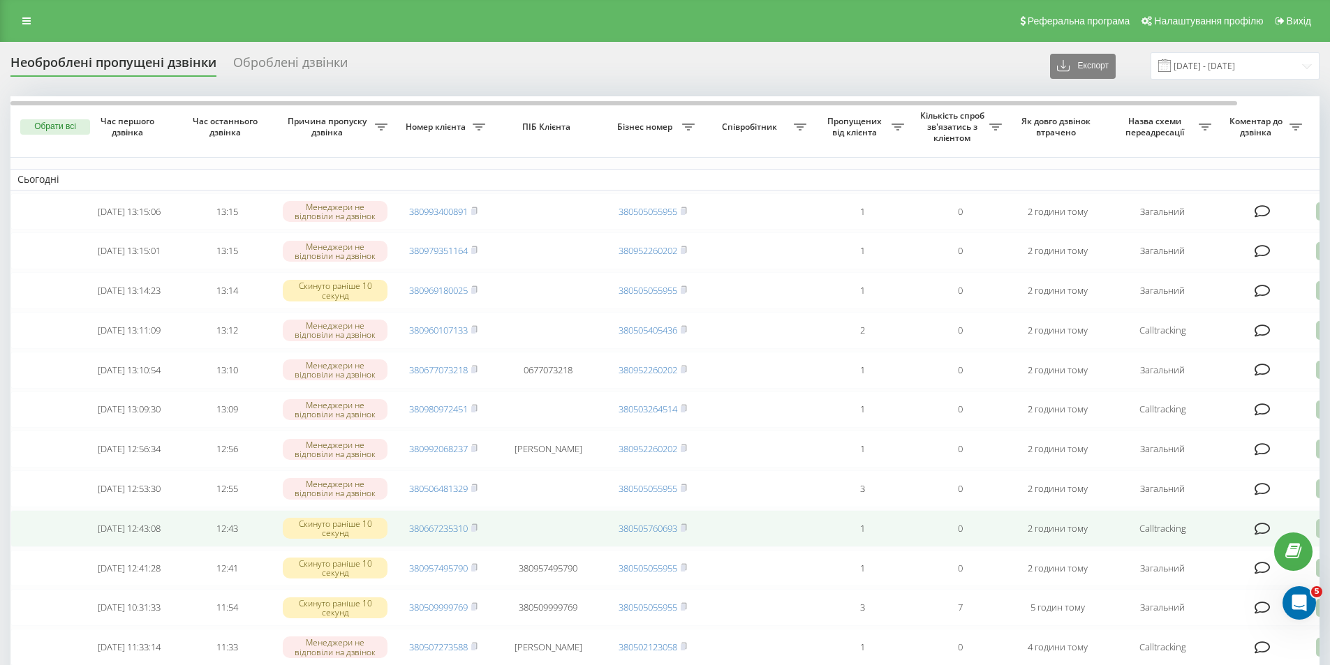
scroll to position [140, 0]
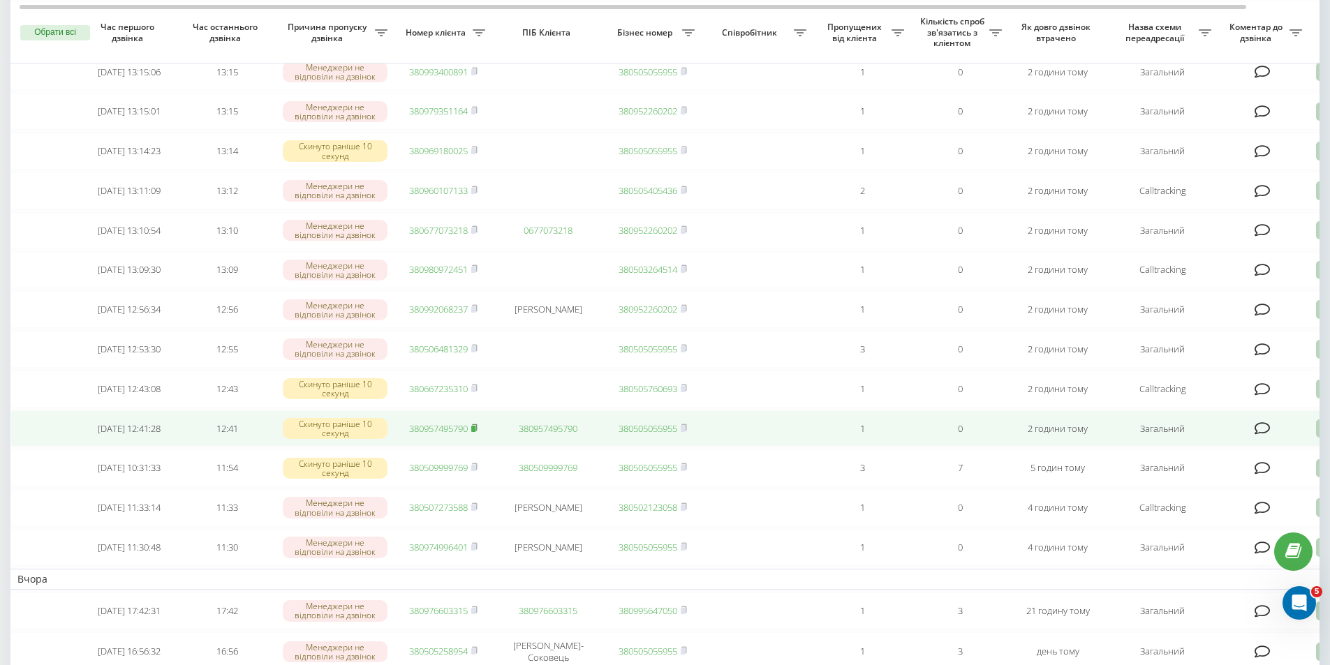
click at [475, 432] on rect at bounding box center [473, 429] width 4 height 6
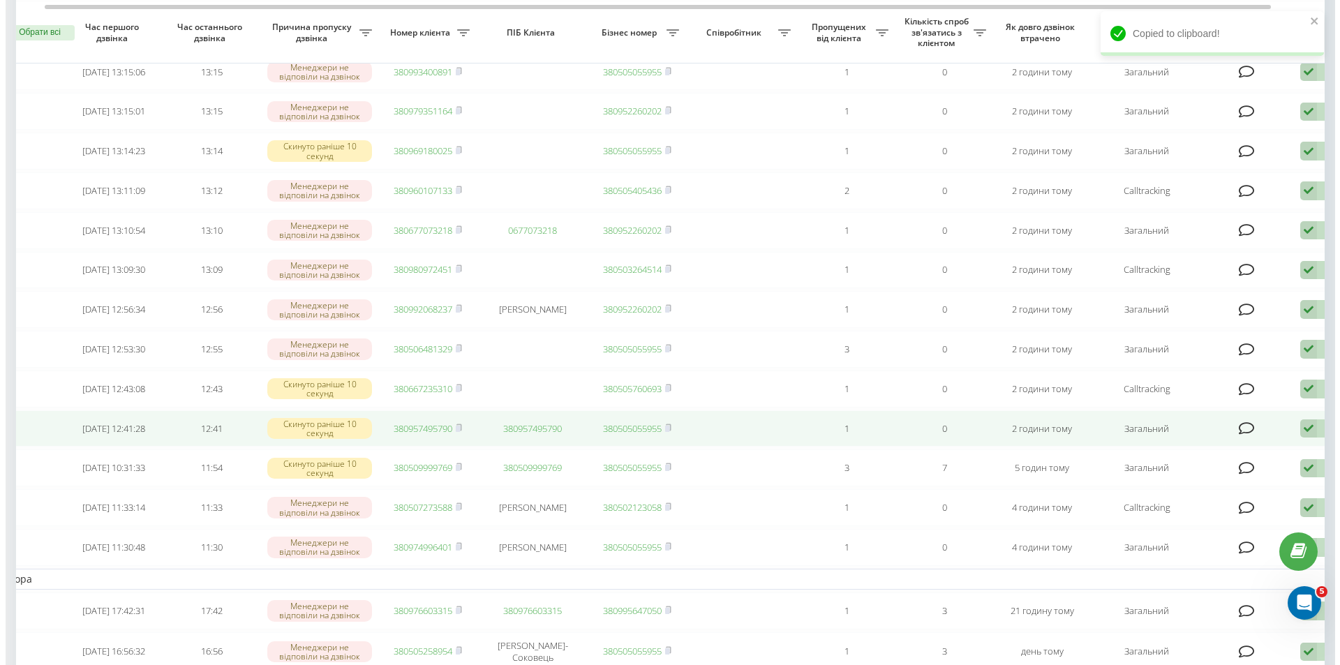
scroll to position [0, 87]
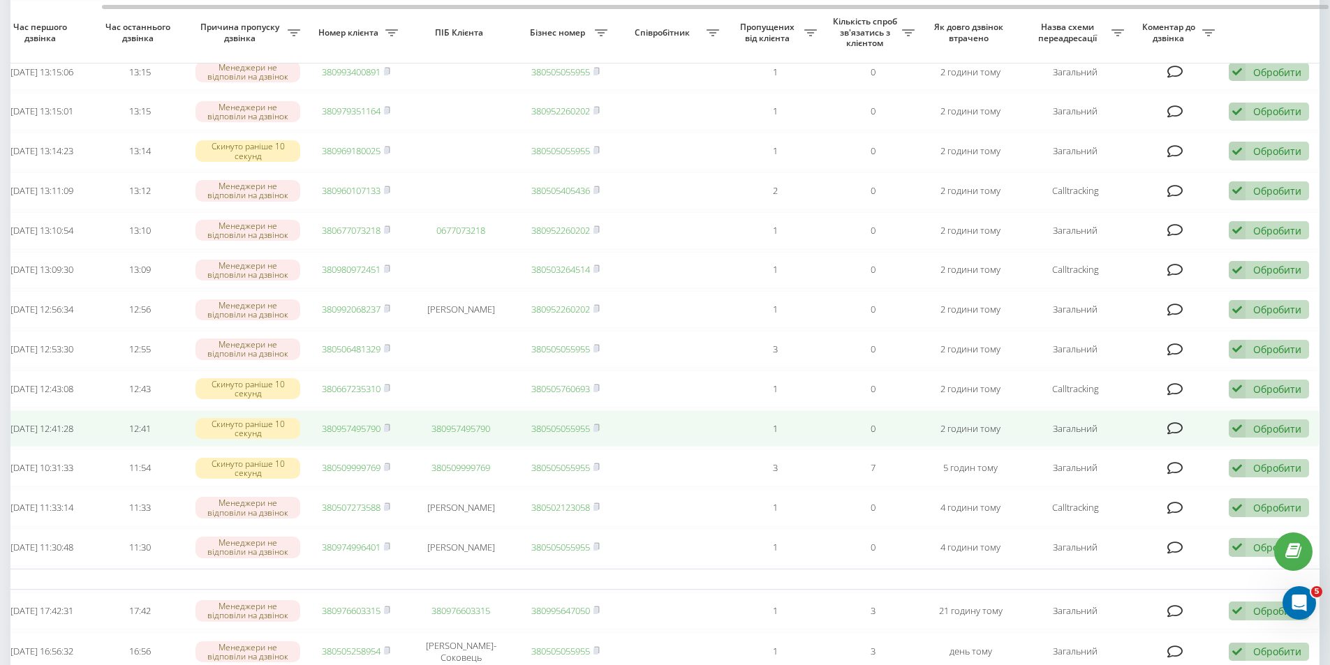
click at [1271, 438] on div "Обробити Не вдалося зв'язатися Зв'язався з клієнтом за допомогою іншого каналу …" at bounding box center [1269, 429] width 80 height 19
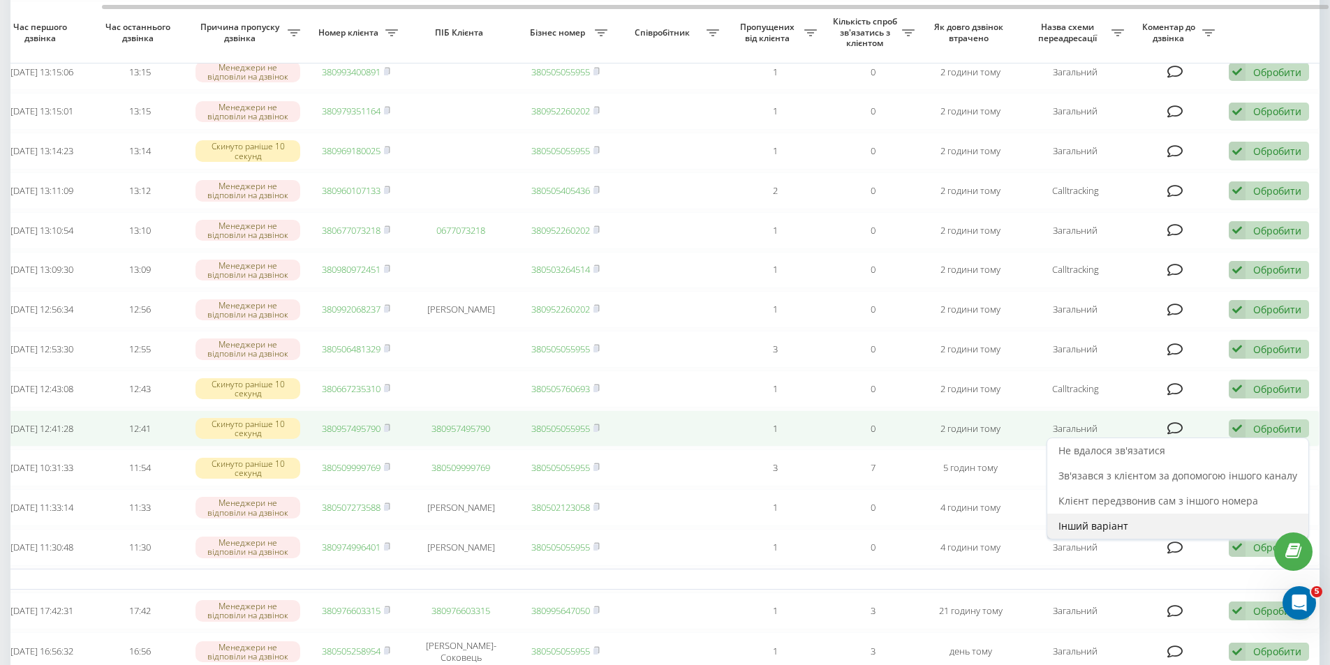
click at [1148, 539] on div "Інший варіант" at bounding box center [1177, 526] width 261 height 25
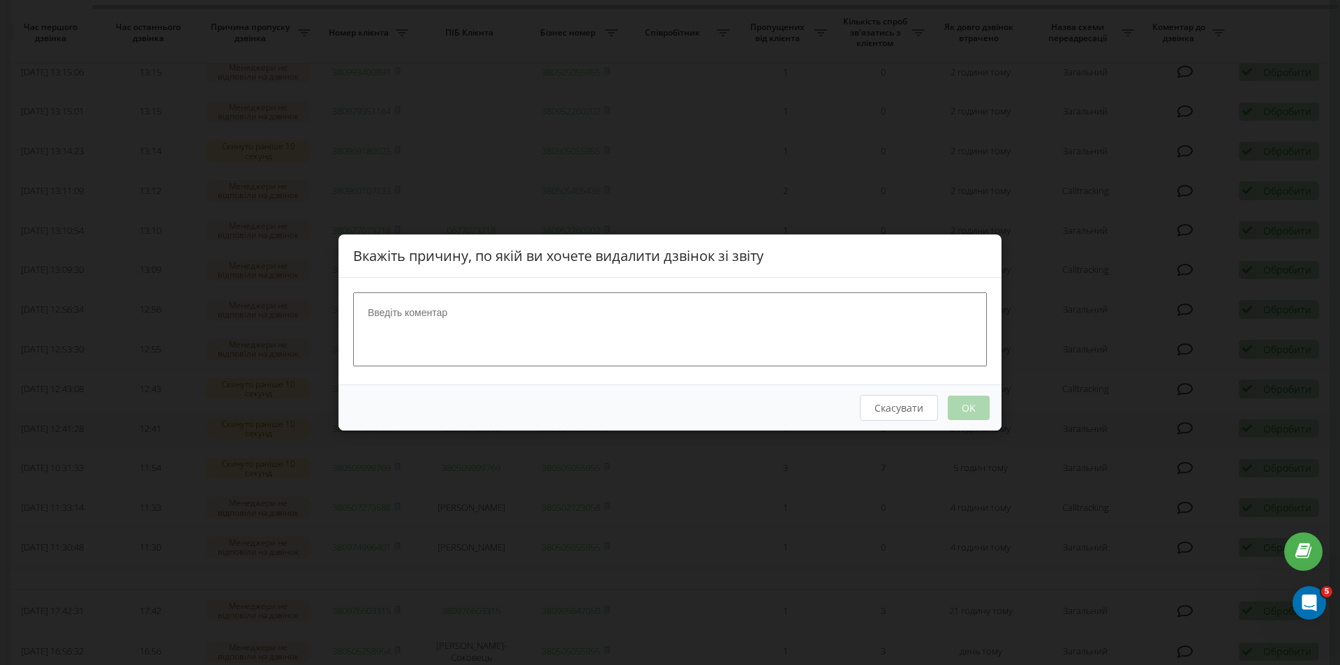
scroll to position [0, 77]
click at [800, 346] on textarea at bounding box center [670, 330] width 634 height 74
type textarea "Вдалось сконтактувати"
click at [976, 411] on button "OK" at bounding box center [969, 408] width 42 height 24
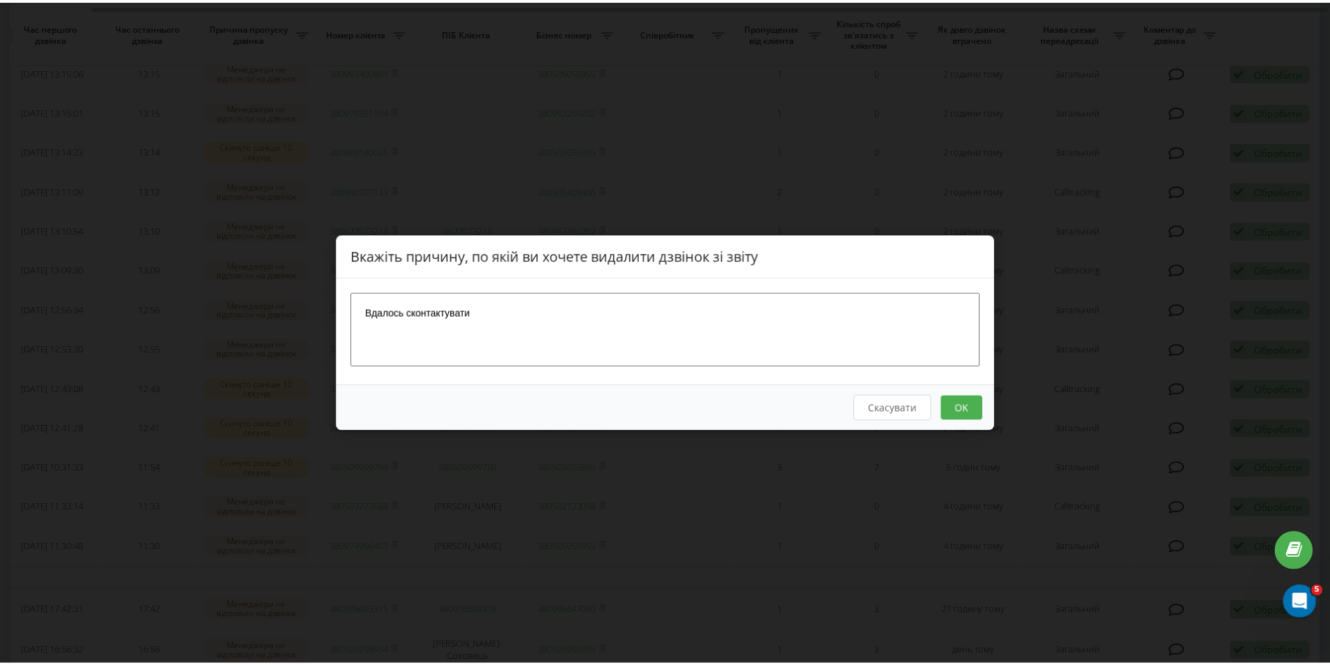
scroll to position [0, 0]
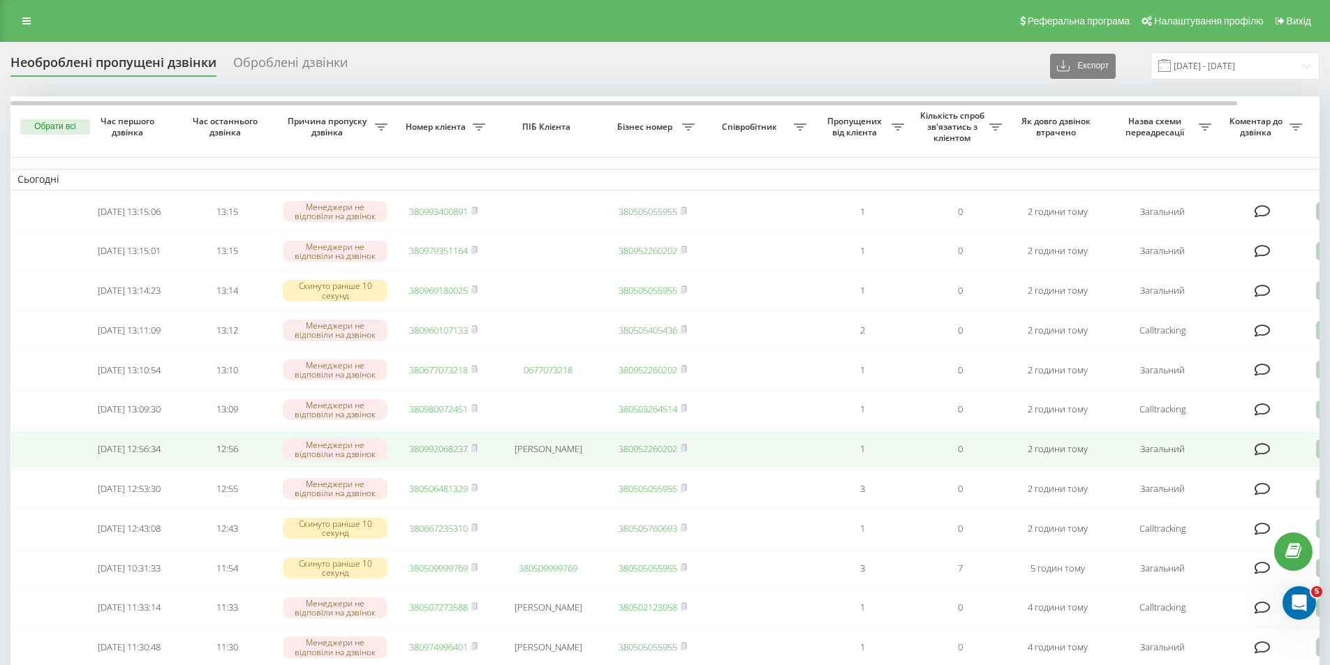
click at [506, 467] on td "[PERSON_NAME]" at bounding box center [548, 449] width 112 height 37
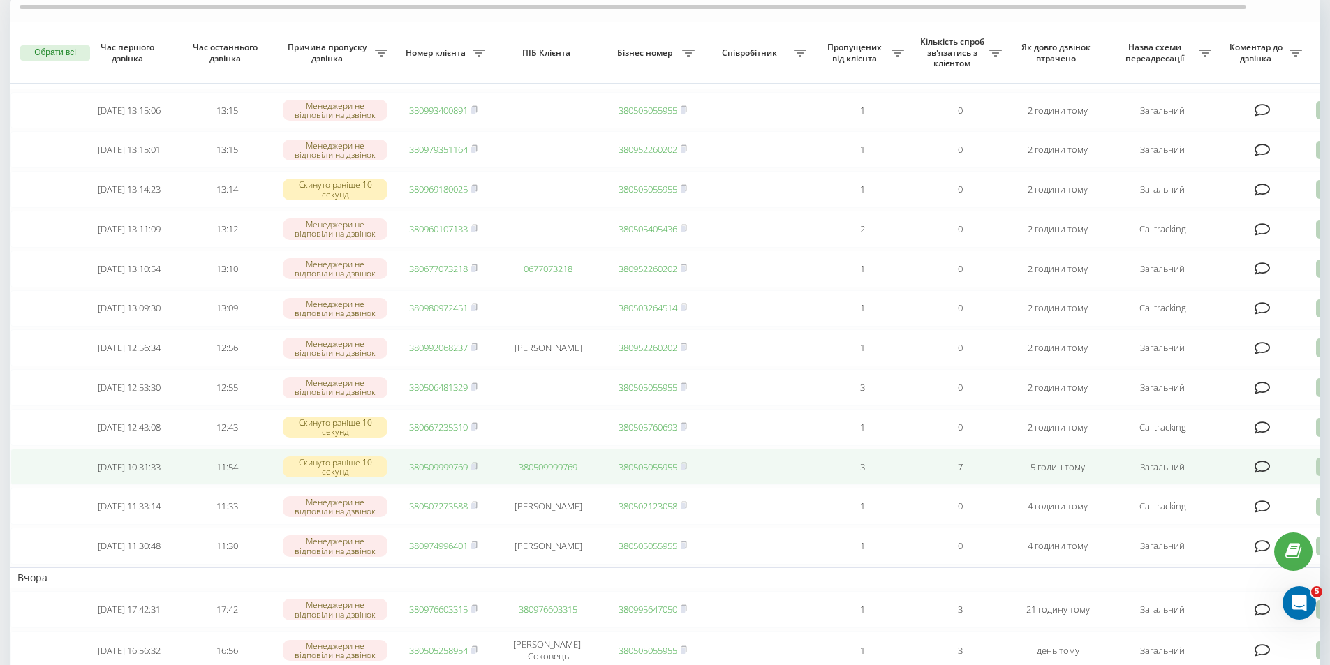
scroll to position [70, 0]
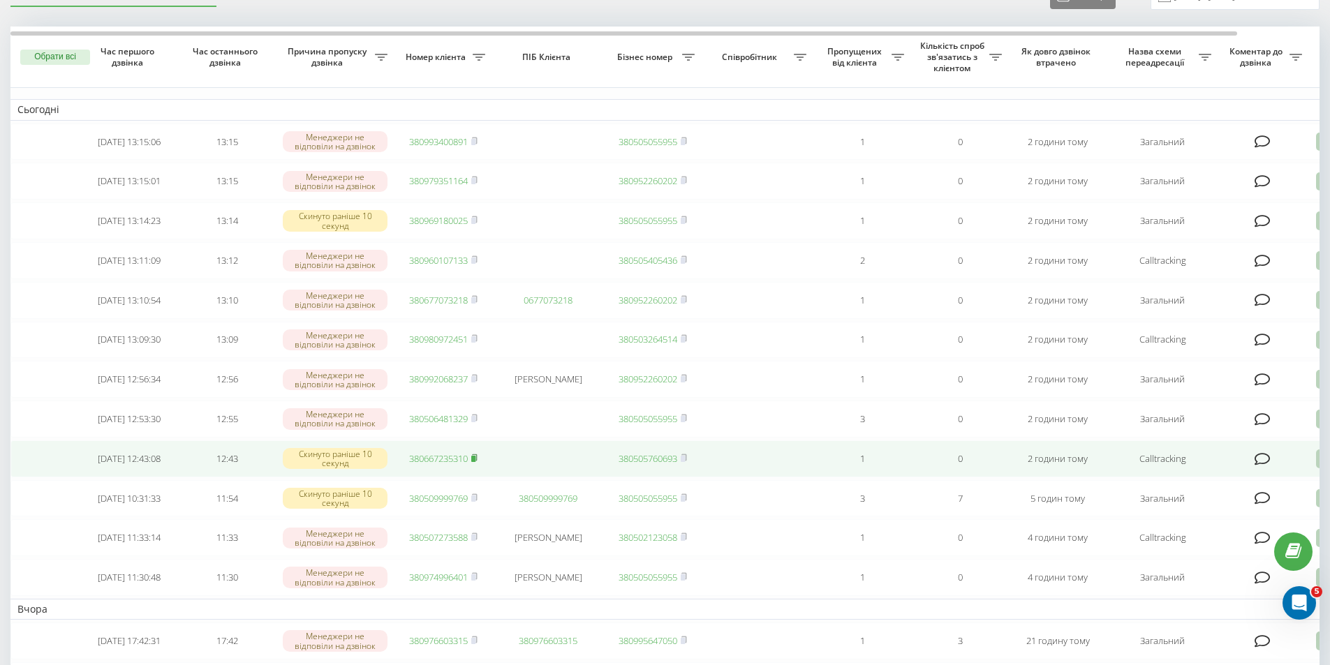
click at [475, 462] on rect at bounding box center [473, 459] width 4 height 6
click at [521, 478] on td at bounding box center [548, 459] width 112 height 37
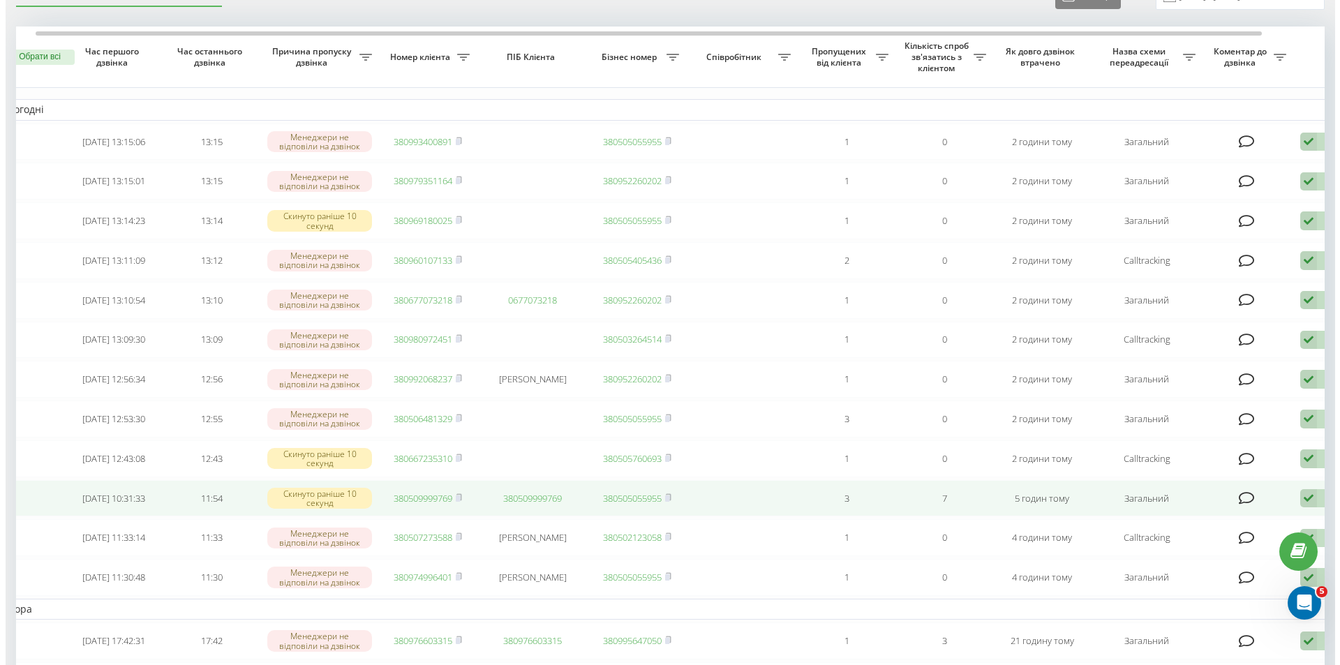
scroll to position [0, 87]
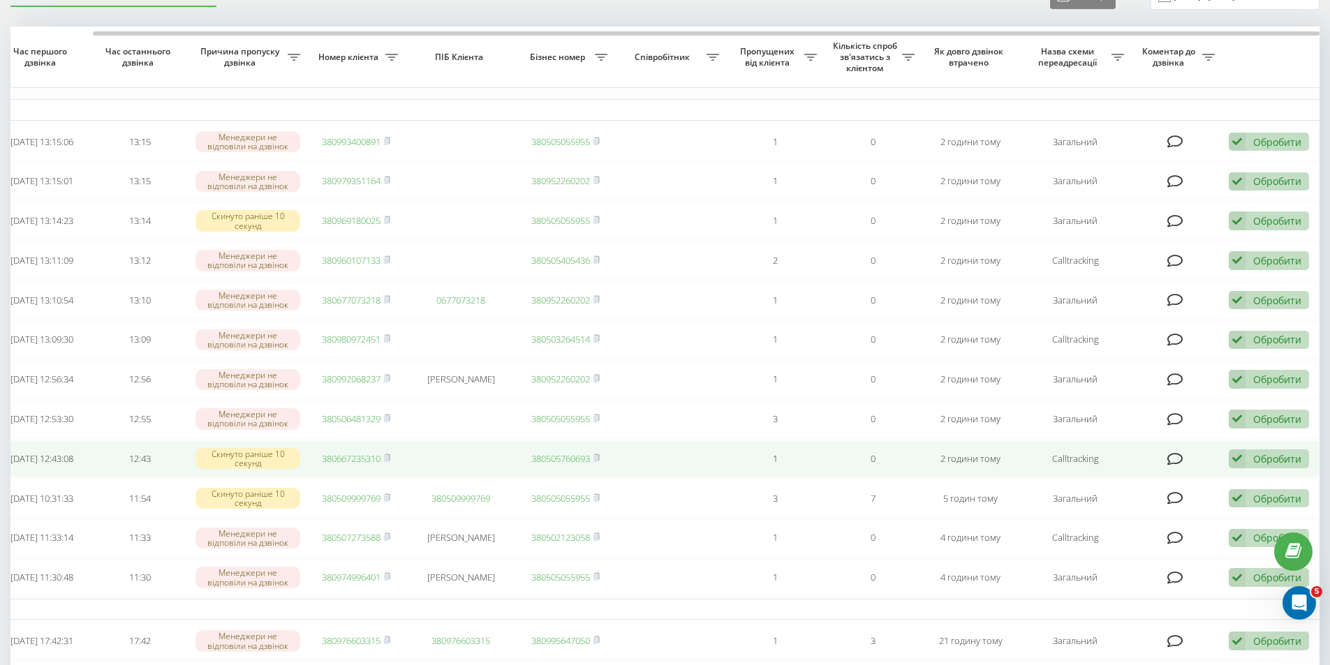
click at [1262, 466] on div "Обробити" at bounding box center [1277, 458] width 48 height 13
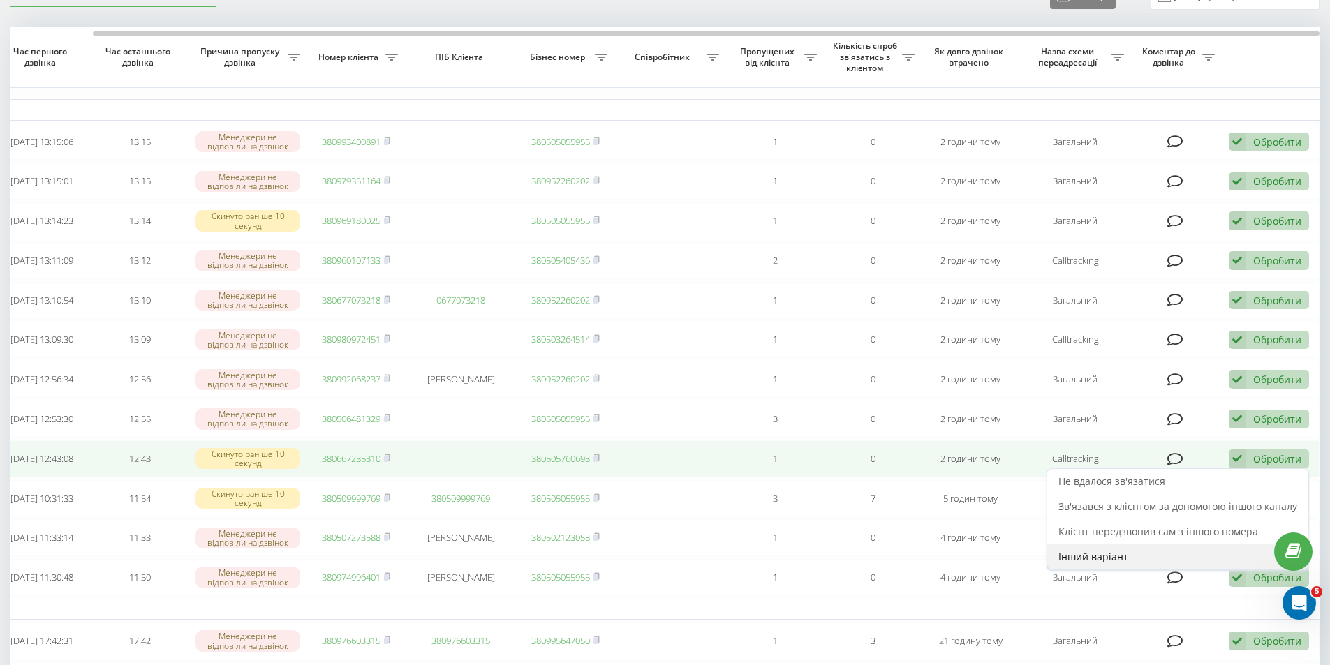
click at [1165, 570] on div "Інший варіант" at bounding box center [1177, 557] width 261 height 25
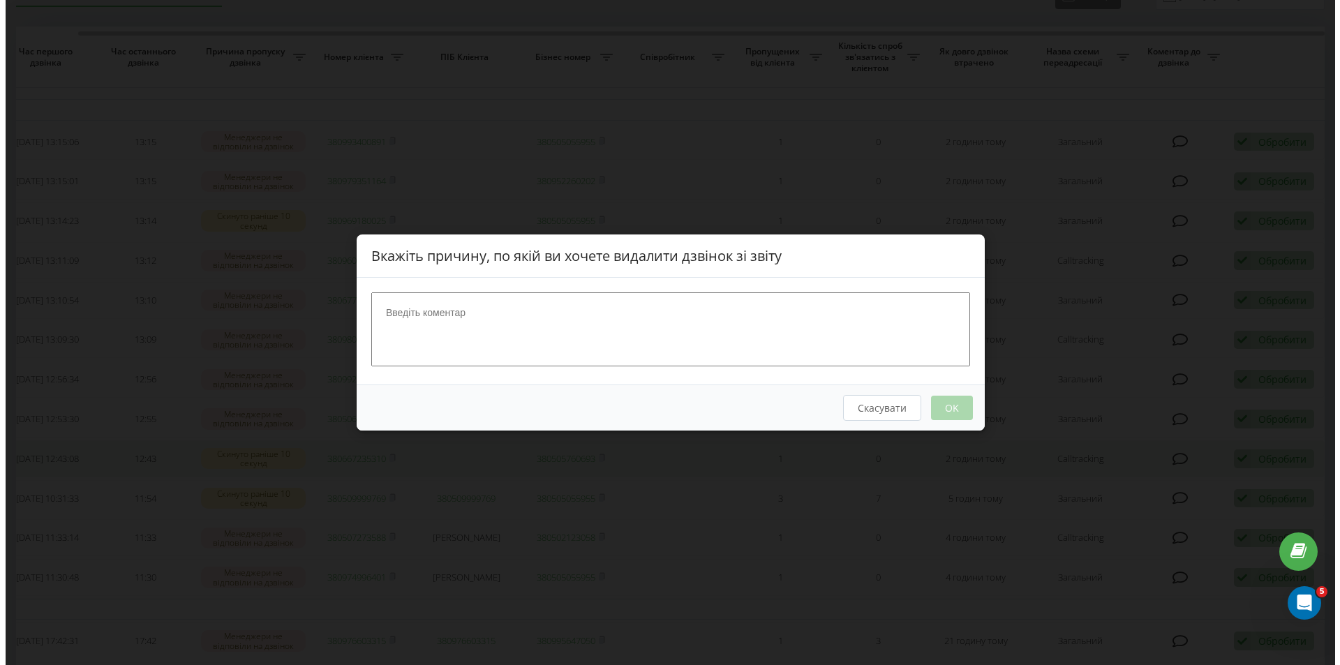
scroll to position [0, 77]
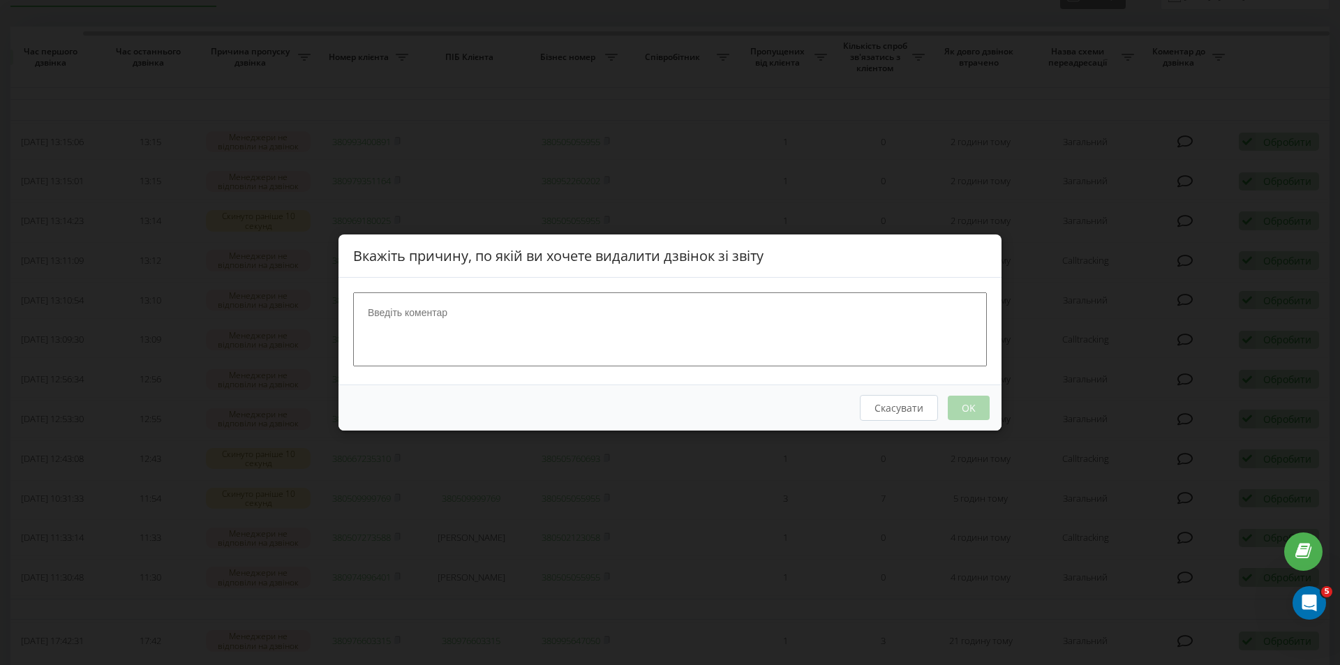
click at [608, 322] on textarea at bounding box center [670, 330] width 634 height 74
type textarea "Вдалось сконтактувати"
click at [980, 408] on button "OK" at bounding box center [969, 408] width 42 height 24
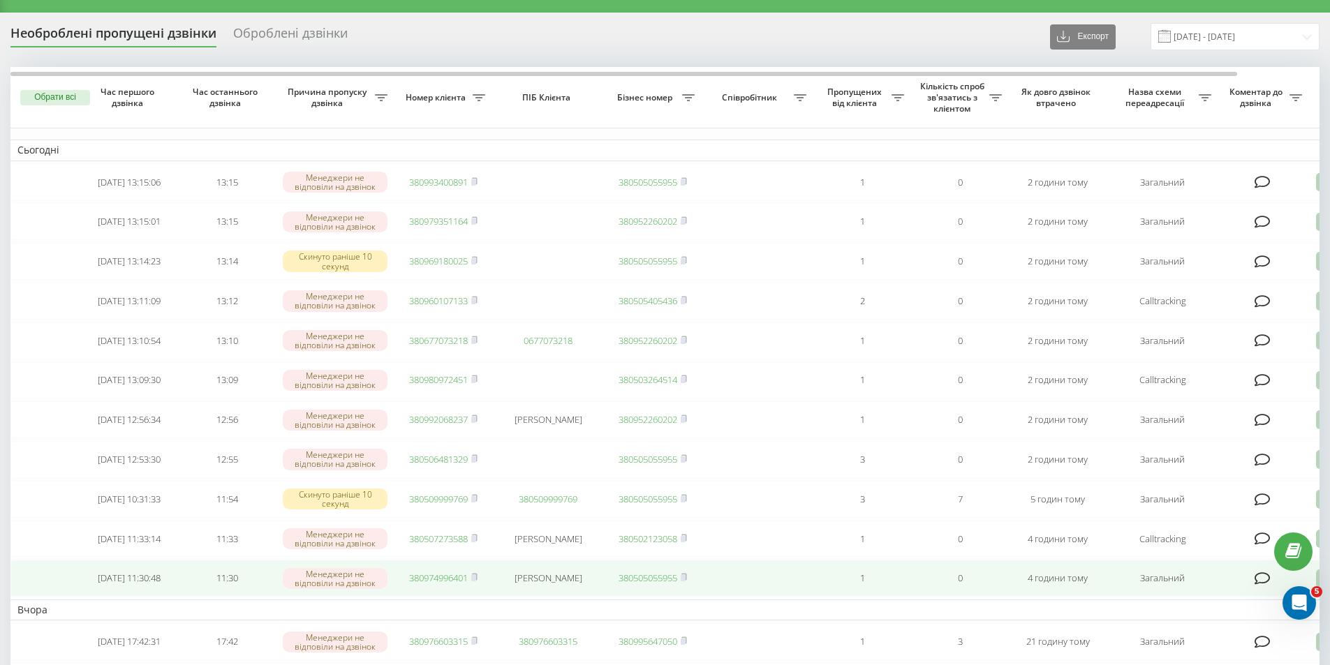
scroll to position [0, 0]
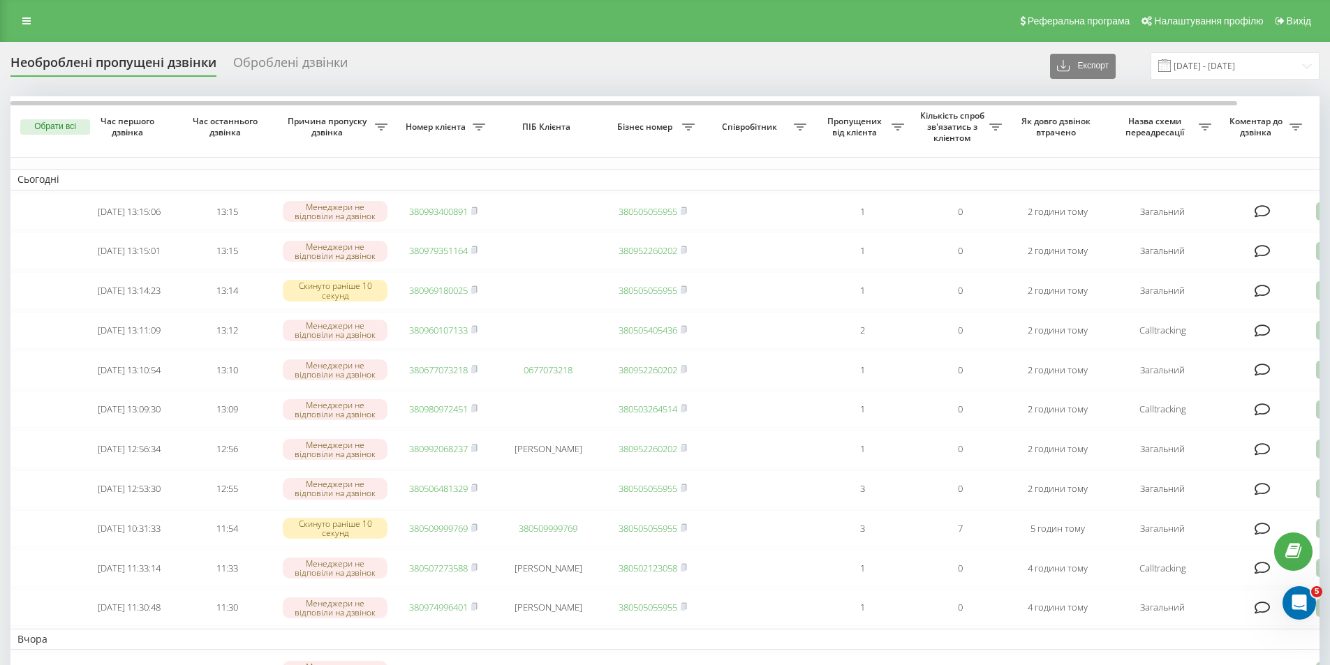
drag, startPoint x: 474, startPoint y: 208, endPoint x: 603, endPoint y: 0, distance: 244.5
click at [476, 204] on td "380993400891" at bounding box center [443, 211] width 98 height 37
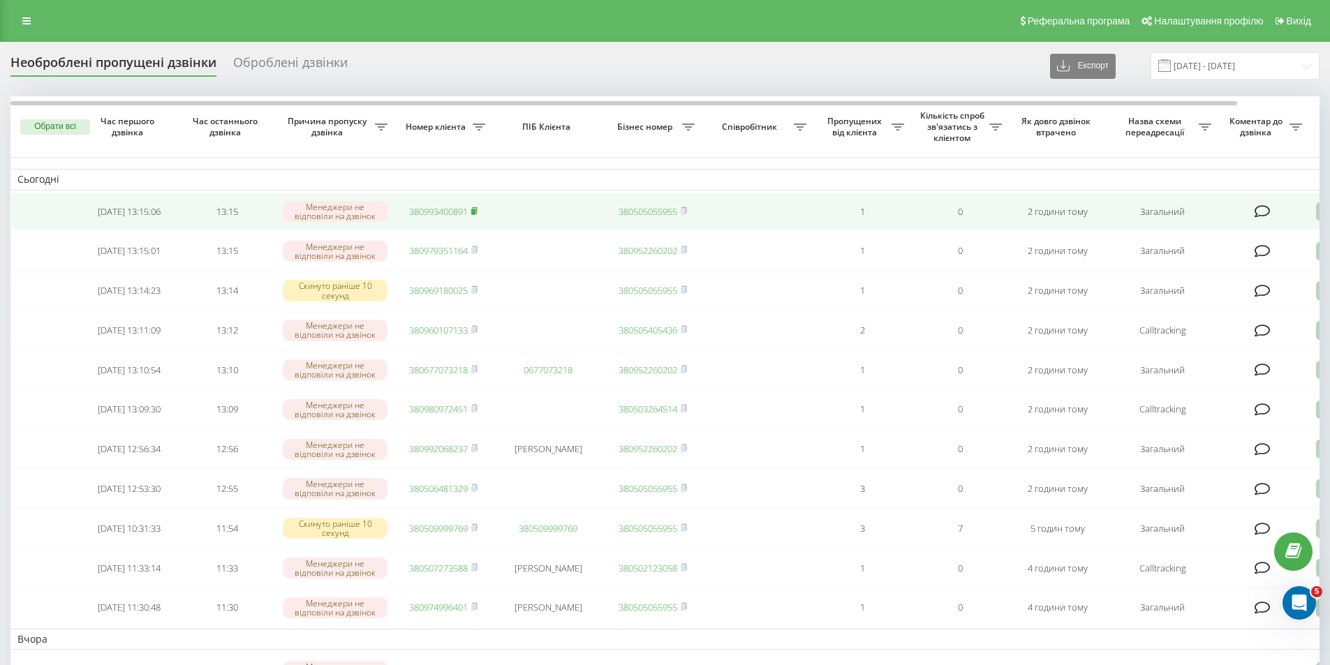
click at [474, 211] on rect at bounding box center [473, 212] width 4 height 6
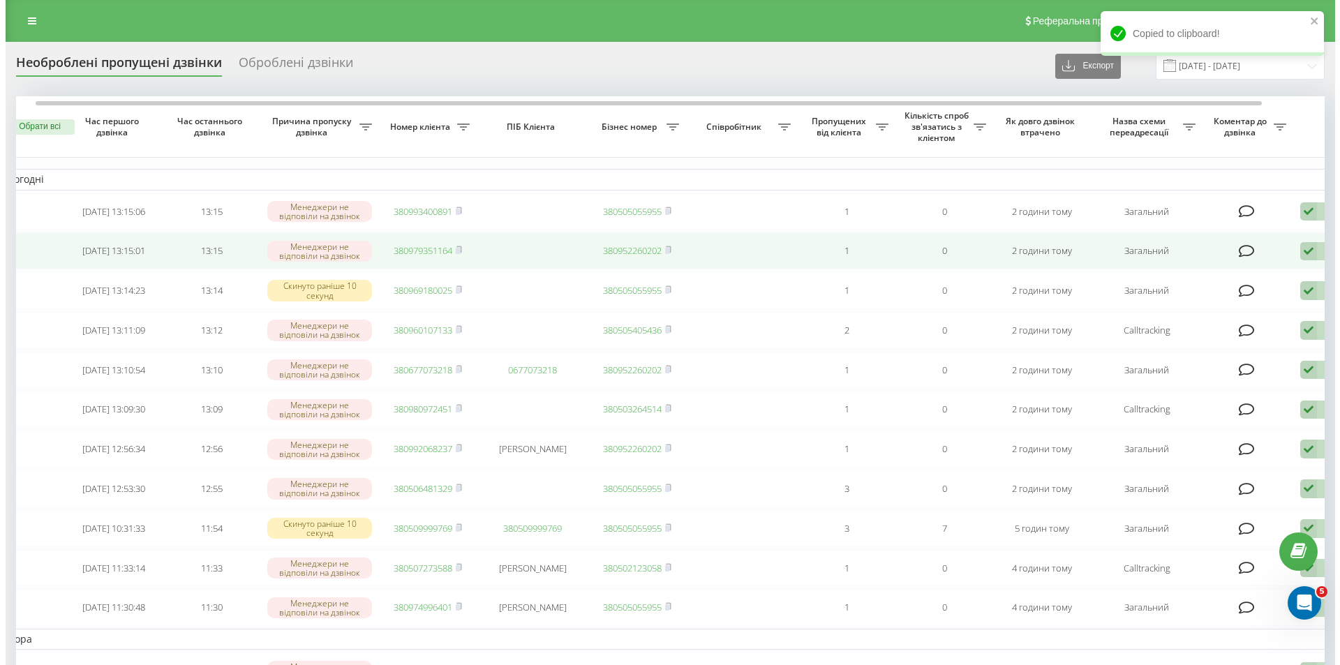
scroll to position [0, 87]
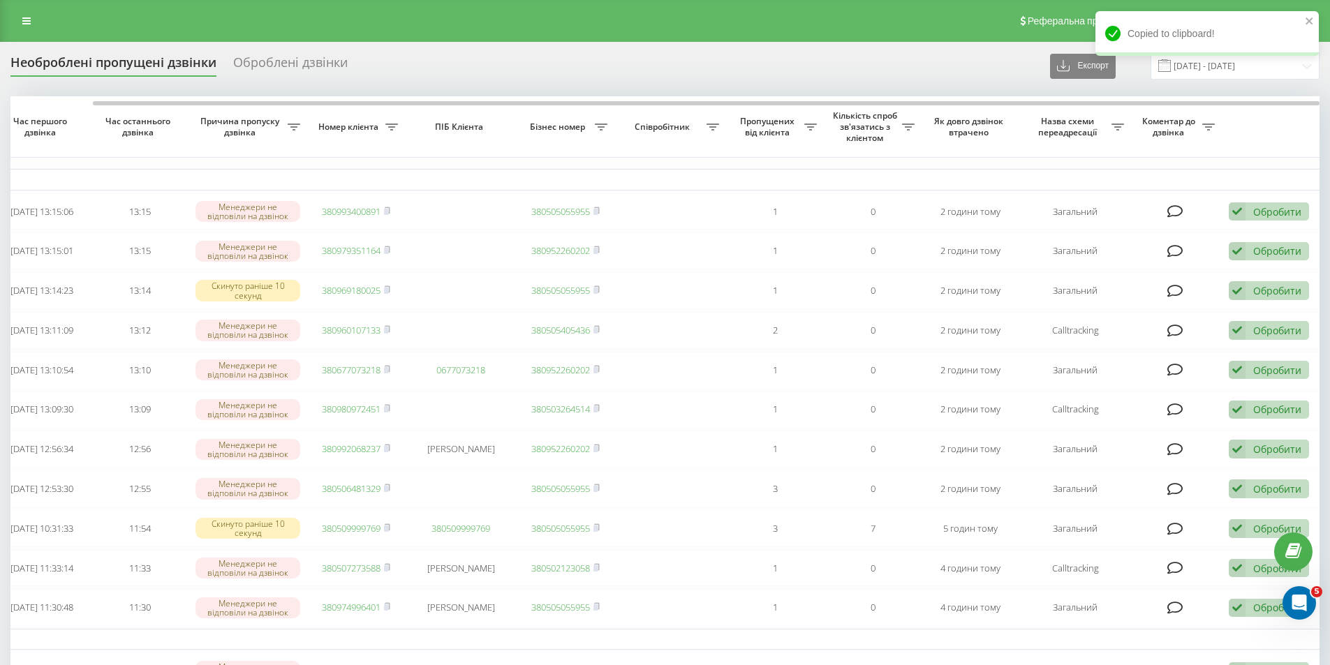
click at [1262, 217] on div "Обробити" at bounding box center [1277, 211] width 48 height 13
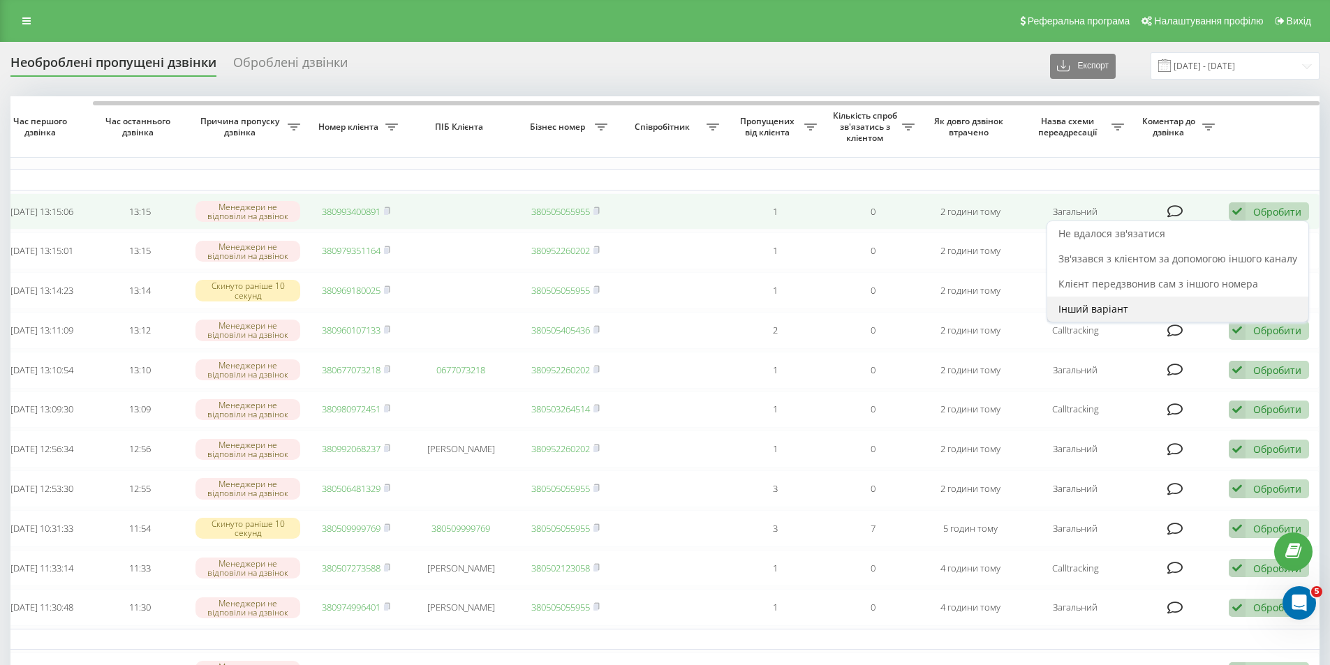
click at [1098, 303] on div "Інший варіант" at bounding box center [1177, 309] width 261 height 25
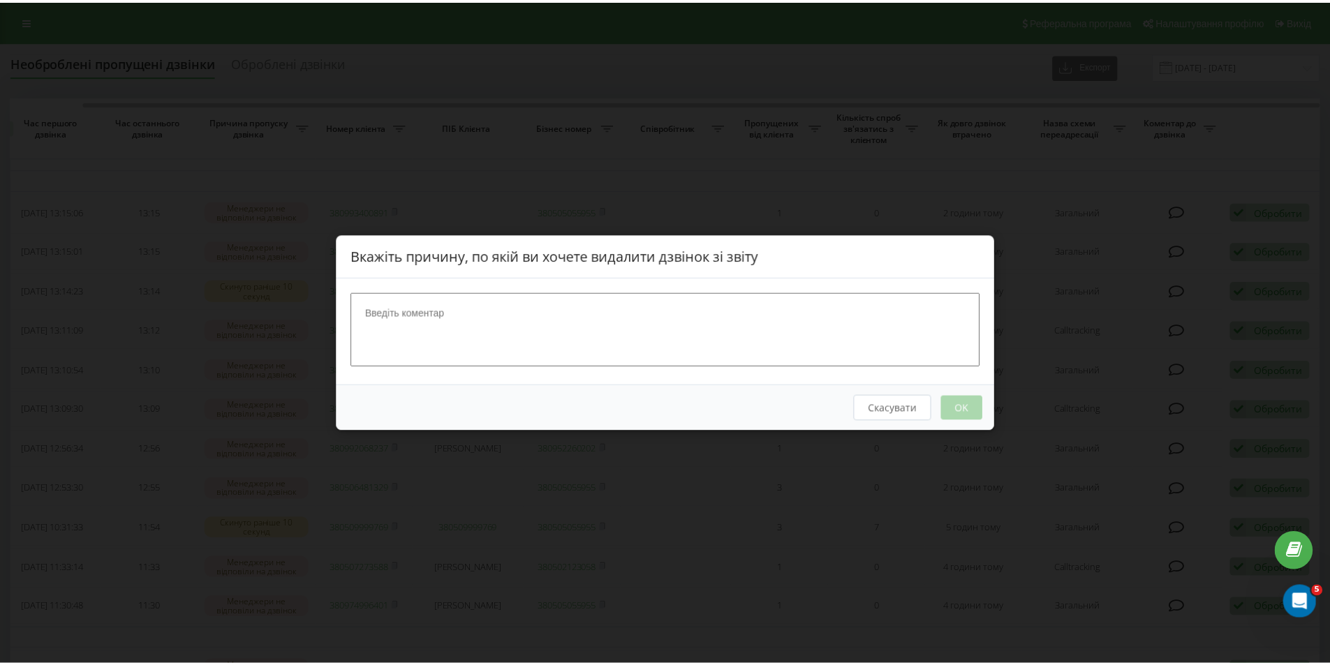
scroll to position [0, 77]
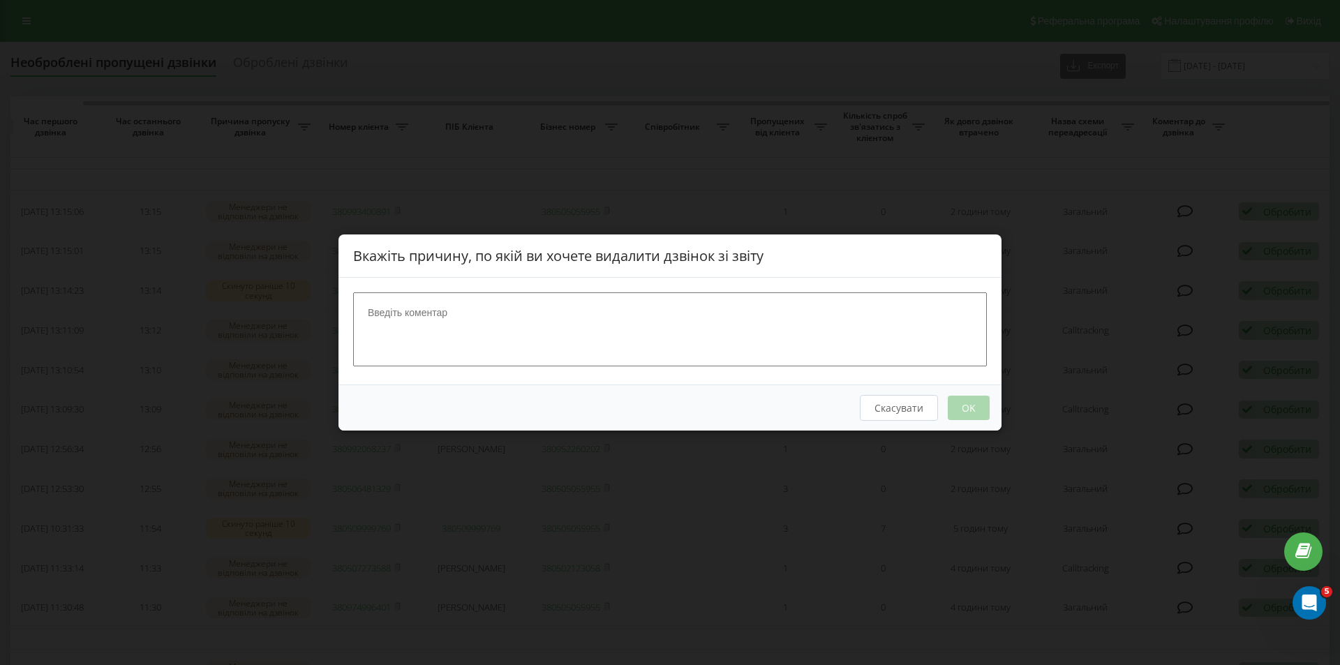
click at [557, 325] on textarea at bounding box center [670, 330] width 634 height 74
type textarea "Вдалось сконтактувати"
click at [980, 401] on button "OK" at bounding box center [969, 408] width 42 height 24
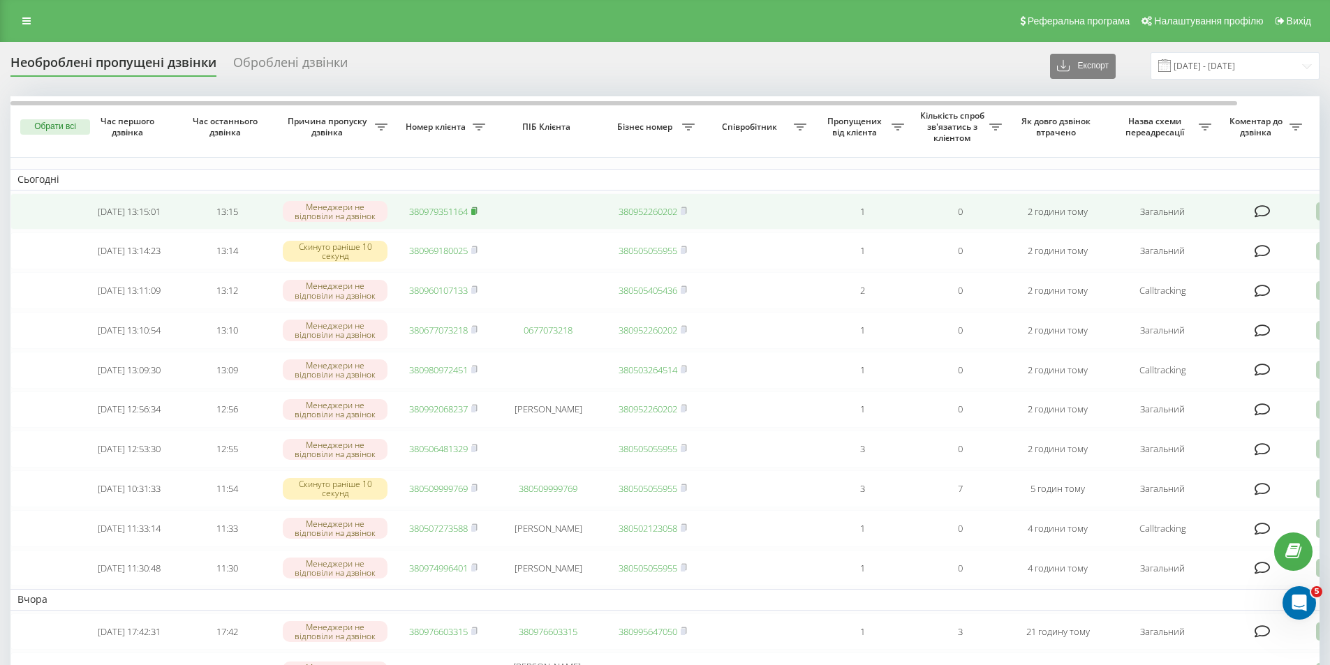
click at [474, 207] on icon at bounding box center [474, 211] width 6 height 8
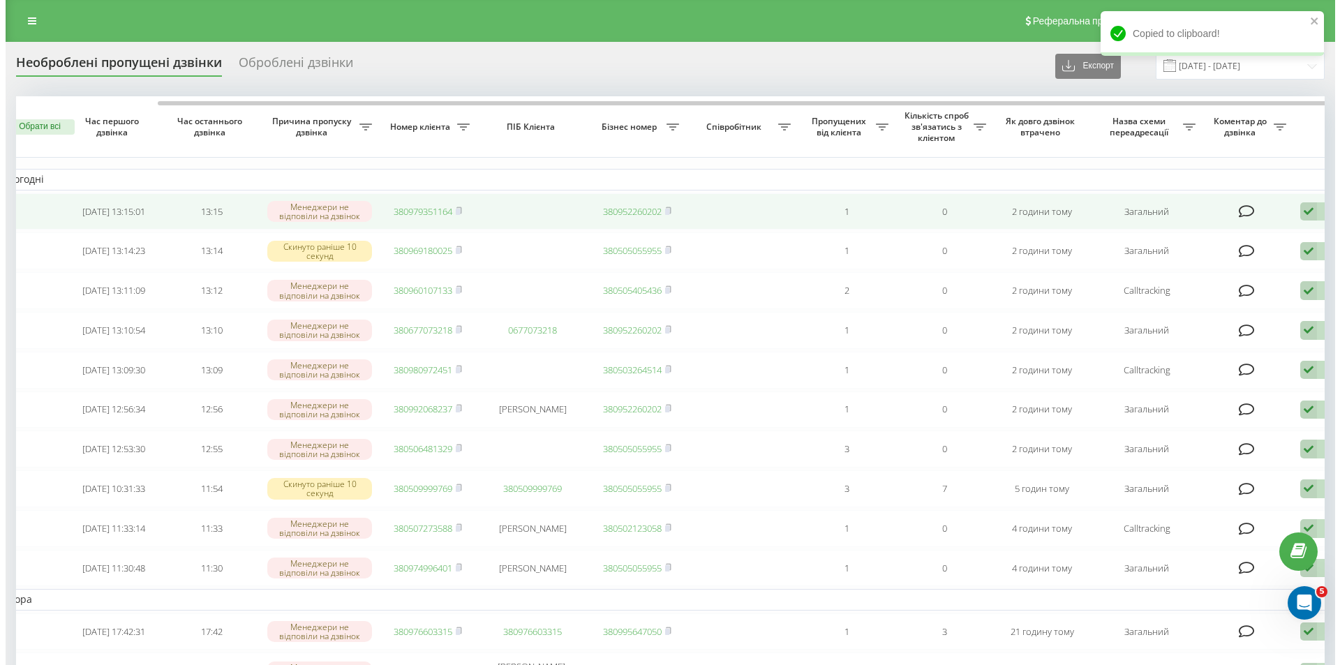
scroll to position [0, 87]
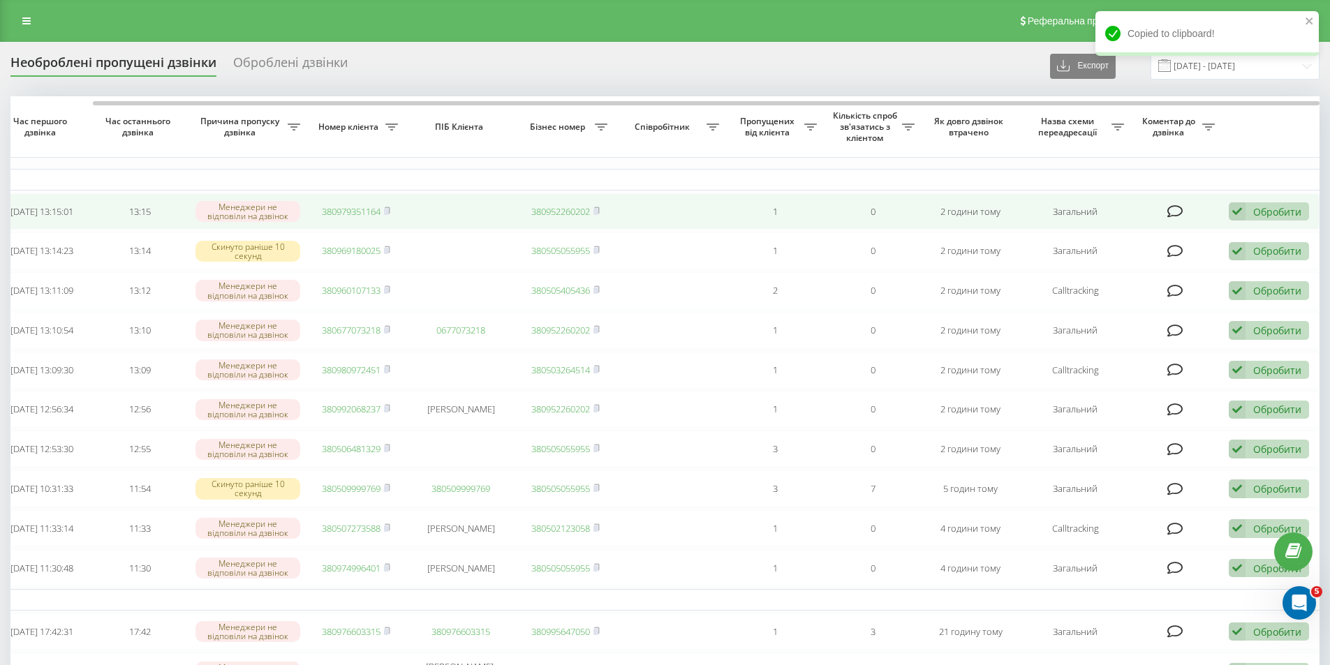
click at [1253, 212] on div "Обробити Не вдалося зв'язатися Зв'язався з клієнтом за допомогою іншого каналу …" at bounding box center [1269, 211] width 80 height 19
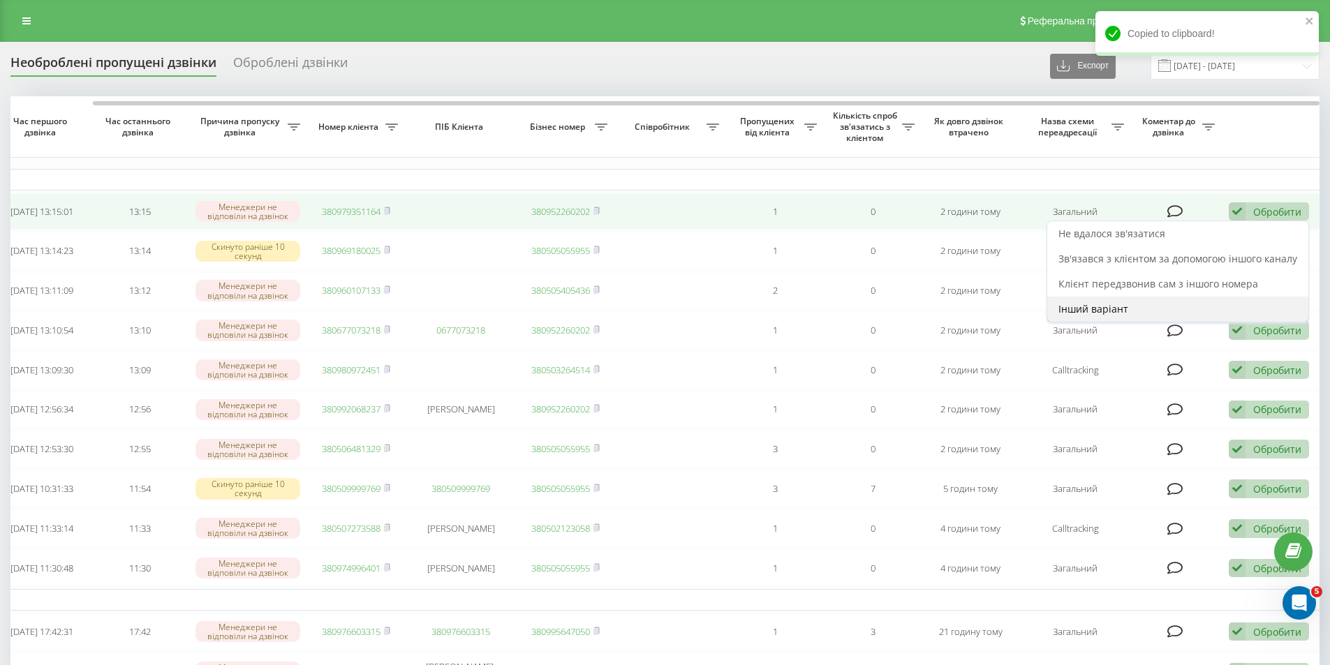
drag, startPoint x: 1140, startPoint y: 304, endPoint x: 1121, endPoint y: 314, distance: 22.2
click at [1121, 314] on div "Інший варіант" at bounding box center [1177, 309] width 261 height 25
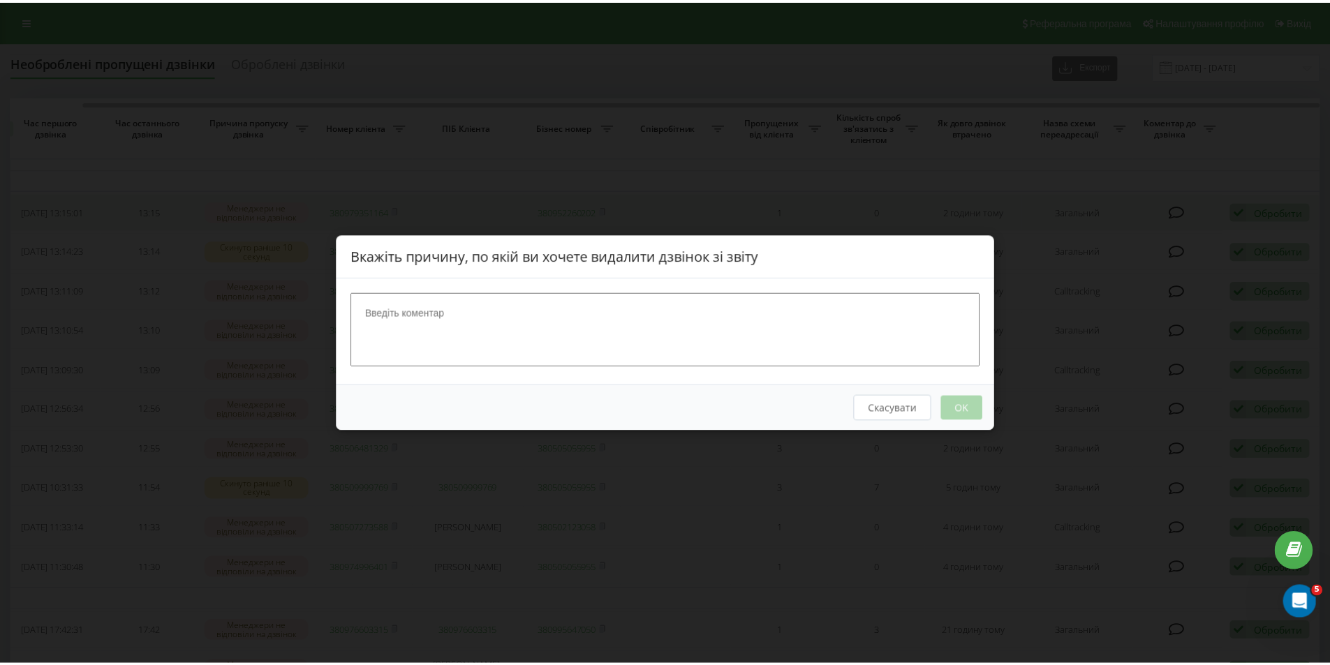
scroll to position [0, 77]
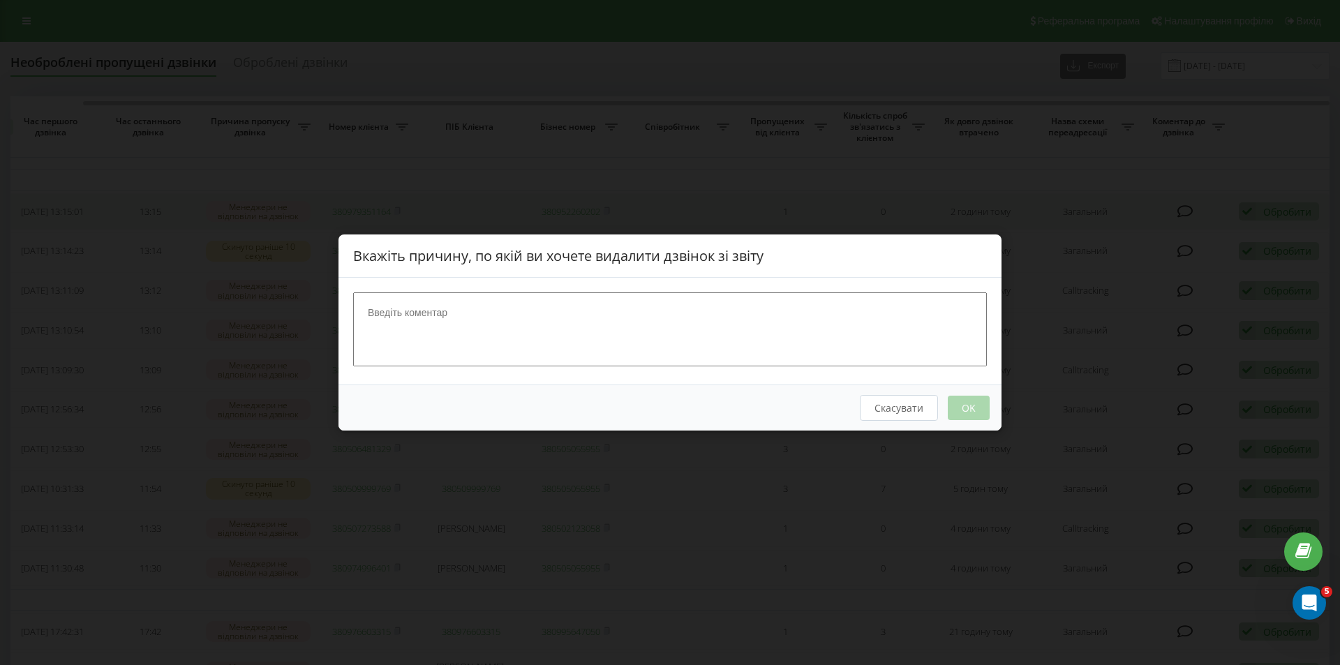
click at [1121, 314] on div "Вкажіть причину, по якій ви хочете видалити дзвінок зі звіту Скасувати OK" at bounding box center [670, 332] width 1340 height 665
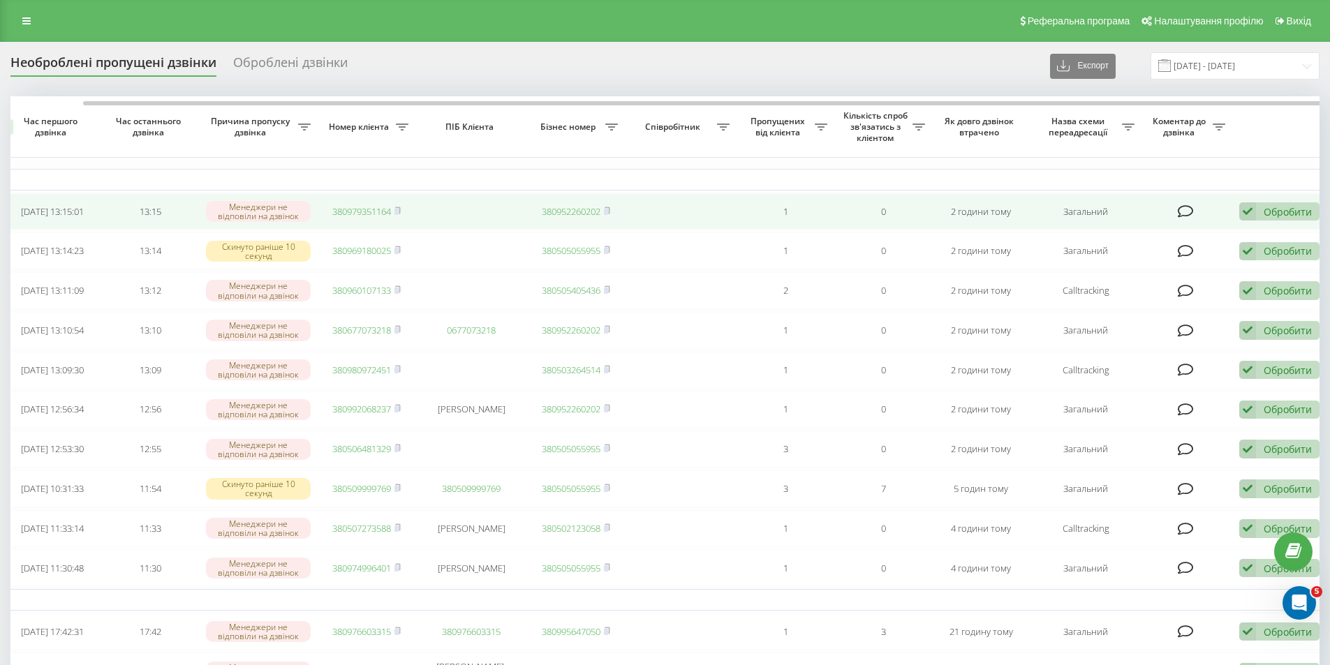
click at [1266, 206] on div "Обробити" at bounding box center [1288, 211] width 48 height 13
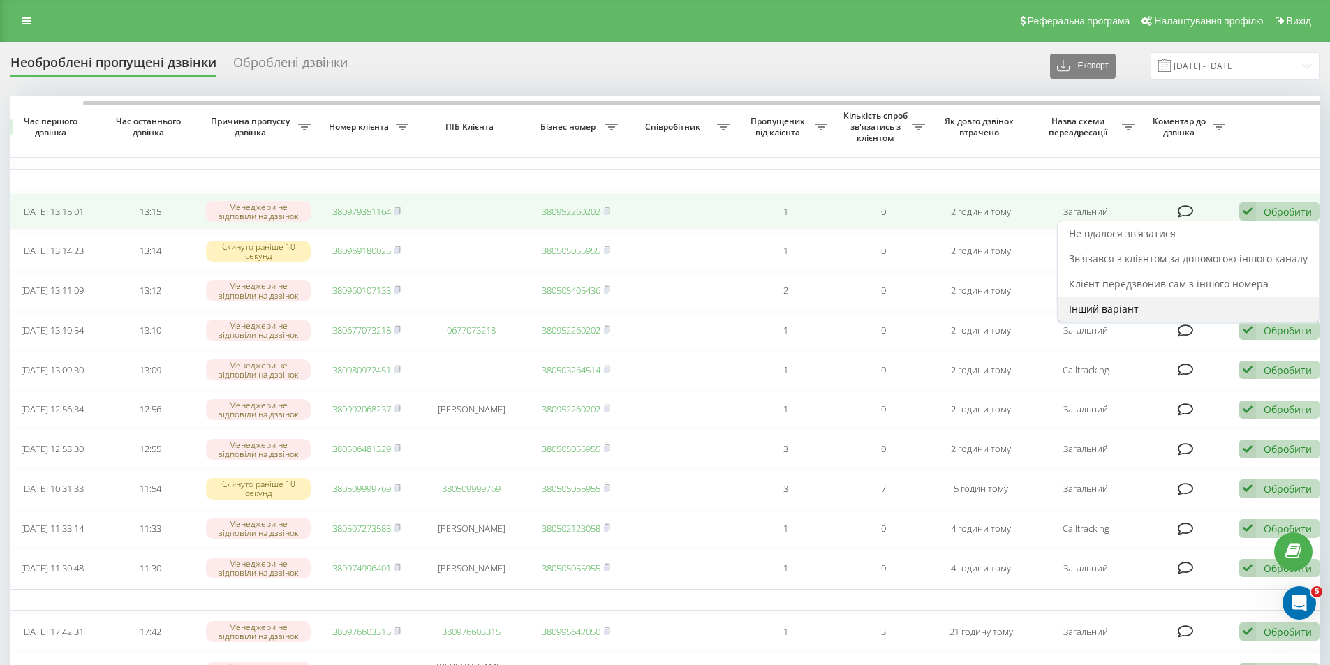
click at [1114, 317] on div "Інший варіант" at bounding box center [1188, 309] width 261 height 25
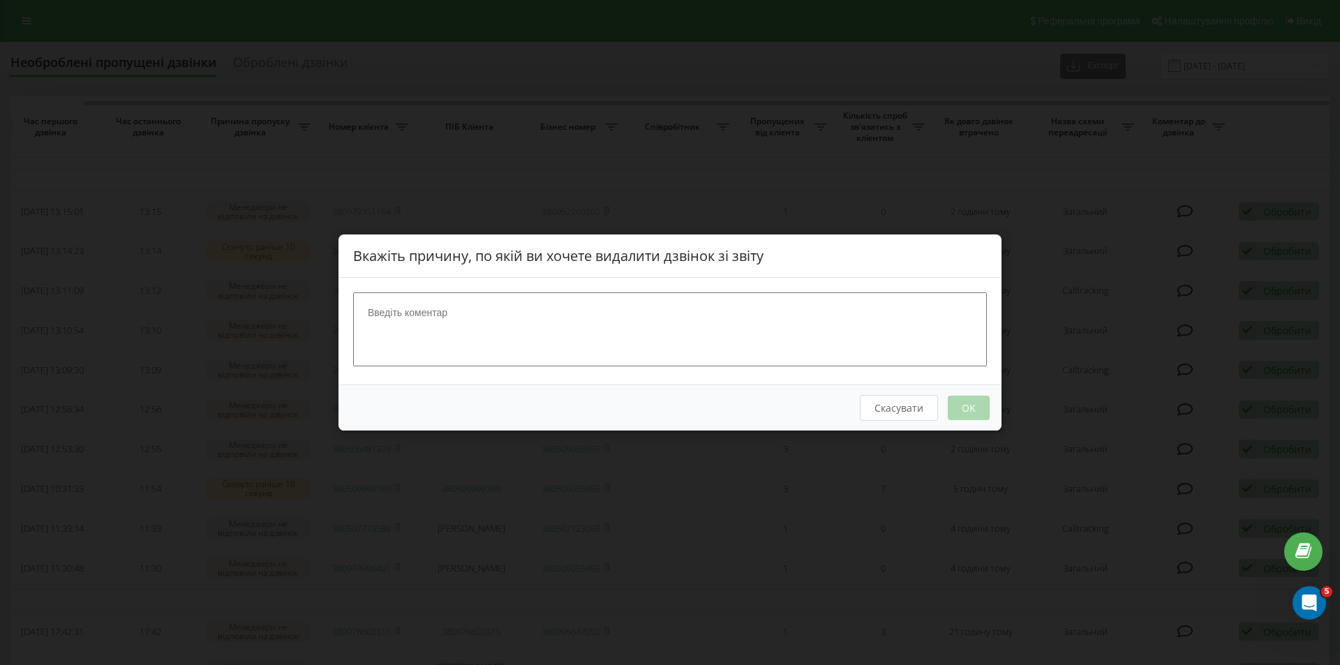
click at [802, 310] on textarea at bounding box center [670, 330] width 634 height 74
type textarea "Вдалось сконтактувати"
click at [973, 398] on button "OK" at bounding box center [969, 408] width 42 height 24
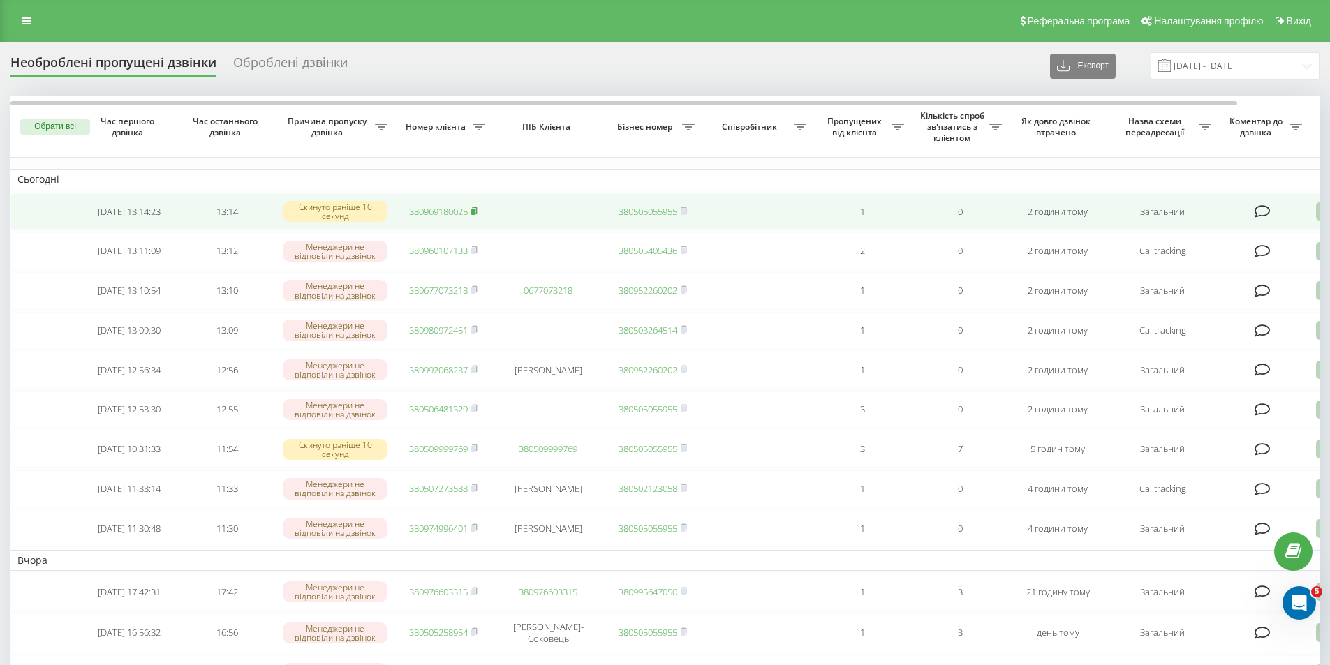
click at [475, 212] on rect at bounding box center [473, 212] width 4 height 6
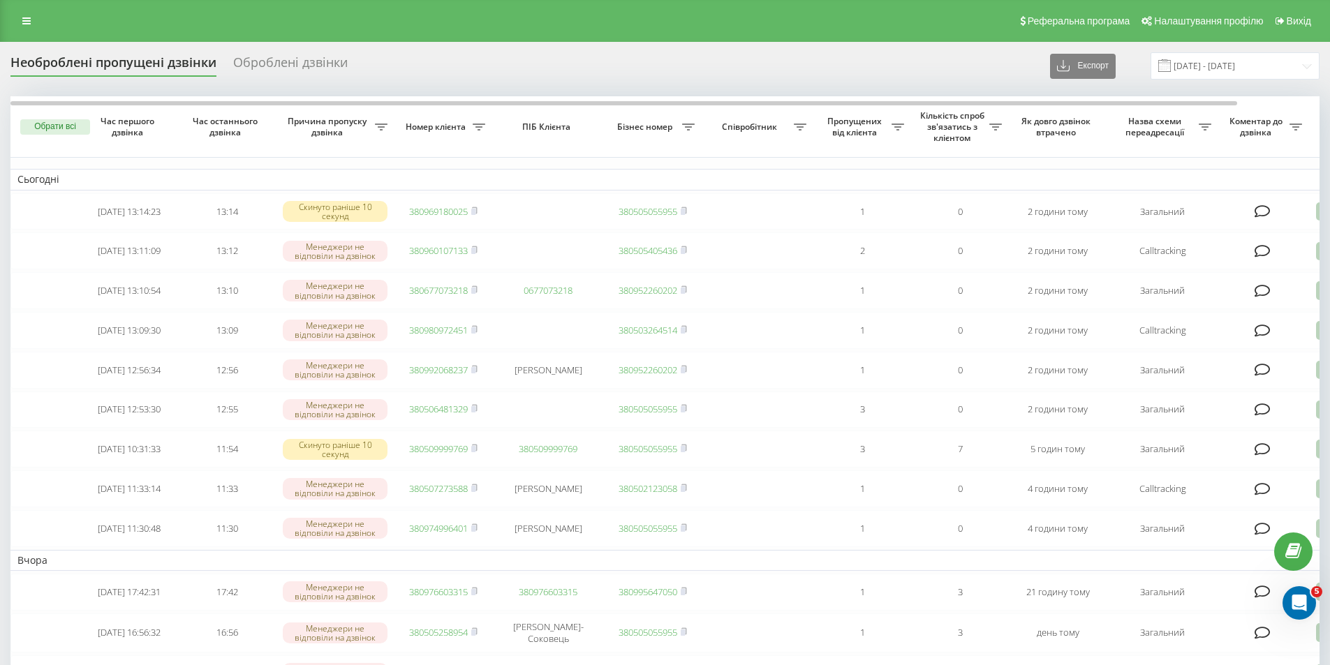
drag, startPoint x: 556, startPoint y: 123, endPoint x: 591, endPoint y: 135, distance: 36.9
click at [556, 123] on span "ПІБ Клієнта" at bounding box center [548, 126] width 88 height 11
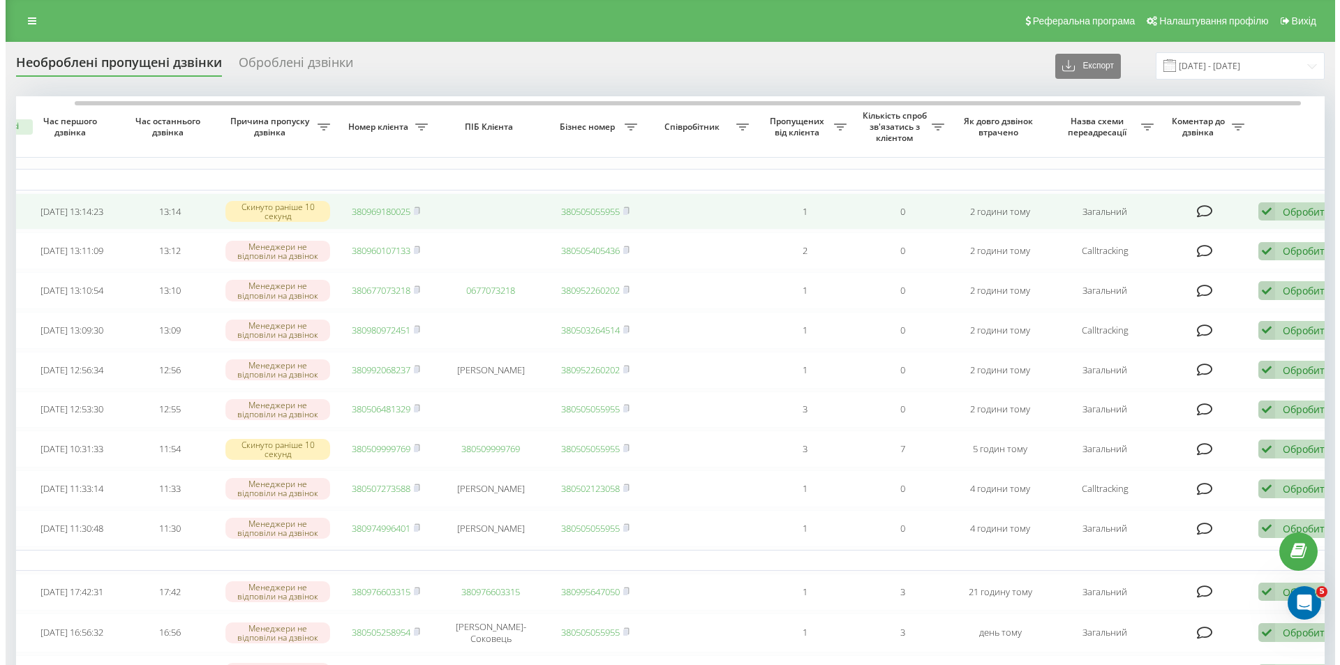
scroll to position [0, 84]
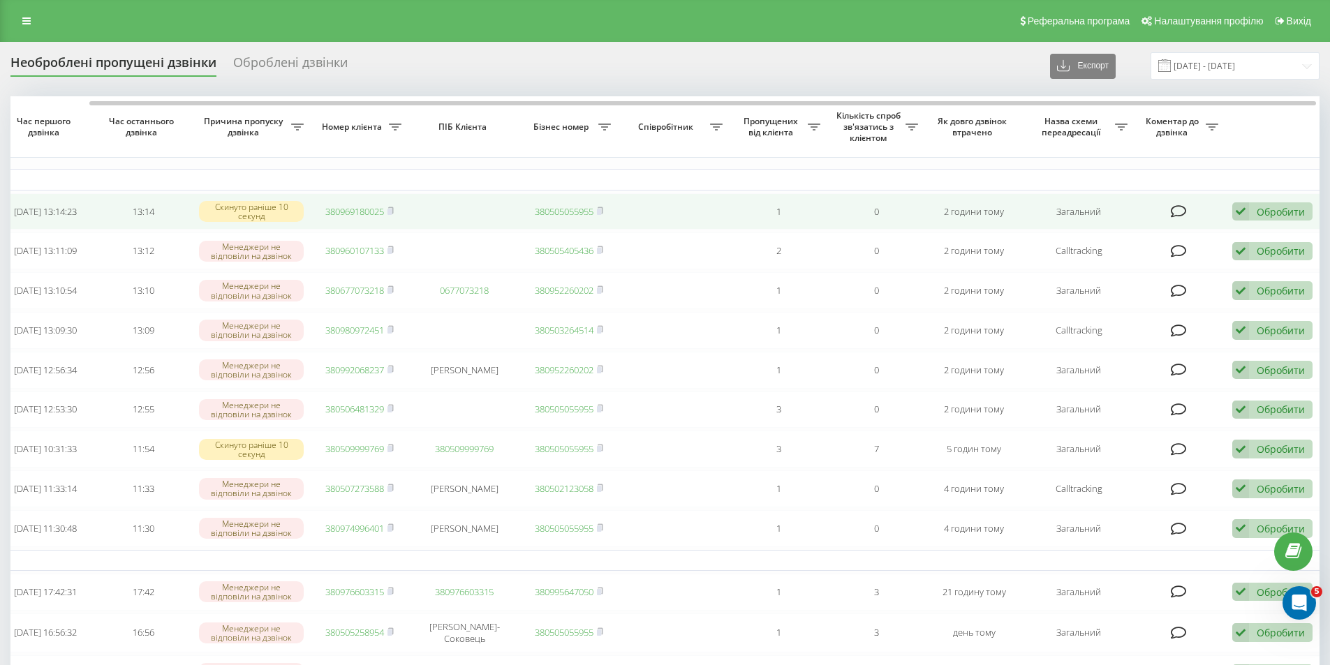
click at [1280, 216] on div "Обробити" at bounding box center [1281, 211] width 48 height 13
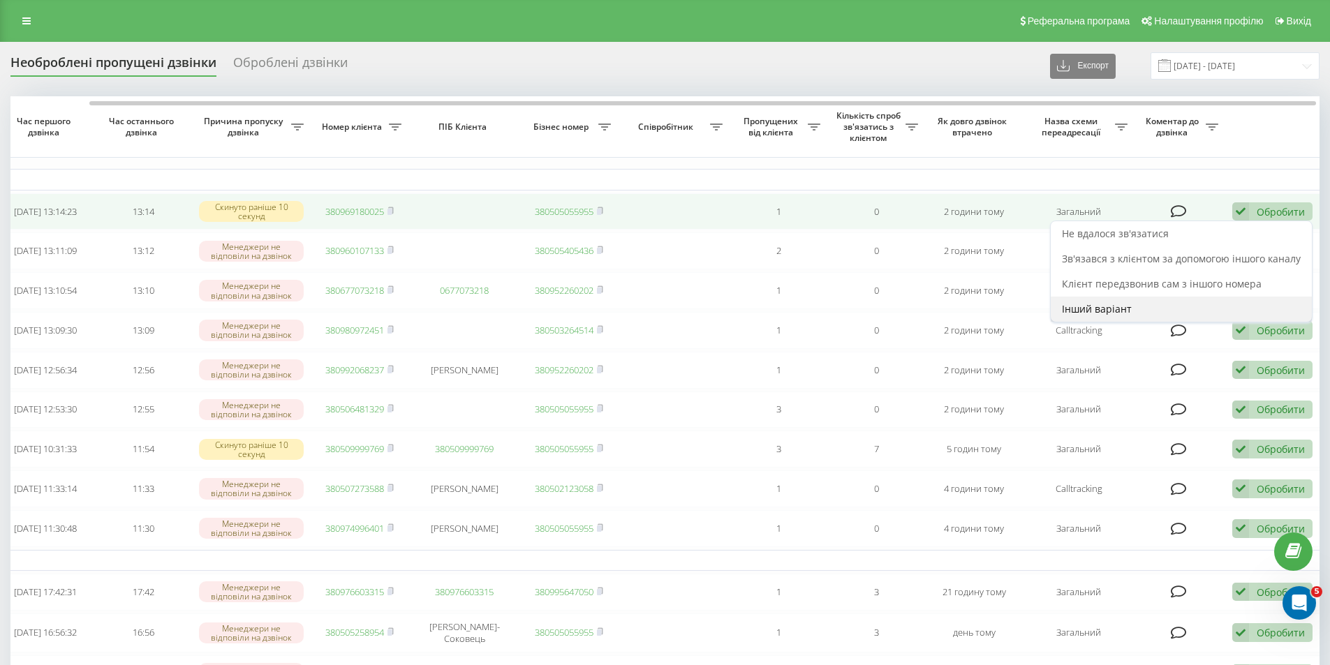
click at [1105, 308] on span "Інший варіант" at bounding box center [1097, 308] width 70 height 13
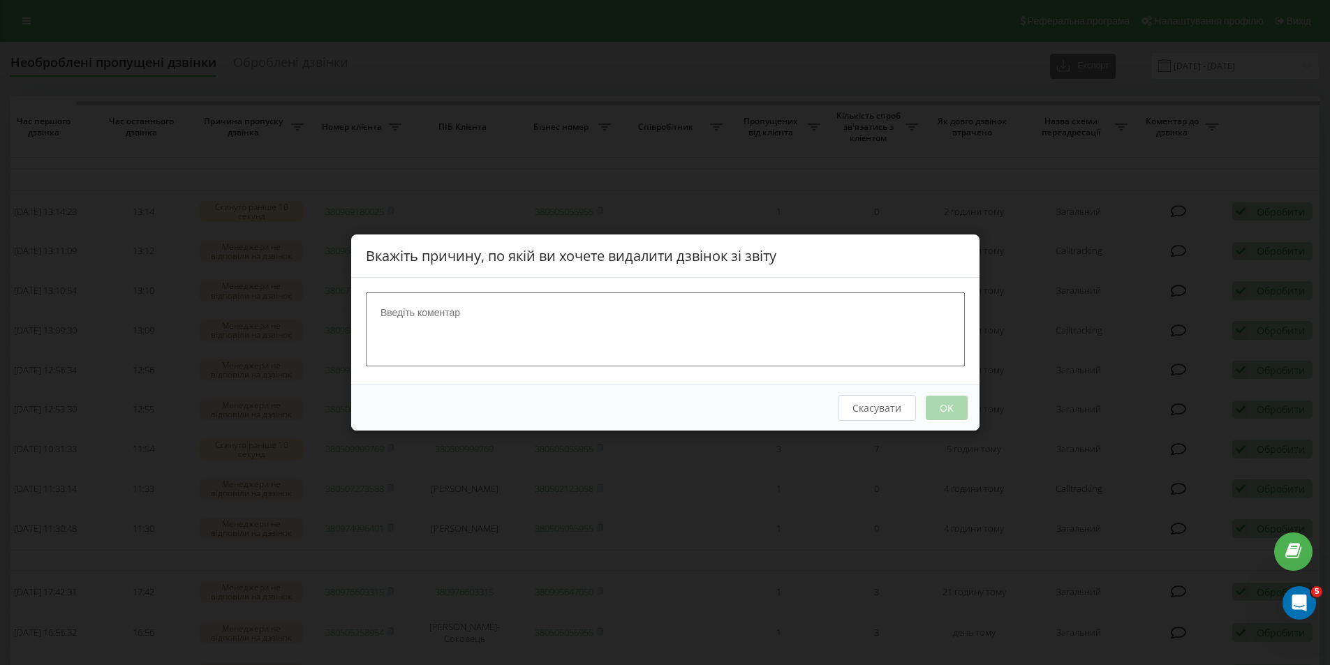
scroll to position [0, 77]
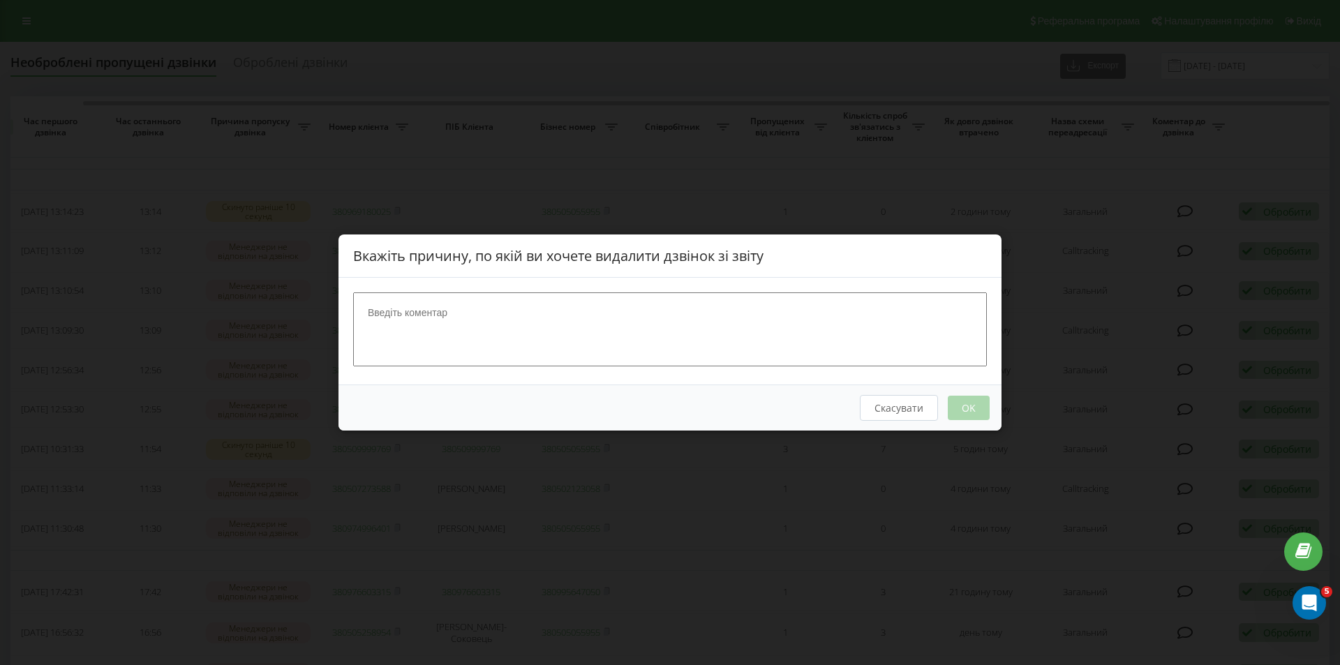
click at [879, 413] on button "Скасувати" at bounding box center [899, 408] width 78 height 26
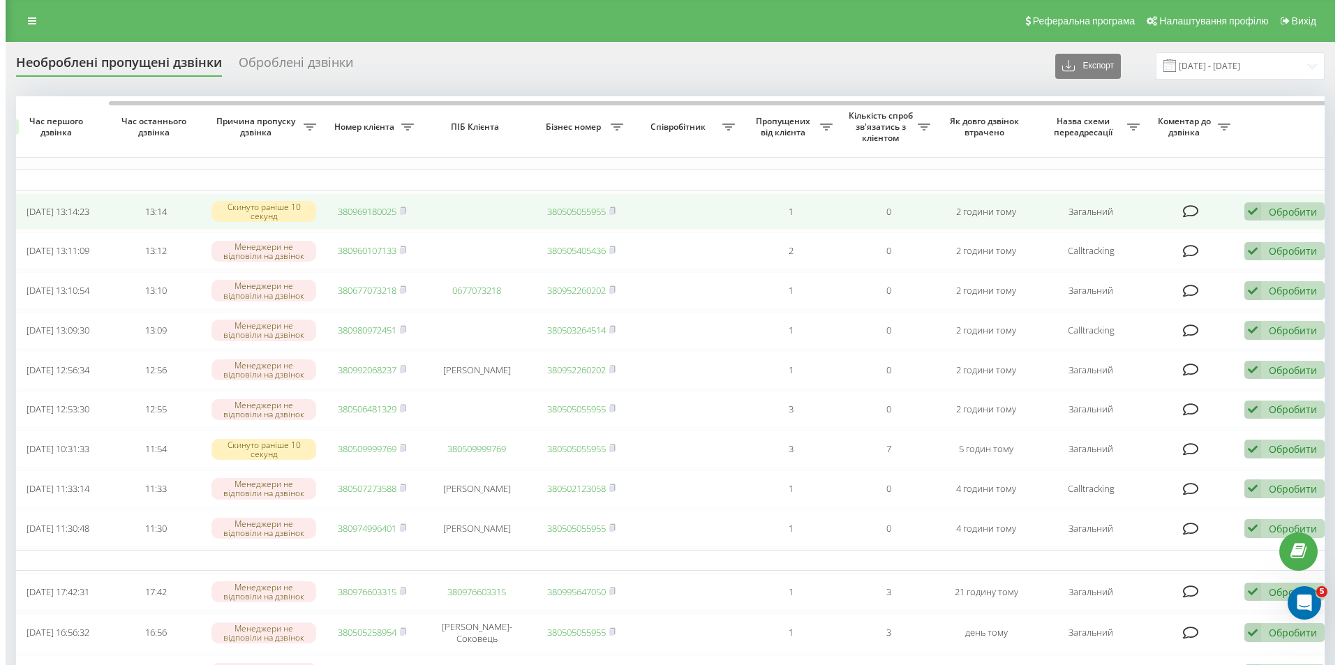
scroll to position [0, 87]
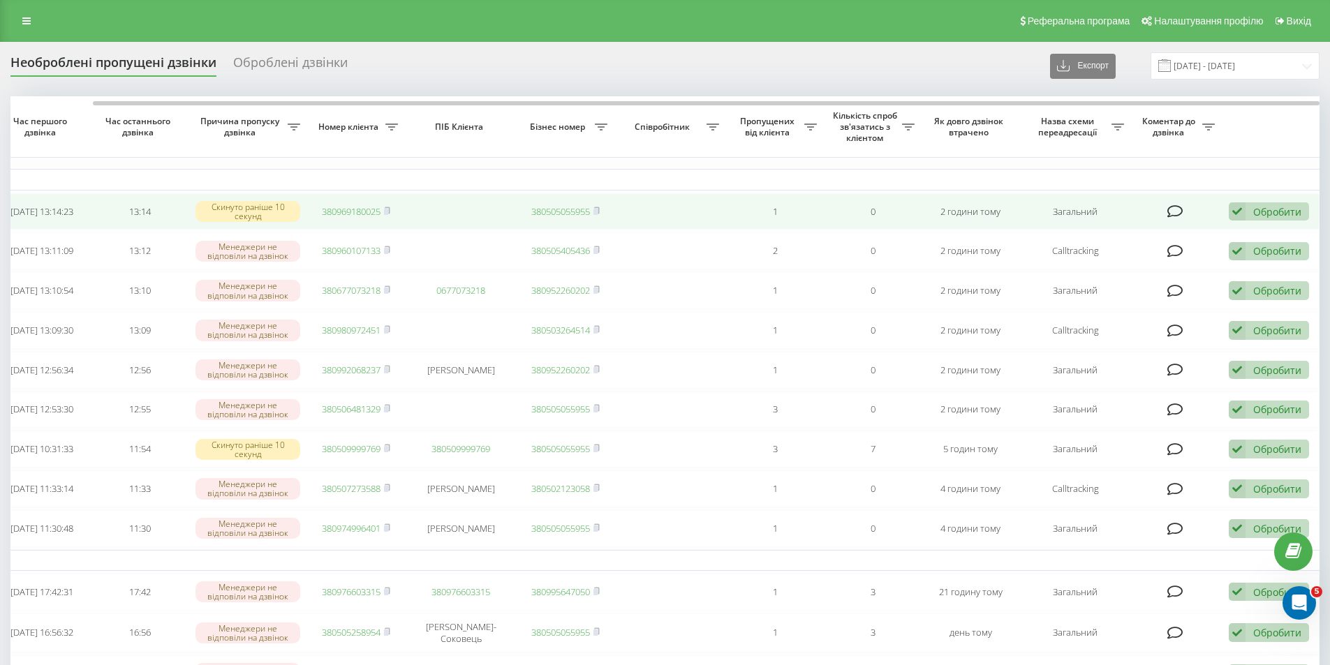
click at [1254, 212] on div "Обробити" at bounding box center [1277, 211] width 48 height 13
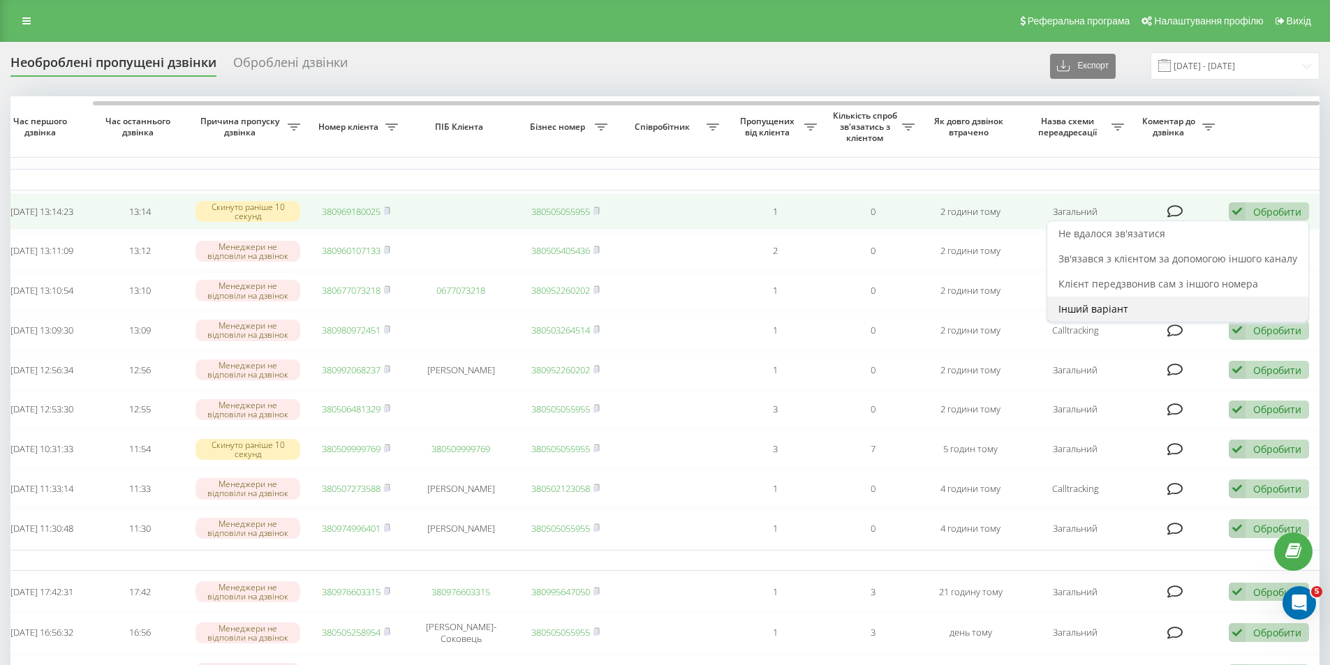
click at [1158, 310] on div "Інший варіант" at bounding box center [1177, 309] width 261 height 25
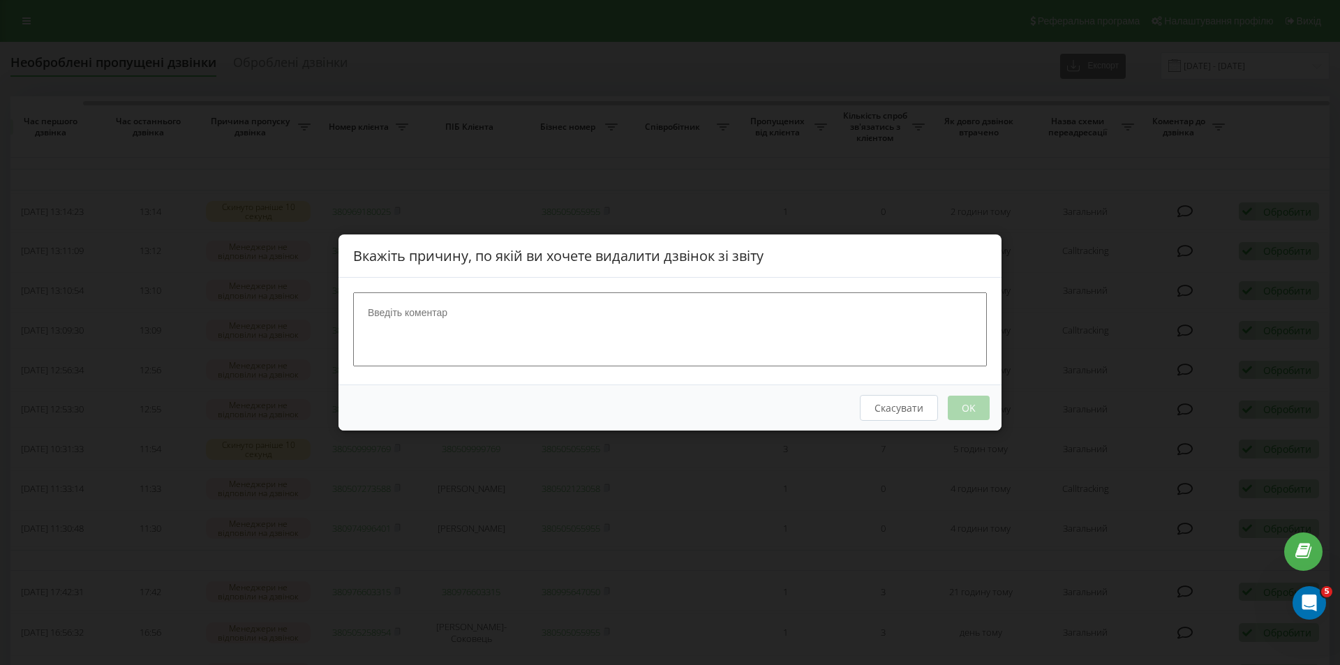
click at [578, 321] on textarea at bounding box center [670, 330] width 634 height 74
type textarea "тест"
click at [996, 404] on div "Скасувати OK" at bounding box center [670, 408] width 663 height 46
click at [977, 407] on button "OK" at bounding box center [969, 408] width 42 height 24
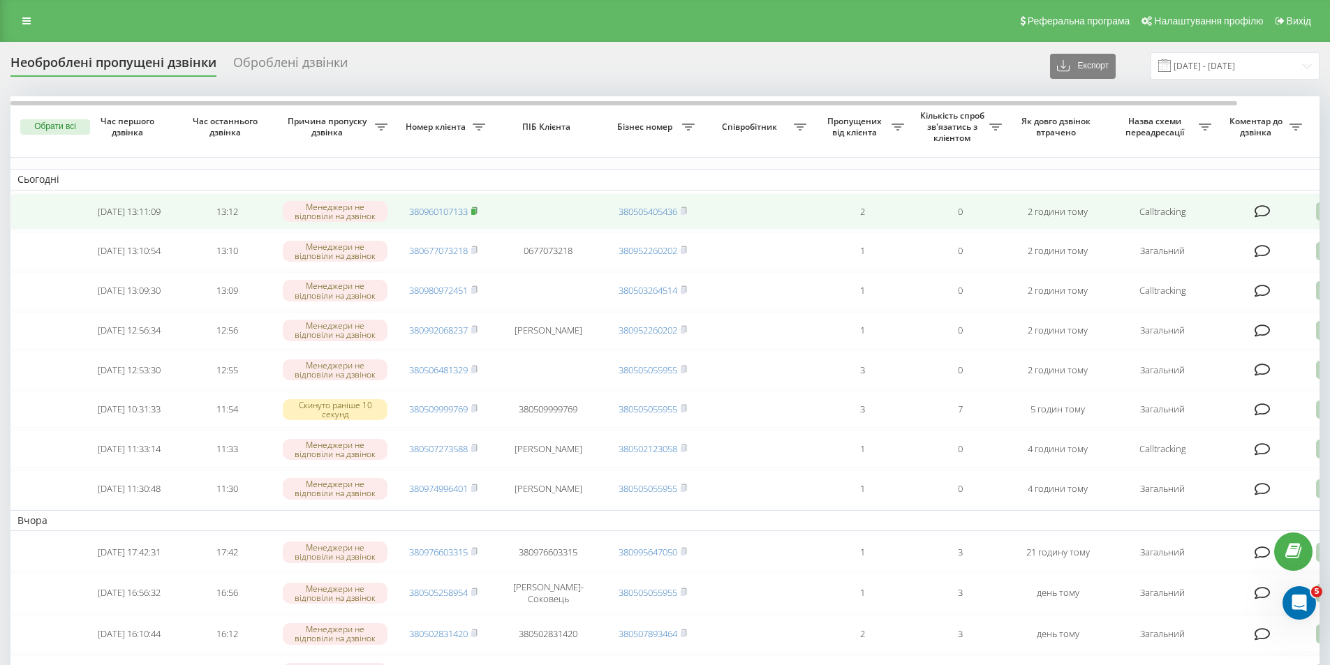
click at [473, 209] on icon at bounding box center [474, 211] width 6 height 8
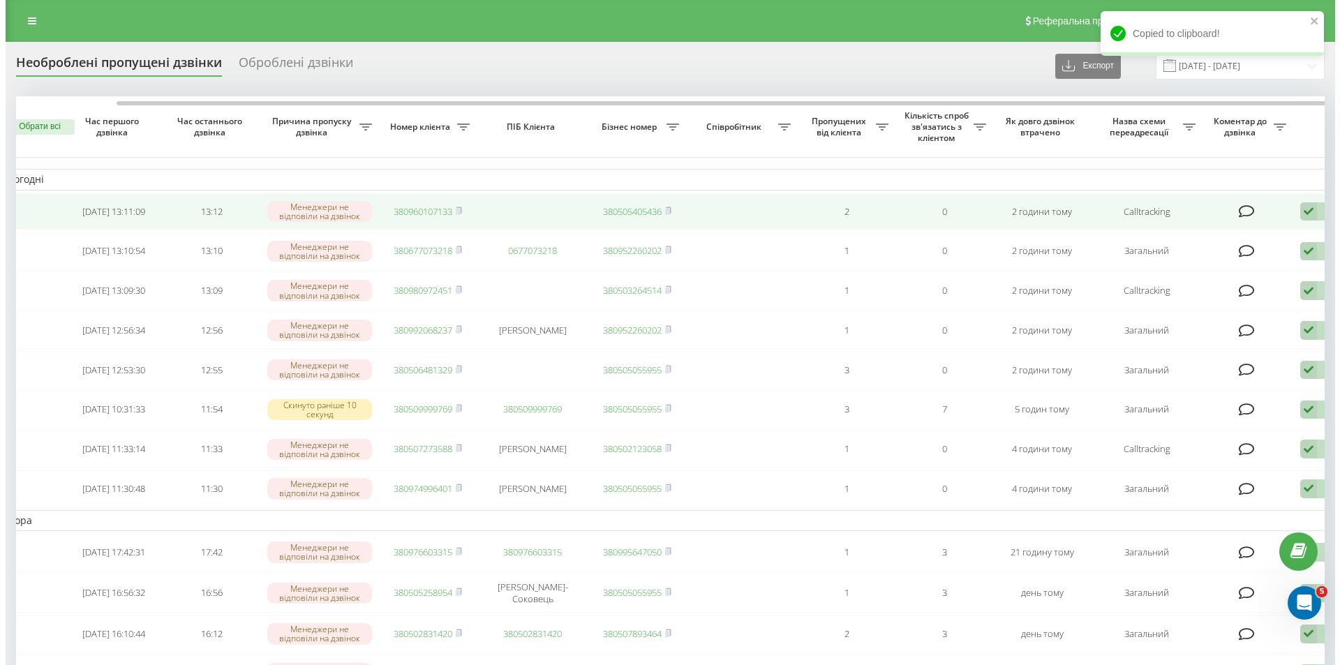
scroll to position [0, 87]
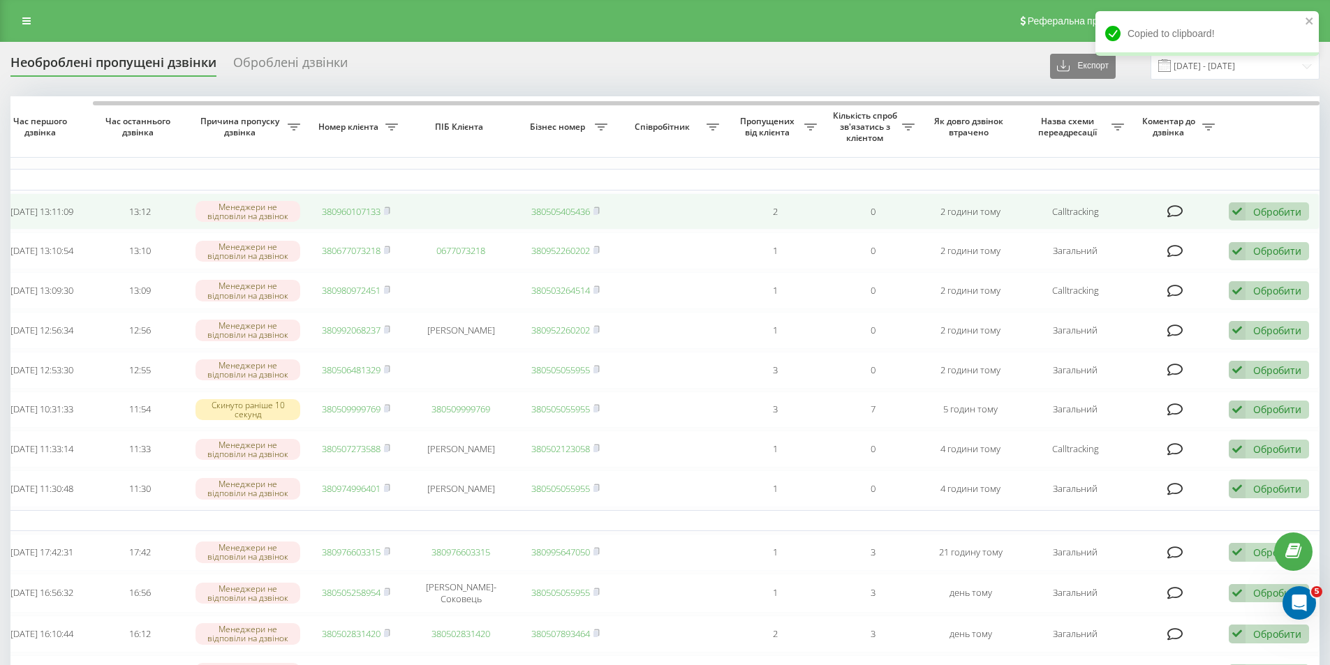
click at [1253, 209] on div "Обробити" at bounding box center [1277, 211] width 48 height 13
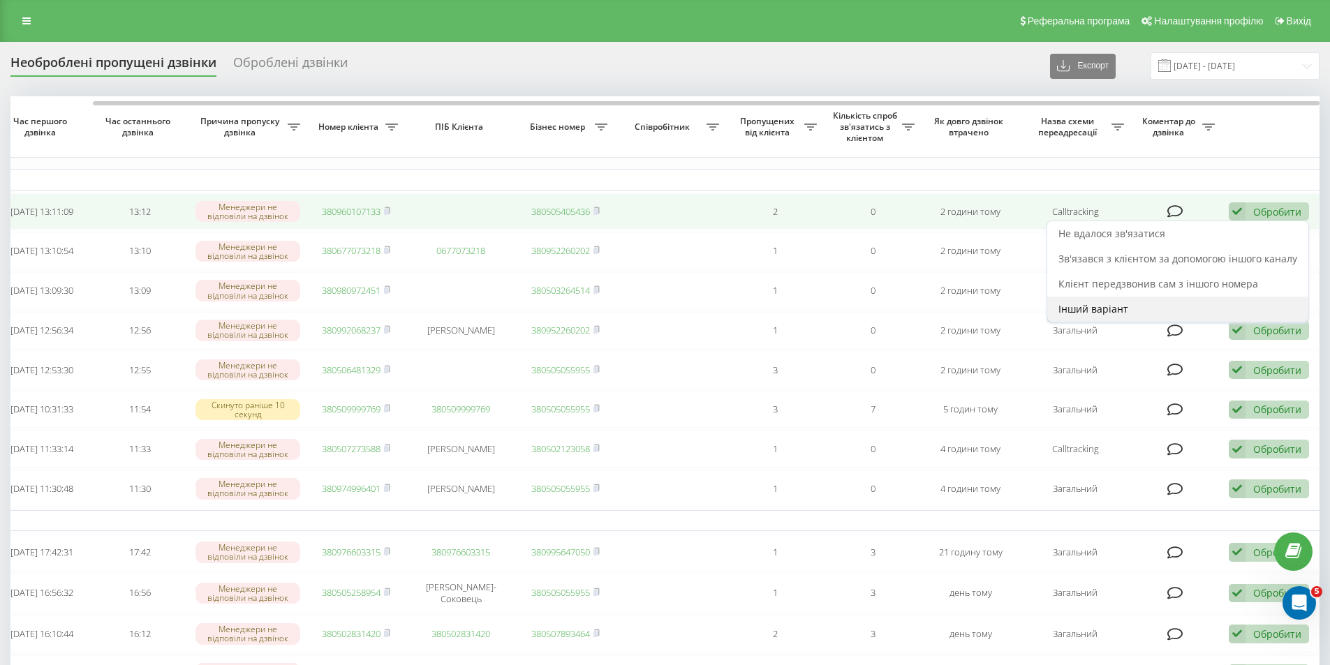
click at [1202, 304] on div "Інший варіант" at bounding box center [1177, 309] width 261 height 25
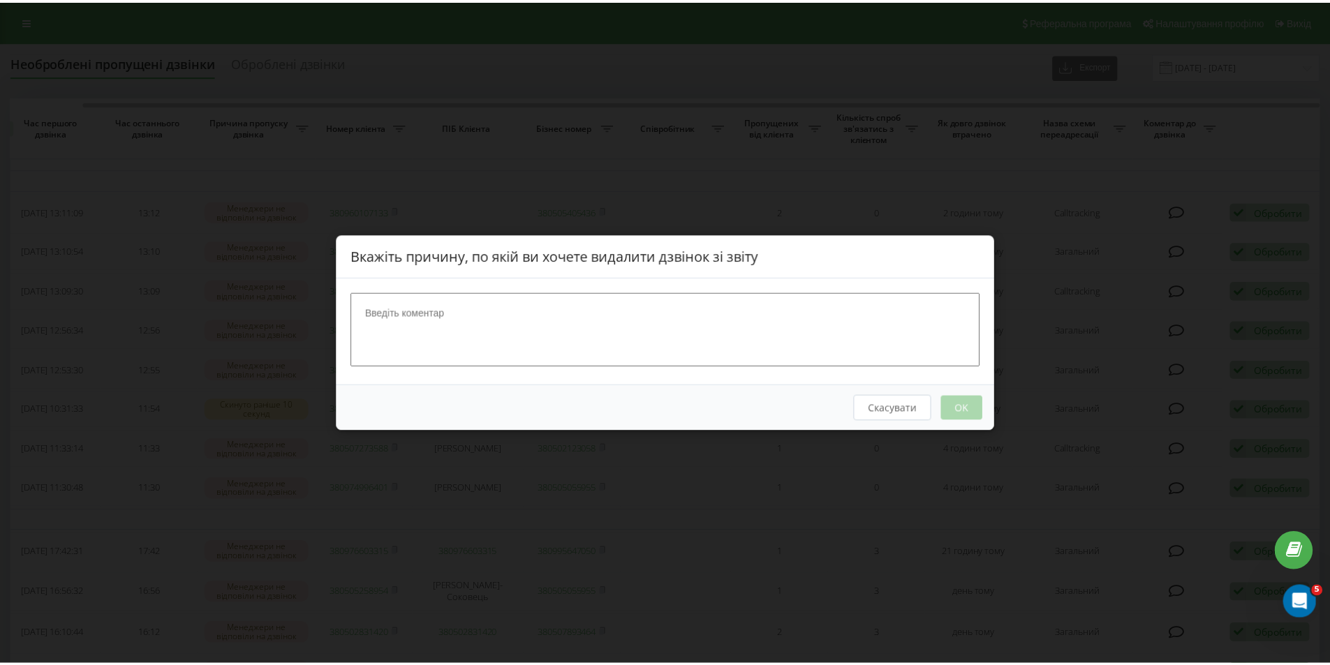
scroll to position [0, 77]
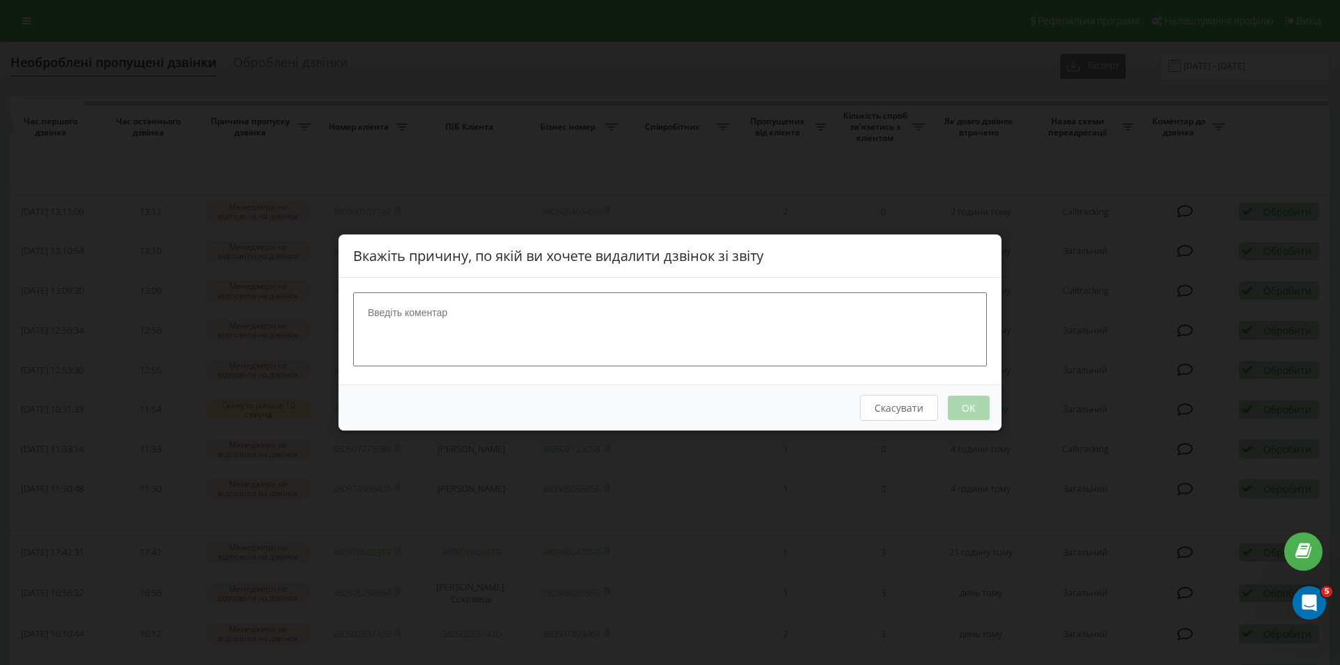
click at [631, 313] on textarea at bounding box center [670, 330] width 634 height 74
type textarea "вдалось сконтактувати"
click at [973, 408] on button "OK" at bounding box center [969, 408] width 42 height 24
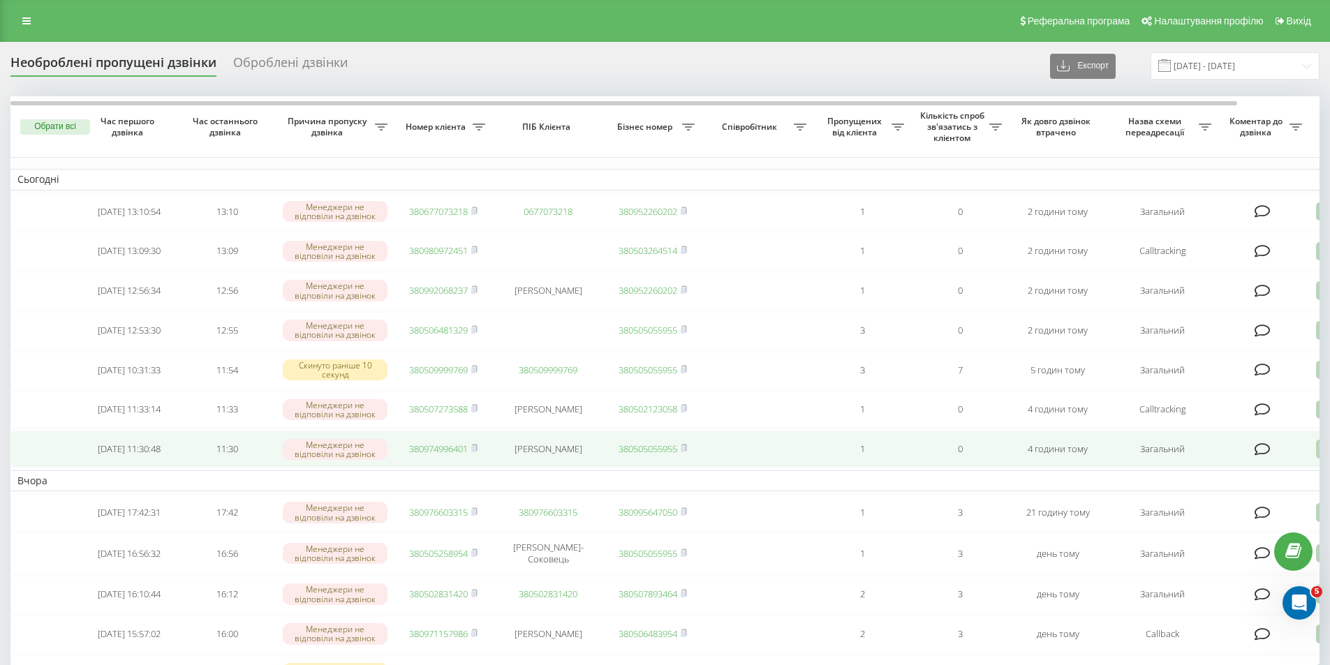
click at [75, 468] on td at bounding box center [45, 449] width 70 height 37
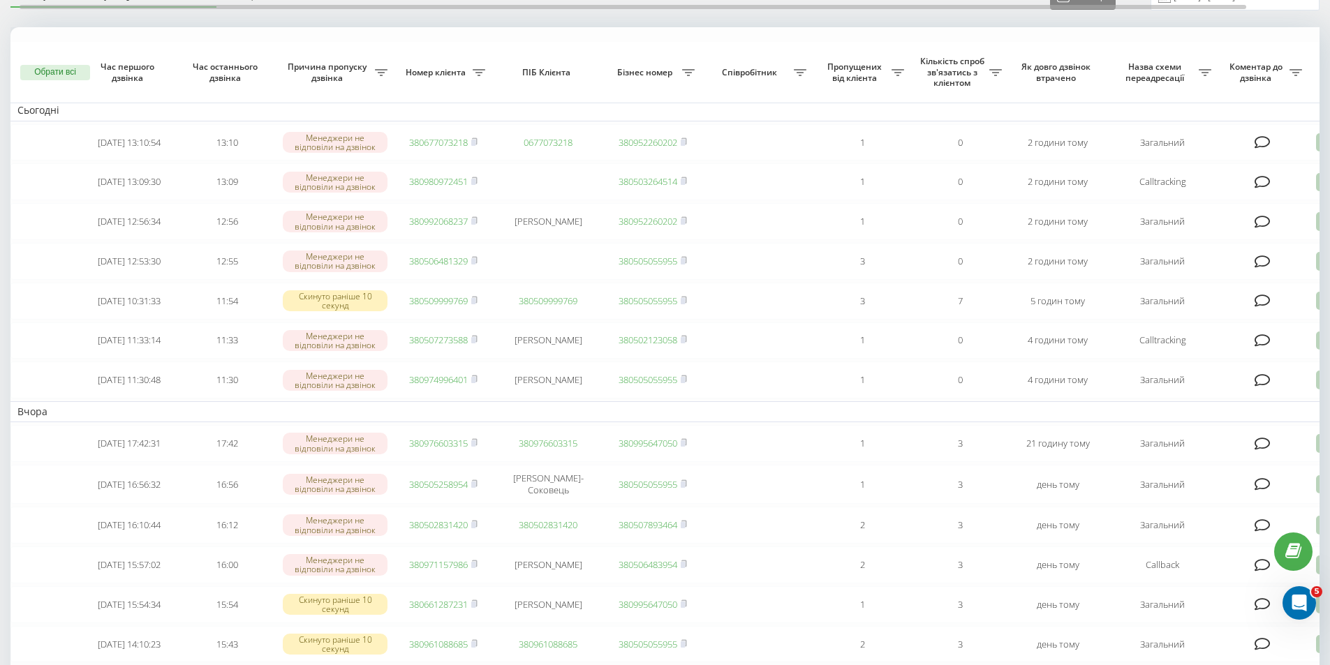
scroll to position [23, 0]
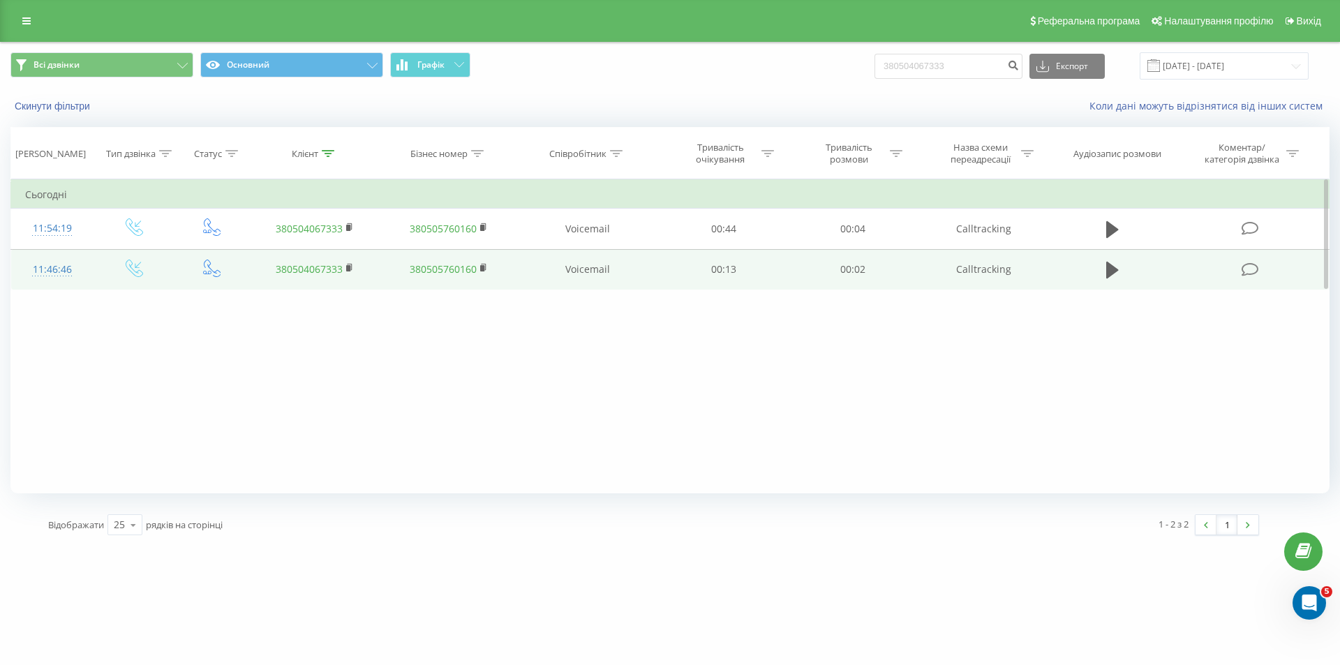
click at [304, 268] on link "380504067333" at bounding box center [309, 269] width 67 height 13
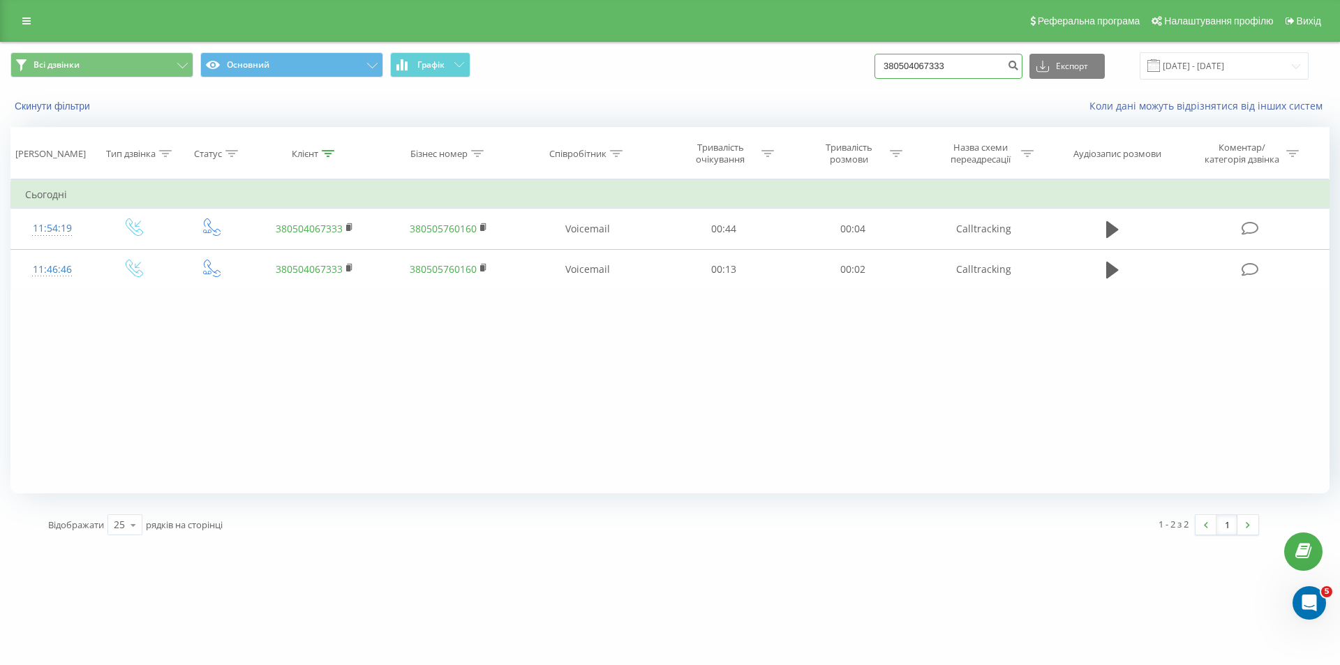
click at [943, 62] on input "380504067333" at bounding box center [949, 66] width 148 height 25
paste input "9999769"
type input "380509999769"
click at [1023, 71] on button "submit" at bounding box center [1013, 66] width 19 height 25
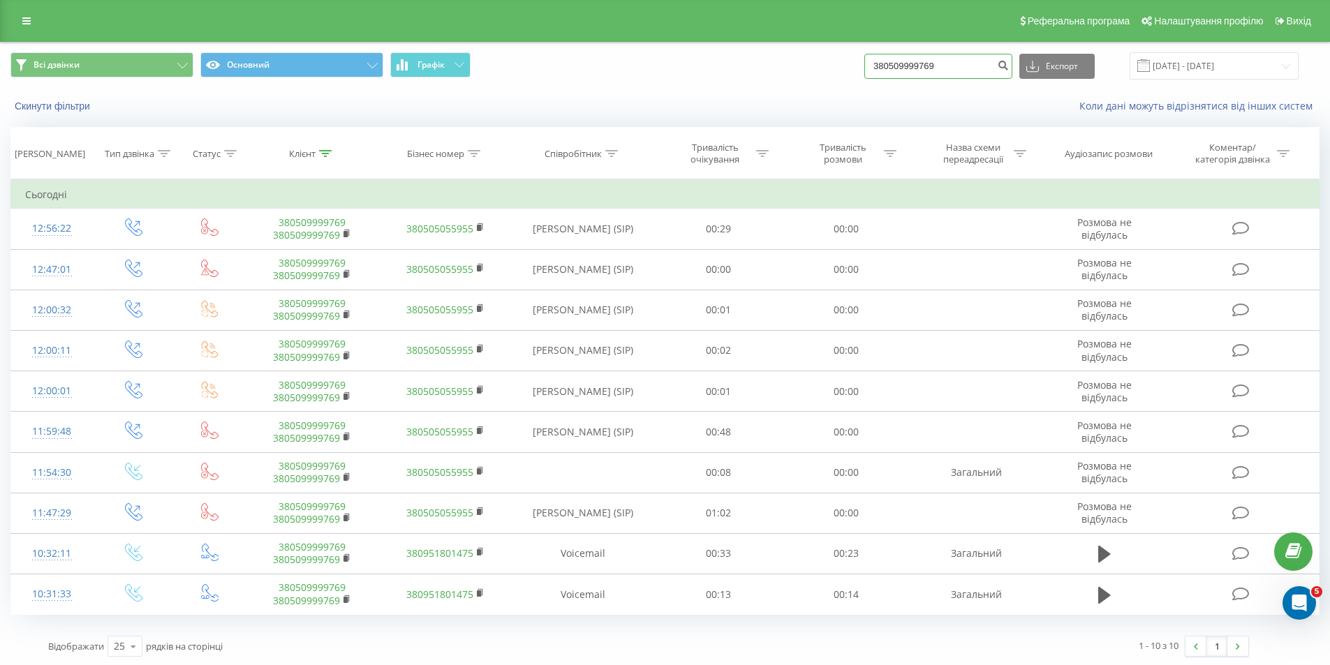
click at [912, 77] on input "380509999769" at bounding box center [938, 66] width 148 height 25
paste input "689934874"
type input "380689934874"
click at [1010, 64] on button "submit" at bounding box center [1002, 66] width 19 height 25
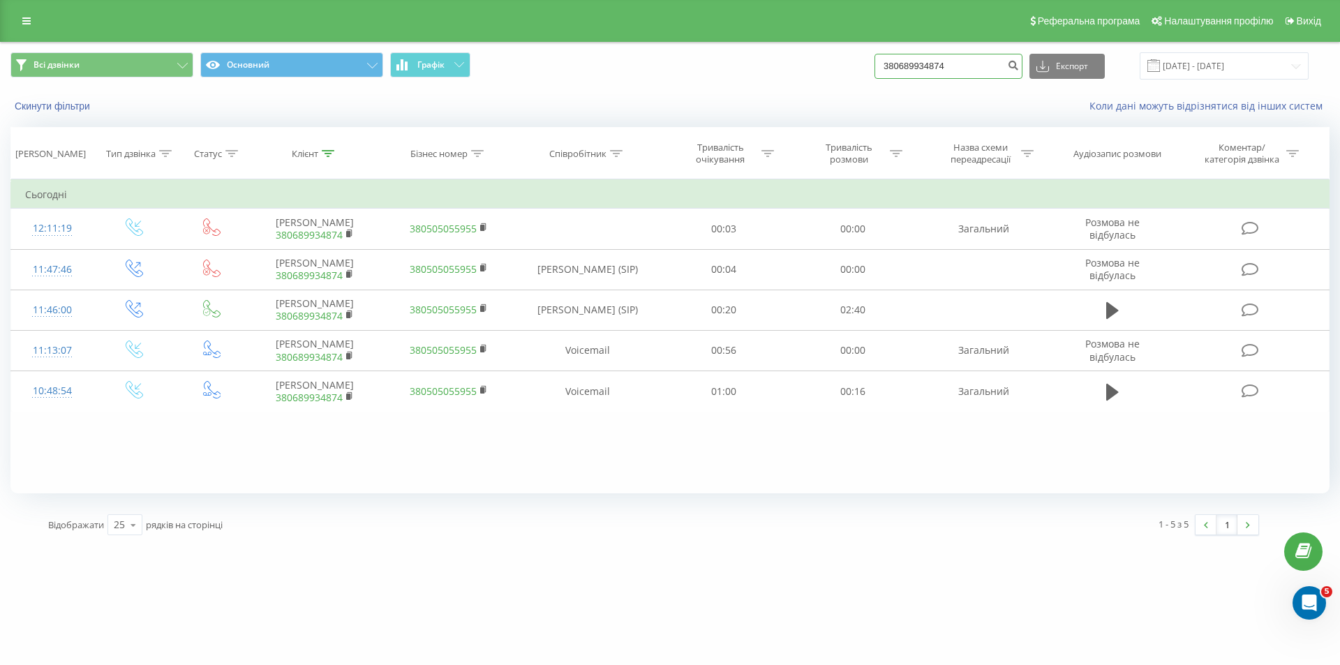
click at [945, 65] on input "380689934874" at bounding box center [949, 66] width 148 height 25
paste input "509999769"
click at [1015, 68] on input "380509999769" at bounding box center [949, 66] width 148 height 25
type input "380509999769"
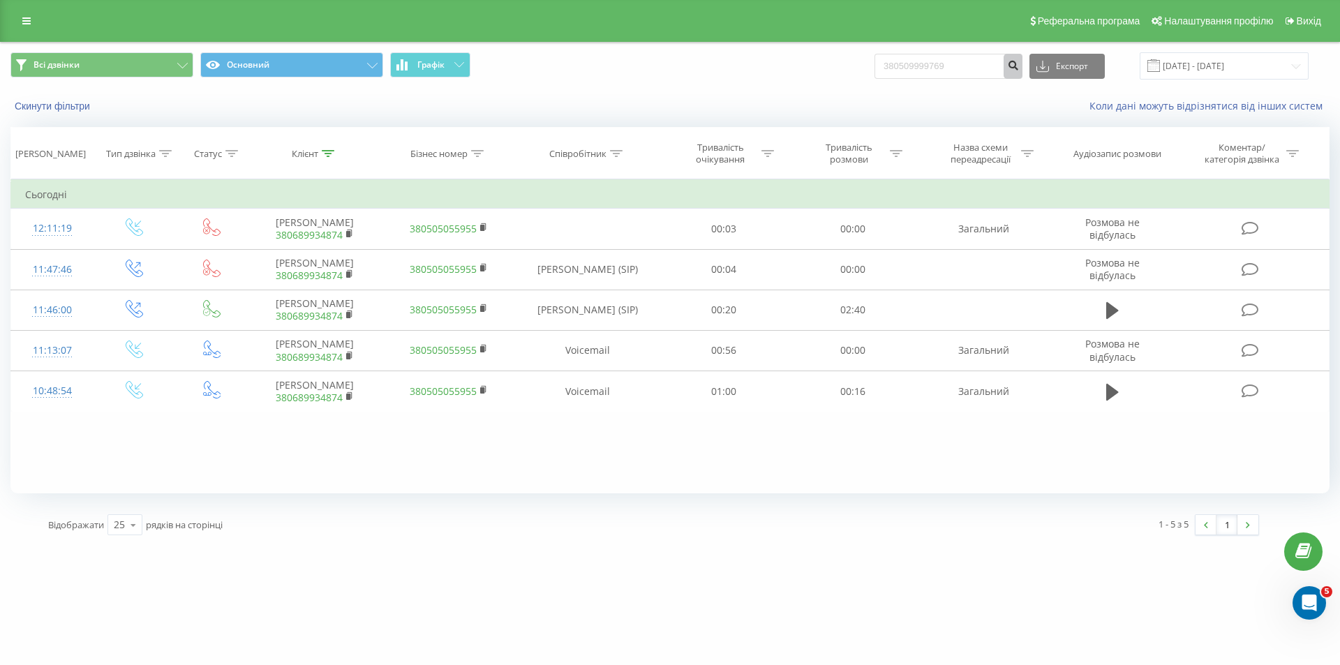
click at [1019, 68] on icon "submit" at bounding box center [1013, 63] width 12 height 8
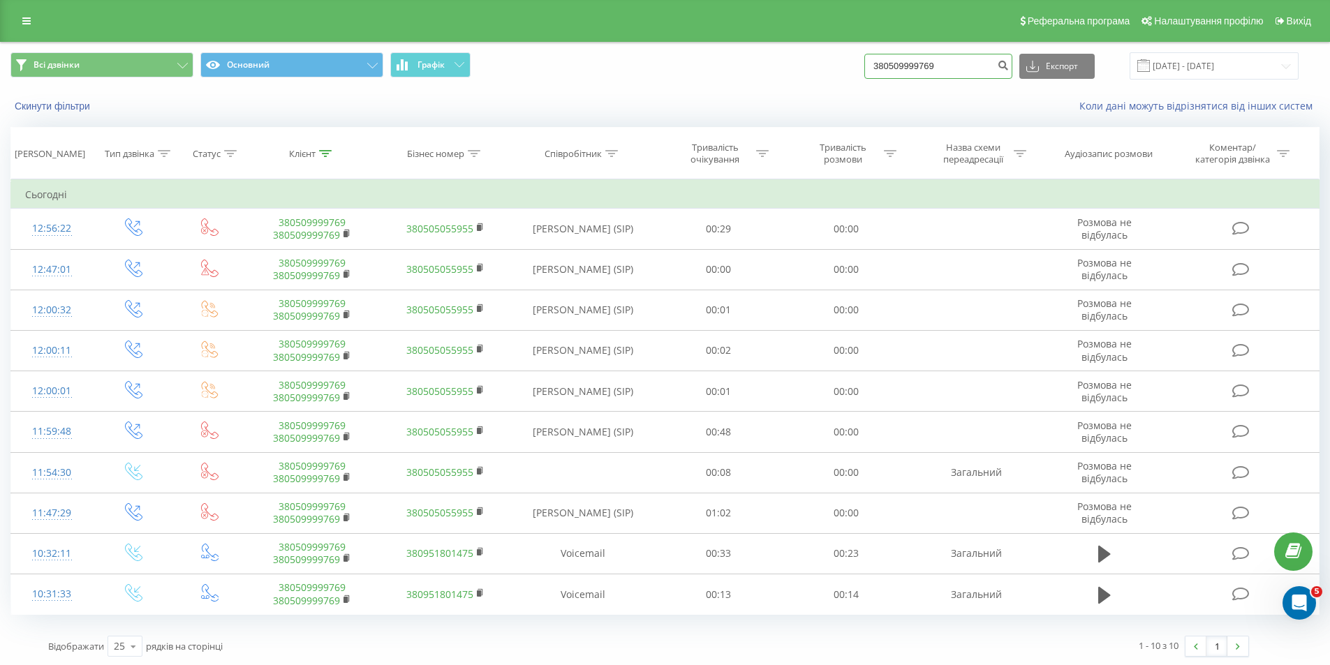
click at [933, 75] on input "380509999769" at bounding box center [938, 66] width 148 height 25
drag, startPoint x: 933, startPoint y: 75, endPoint x: 966, endPoint y: 65, distance: 34.4
click at [949, 73] on input "380509999769" at bounding box center [938, 66] width 148 height 25
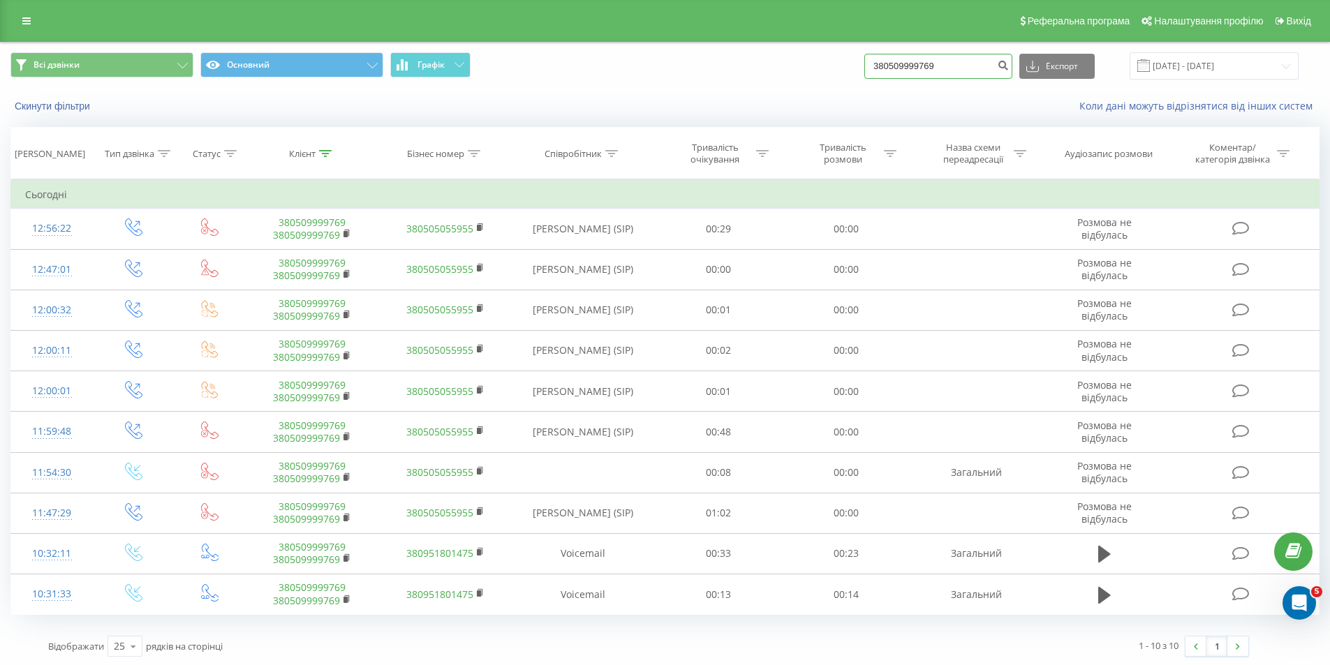
click at [966, 64] on input "380509999769" at bounding box center [938, 66] width 148 height 25
drag, startPoint x: 966, startPoint y: 66, endPoint x: 839, endPoint y: 58, distance: 127.3
click at [839, 58] on div "Всі дзвінки Основний Графік 380509999769 Експорт .csv .xls .xlsx [DATE] - [DATE]" at bounding box center [664, 65] width 1309 height 27
paste input "689934874"
type input "380689934874"
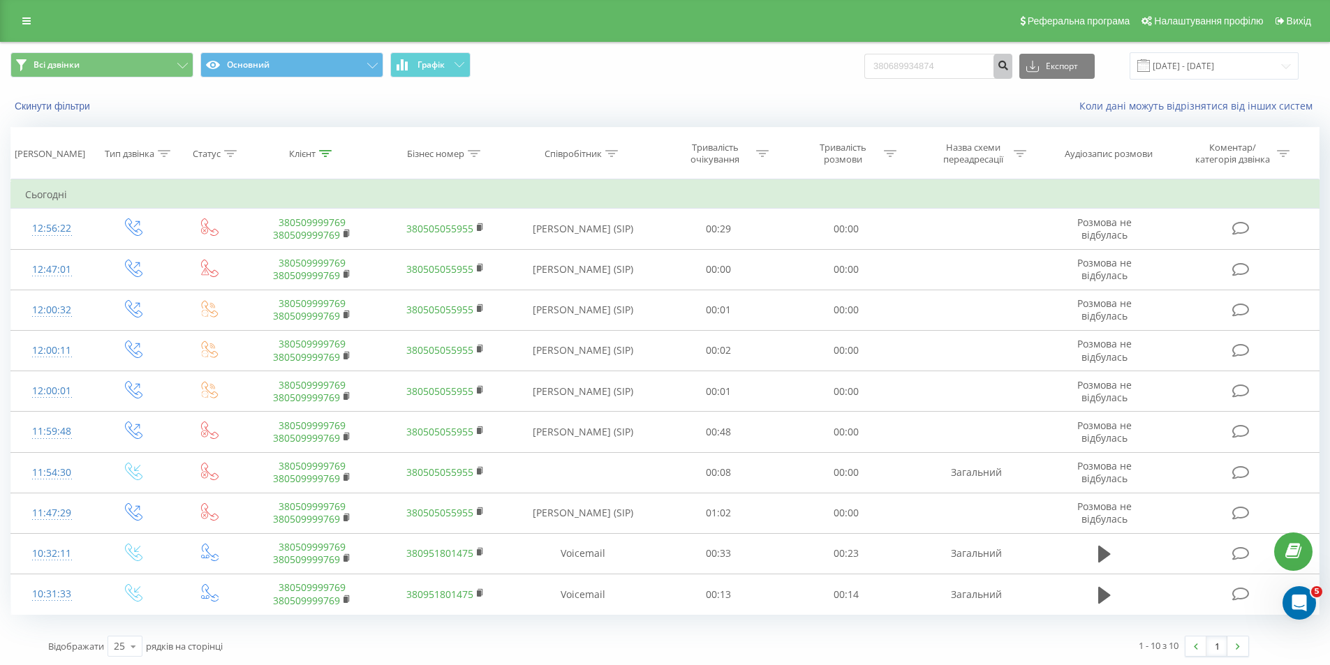
click at [1009, 66] on icon "submit" at bounding box center [1003, 63] width 12 height 8
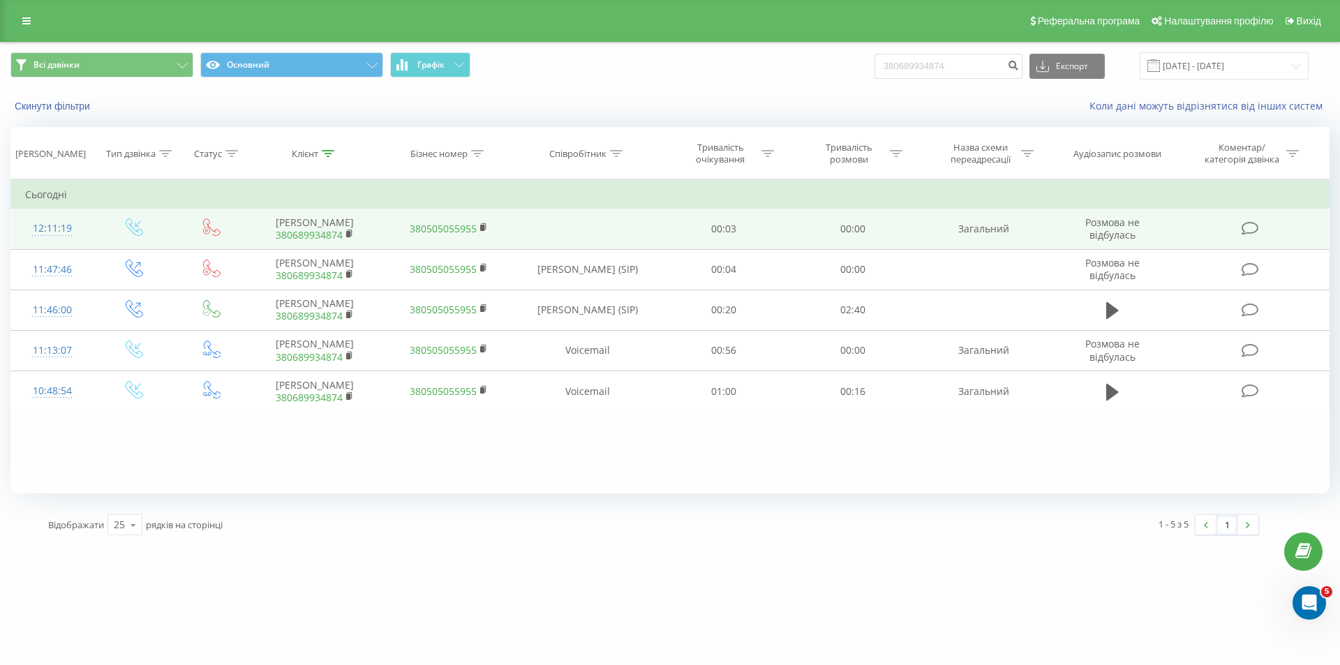
click at [311, 234] on link "380689934874" at bounding box center [309, 234] width 67 height 13
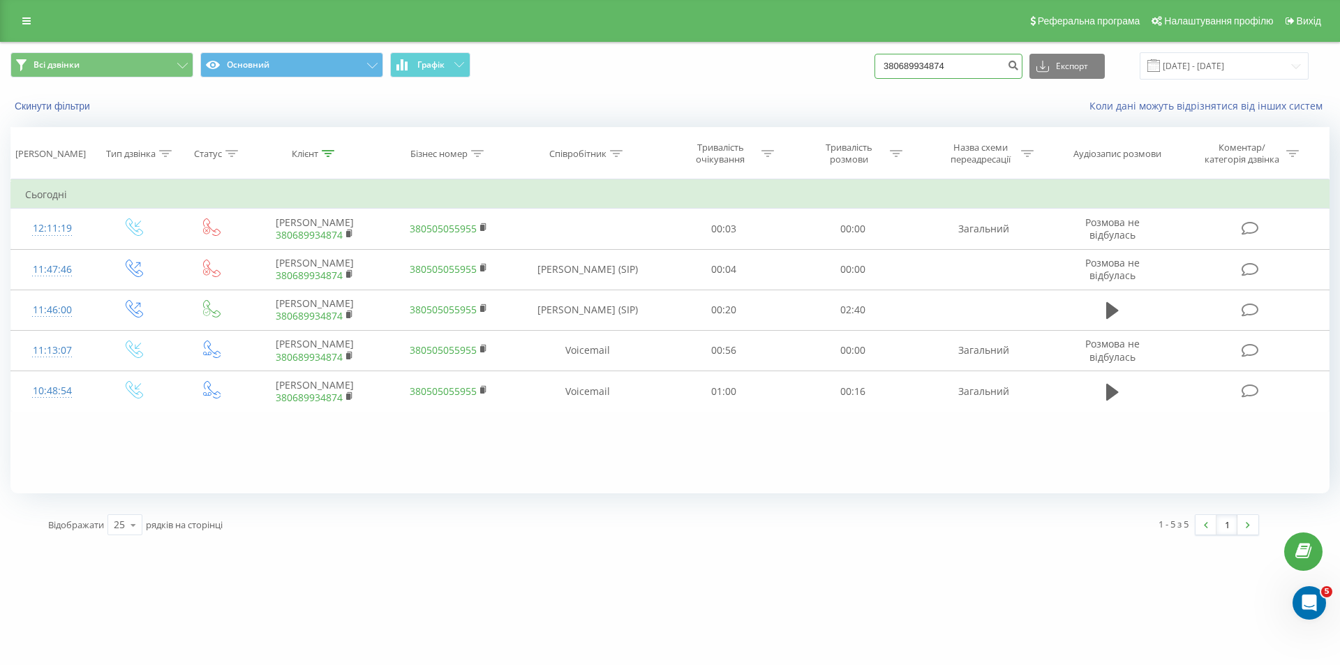
click at [897, 66] on input "380689934874" at bounding box center [949, 66] width 148 height 25
click at [899, 66] on input "380689934874" at bounding box center [949, 66] width 148 height 25
paste input "931627913"
type input "380931627913"
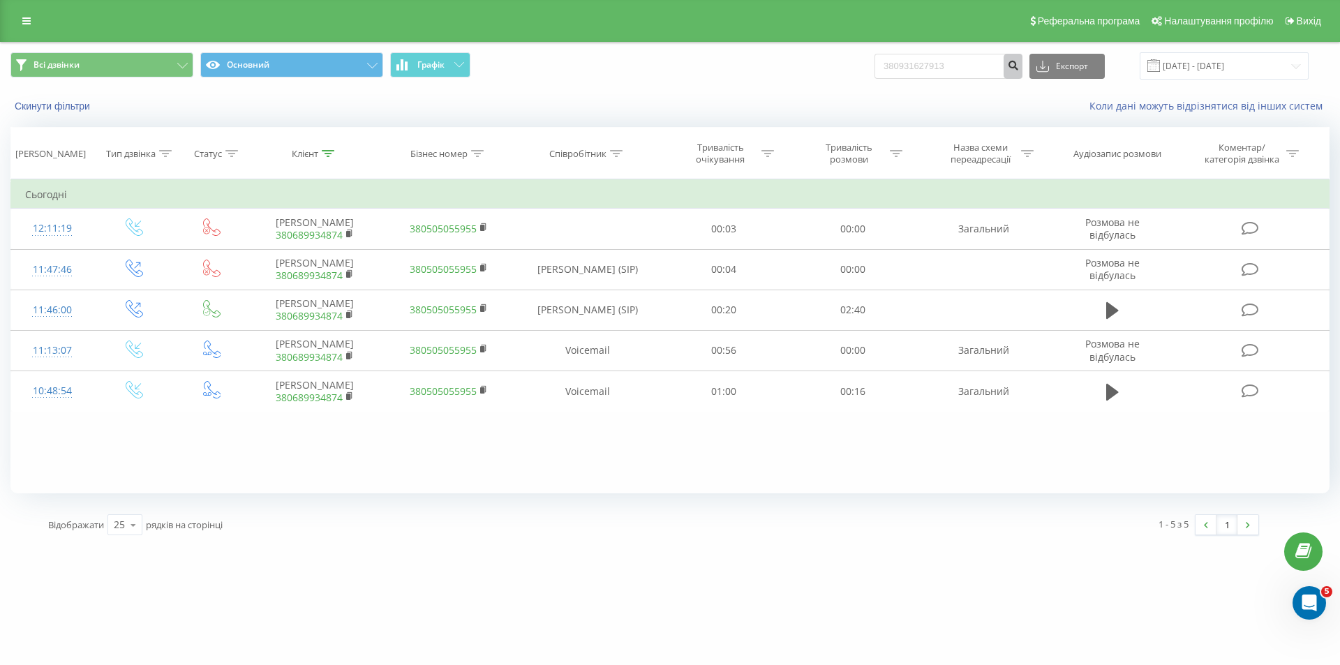
click at [1019, 66] on icon "submit" at bounding box center [1013, 63] width 12 height 8
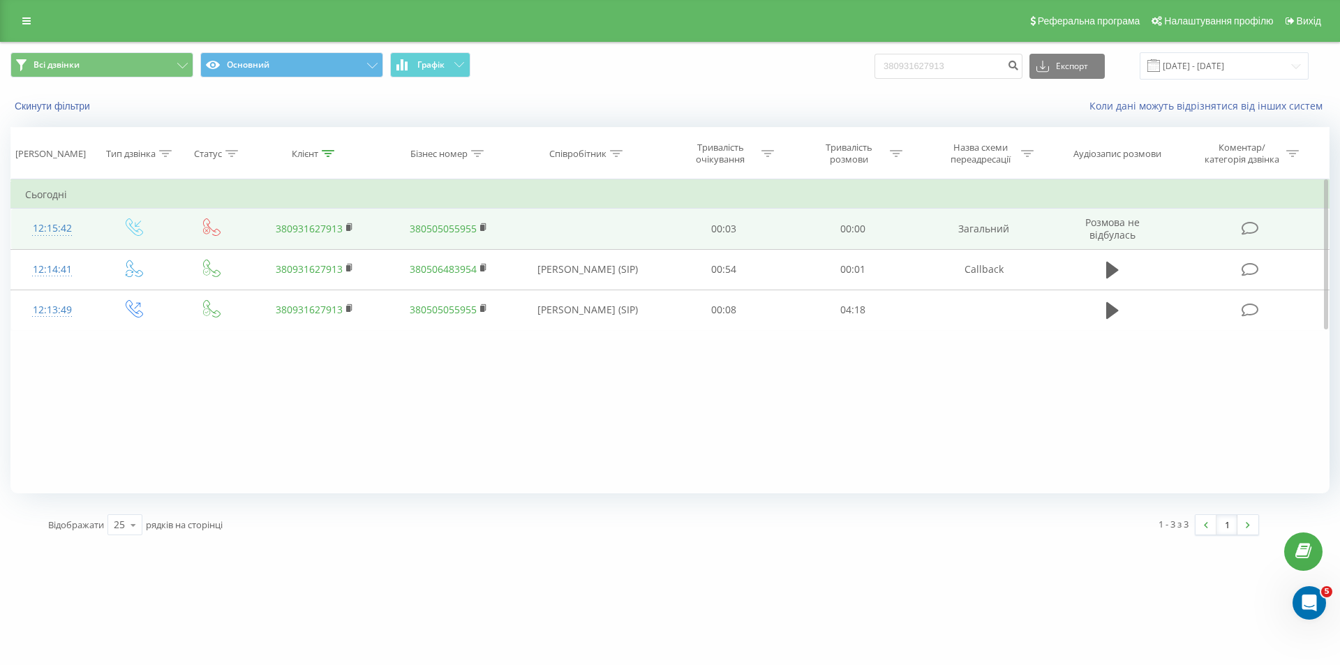
click at [320, 230] on link "380931627913" at bounding box center [309, 228] width 67 height 13
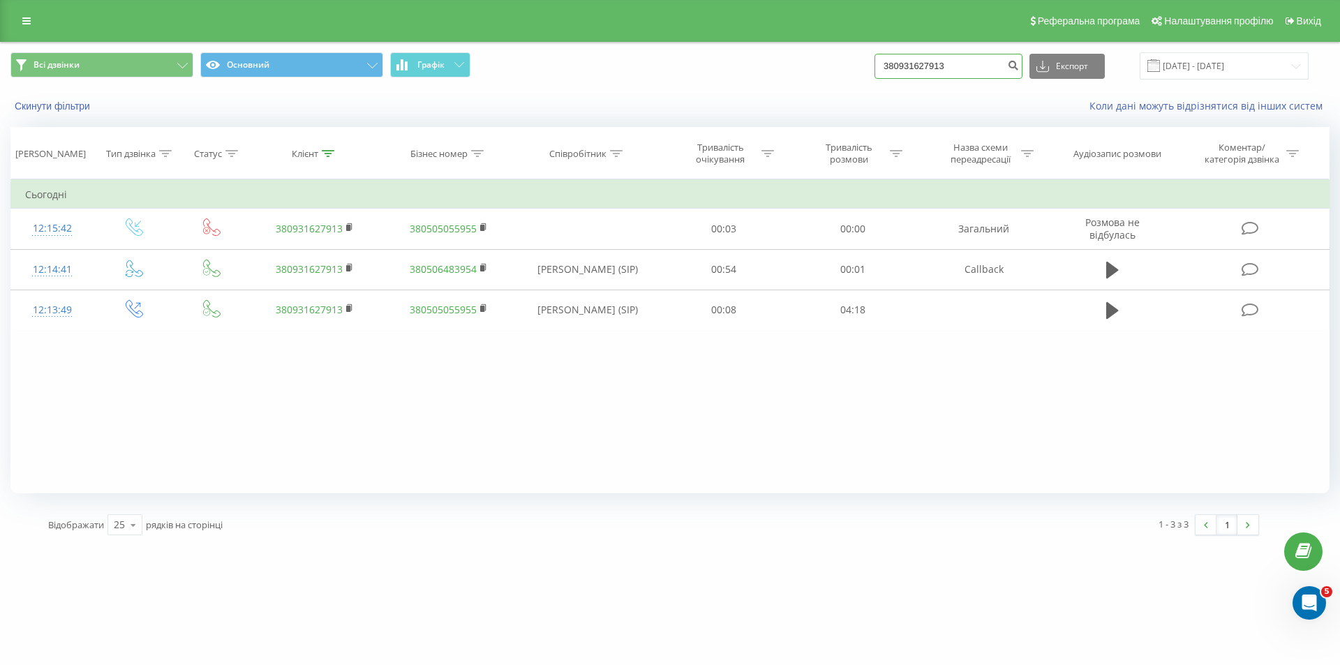
click at [950, 66] on input "380931627913" at bounding box center [949, 66] width 148 height 25
paste input "97283899"
type input "380997283899"
click at [1023, 77] on button "submit" at bounding box center [1013, 66] width 19 height 25
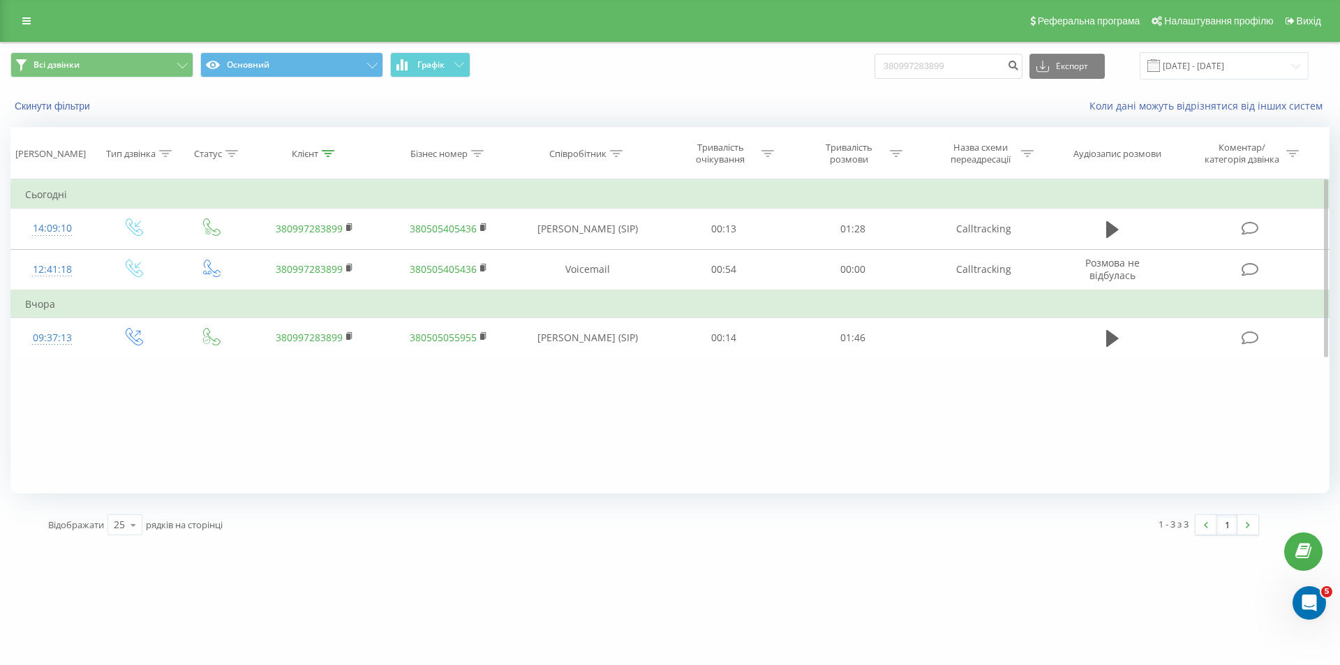
drag, startPoint x: 436, startPoint y: 508, endPoint x: 450, endPoint y: 468, distance: 41.5
click at [436, 508] on div "Відображати 25 10 25 50 100 рядків на сторінці" at bounding box center [346, 525] width 616 height 40
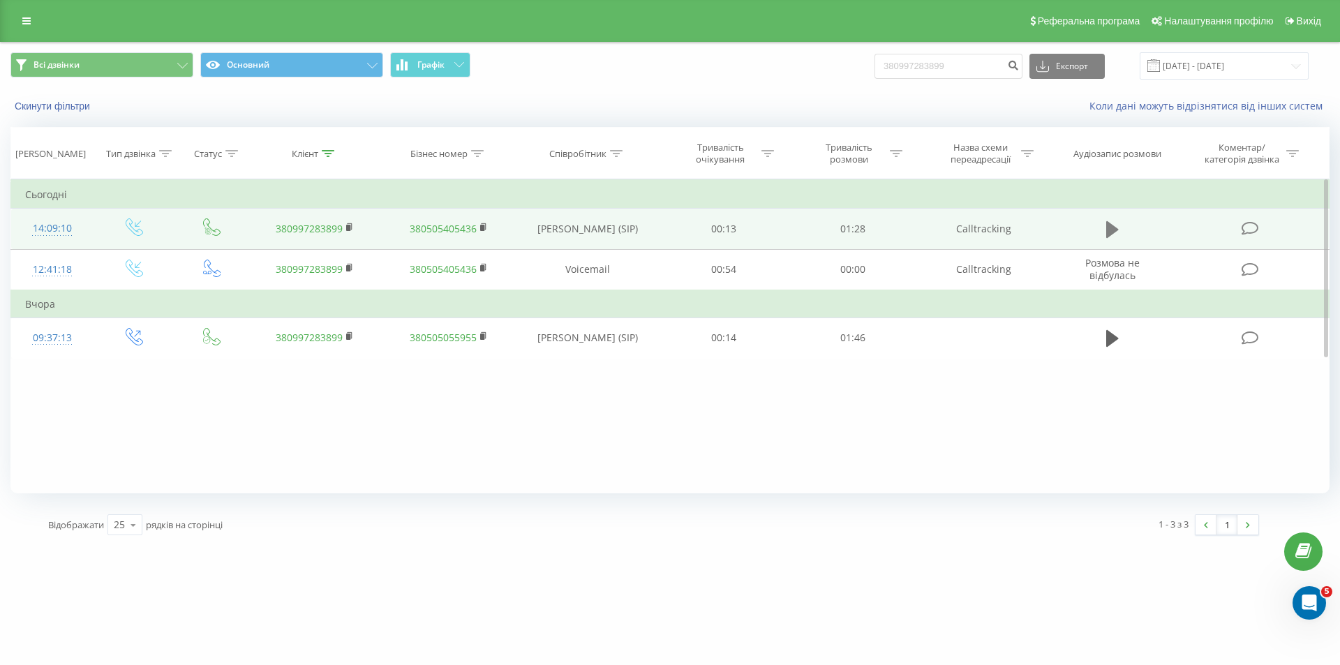
click at [1109, 228] on icon at bounding box center [1113, 229] width 13 height 17
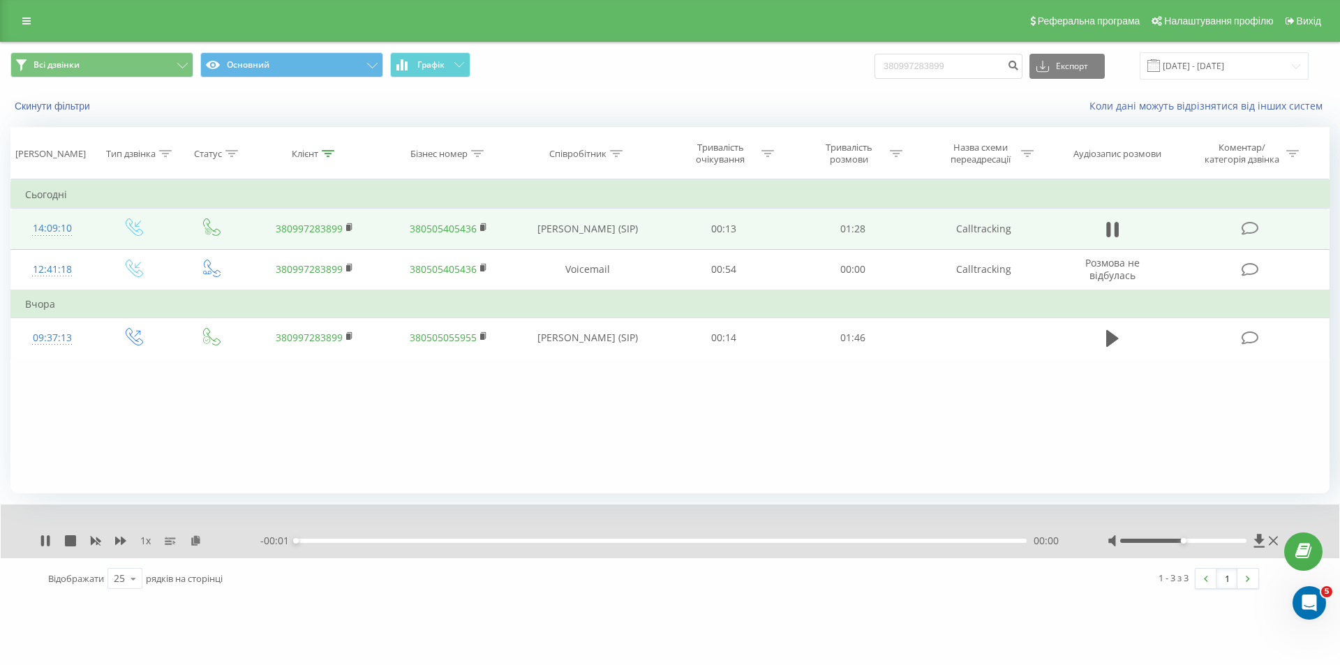
click at [374, 536] on div "- 00:01 00:00 00:00" at bounding box center [666, 541] width 813 height 14
click at [376, 538] on div "- 00:01 00:00 00:00" at bounding box center [666, 541] width 813 height 14
click at [383, 542] on div "00:00" at bounding box center [661, 541] width 731 height 4
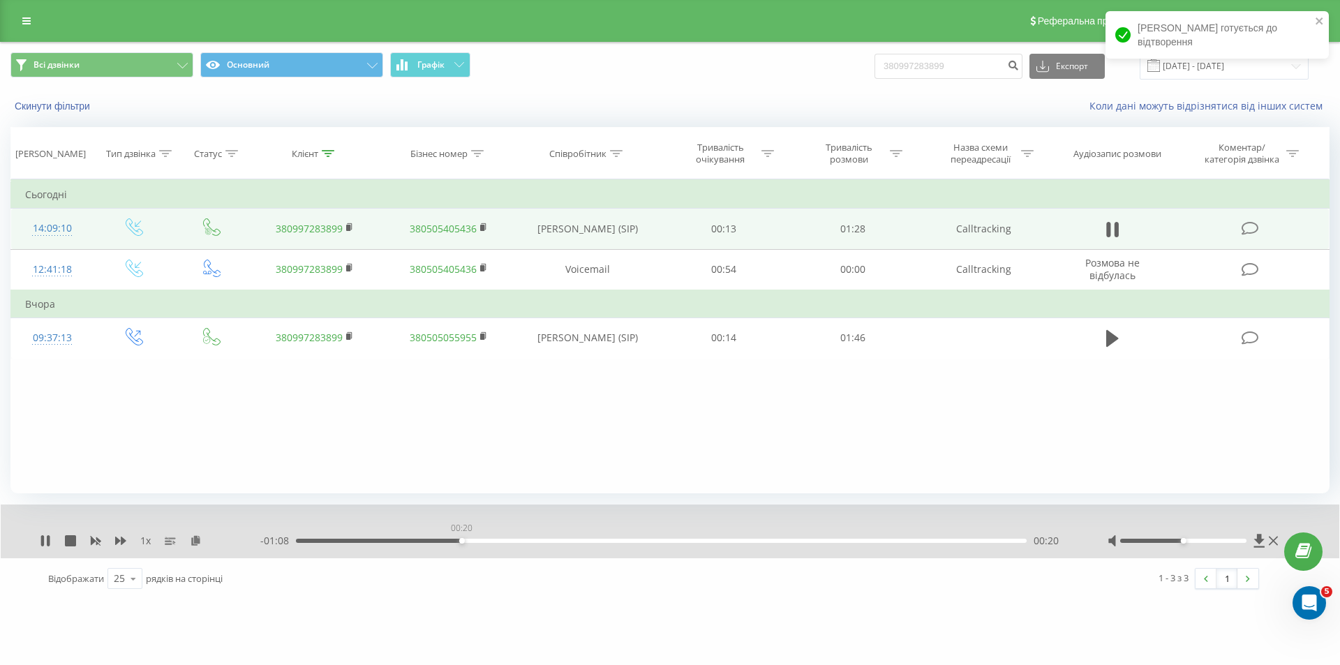
click at [461, 539] on div "00:20" at bounding box center [661, 541] width 731 height 4
click at [47, 541] on icon at bounding box center [48, 540] width 3 height 11
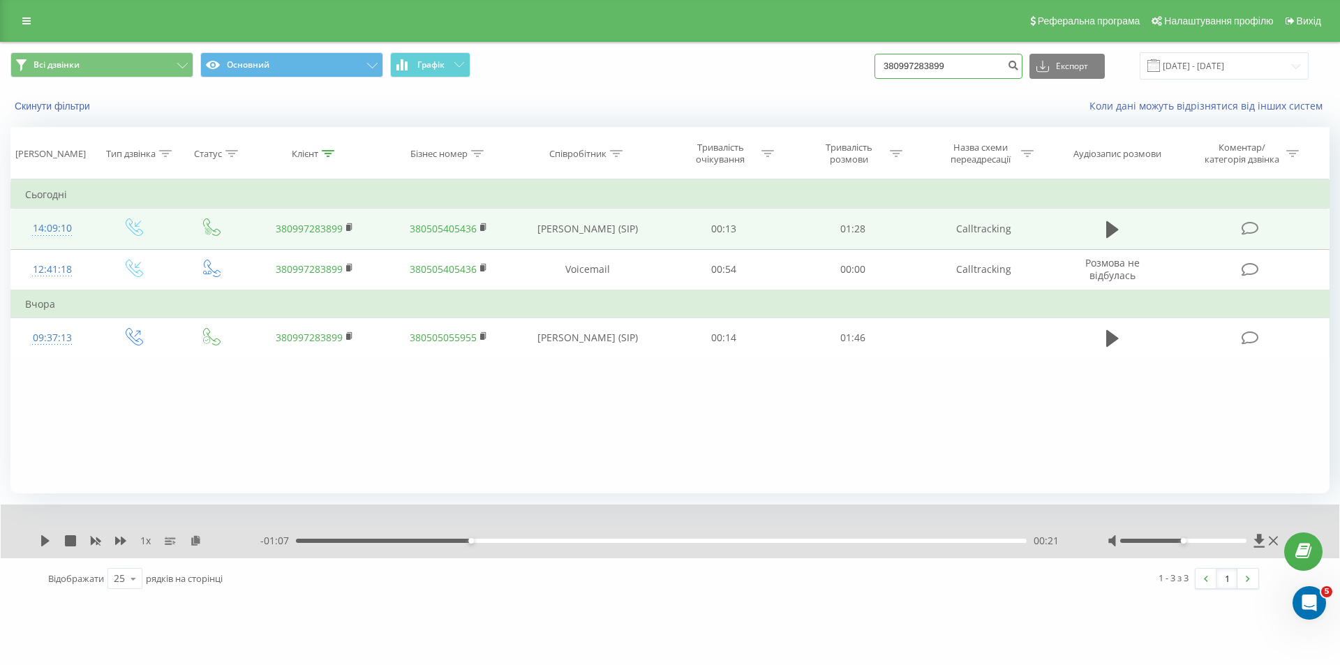
drag, startPoint x: 930, startPoint y: 77, endPoint x: 936, endPoint y: 68, distance: 10.7
click at [933, 70] on input "380997283899" at bounding box center [949, 66] width 148 height 25
click at [947, 59] on input "380997283899" at bounding box center [949, 66] width 148 height 25
paste input "57495790"
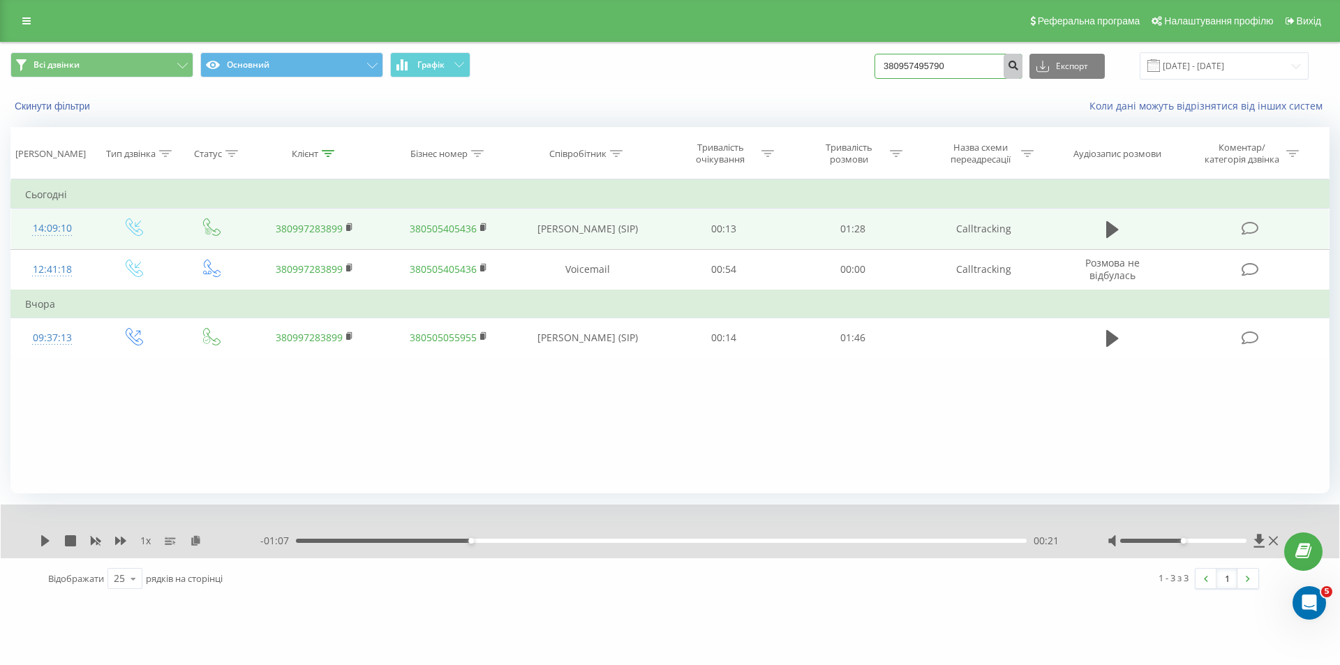
type input "380957495790"
click at [1023, 72] on button "submit" at bounding box center [1013, 66] width 19 height 25
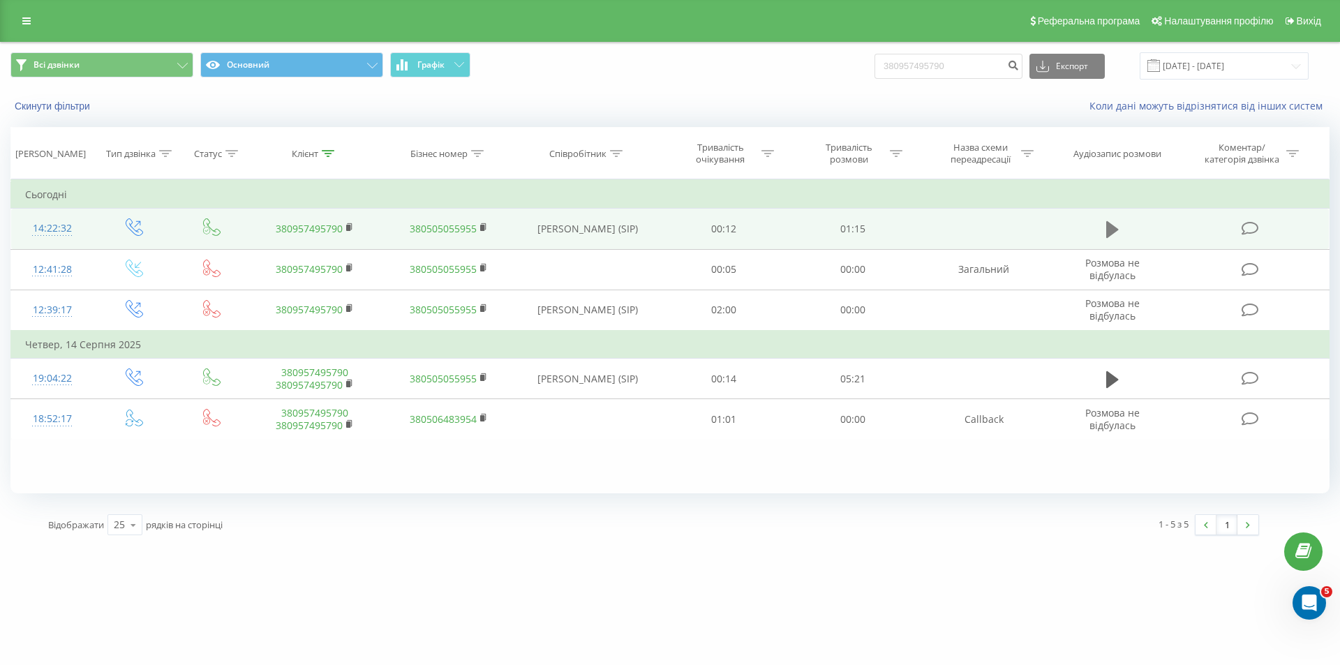
click at [1116, 230] on icon at bounding box center [1113, 229] width 13 height 17
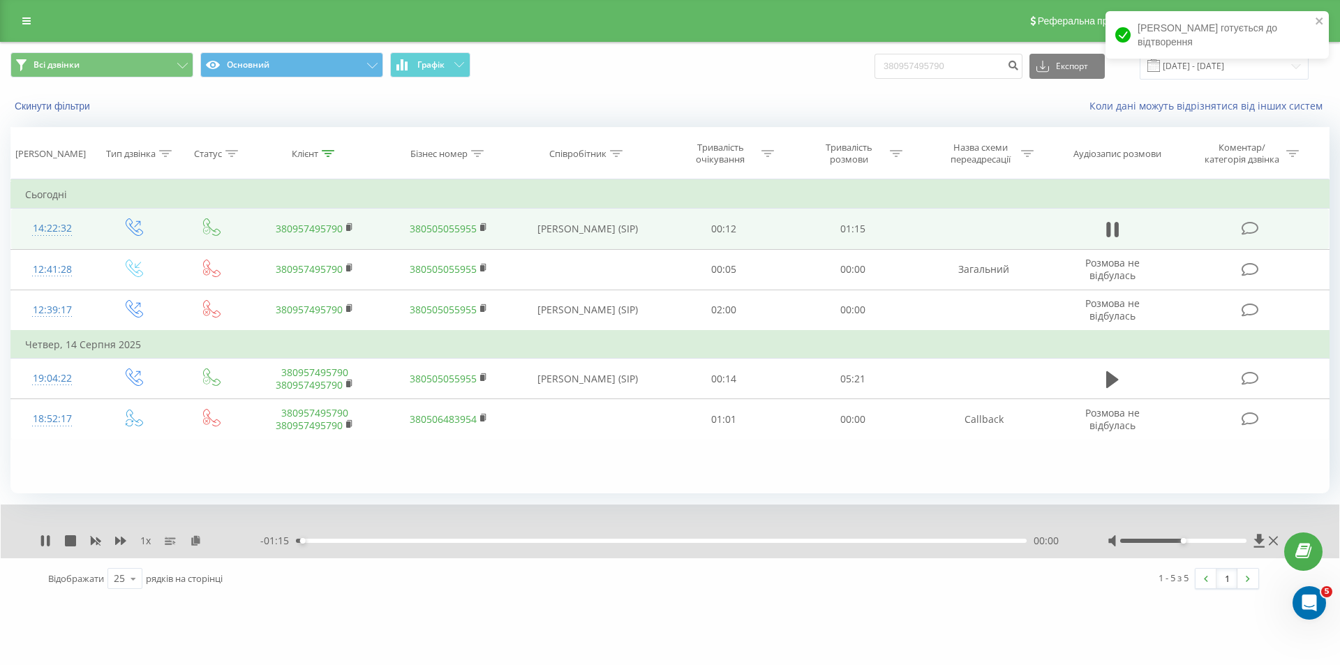
click at [402, 550] on div "1 x - 01:15 00:00 00:00" at bounding box center [670, 532] width 1339 height 54
click at [420, 542] on div "- 01:15 00:00 00:00" at bounding box center [666, 541] width 813 height 14
click at [421, 542] on div "00:00" at bounding box center [661, 541] width 731 height 4
click at [716, 542] on div "00:13" at bounding box center [661, 541] width 731 height 4
drag, startPoint x: 877, startPoint y: 535, endPoint x: 909, endPoint y: 543, distance: 33.2
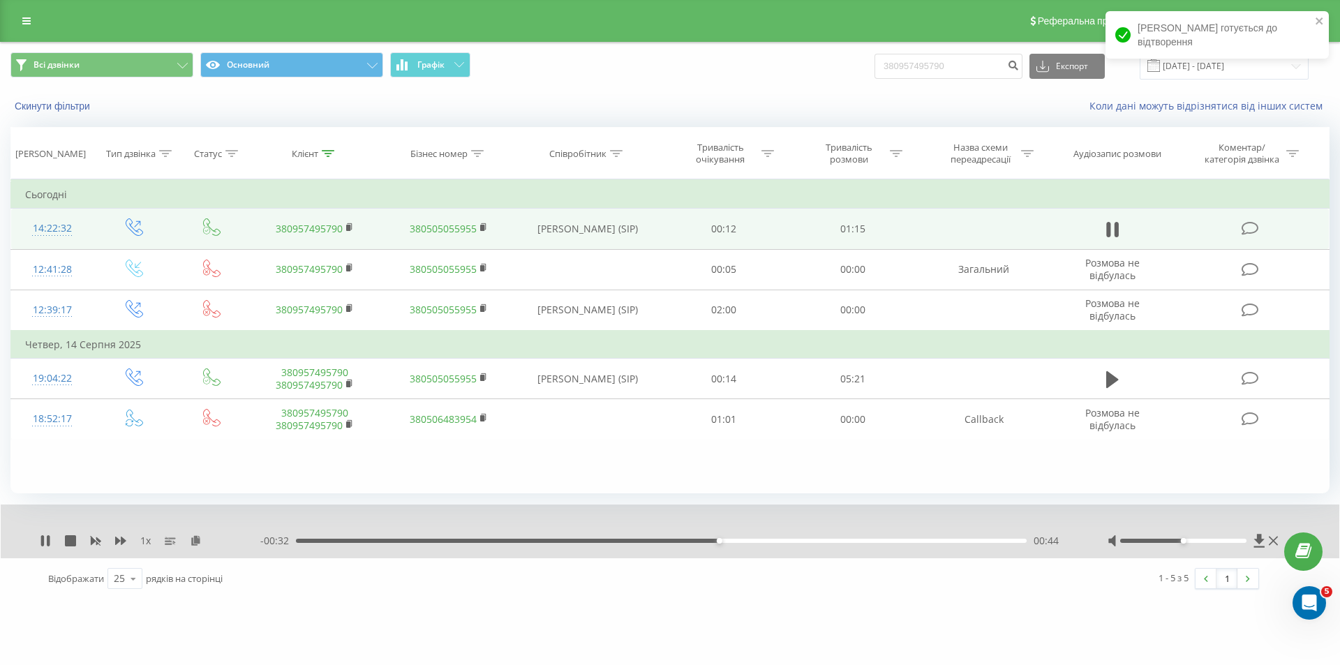
click at [880, 535] on div "- 00:32 00:44 00:44" at bounding box center [666, 541] width 813 height 14
click at [912, 543] on div "00:44" at bounding box center [661, 541] width 731 height 4
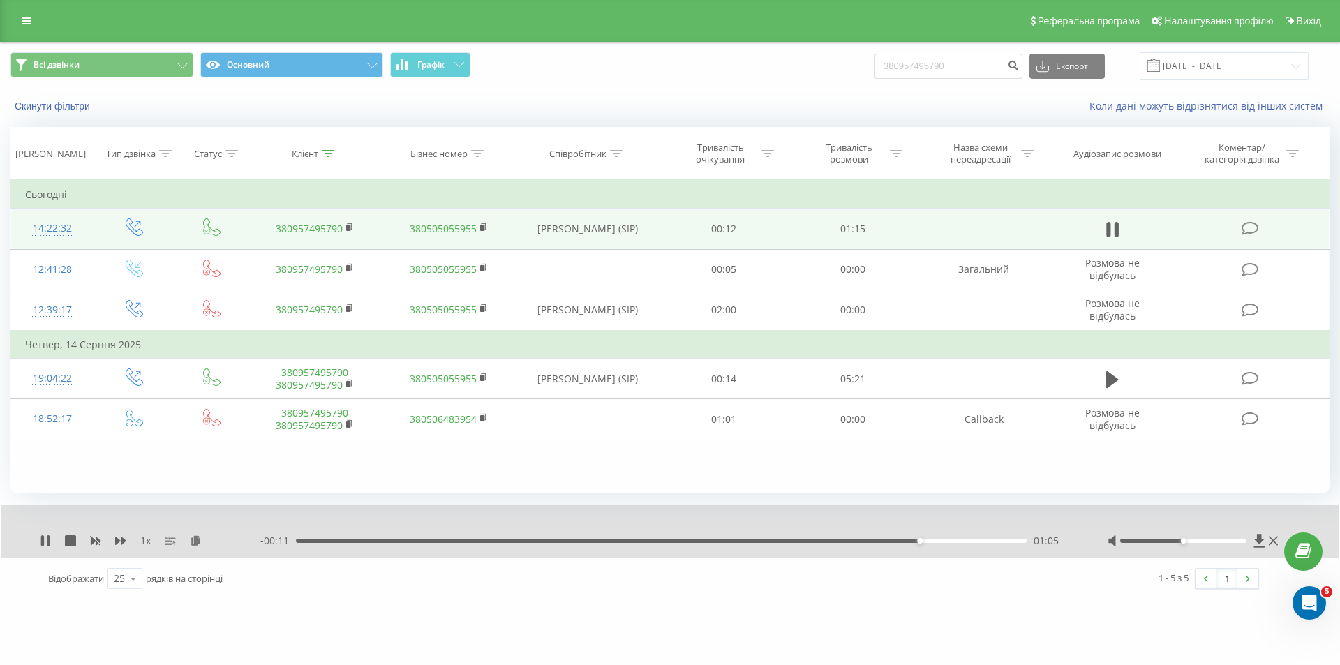
click at [980, 541] on div "01:05" at bounding box center [661, 541] width 731 height 4
click at [896, 540] on div "01:12" at bounding box center [661, 541] width 731 height 4
click at [51, 542] on div "1 x" at bounding box center [150, 541] width 221 height 14
click at [45, 546] on icon at bounding box center [45, 540] width 11 height 11
click at [933, 69] on input "380957495790" at bounding box center [949, 66] width 148 height 25
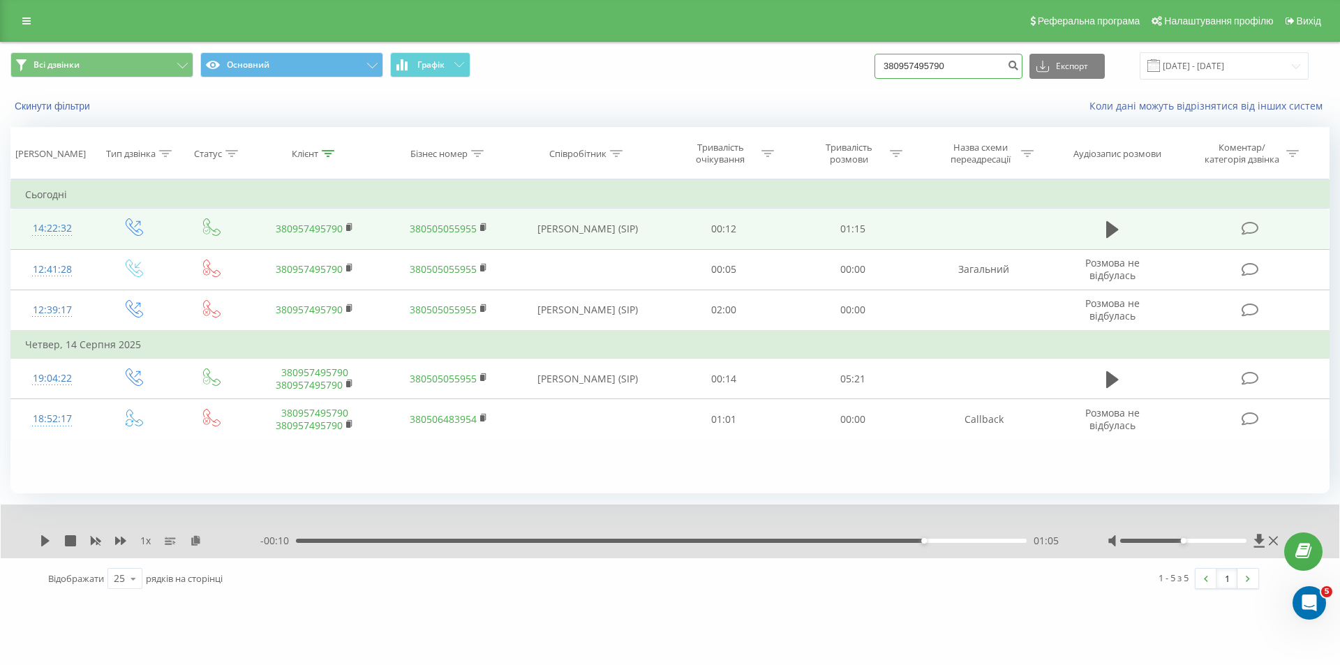
click at [933, 69] on input "380957495790" at bounding box center [949, 66] width 148 height 25
paste input "66723531"
type input "380667235310"
click at [1023, 70] on button "submit" at bounding box center [1013, 66] width 19 height 25
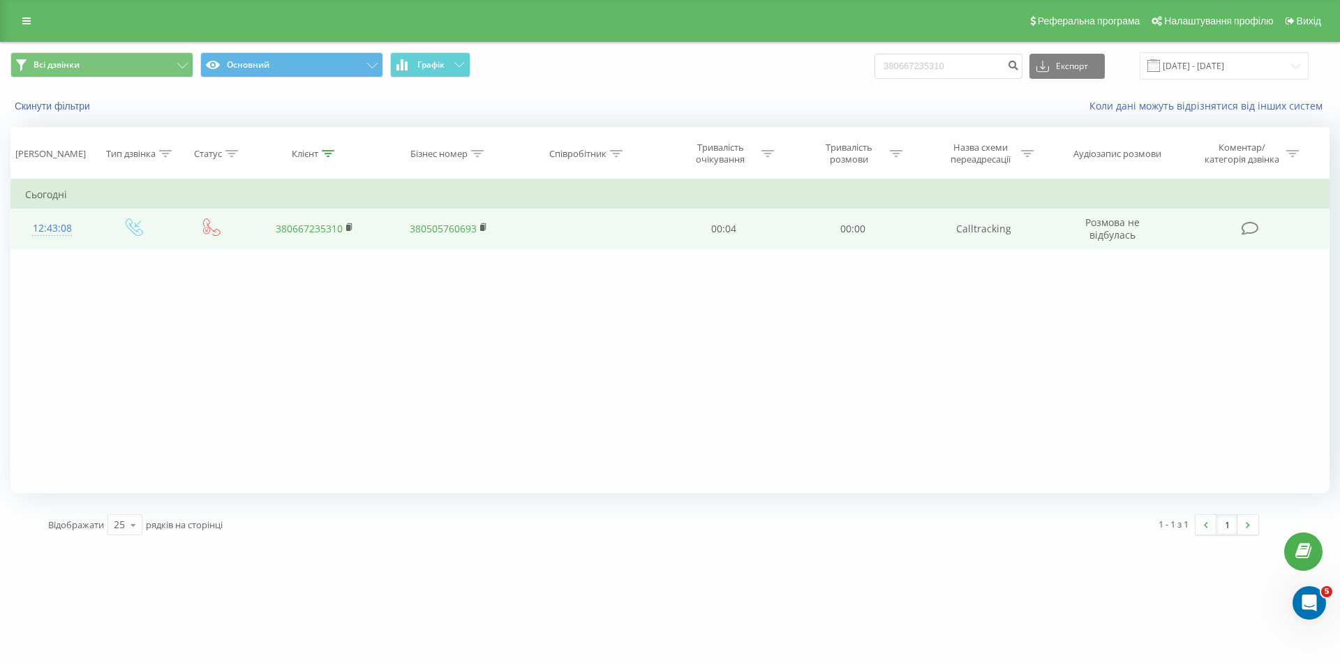
click at [303, 225] on link "380667235310" at bounding box center [309, 228] width 67 height 13
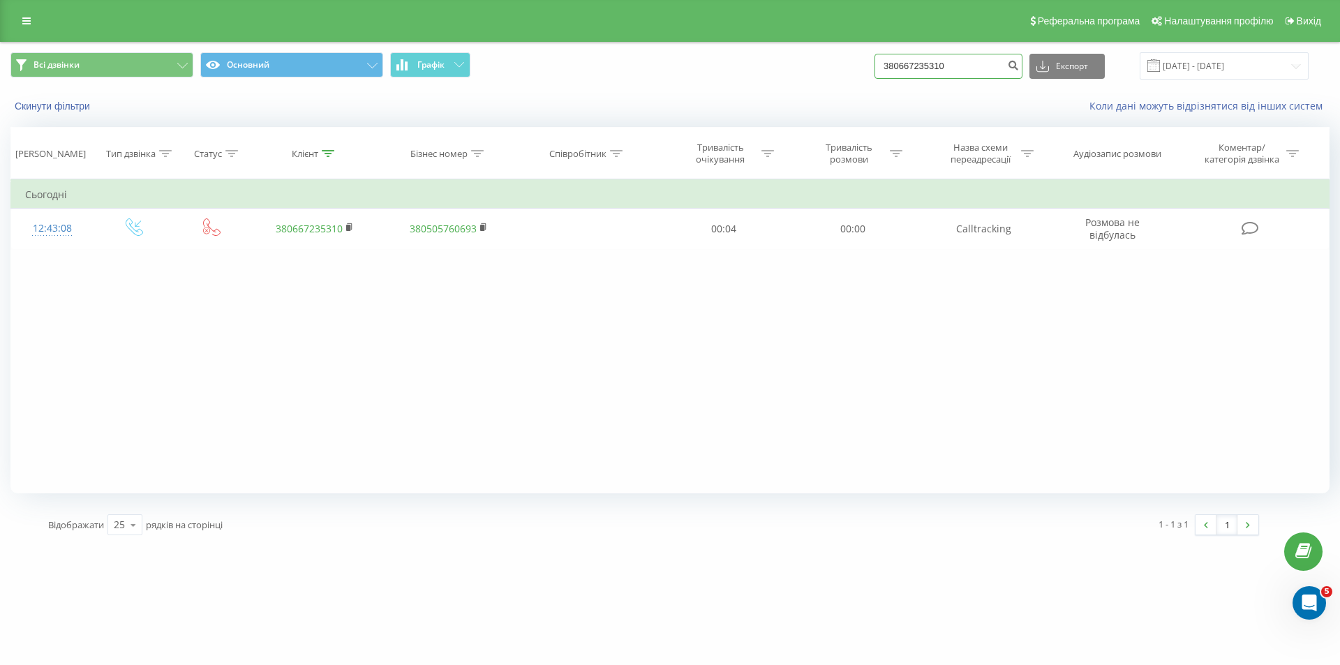
click at [950, 67] on input "380667235310" at bounding box center [949, 66] width 148 height 25
paste input "993400891"
drag, startPoint x: 909, startPoint y: 66, endPoint x: 890, endPoint y: 64, distance: 19.0
click at [890, 64] on input "380993400891" at bounding box center [949, 66] width 148 height 25
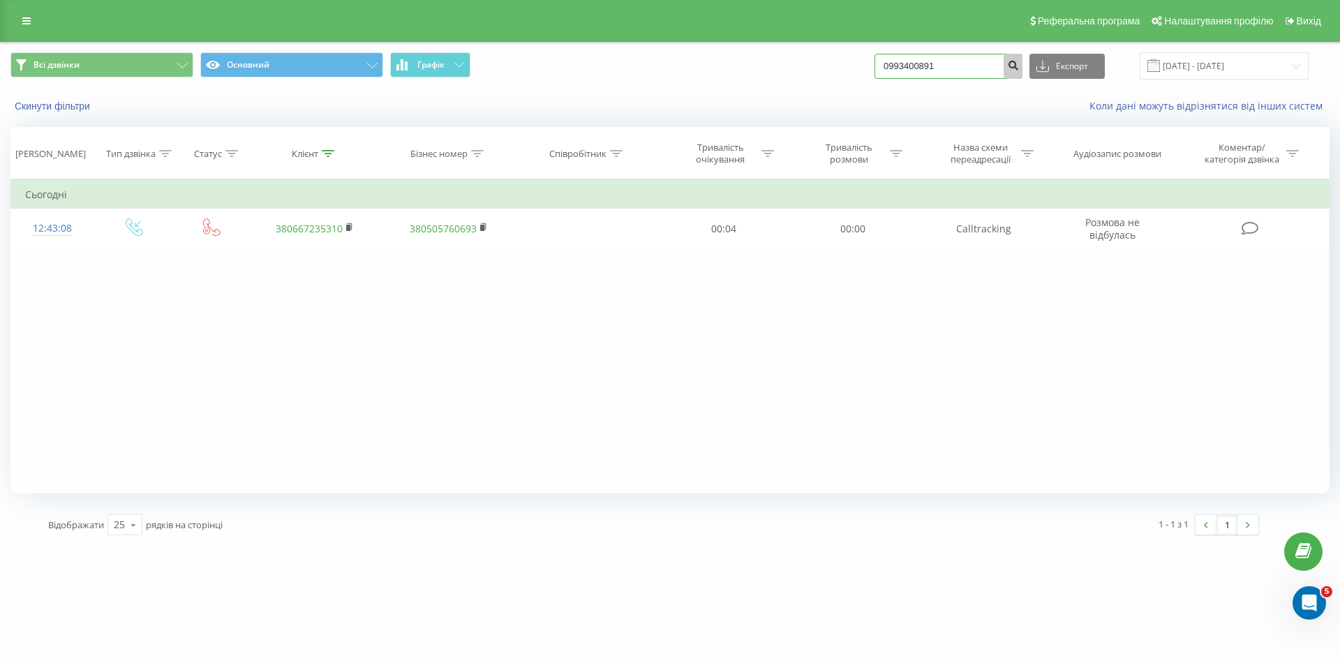
type input "0993400891"
click at [1019, 67] on icon "submit" at bounding box center [1013, 63] width 12 height 8
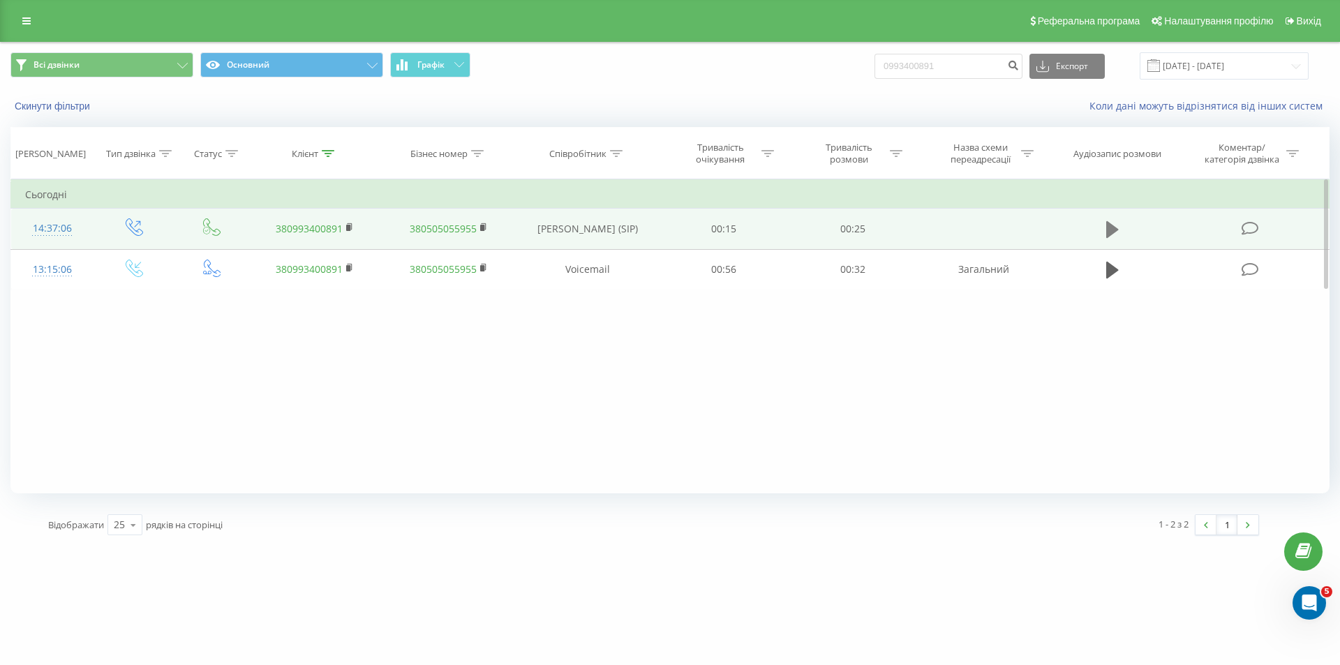
click at [1118, 223] on icon at bounding box center [1113, 230] width 13 height 20
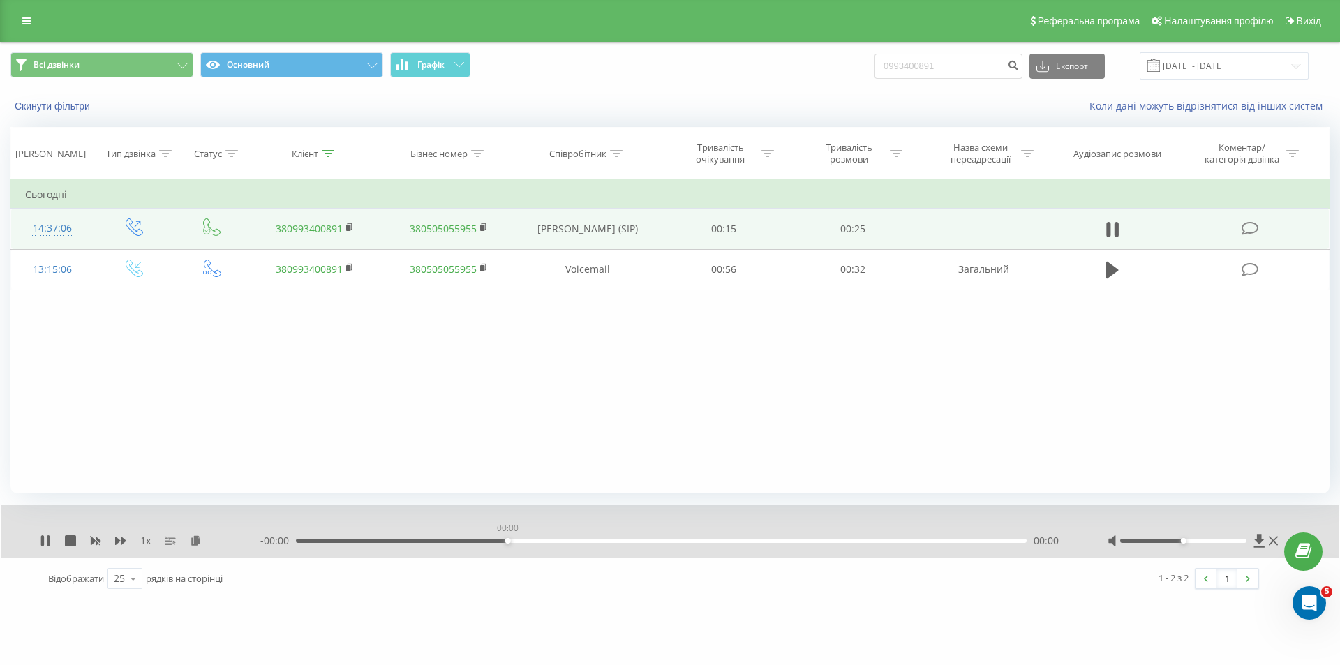
click at [510, 542] on div "00:00" at bounding box center [661, 541] width 731 height 4
click at [671, 536] on div "- 00:25 00:00 00:00" at bounding box center [666, 541] width 813 height 14
click at [674, 544] on div "- 00:25 00:01 00:01" at bounding box center [666, 541] width 813 height 14
click at [679, 543] on div "00:13" at bounding box center [661, 541] width 731 height 4
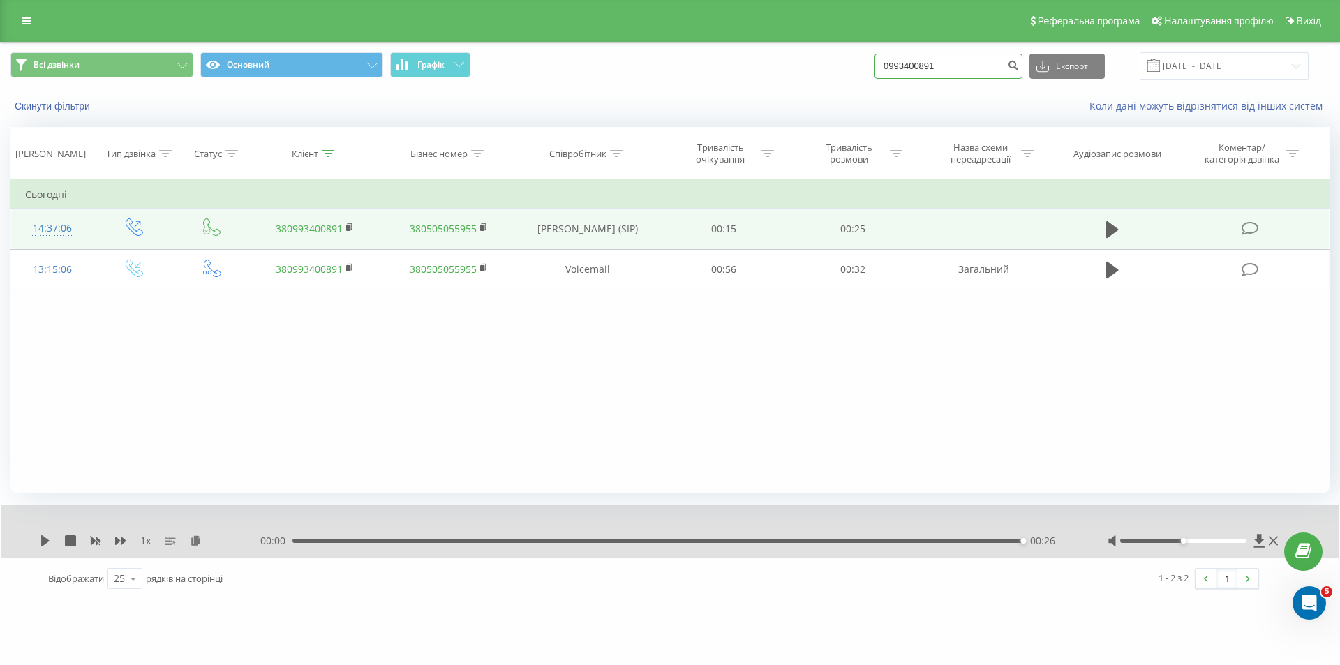
click at [931, 73] on input "0993400891" at bounding box center [949, 66] width 148 height 25
paste input "380979351164"
type input "380979351164"
click at [1019, 68] on icon "submit" at bounding box center [1013, 63] width 12 height 8
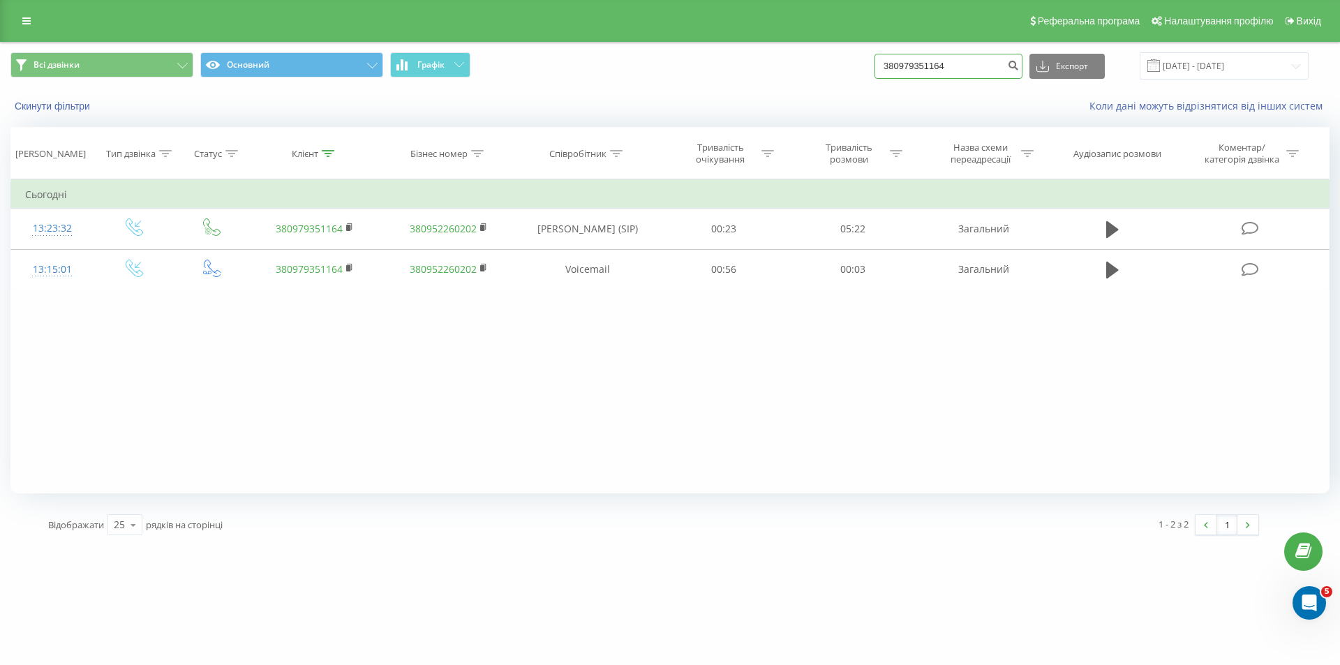
click at [956, 73] on input "380979351164" at bounding box center [949, 66] width 148 height 25
paste input "69180025"
type input "380969180025"
click at [1019, 66] on icon "submit" at bounding box center [1013, 63] width 12 height 8
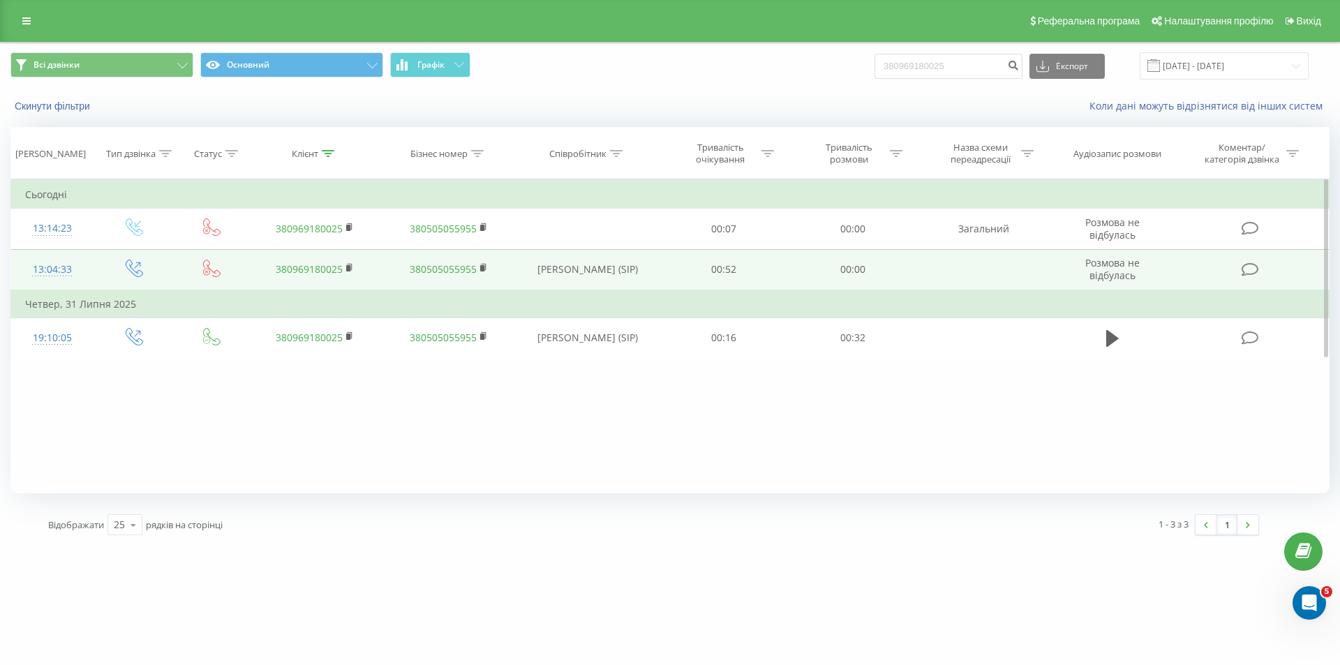
click at [329, 264] on link "380969180025" at bounding box center [309, 269] width 67 height 13
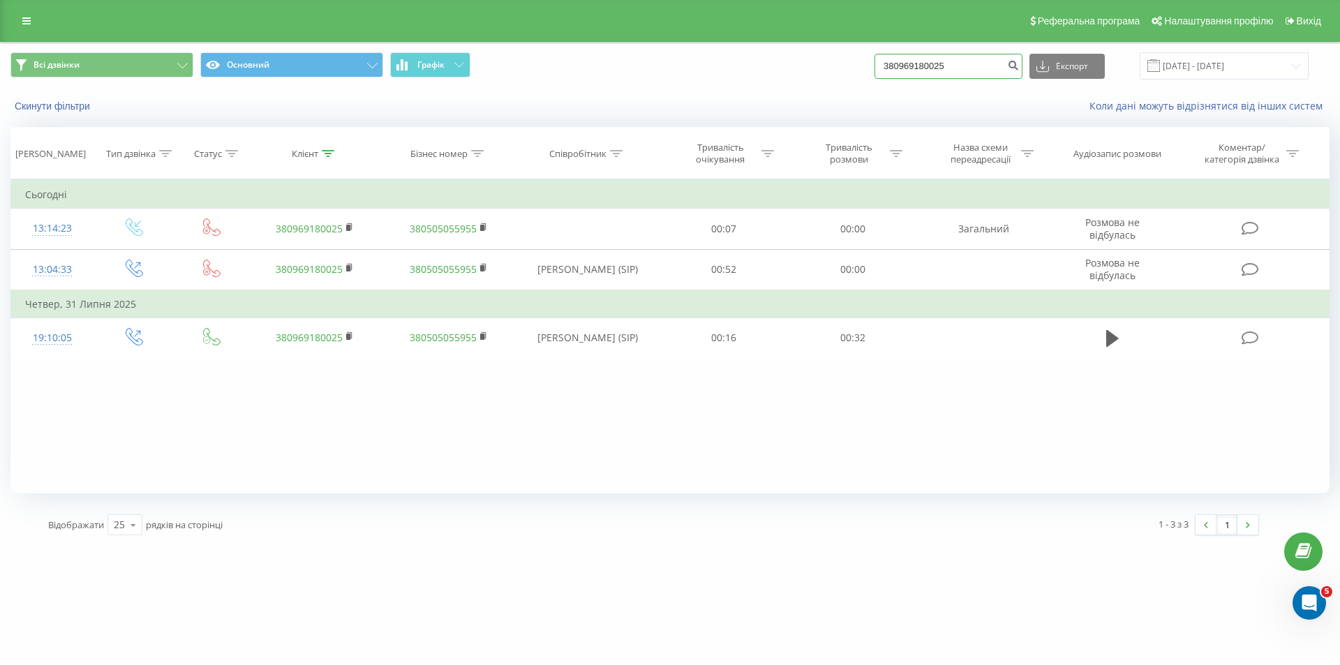
click at [926, 55] on input "380969180025" at bounding box center [949, 66] width 148 height 25
paste input "0107133"
drag, startPoint x: 908, startPoint y: 65, endPoint x: 896, endPoint y: 65, distance: 11.9
click at [896, 65] on input "380960107133" at bounding box center [949, 66] width 148 height 25
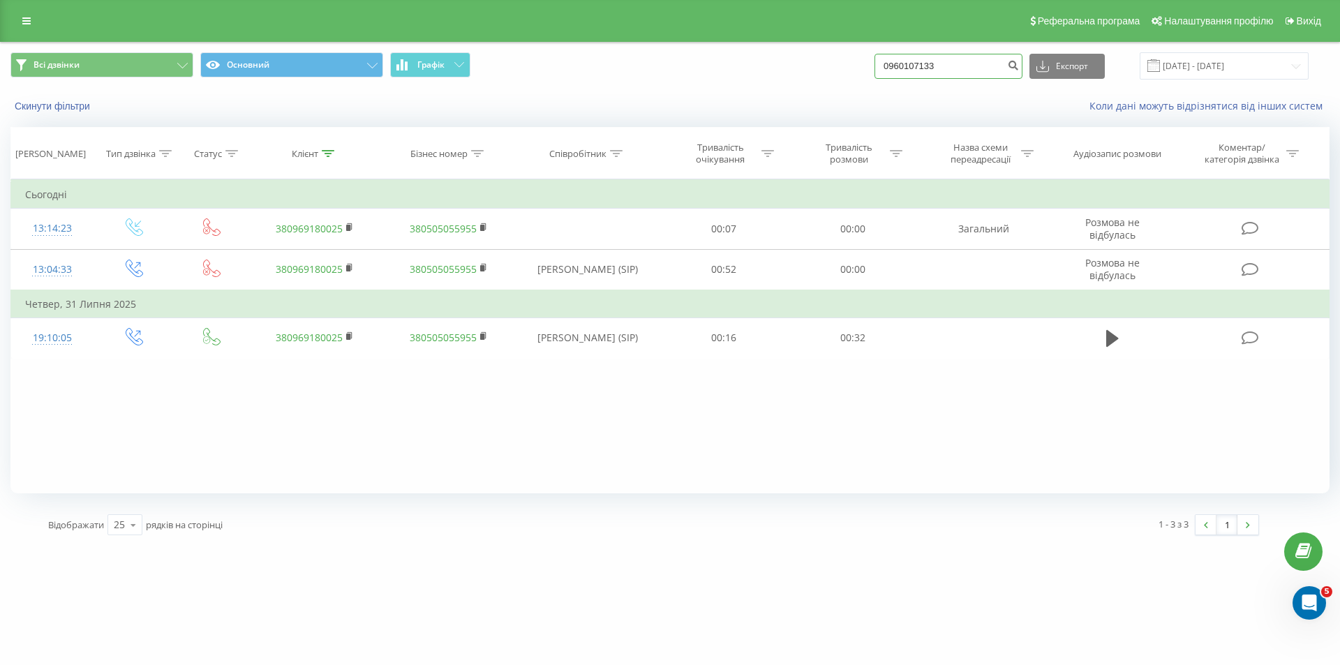
click at [1017, 71] on input "0960107133" at bounding box center [949, 66] width 148 height 25
type input "0960107133"
click at [1019, 67] on icon "submit" at bounding box center [1013, 63] width 12 height 8
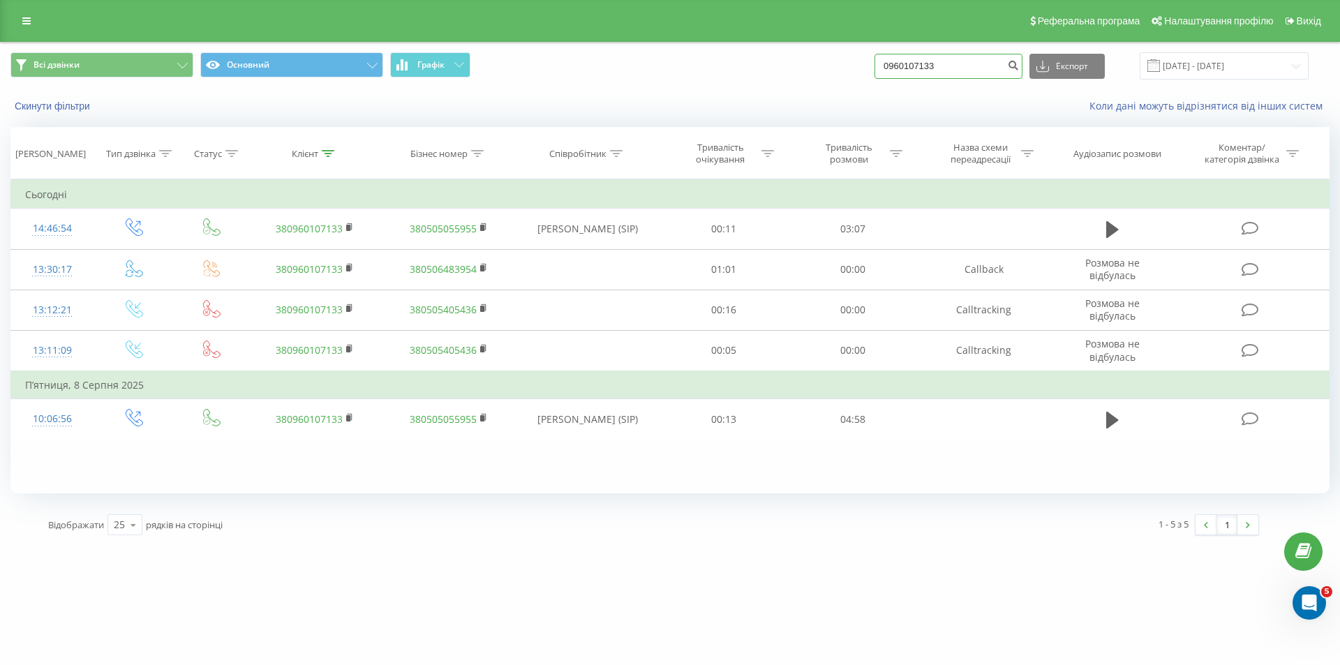
click at [954, 66] on input "0960107133" at bounding box center [949, 66] width 148 height 25
paste input "380677073218"
drag, startPoint x: 907, startPoint y: 59, endPoint x: 878, endPoint y: 58, distance: 29.4
click at [878, 58] on div "Всі дзвінки Основний Графік 380677073218 Експорт .csv .xls .xlsx [DATE] - [DATE]" at bounding box center [670, 65] width 1320 height 27
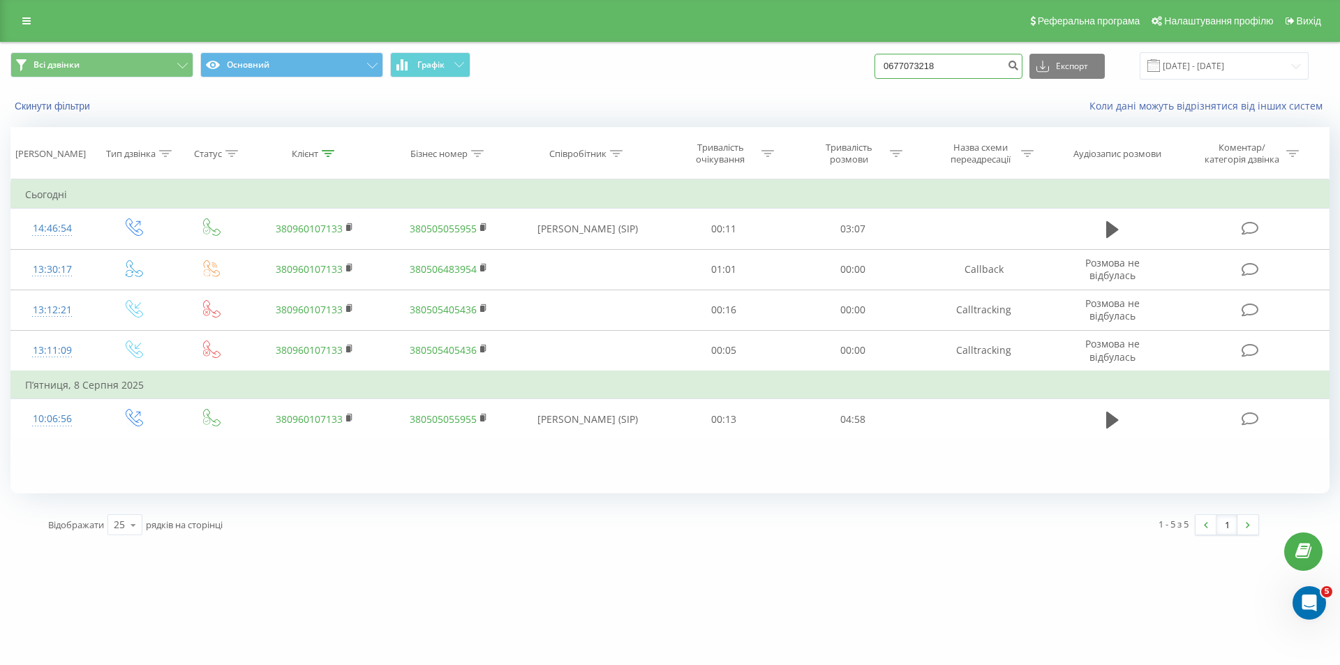
click at [1016, 73] on input "0677073218" at bounding box center [949, 66] width 148 height 25
type input "0677073218"
click at [1023, 76] on button "submit" at bounding box center [1013, 66] width 19 height 25
